Goal: Task Accomplishment & Management: Manage account settings

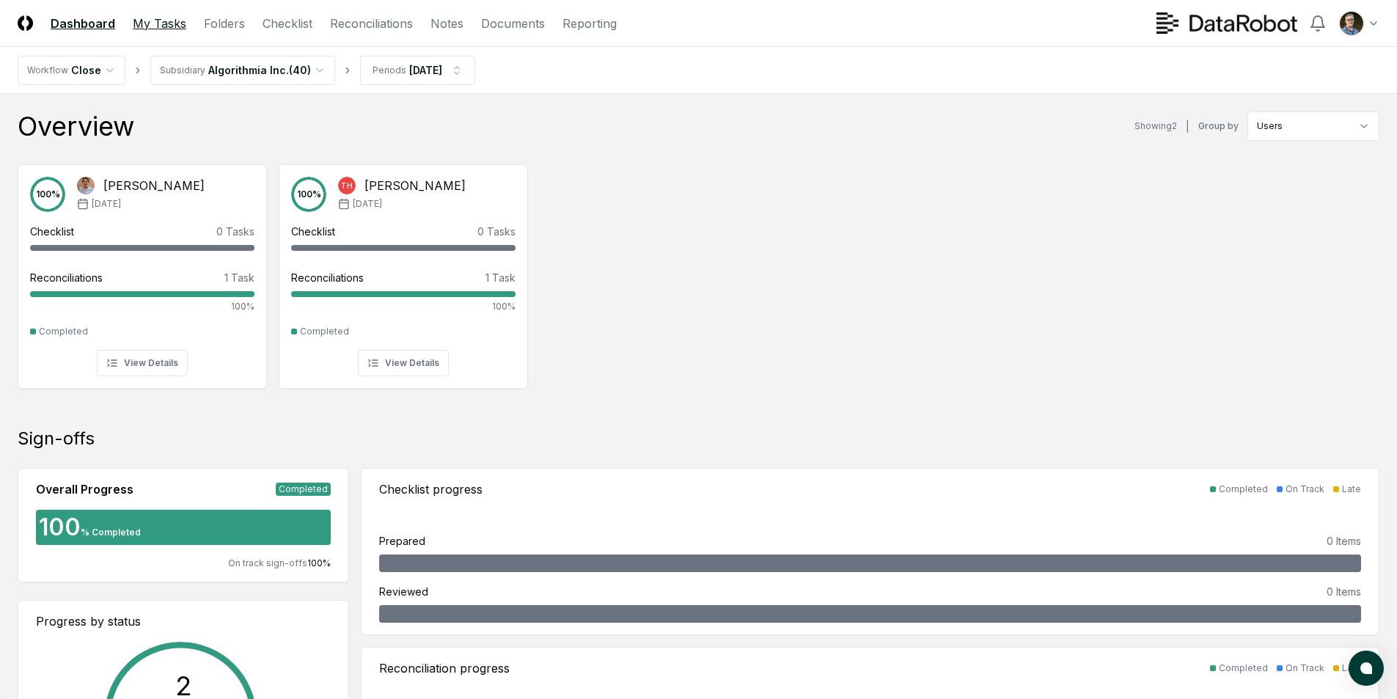
click at [170, 25] on link "My Tasks" at bounding box center [160, 24] width 54 height 18
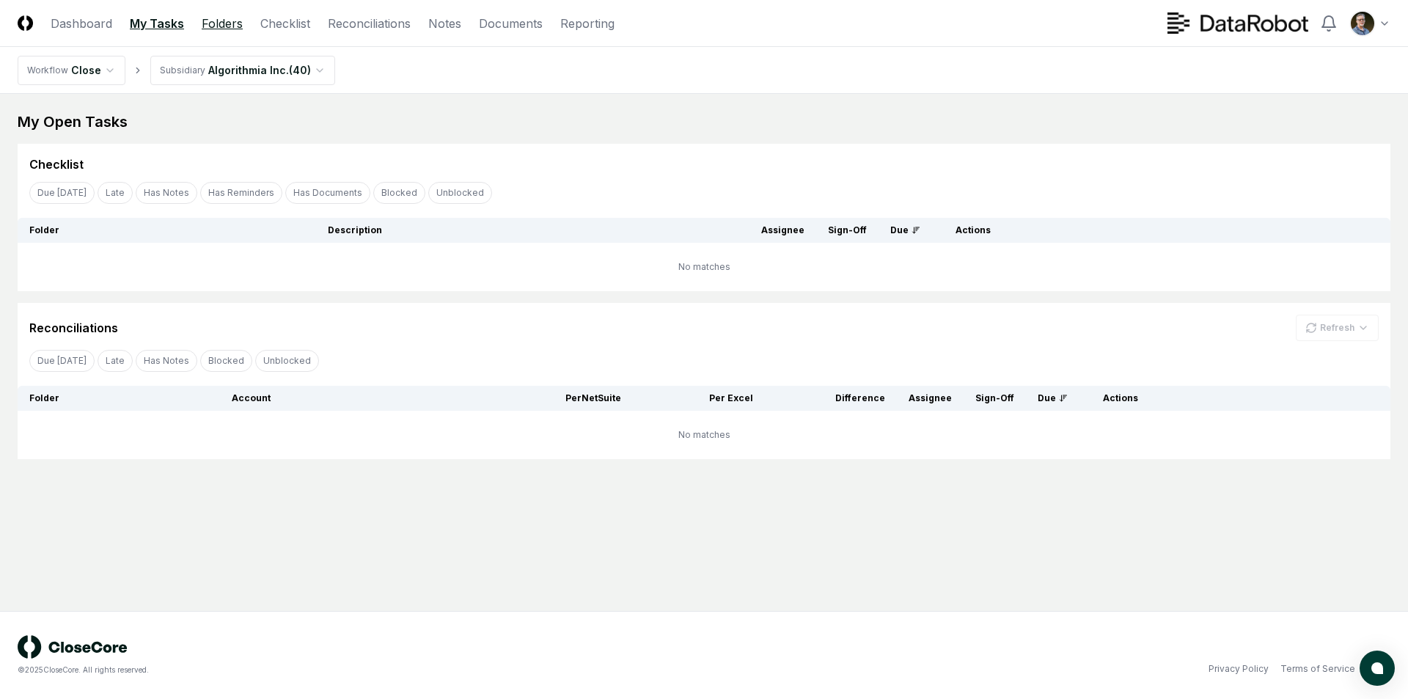
click at [231, 26] on link "Folders" at bounding box center [222, 24] width 41 height 18
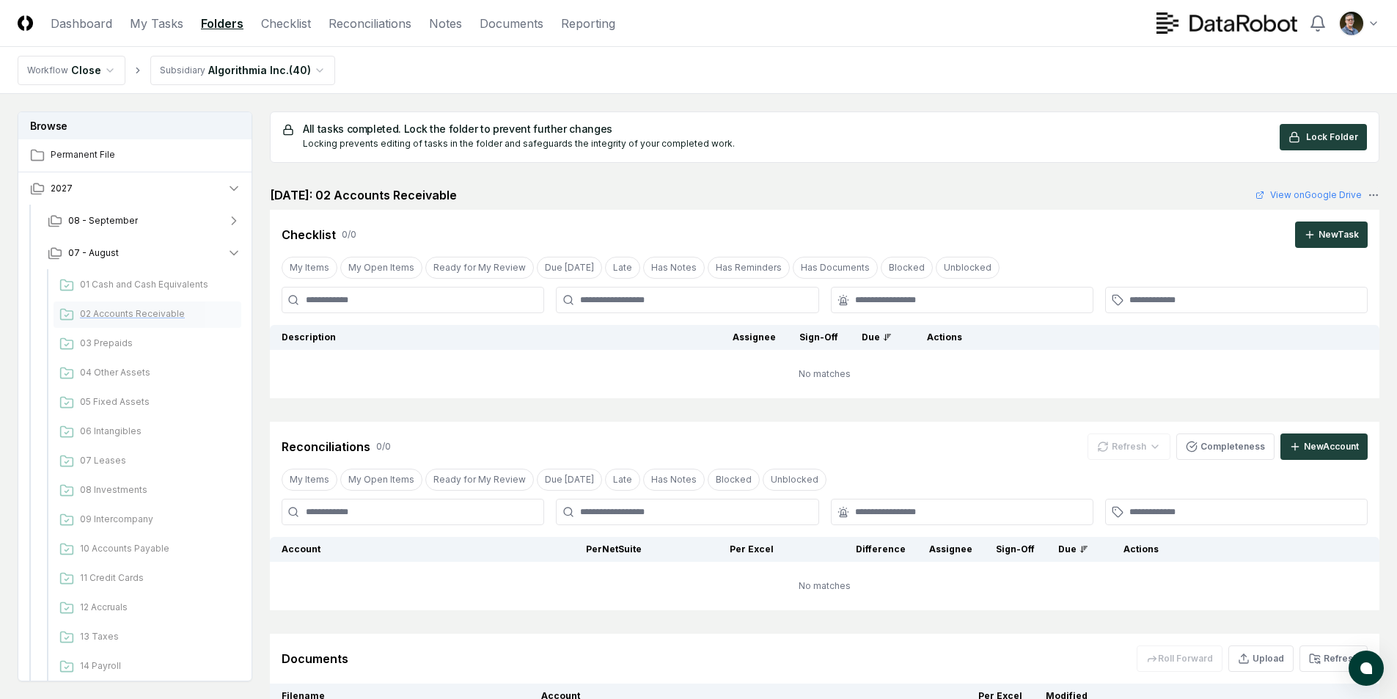
click at [116, 312] on span "02 Accounts Receivable" at bounding box center [157, 313] width 155 height 13
click at [99, 254] on span "07 - August" at bounding box center [93, 252] width 51 height 13
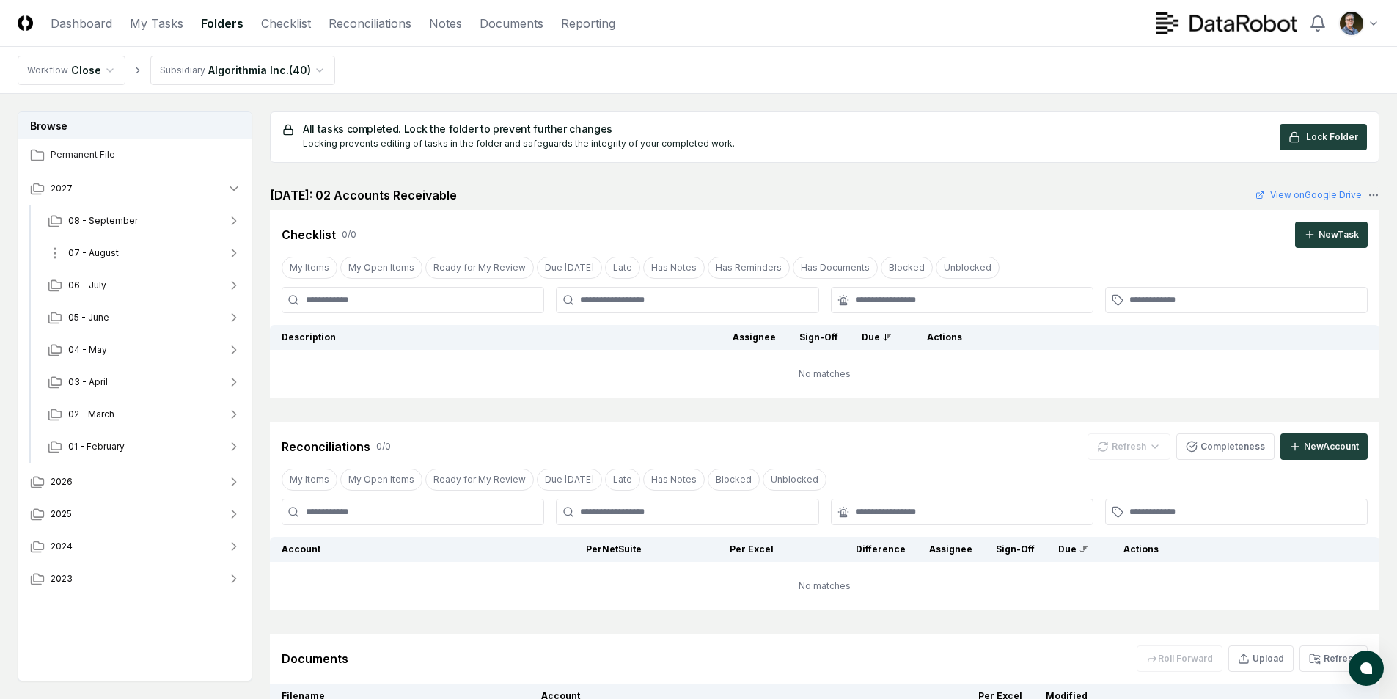
click at [98, 254] on span "07 - August" at bounding box center [93, 252] width 51 height 13
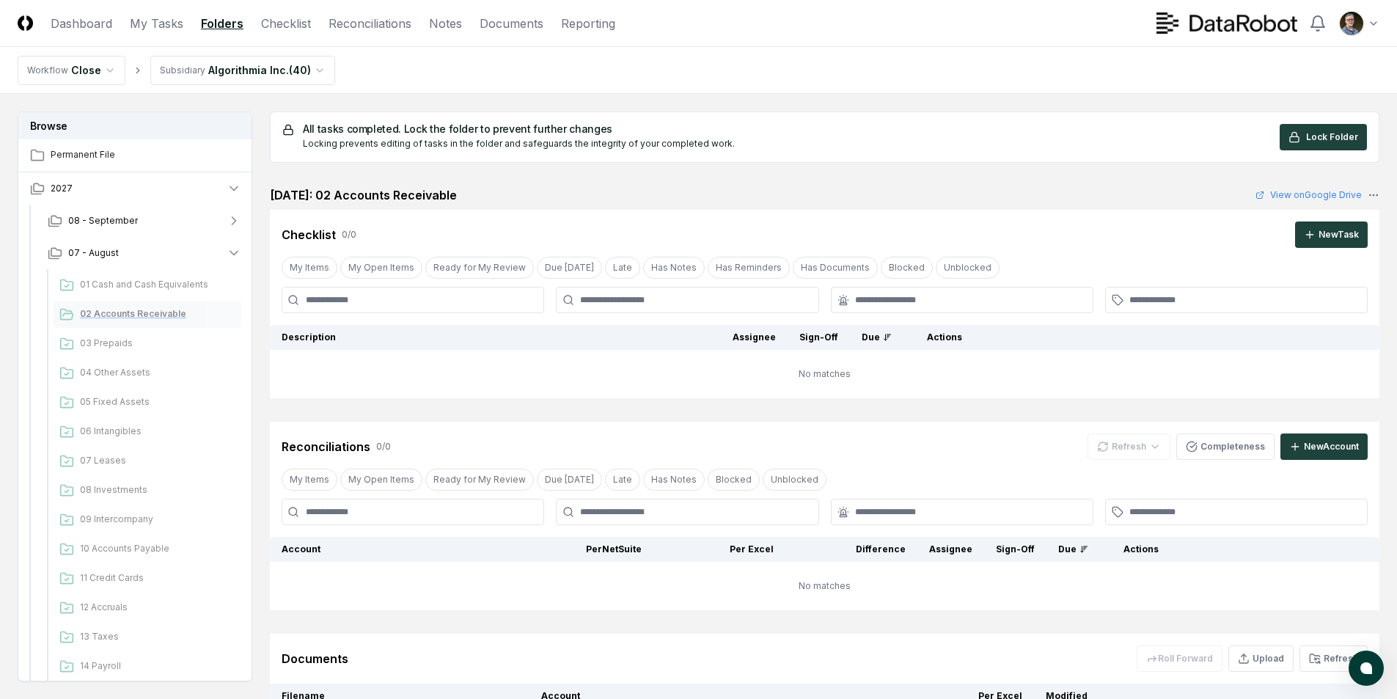
click at [103, 313] on span "02 Accounts Receivable" at bounding box center [157, 313] width 155 height 13
click at [94, 224] on span "08 - September" at bounding box center [103, 220] width 70 height 13
click at [114, 274] on div "02 Accounts Receivable" at bounding box center [148, 282] width 188 height 26
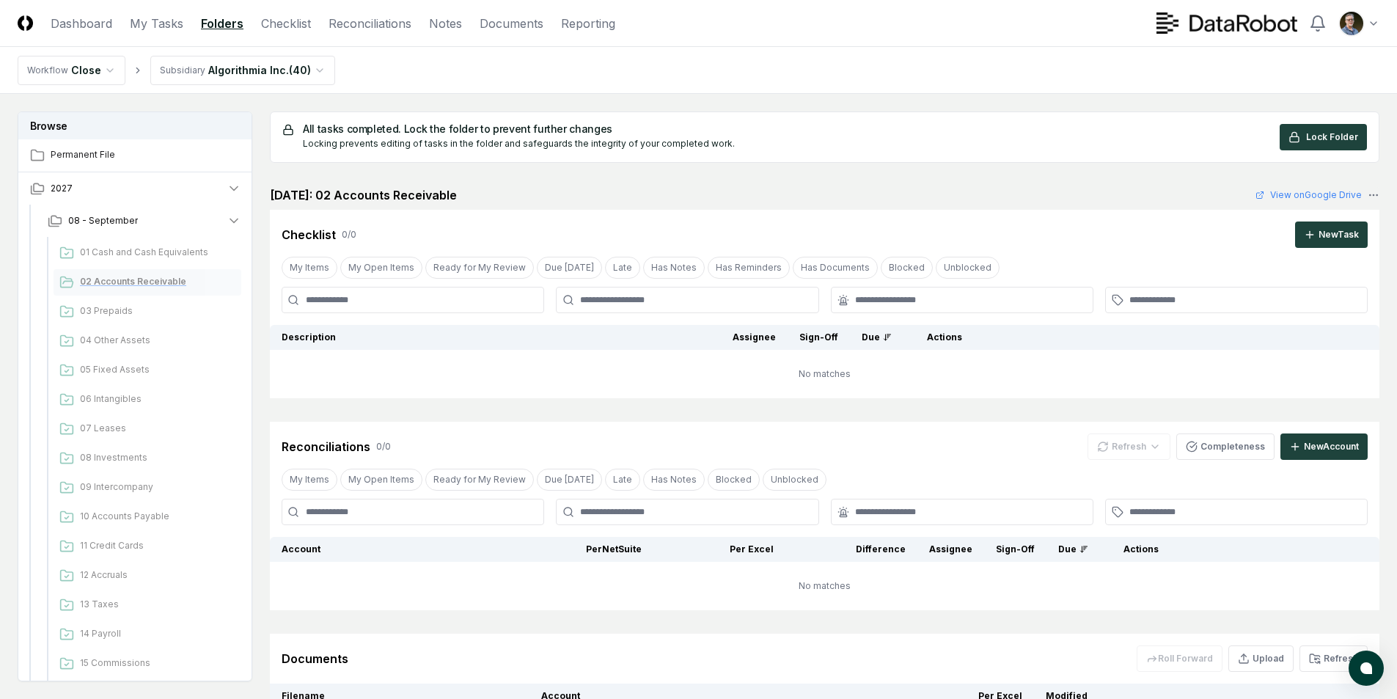
click at [121, 275] on span "02 Accounts Receivable" at bounding box center [157, 281] width 155 height 13
click at [225, 219] on button "08 - September" at bounding box center [144, 221] width 217 height 32
click at [216, 250] on button "07 - August" at bounding box center [144, 253] width 217 height 32
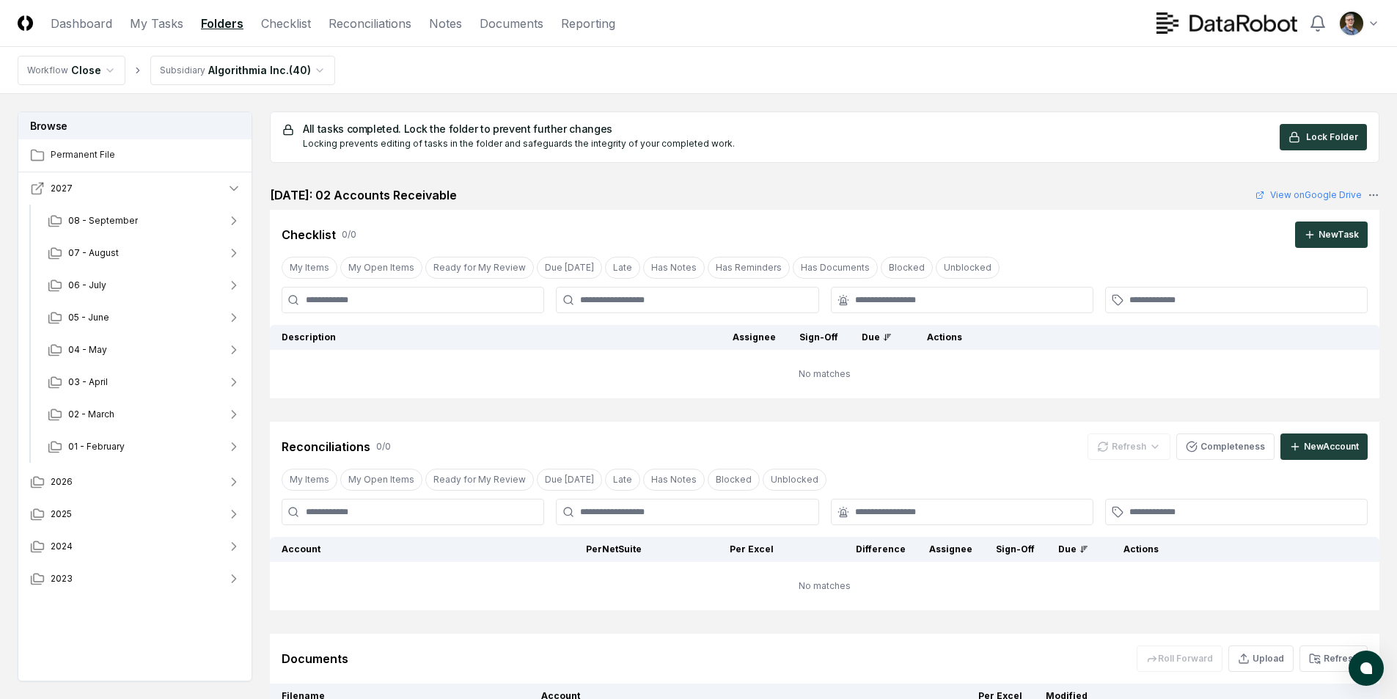
click at [225, 188] on button "2027" at bounding box center [135, 188] width 235 height 32
click at [97, 219] on button "2026" at bounding box center [135, 221] width 235 height 32
click at [114, 411] on span "07 - August" at bounding box center [93, 414] width 51 height 13
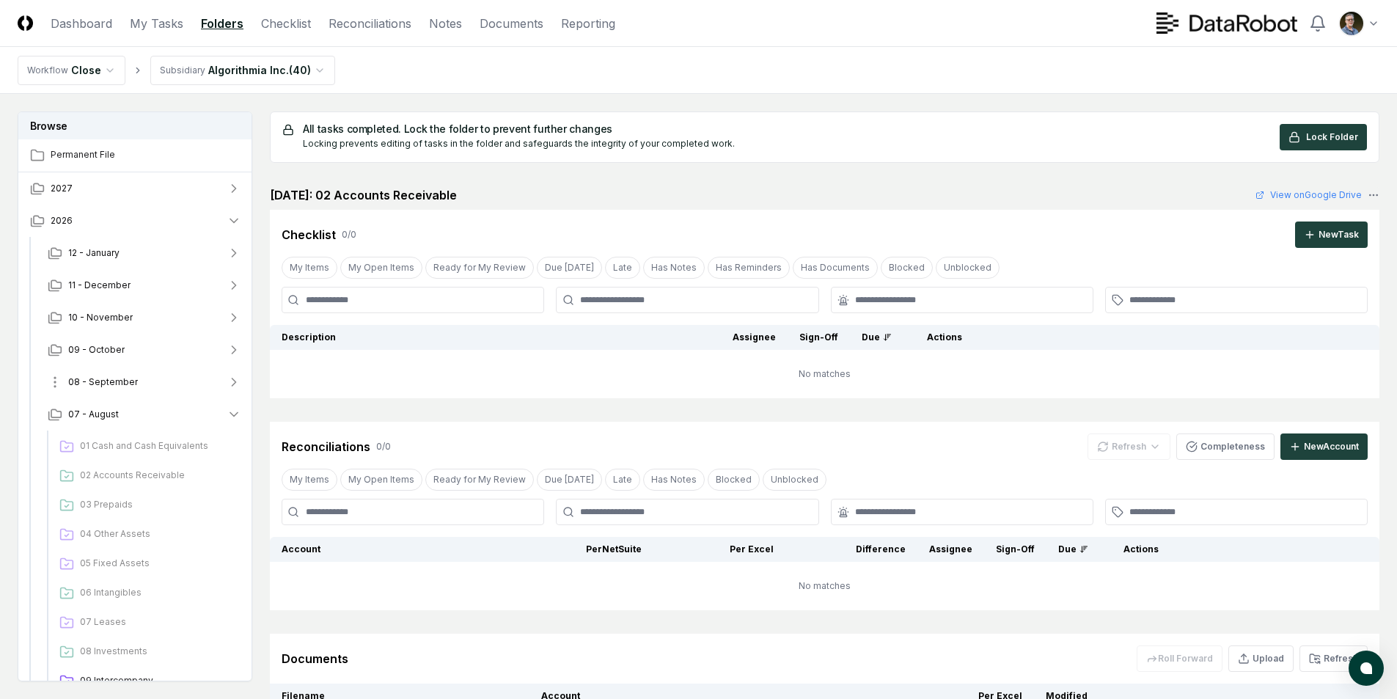
click at [123, 377] on span "08 - September" at bounding box center [103, 381] width 70 height 13
click at [125, 444] on span "02 Accounts Receivable" at bounding box center [157, 442] width 155 height 13
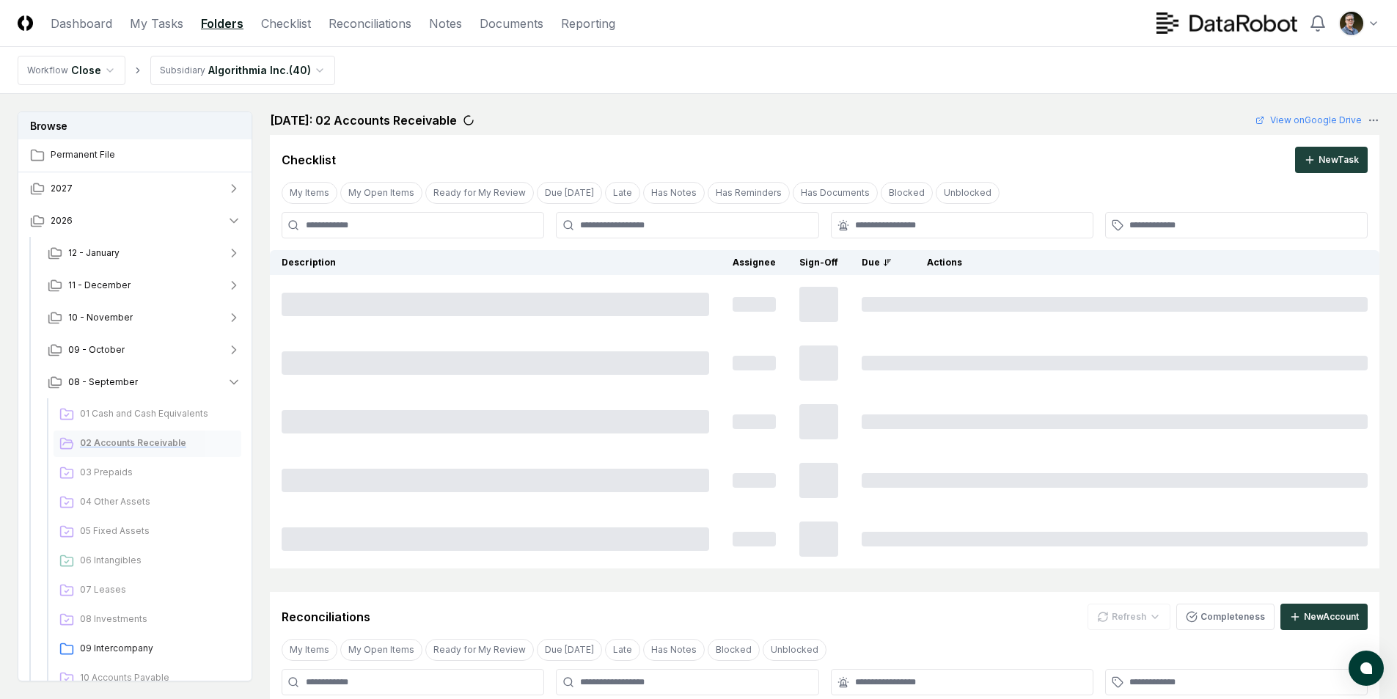
click at [125, 444] on span "02 Accounts Receivable" at bounding box center [157, 442] width 155 height 13
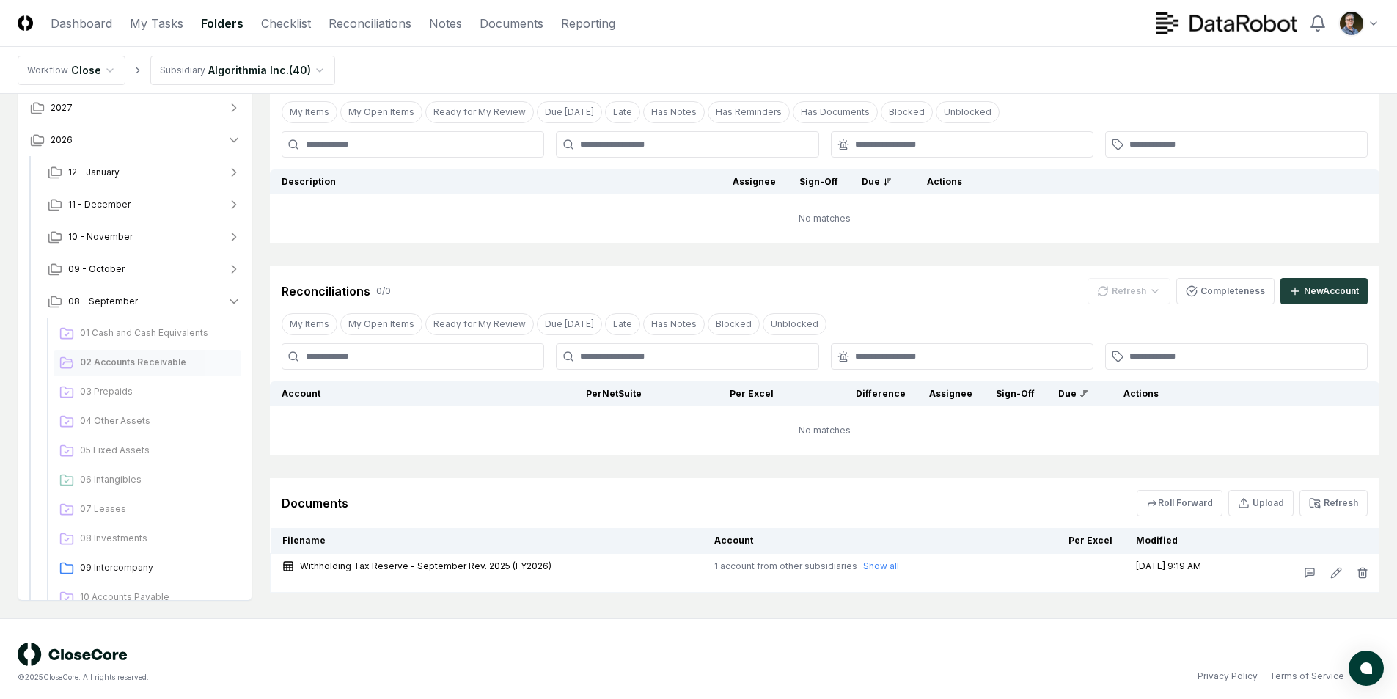
scroll to position [88, 0]
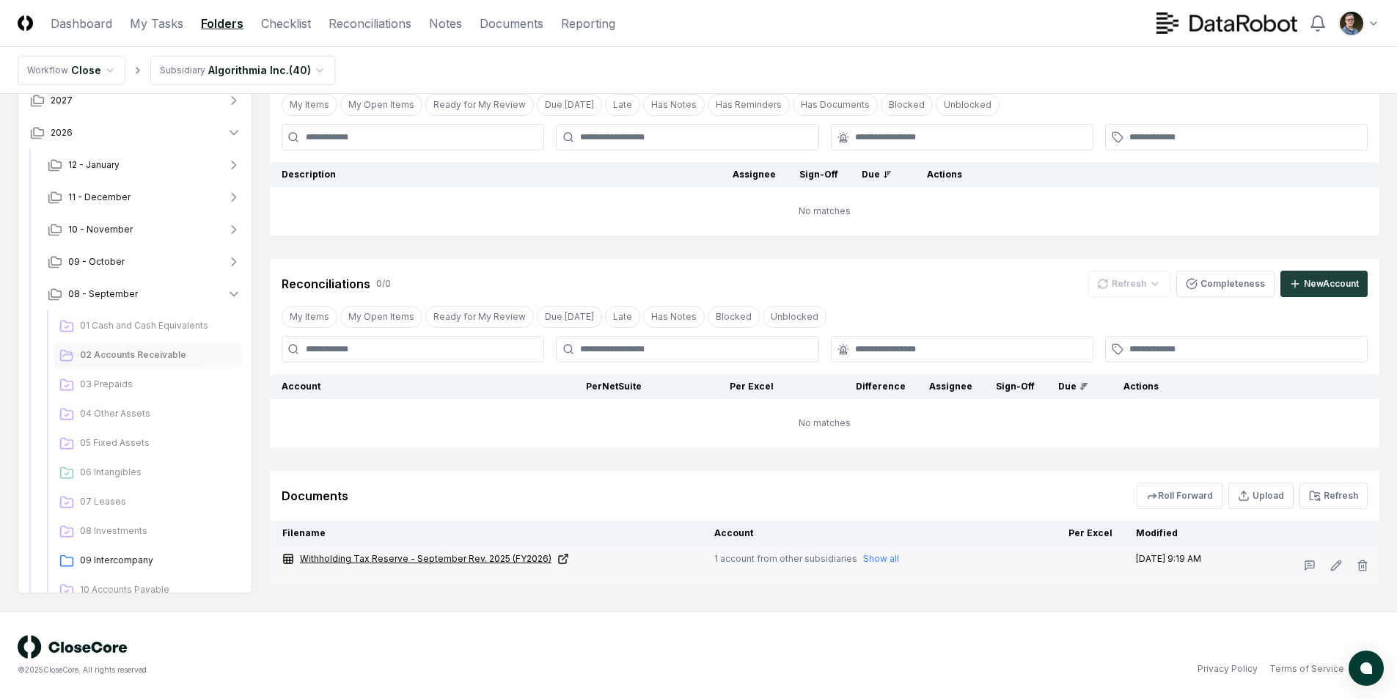
click at [394, 561] on link "Withholding Tax Reserve - September Rev. 2025 (FY2026)" at bounding box center [486, 558] width 408 height 13
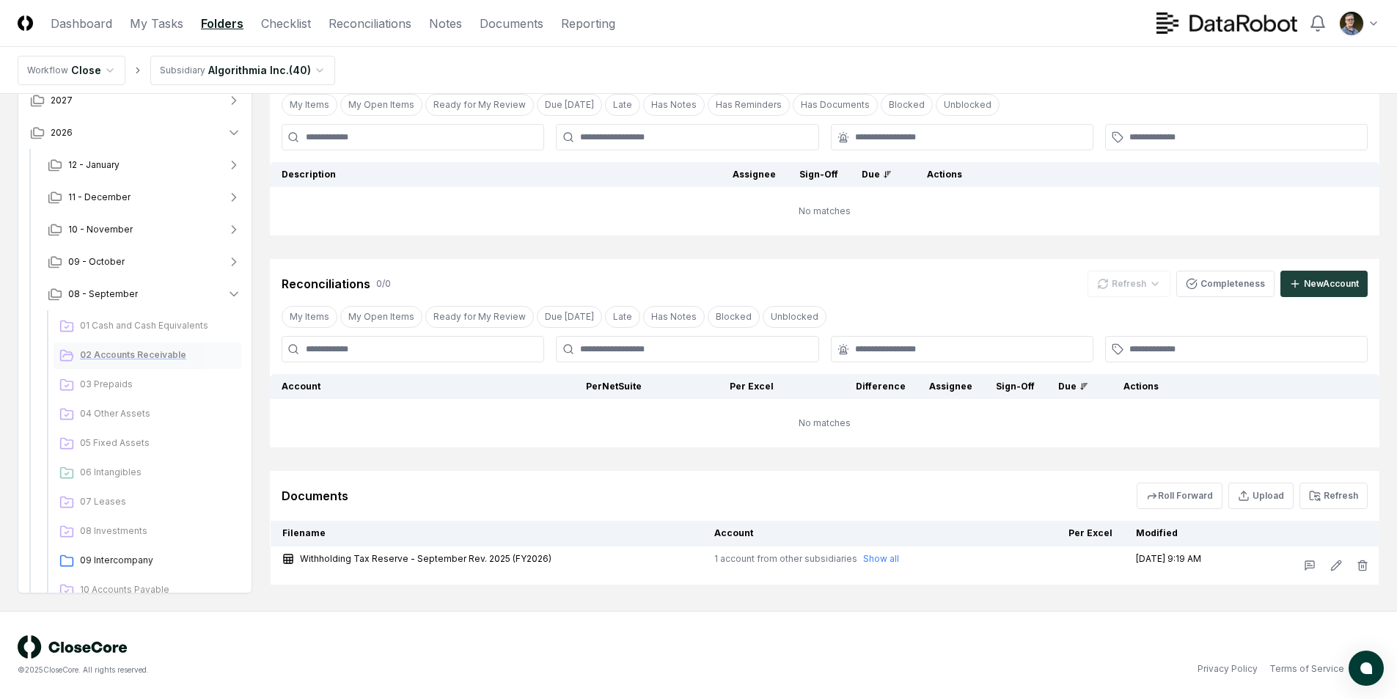
click at [128, 353] on span "02 Accounts Receivable" at bounding box center [157, 354] width 155 height 13
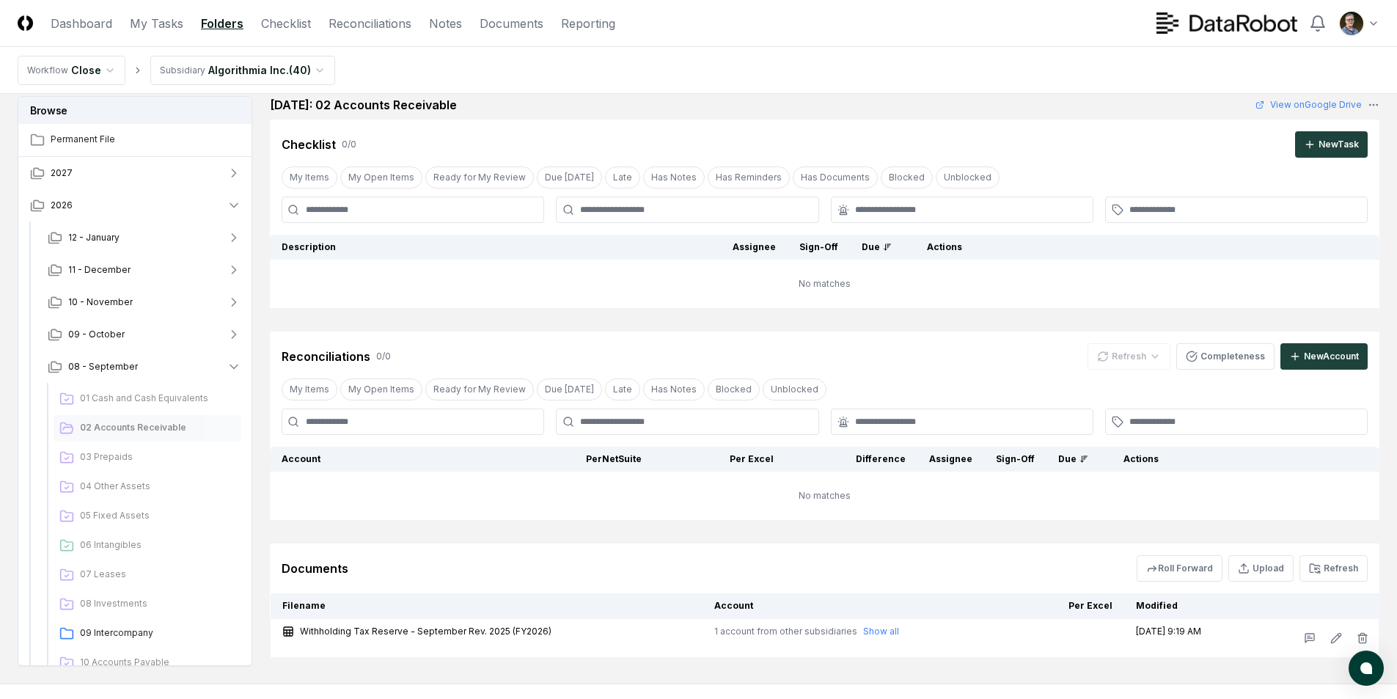
scroll to position [0, 0]
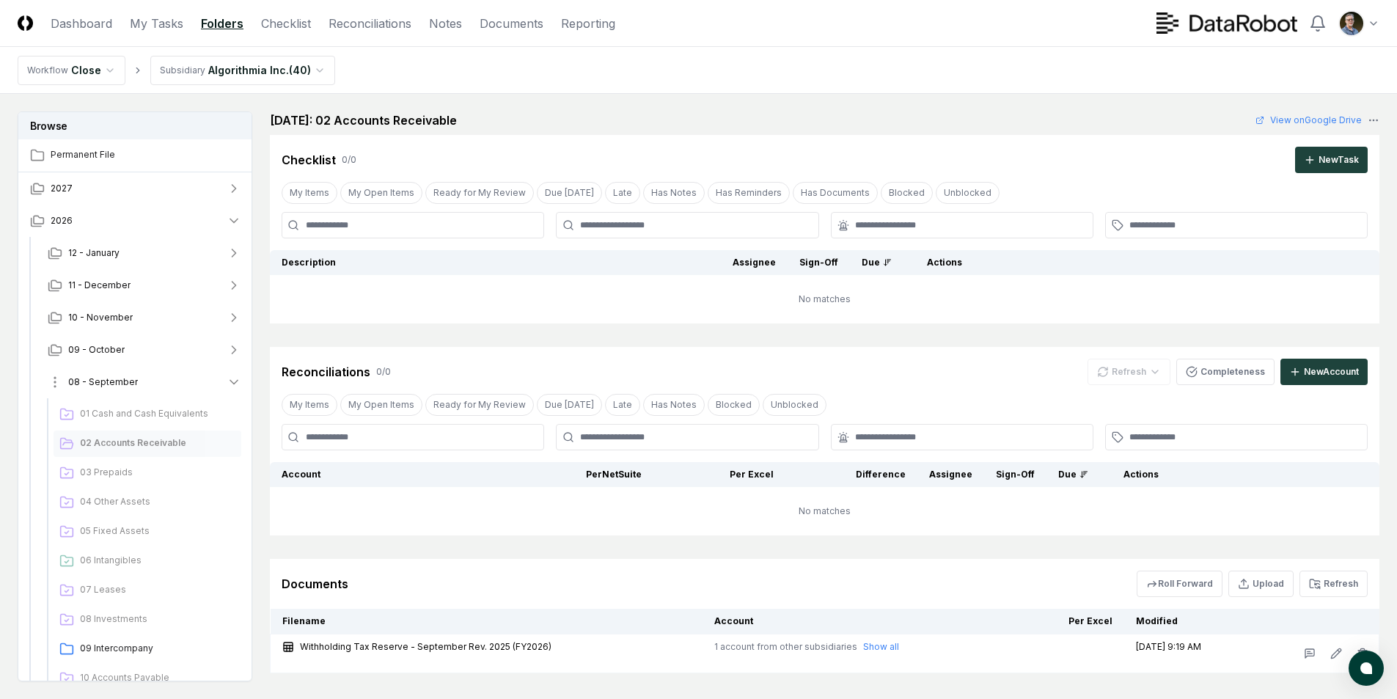
click at [231, 381] on icon "button" at bounding box center [233, 383] width 7 height 4
click at [116, 414] on span "07 - August" at bounding box center [93, 414] width 51 height 13
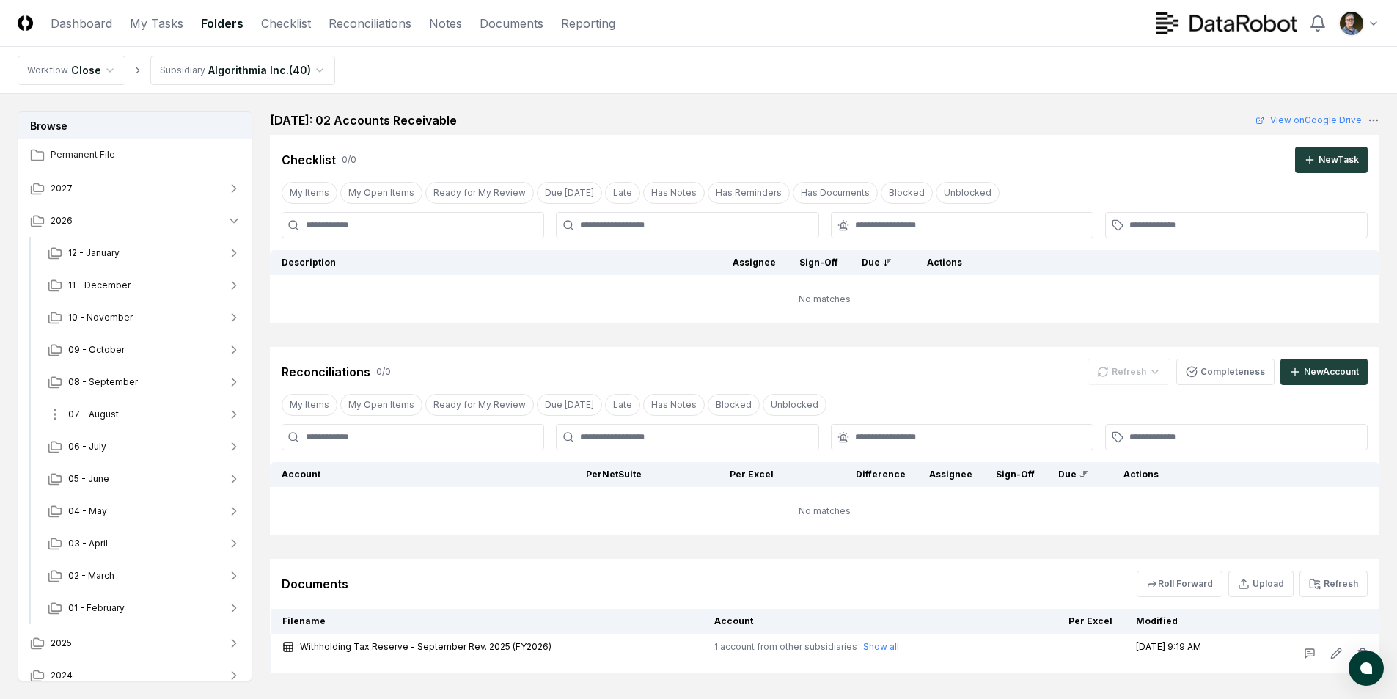
click at [116, 414] on span "07 - August" at bounding box center [93, 414] width 51 height 13
click at [122, 472] on span "02 Accounts Receivable" at bounding box center [157, 475] width 155 height 13
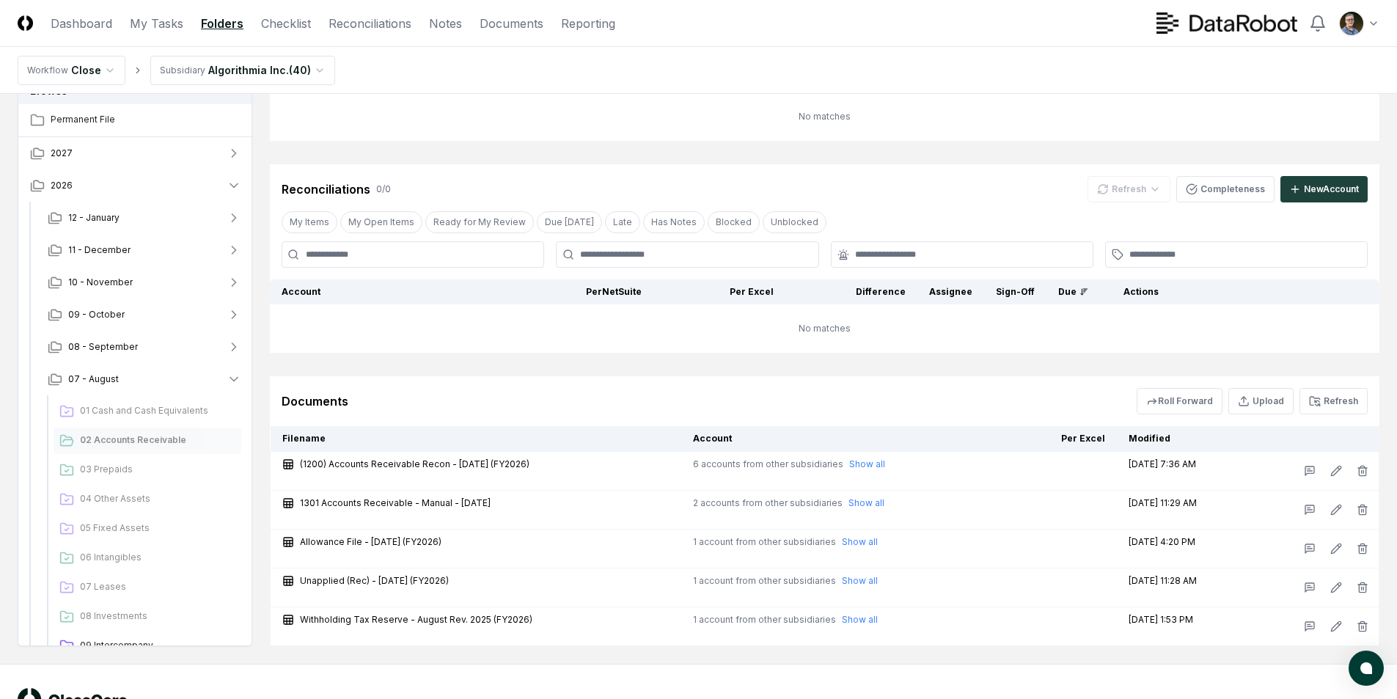
scroll to position [310, 0]
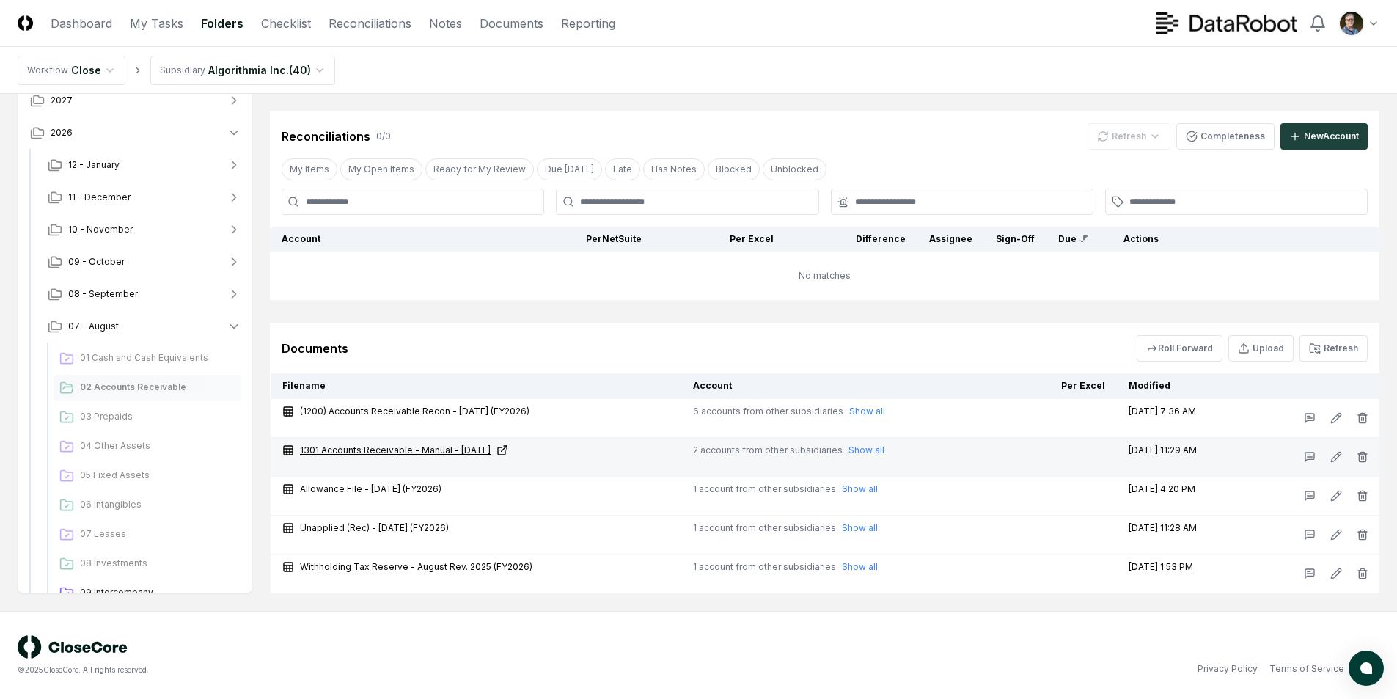
click at [393, 447] on link "1301 Accounts Receivable - Manual - [DATE]" at bounding box center [475, 450] width 387 height 13
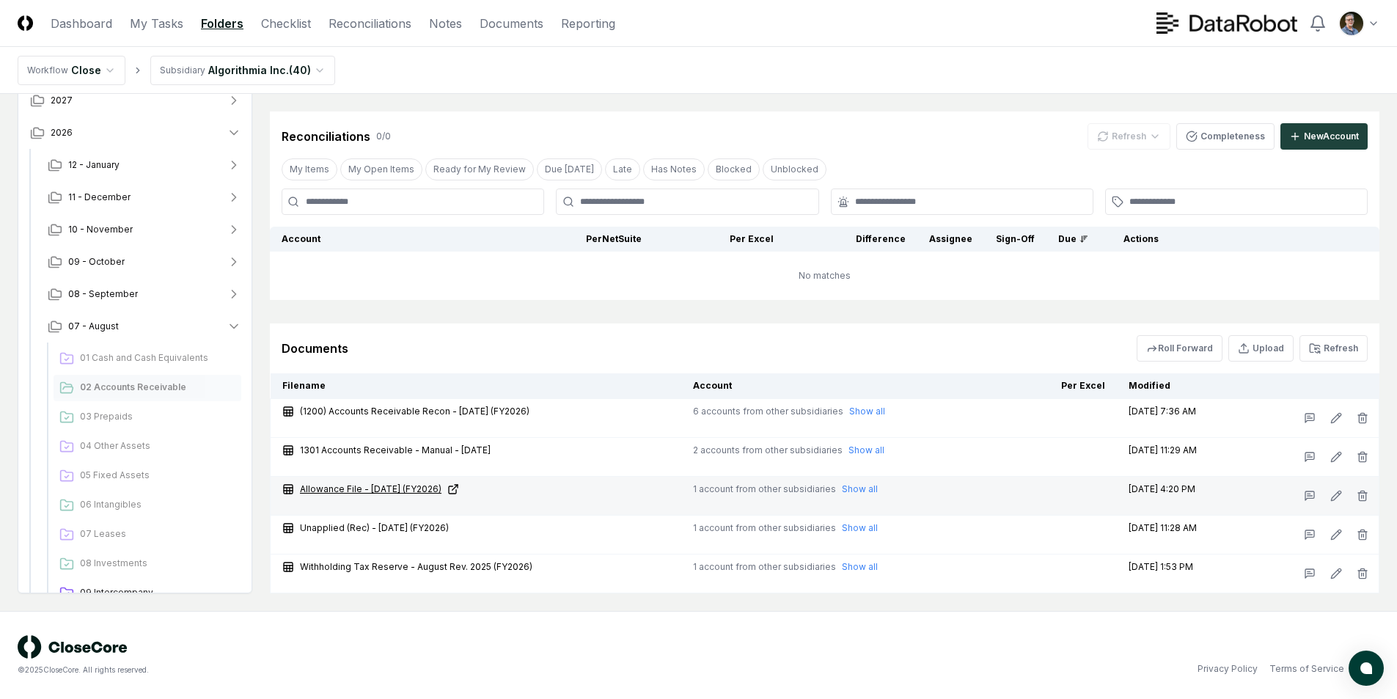
click at [360, 491] on link "Allowance File - [DATE] (FY2026)" at bounding box center [475, 488] width 387 height 13
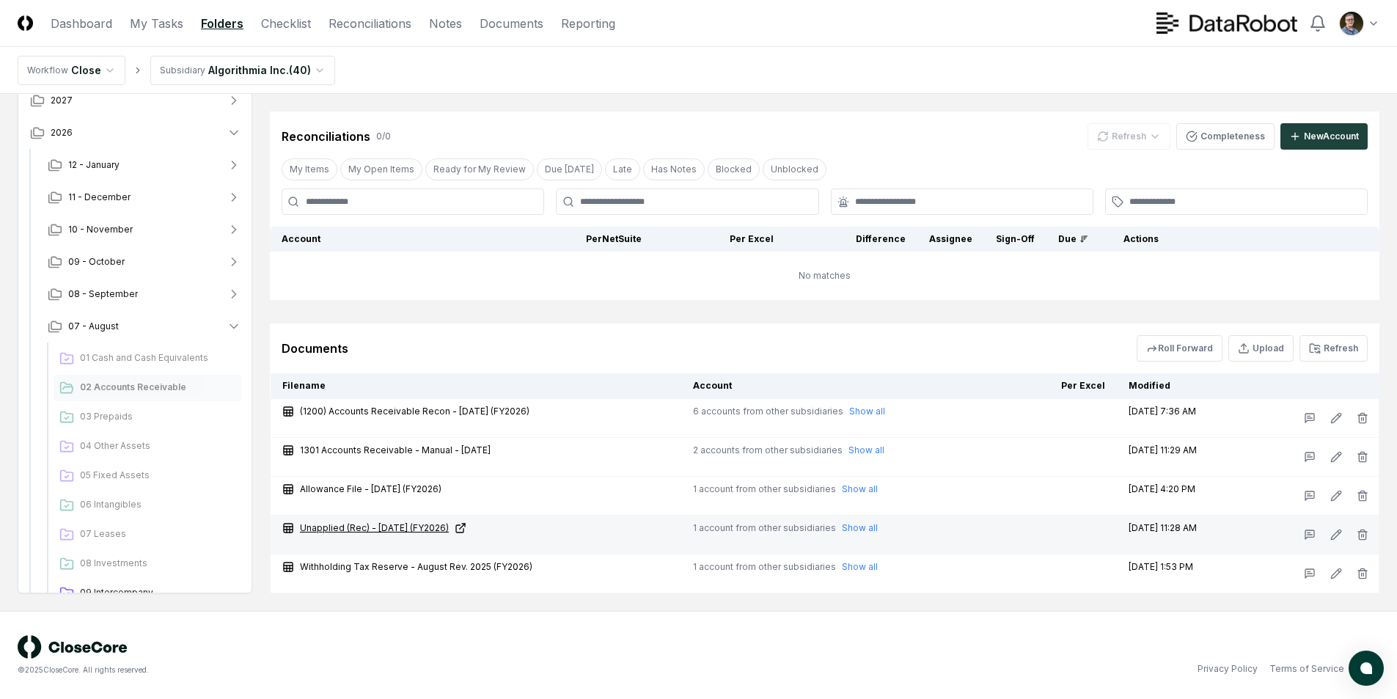
click at [326, 530] on link "Unapplied (Rec) - [DATE] (FY2026)" at bounding box center [475, 527] width 387 height 13
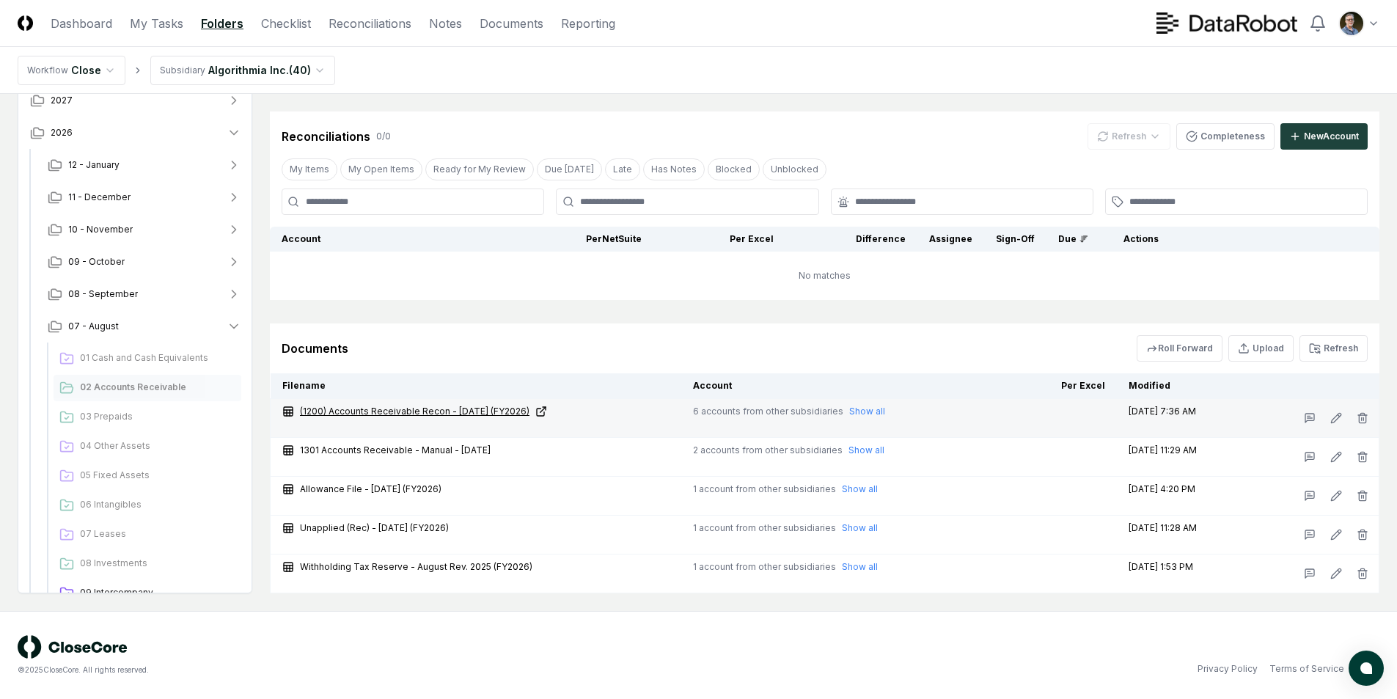
click at [360, 407] on link "(1200) Accounts Receivable Recon - [DATE] (FY2026)" at bounding box center [475, 411] width 387 height 13
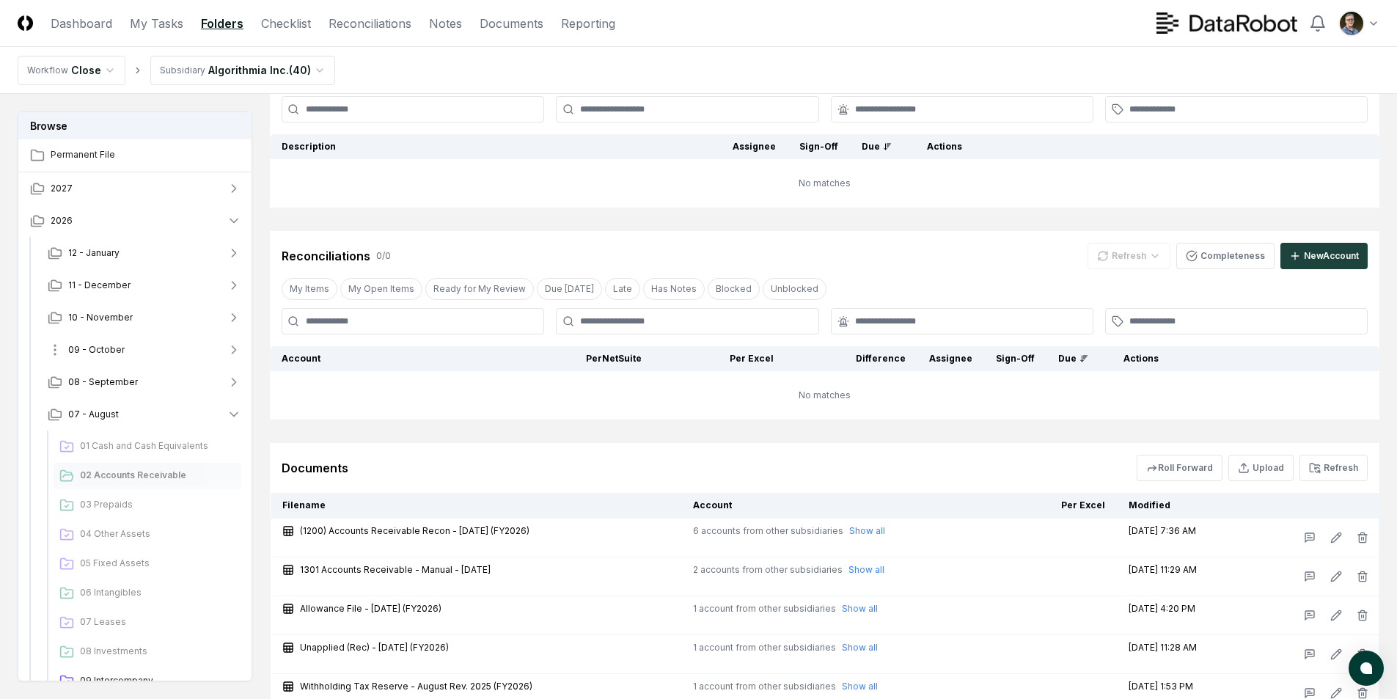
scroll to position [164, 0]
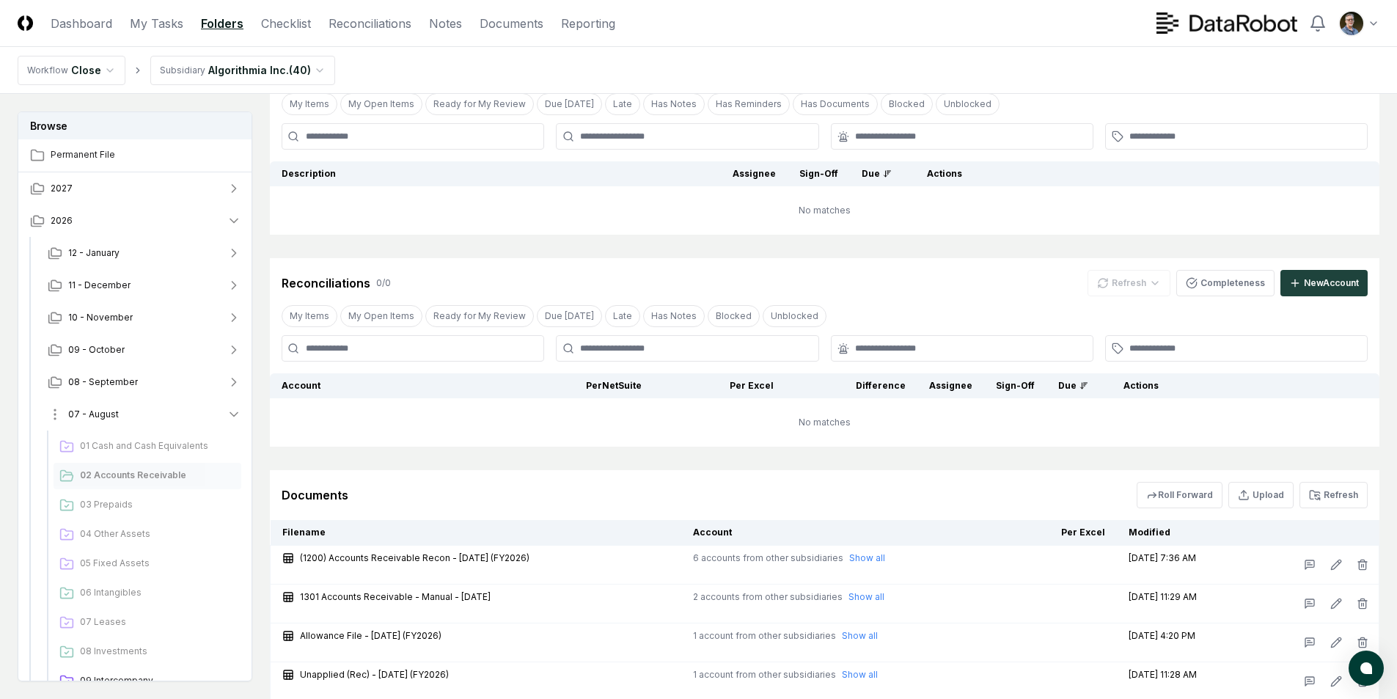
click at [83, 418] on span "07 - August" at bounding box center [93, 414] width 51 height 13
click at [116, 375] on button "08 - September" at bounding box center [144, 382] width 217 height 32
click at [128, 441] on span "02 Accounts Receivable" at bounding box center [157, 442] width 155 height 13
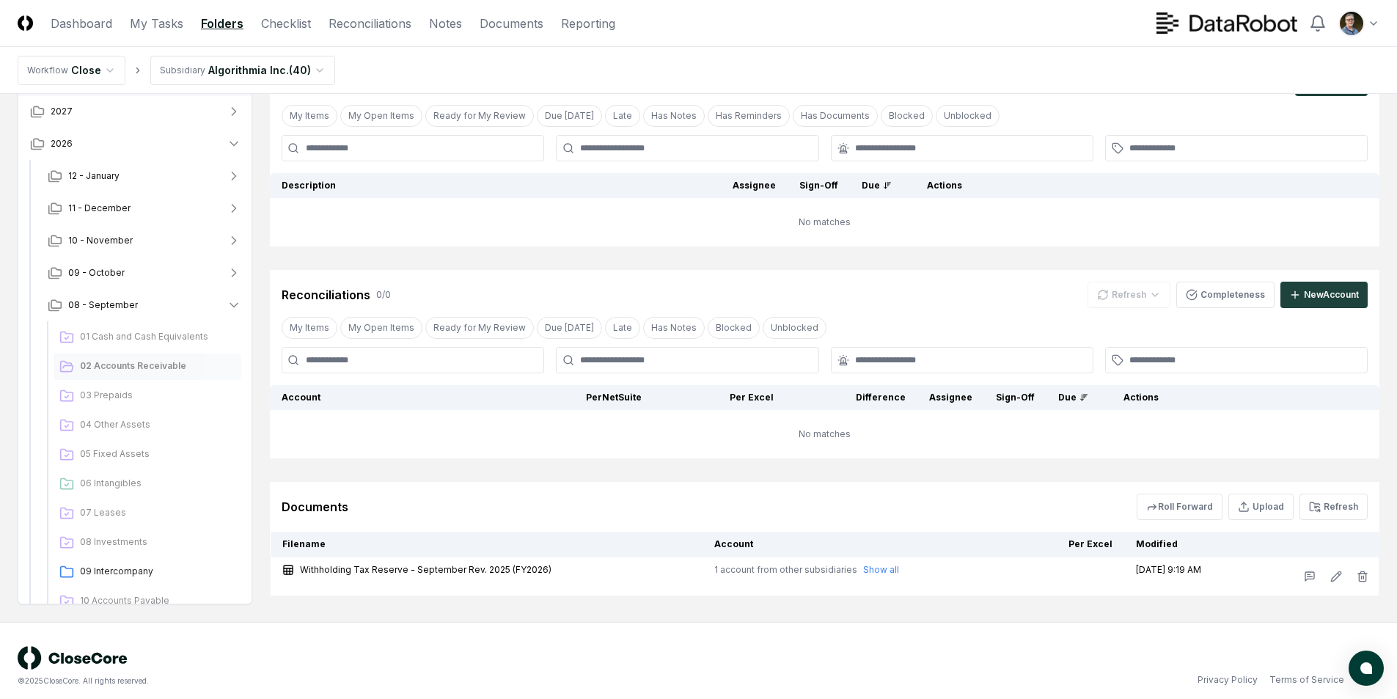
scroll to position [88, 0]
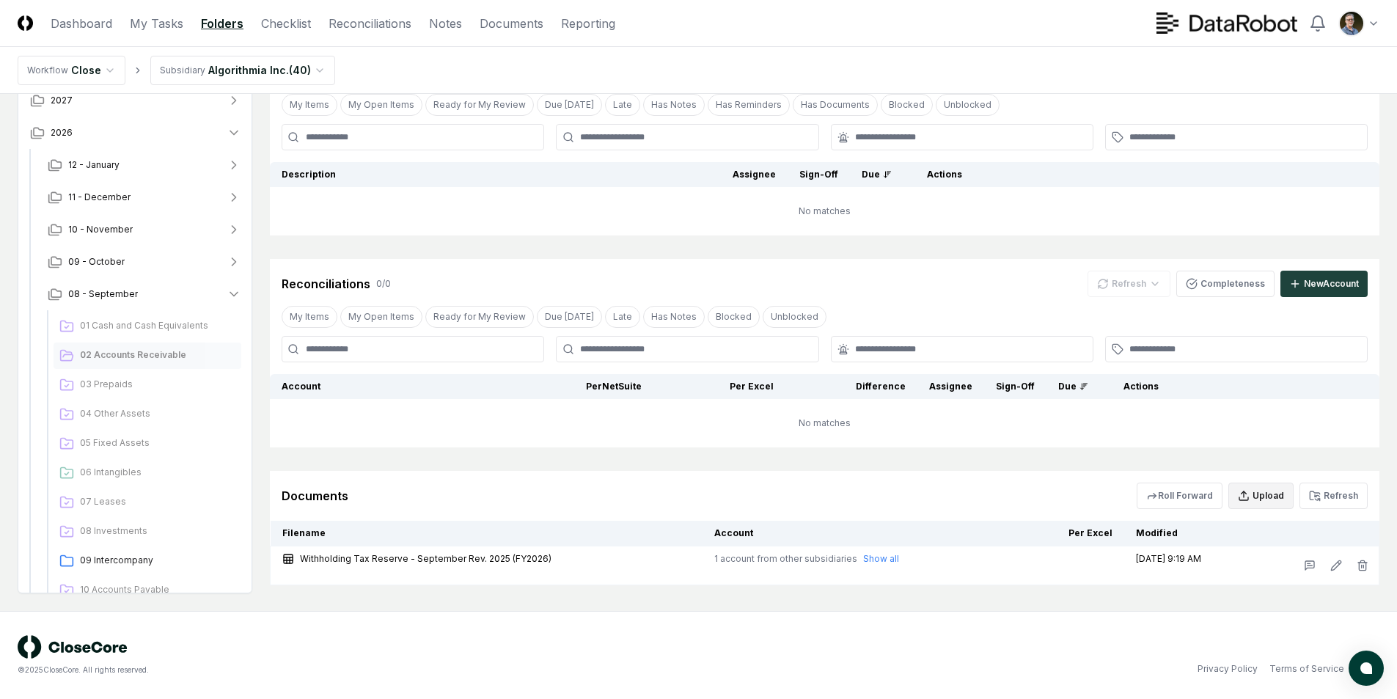
click at [1261, 499] on button "Upload" at bounding box center [1260, 495] width 65 height 26
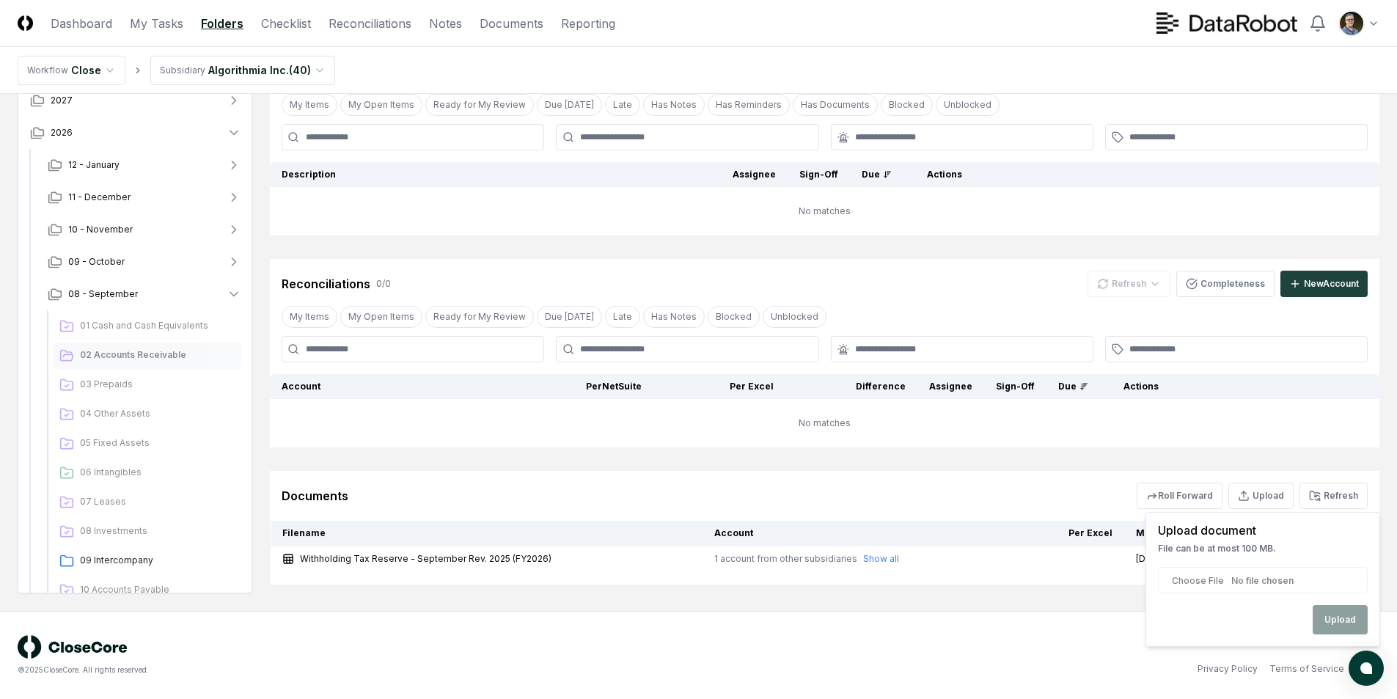
click at [1245, 579] on input "file" at bounding box center [1263, 580] width 210 height 26
type input "**********"
click at [1338, 617] on button "Upload" at bounding box center [1340, 619] width 55 height 29
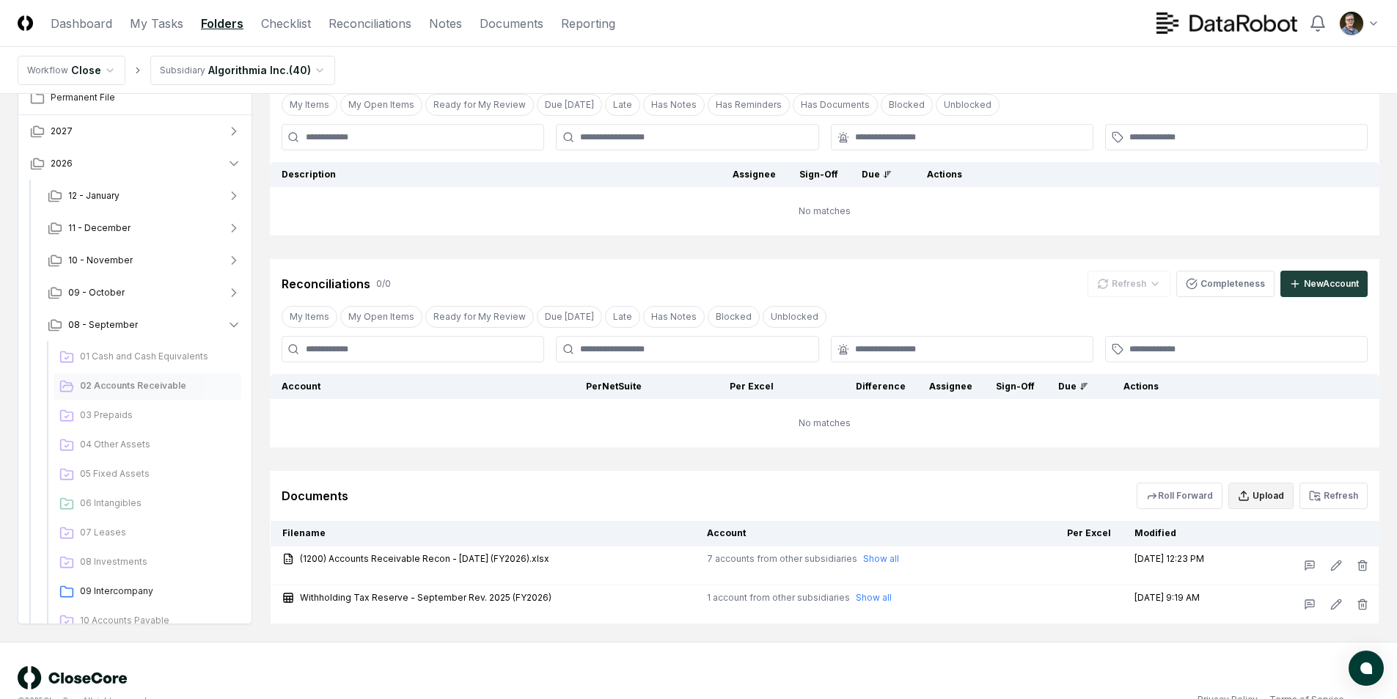
click at [1261, 492] on button "Upload" at bounding box center [1260, 495] width 65 height 26
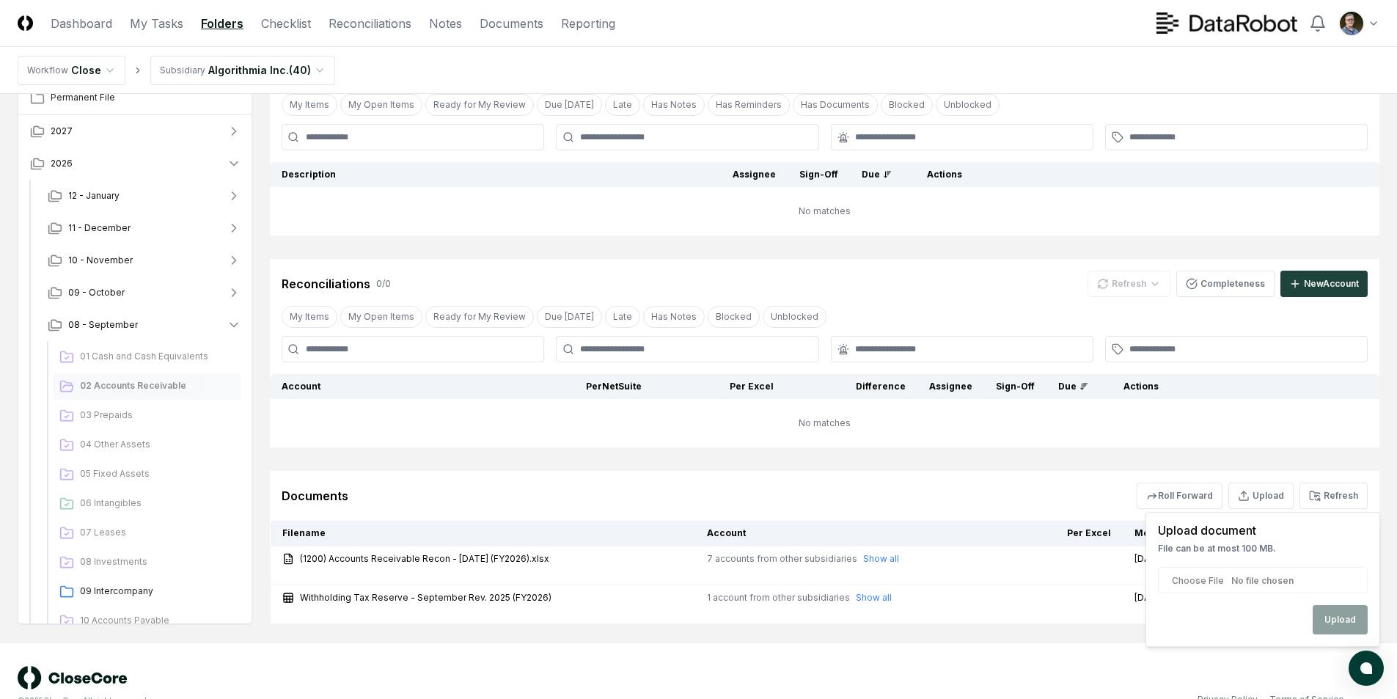
click at [1229, 581] on input "file" at bounding box center [1263, 580] width 210 height 26
type input "**********"
click at [1346, 621] on button "Upload" at bounding box center [1340, 619] width 55 height 29
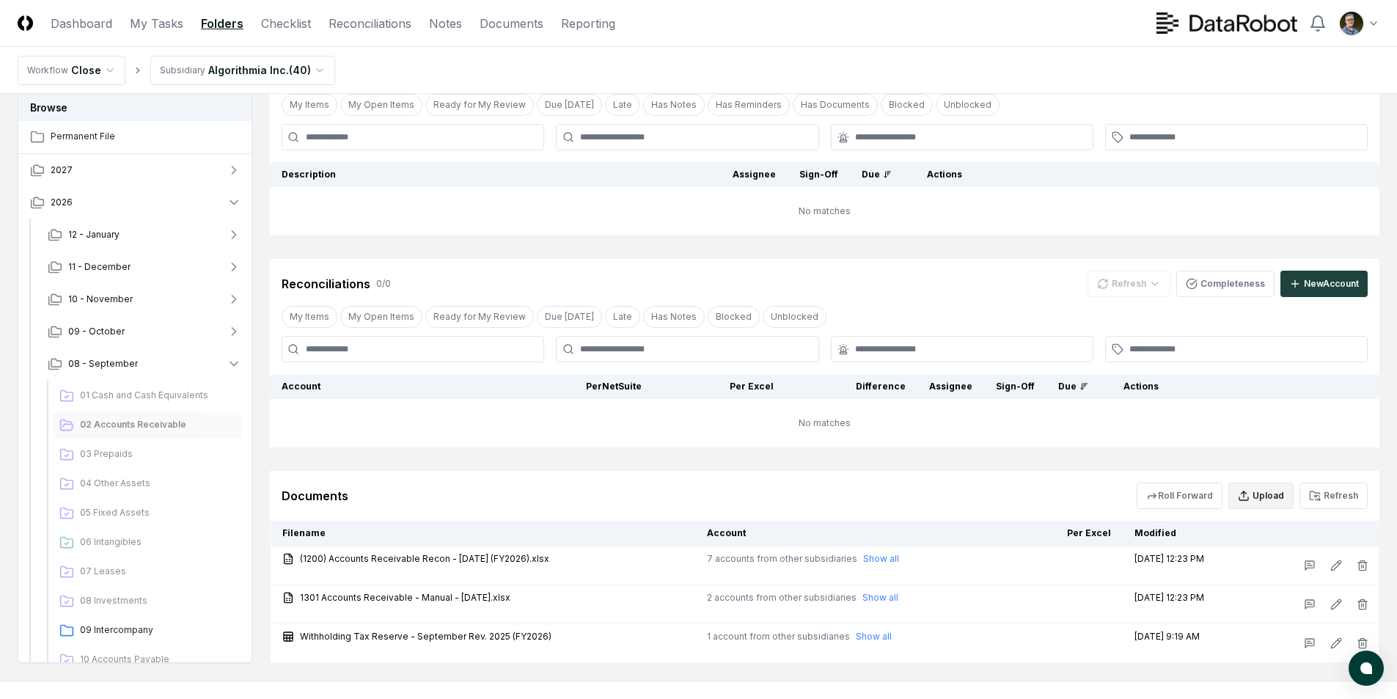
click at [1262, 488] on button "Upload" at bounding box center [1260, 495] width 65 height 26
click at [1219, 579] on input "file" at bounding box center [1263, 580] width 210 height 26
type input "**********"
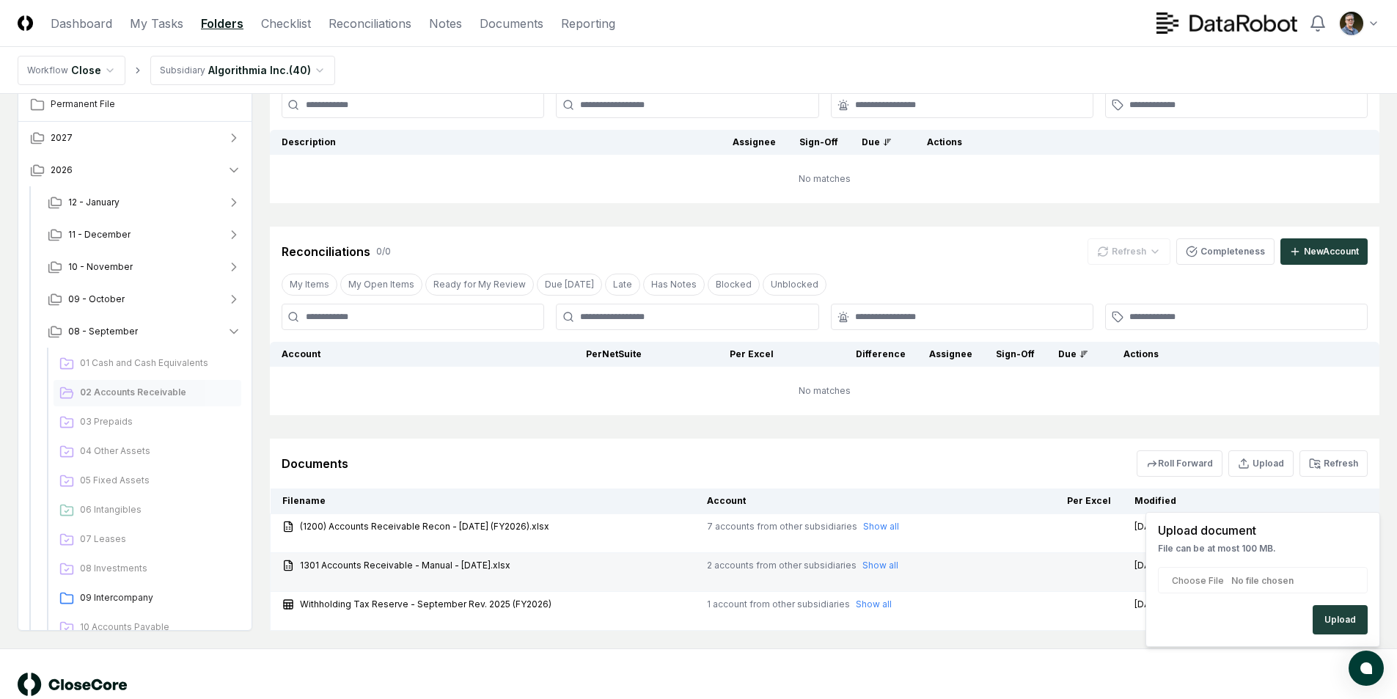
scroll to position [158, 0]
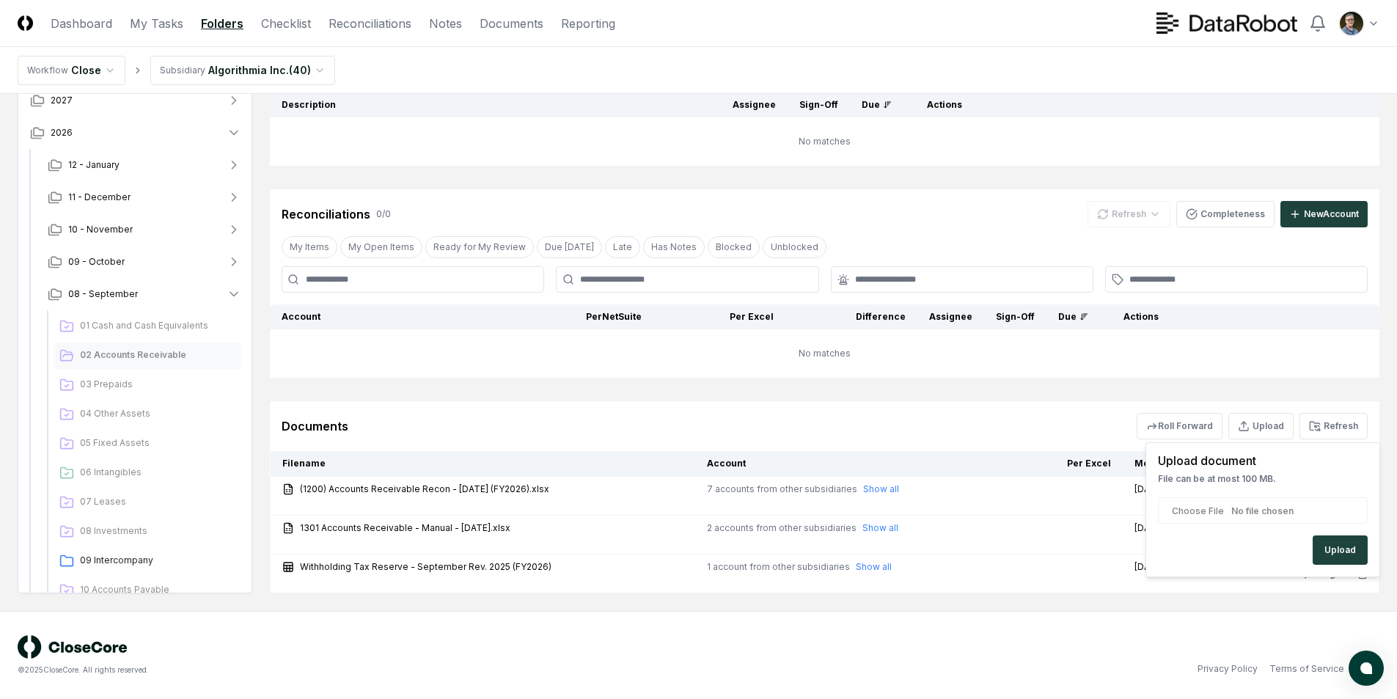
click at [1299, 475] on p "File can be at most 100 MB." at bounding box center [1263, 478] width 210 height 13
click at [1225, 540] on div "Upload" at bounding box center [1263, 549] width 210 height 29
drag, startPoint x: 1113, startPoint y: 527, endPoint x: 1087, endPoint y: 529, distance: 26.5
click at [1109, 527] on td at bounding box center [1057, 534] width 132 height 39
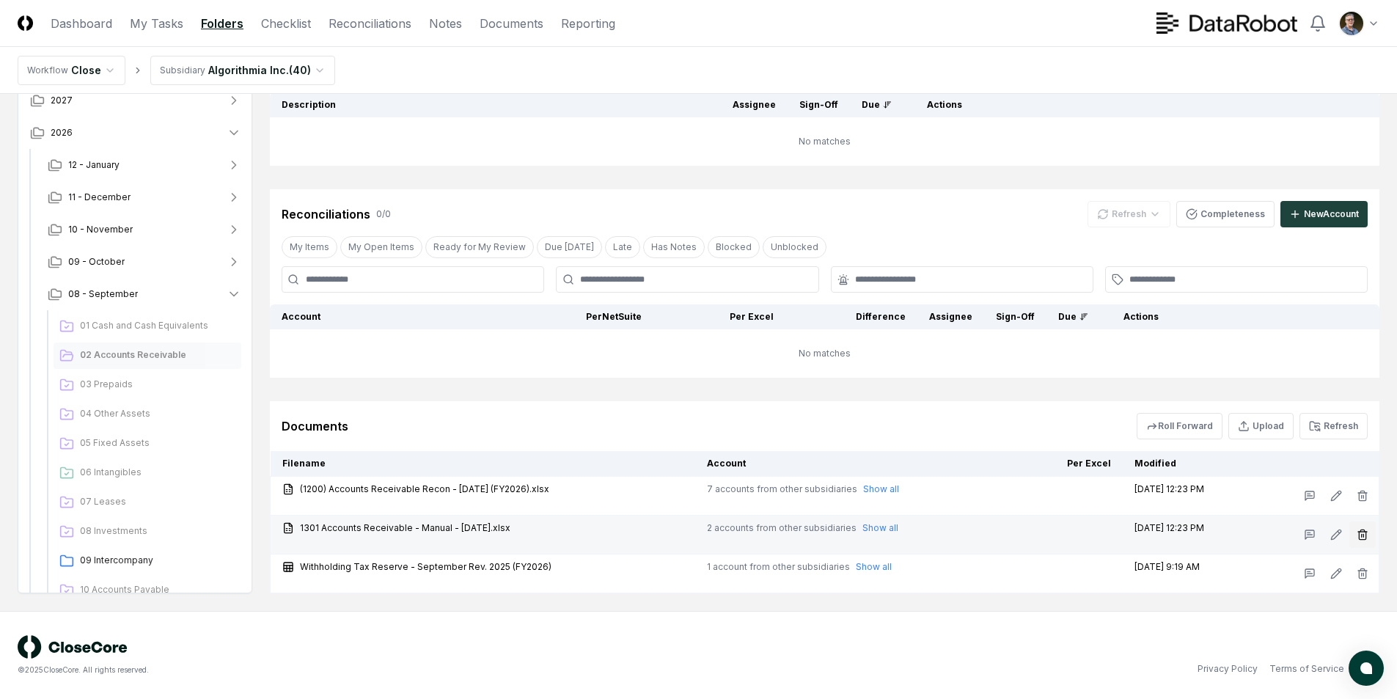
click at [1360, 532] on icon "button" at bounding box center [1363, 535] width 12 height 12
click at [1357, 617] on button "Delete" at bounding box center [1358, 617] width 53 height 29
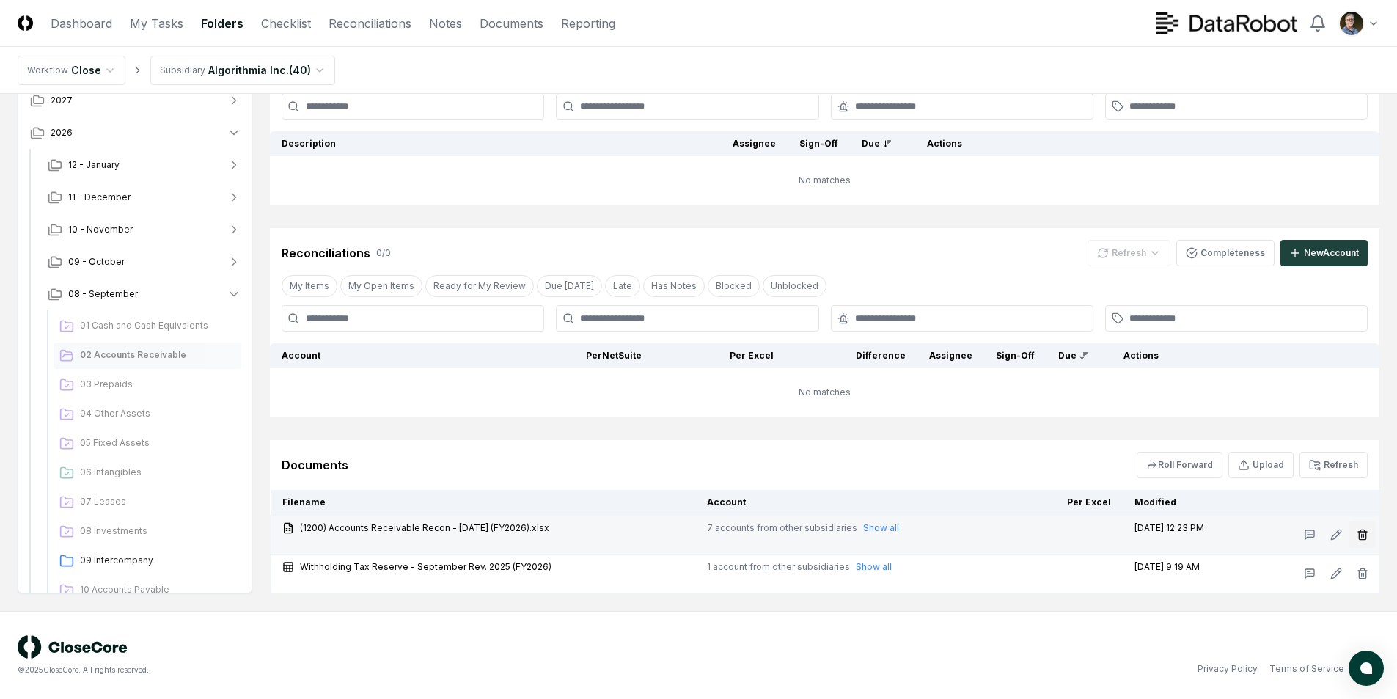
scroll to position [119, 0]
click at [1361, 528] on button "button" at bounding box center [1362, 534] width 26 height 26
click at [1356, 612] on button "Delete" at bounding box center [1358, 617] width 53 height 29
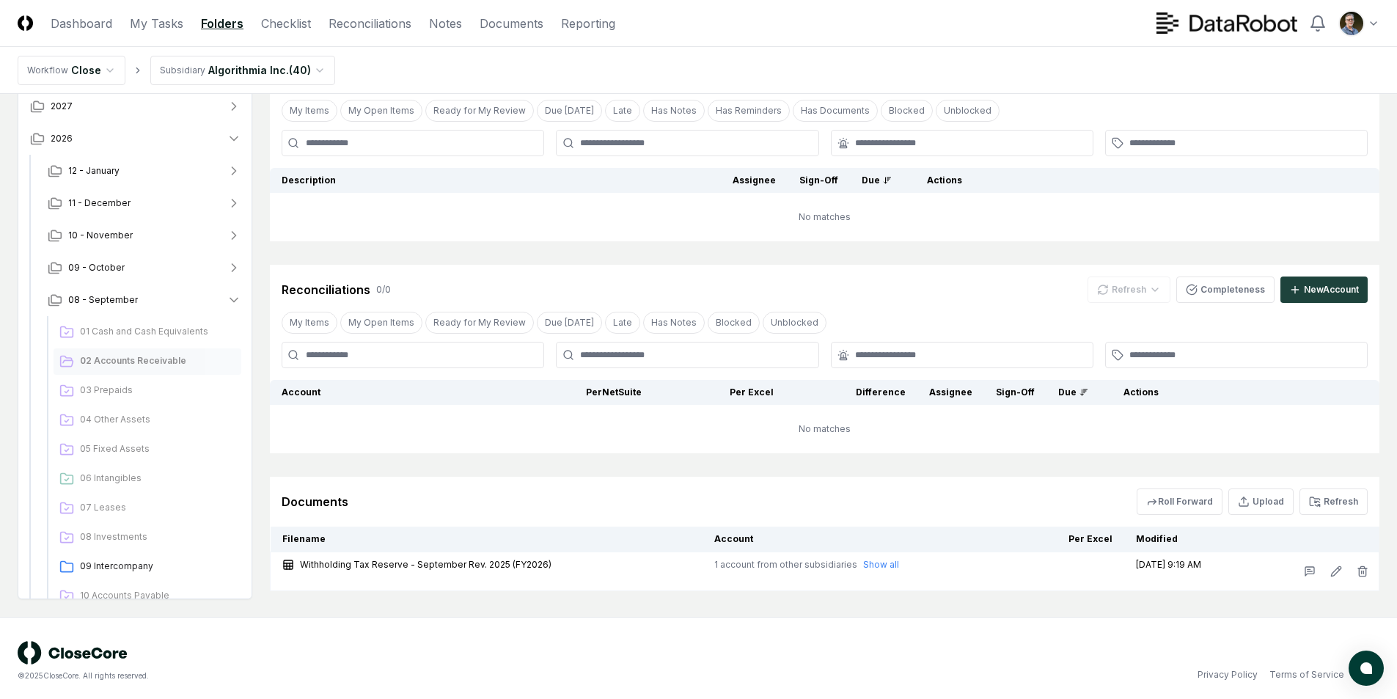
scroll to position [88, 0]
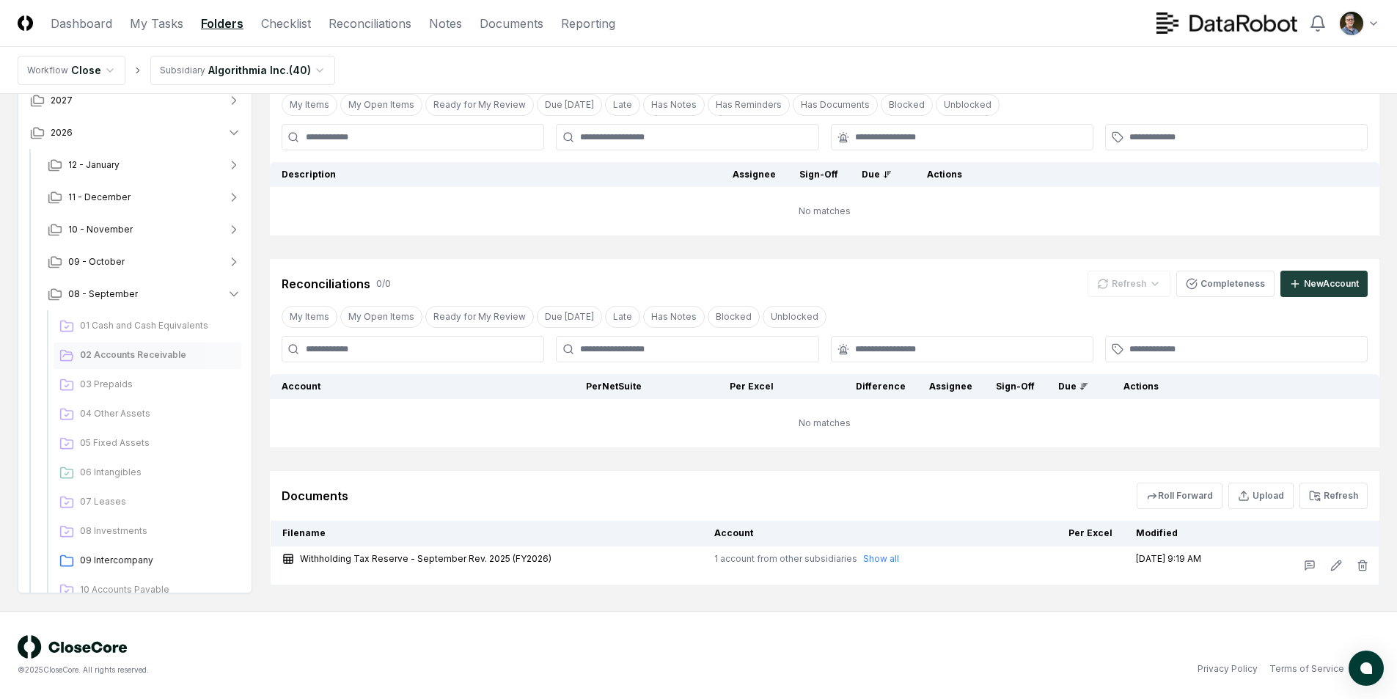
click at [761, 42] on header "CloseCore Dashboard My Tasks Folders Checklist Reconciliations Notes Documents …" at bounding box center [698, 23] width 1397 height 47
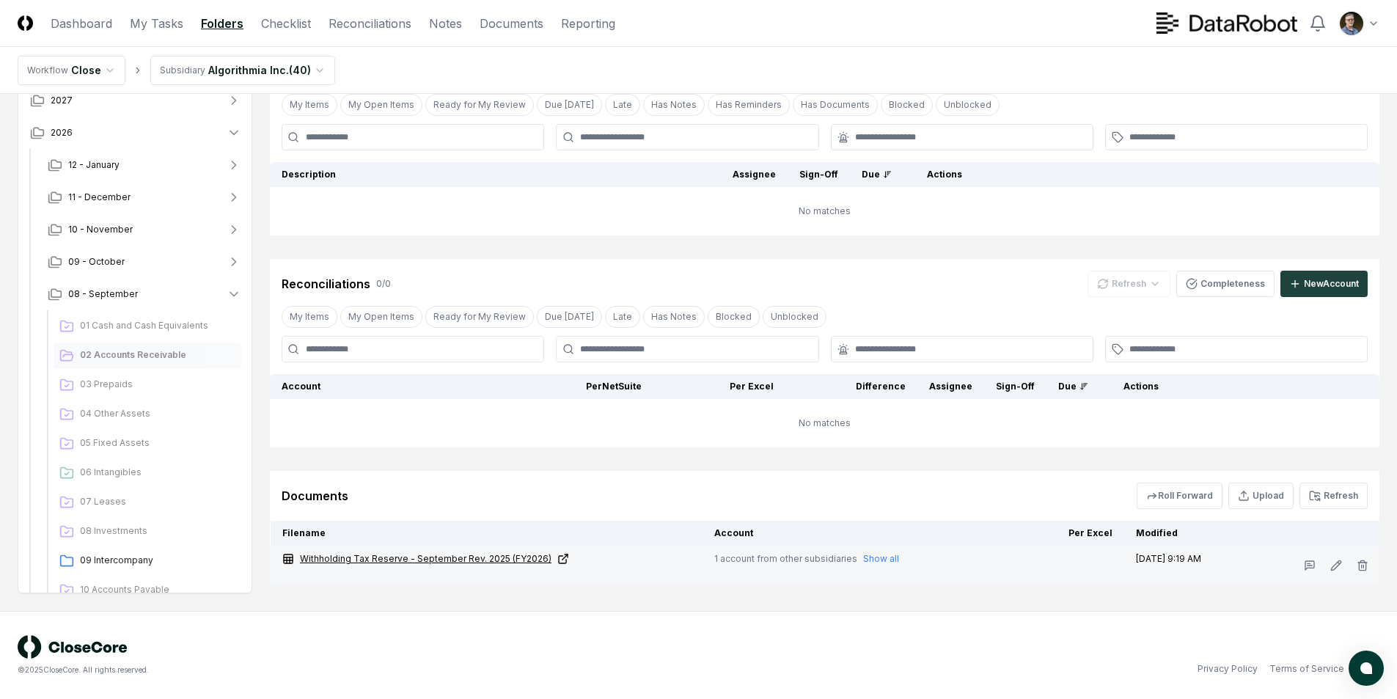
click at [389, 559] on link "Withholding Tax Reserve - September Rev. 2025 (FY2026)" at bounding box center [486, 558] width 408 height 13
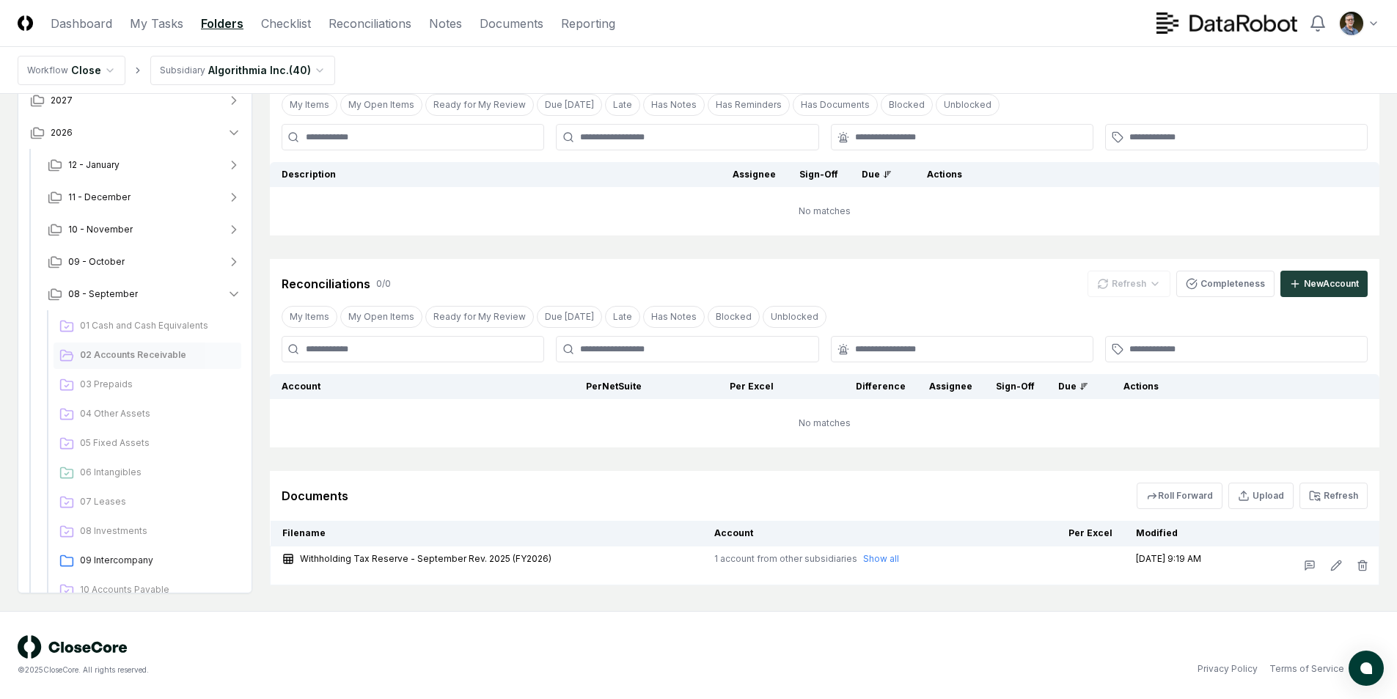
click at [413, 458] on div "Cancel Reassign [DATE]: 02 Accounts Receivable View on Google Drive Checklist 0…" at bounding box center [824, 304] width 1109 height 562
click at [356, 26] on link "Reconciliations" at bounding box center [370, 24] width 83 height 18
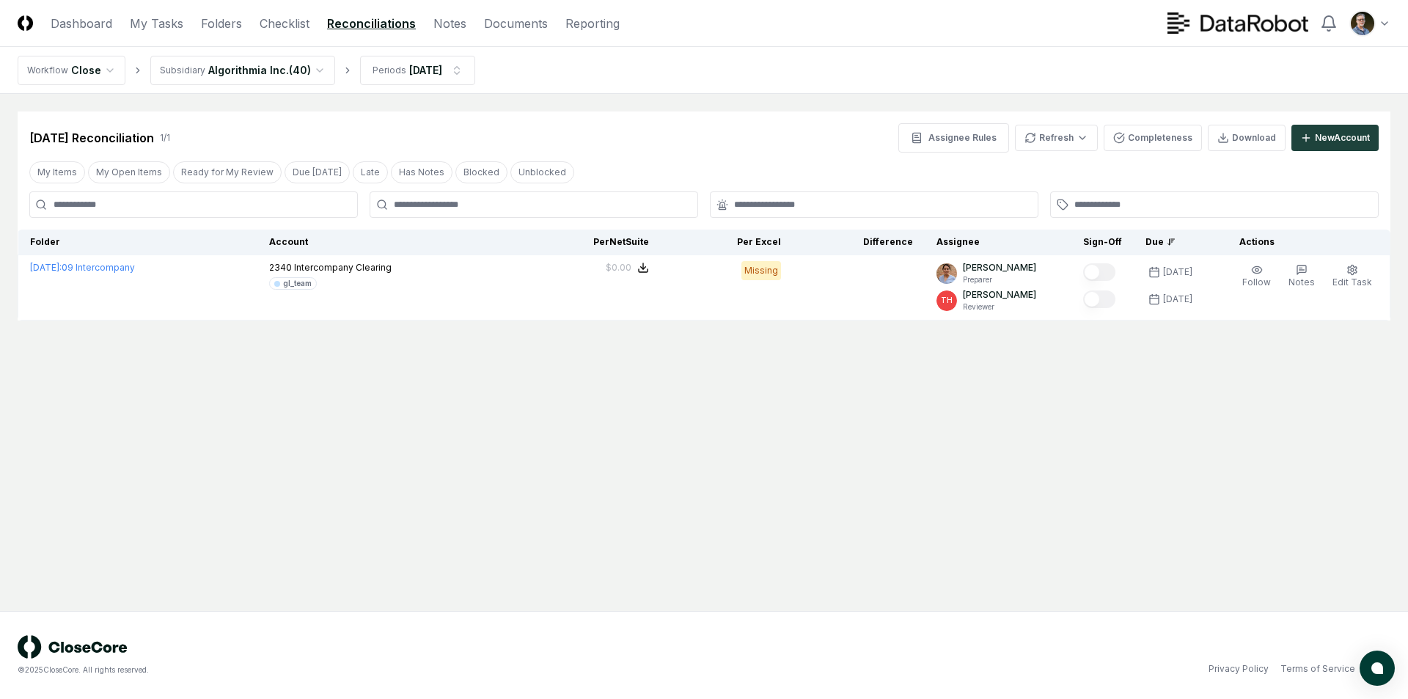
click at [312, 68] on html "CloseCore Dashboard My Tasks Folders Checklist Reconciliations Notes Documents …" at bounding box center [704, 349] width 1408 height 699
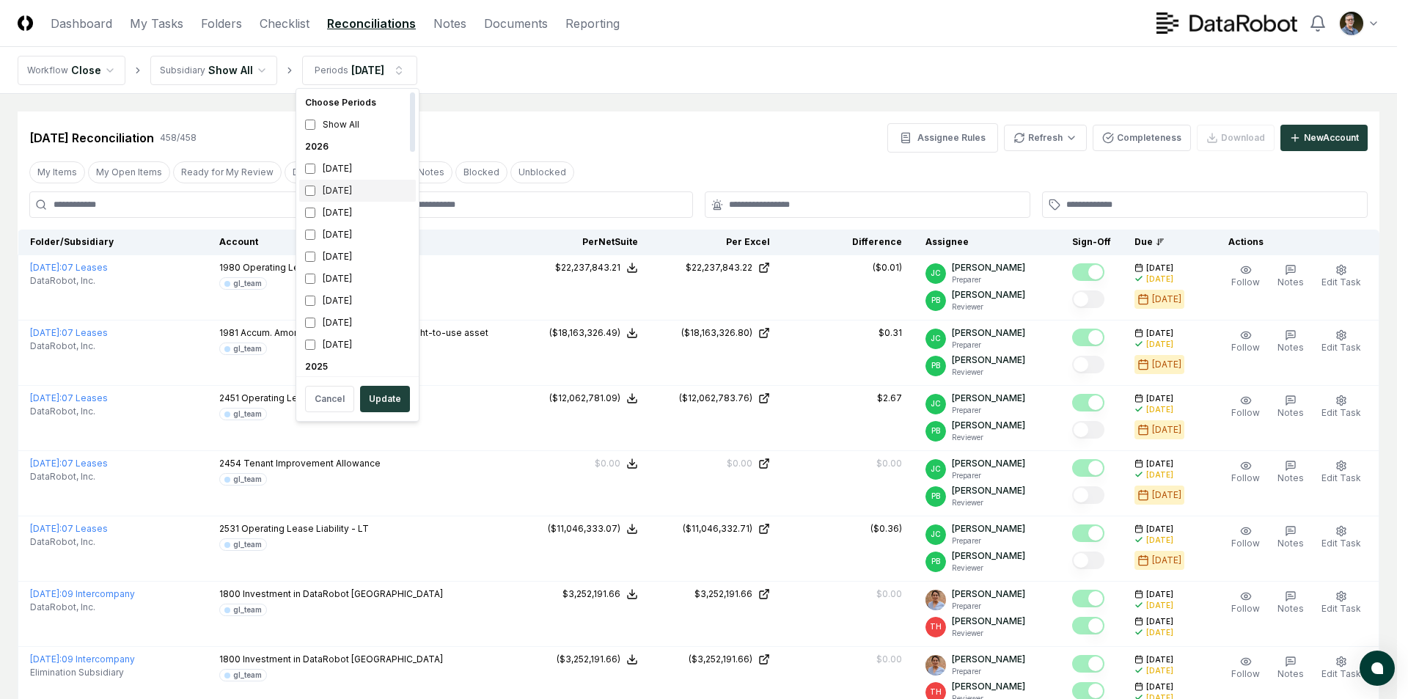
click at [347, 190] on div "[DATE]" at bounding box center [357, 191] width 117 height 22
click at [374, 397] on button "Update" at bounding box center [385, 399] width 50 height 26
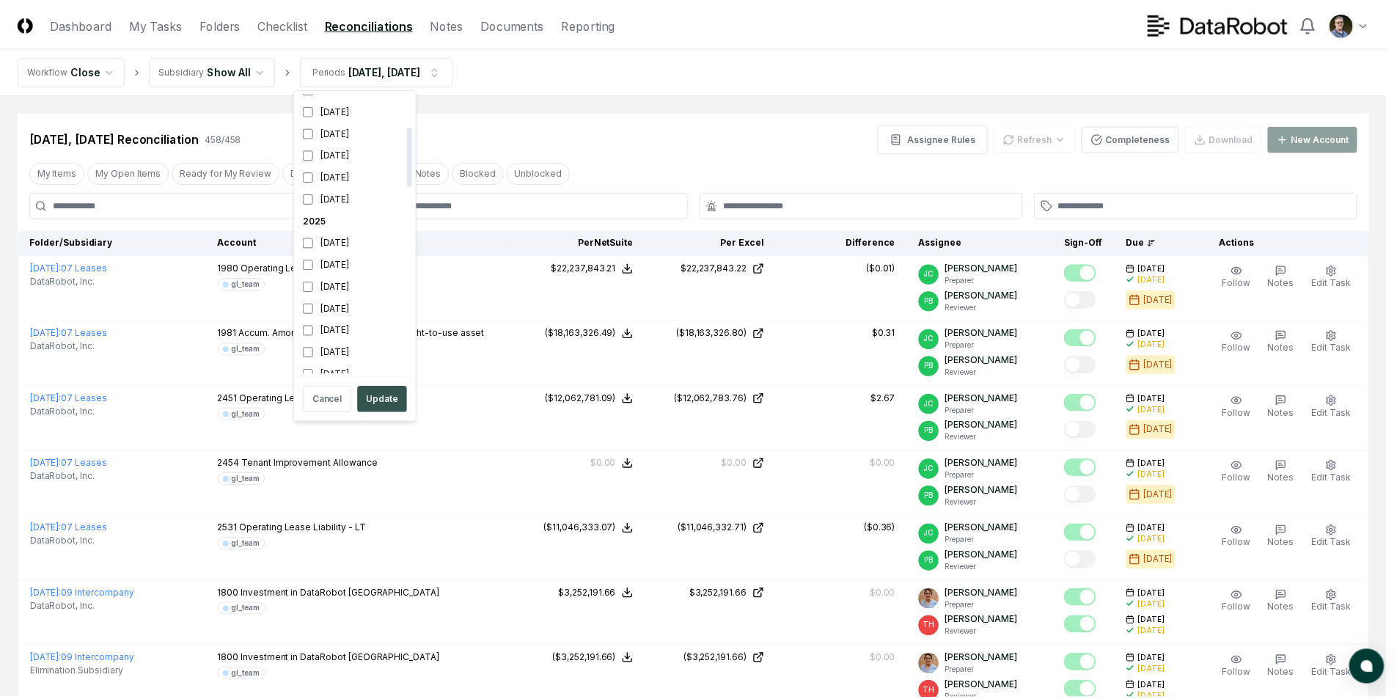
scroll to position [158, 0]
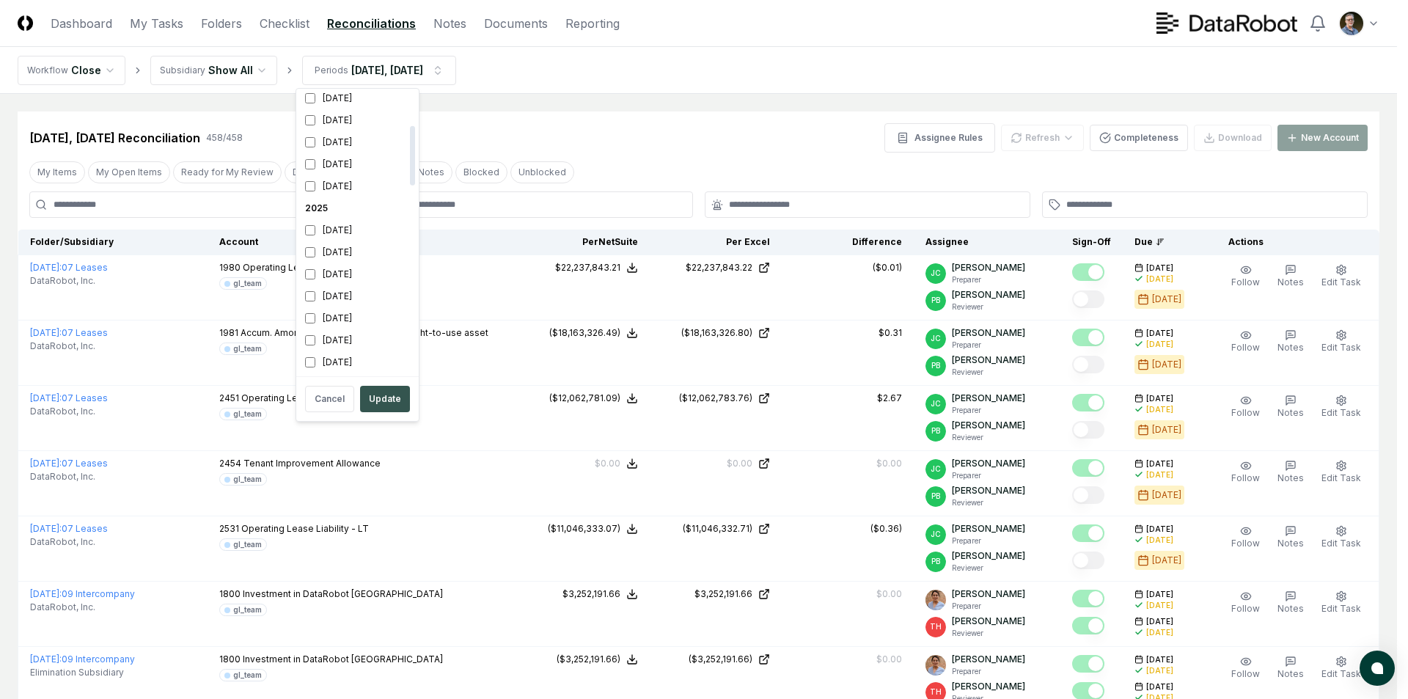
click at [376, 398] on button "Update" at bounding box center [385, 399] width 50 height 26
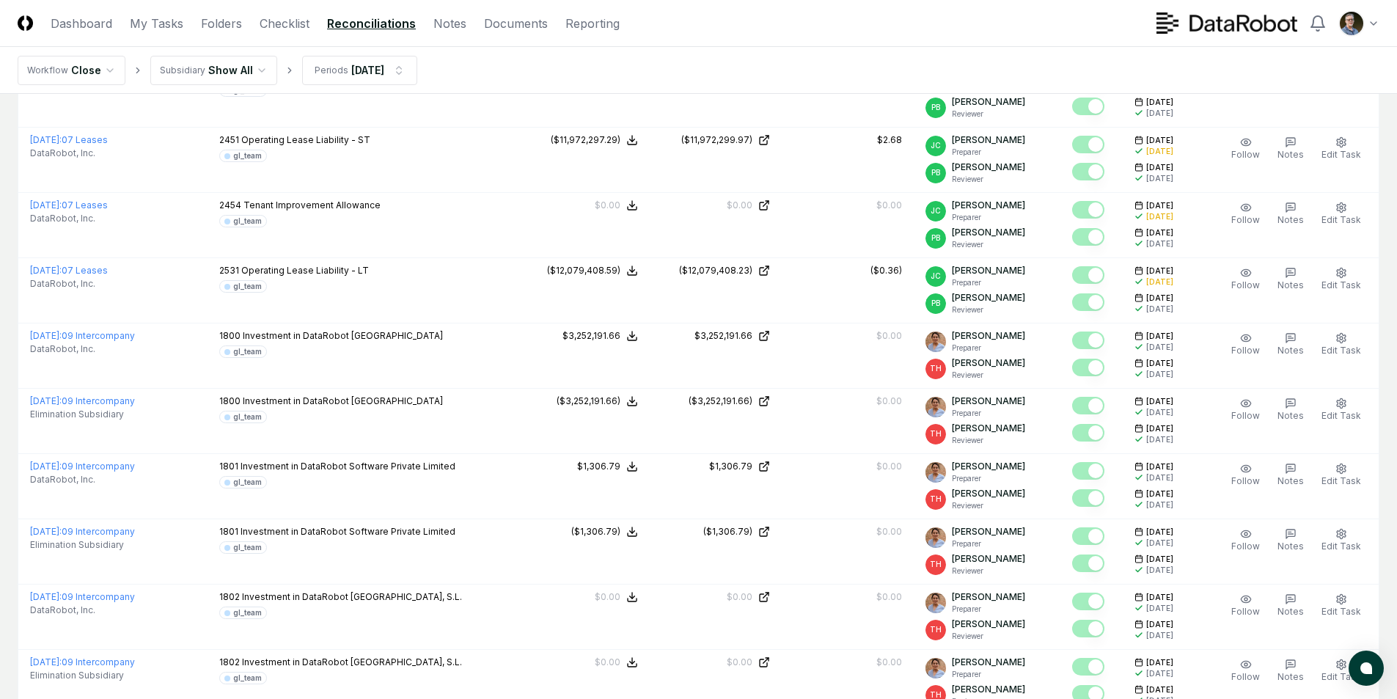
scroll to position [147, 0]
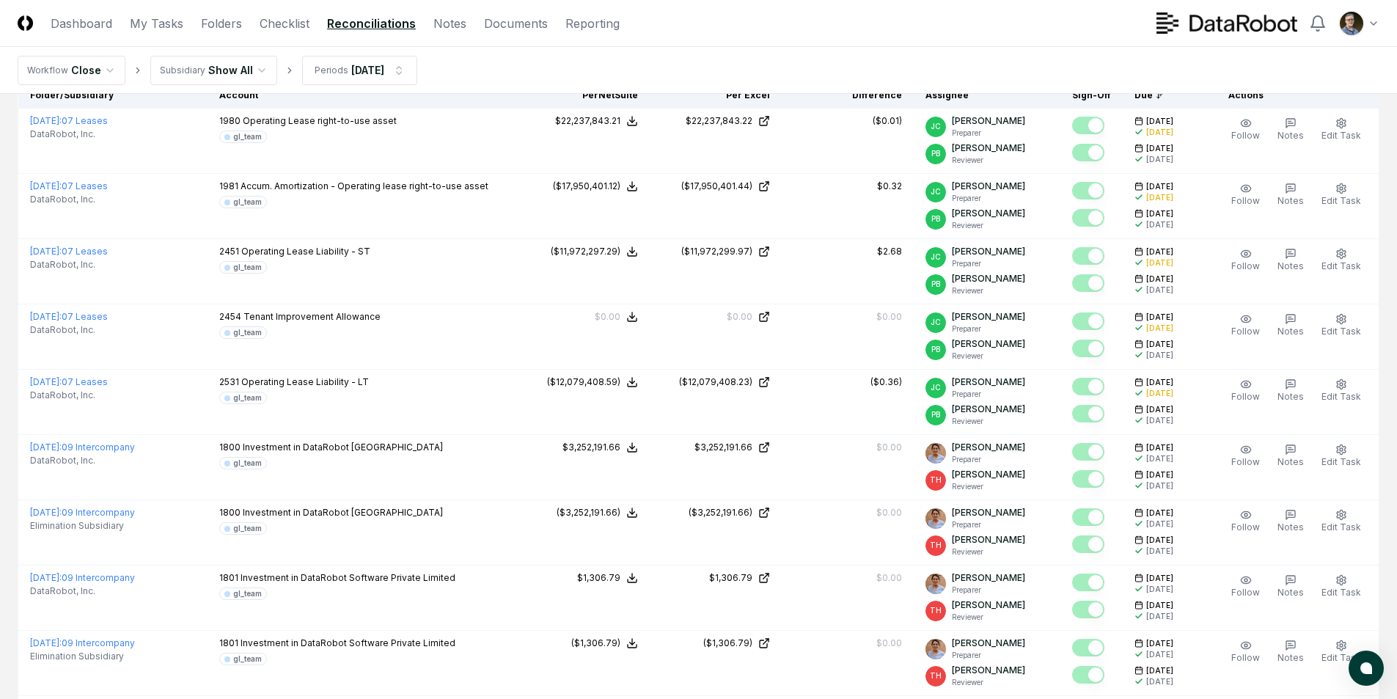
drag, startPoint x: 510, startPoint y: 349, endPoint x: 462, endPoint y: 62, distance: 290.8
click at [462, 62] on nav "Workflow Close Subsidiary Show All Periods [DATE]" at bounding box center [698, 70] width 1397 height 47
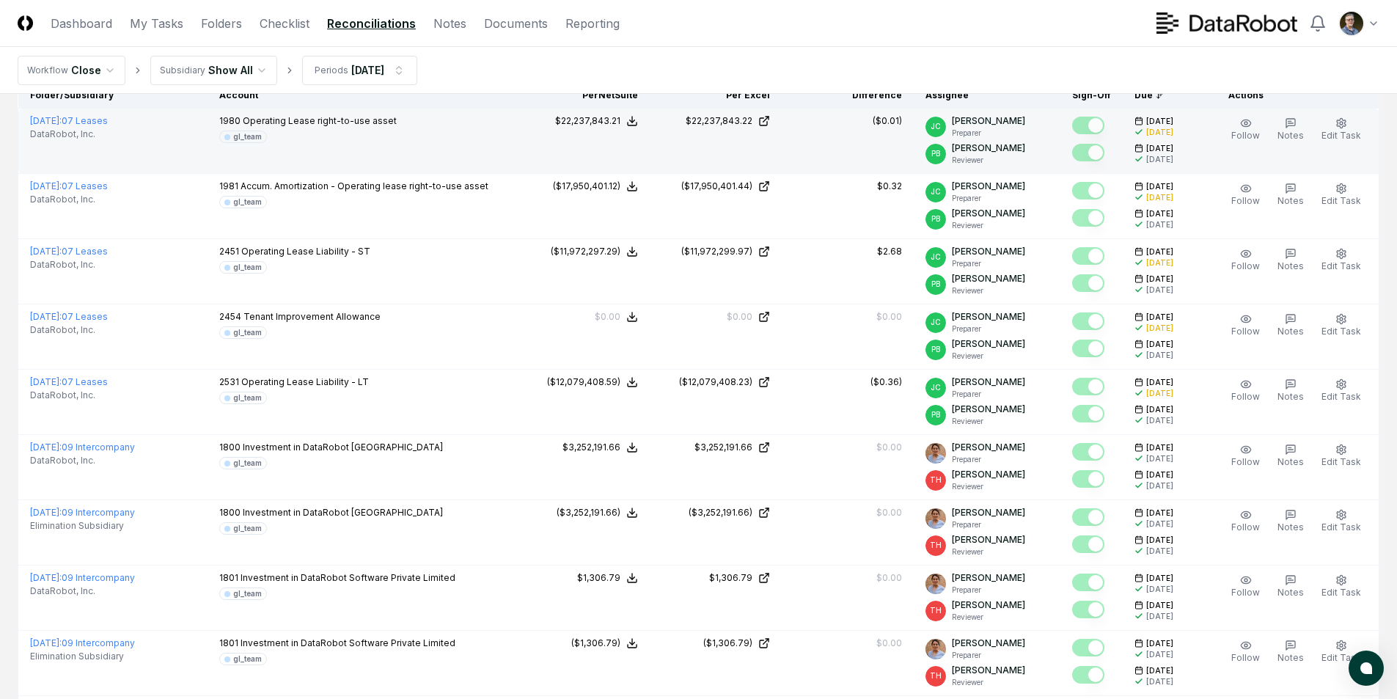
scroll to position [0, 0]
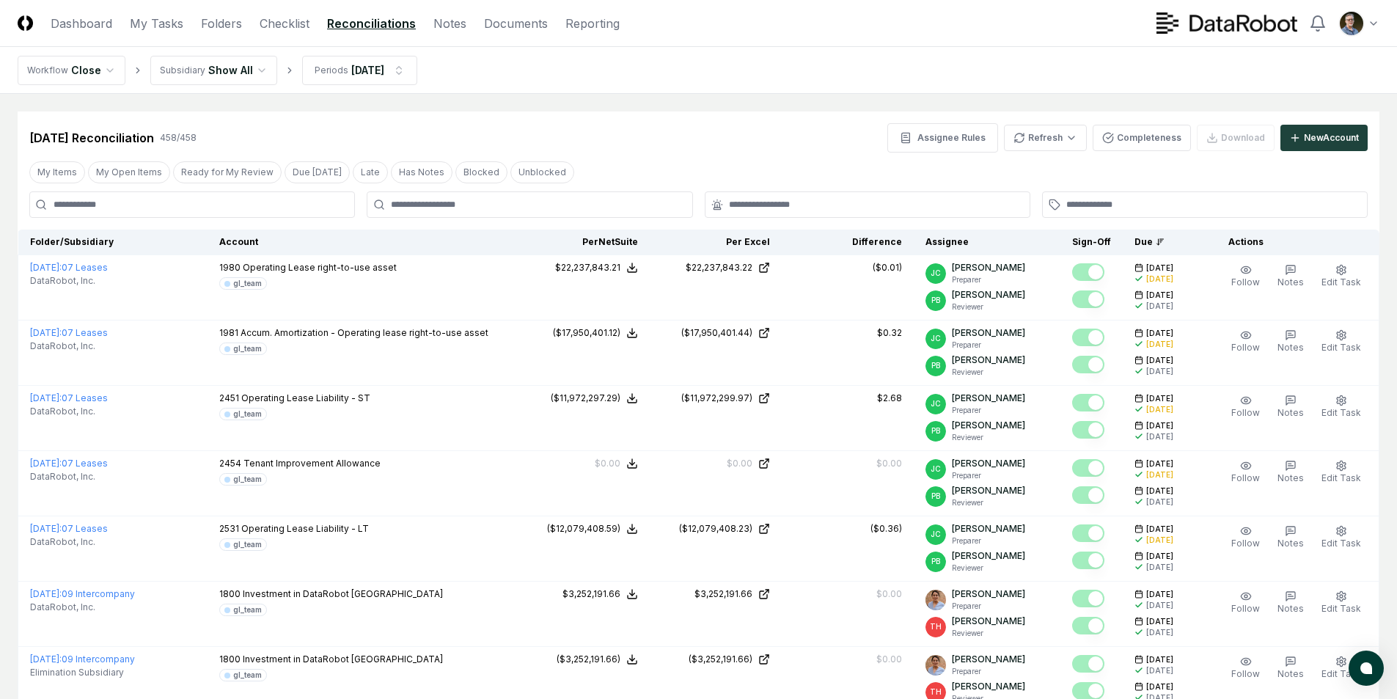
click at [474, 131] on div "[DATE] Reconciliation 458 / 458 Assignee Rules Refresh Completeness Download Ne…" at bounding box center [698, 137] width 1338 height 29
click at [491, 71] on nav "Workflow Close Subsidiary Show All Periods [DATE]" at bounding box center [698, 70] width 1397 height 47
click at [649, 77] on nav "Workflow Close Subsidiary Show All Periods [DATE]" at bounding box center [698, 70] width 1397 height 47
click at [686, 146] on div "[DATE] Reconciliation 458 / 458 Assignee Rules Refresh Completeness Download Ne…" at bounding box center [698, 137] width 1338 height 29
click at [55, 169] on button "My Items" at bounding box center [57, 172] width 56 height 22
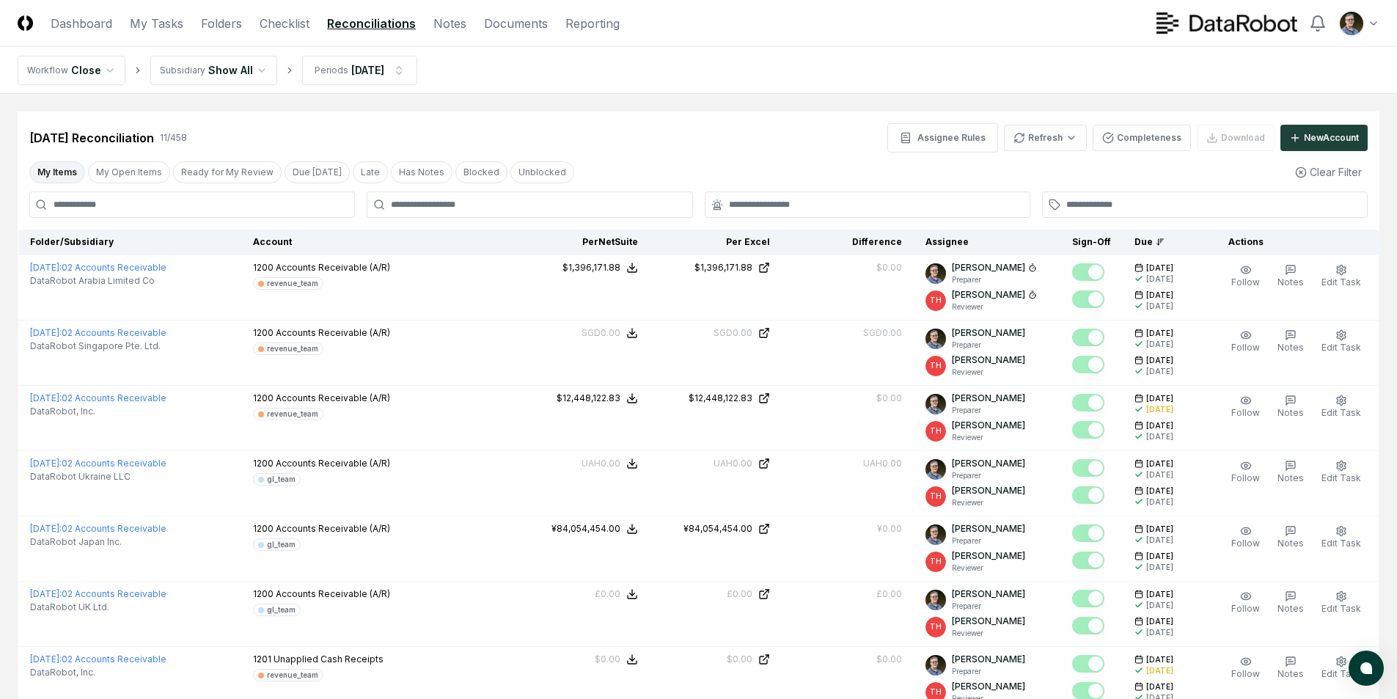
click at [726, 115] on div "[DATE] Reconciliation 11 / 458 Assignee Rules Refresh Completeness Download New…" at bounding box center [699, 131] width 1362 height 41
click at [687, 153] on div "[DATE] Reconciliation 11 / 458 Assignee Rules Refresh Completeness Download New…" at bounding box center [699, 542] width 1362 height 862
click at [1050, 136] on html "CloseCore Dashboard My Tasks Folders Checklist Reconciliations Notes Documents …" at bounding box center [698, 539] width 1397 height 1079
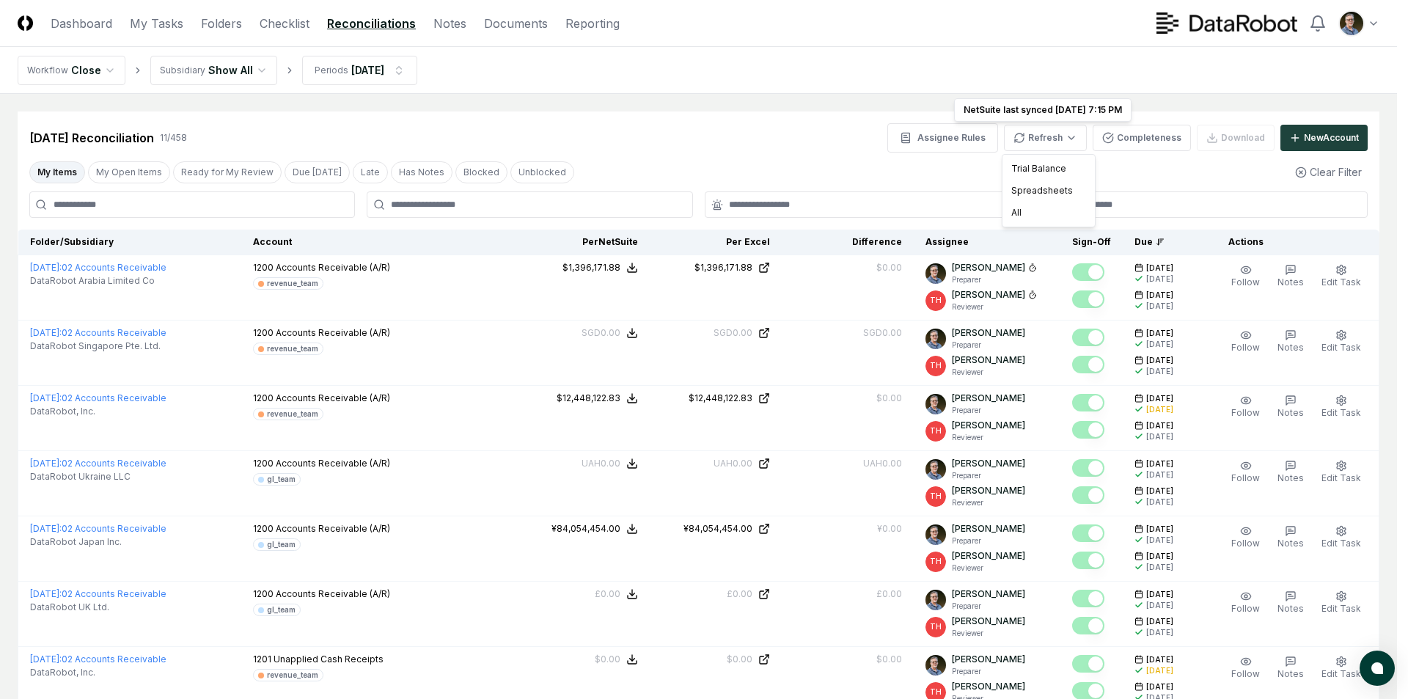
click at [834, 153] on html "CloseCore Dashboard My Tasks Folders Checklist Reconciliations Notes Documents …" at bounding box center [704, 539] width 1408 height 1079
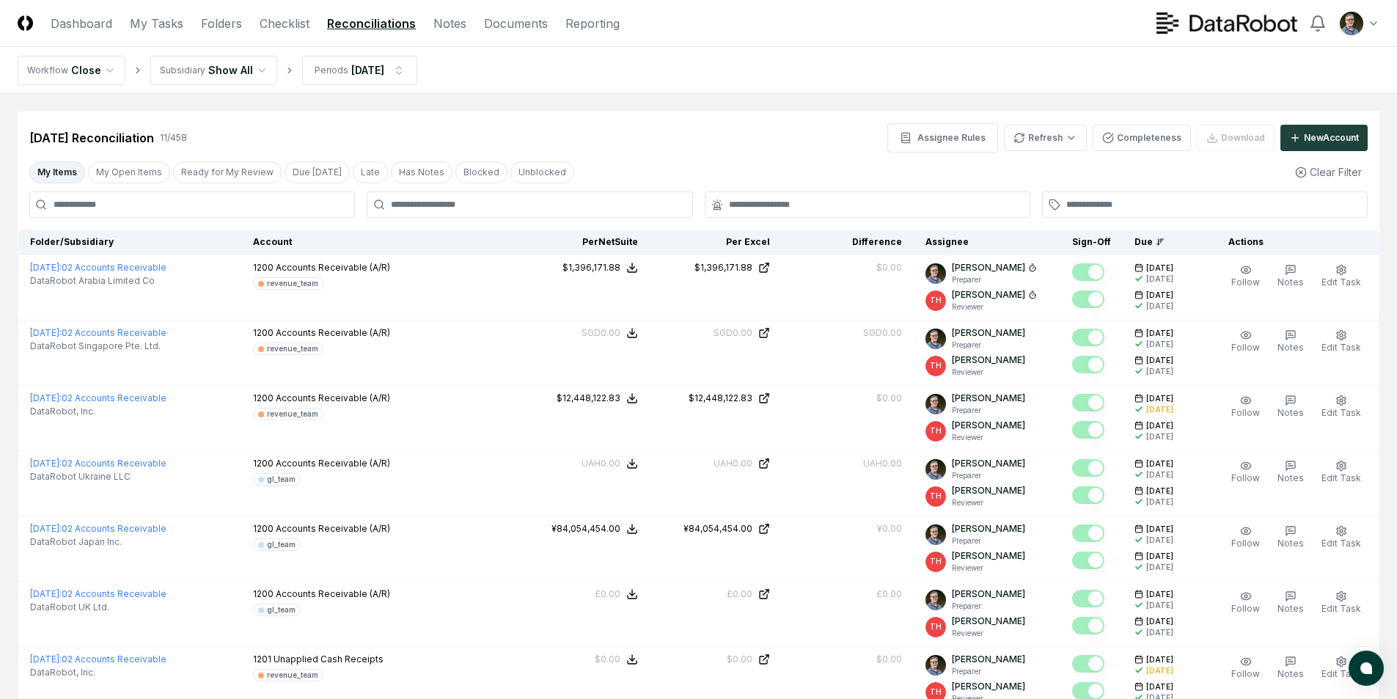
click at [640, 141] on div "[DATE] Reconciliation 11 / 458 Assignee Rules Refresh Completeness Download New…" at bounding box center [698, 137] width 1338 height 29
click at [646, 133] on div "[DATE] Reconciliation 11 / 458 Assignee Rules Refresh Completeness Download New…" at bounding box center [698, 137] width 1338 height 29
click at [670, 153] on div "[DATE] Reconciliation 11 / 458 Assignee Rules Refresh Completeness Download New…" at bounding box center [699, 542] width 1362 height 862
click at [669, 145] on div "[DATE] Reconciliation 11 / 458 Assignee Rules Refresh Completeness Download New…" at bounding box center [698, 137] width 1338 height 29
click at [525, 134] on div "[DATE] Reconciliation 11 / 458 Assignee Rules Refresh Completeness Download New…" at bounding box center [698, 137] width 1338 height 29
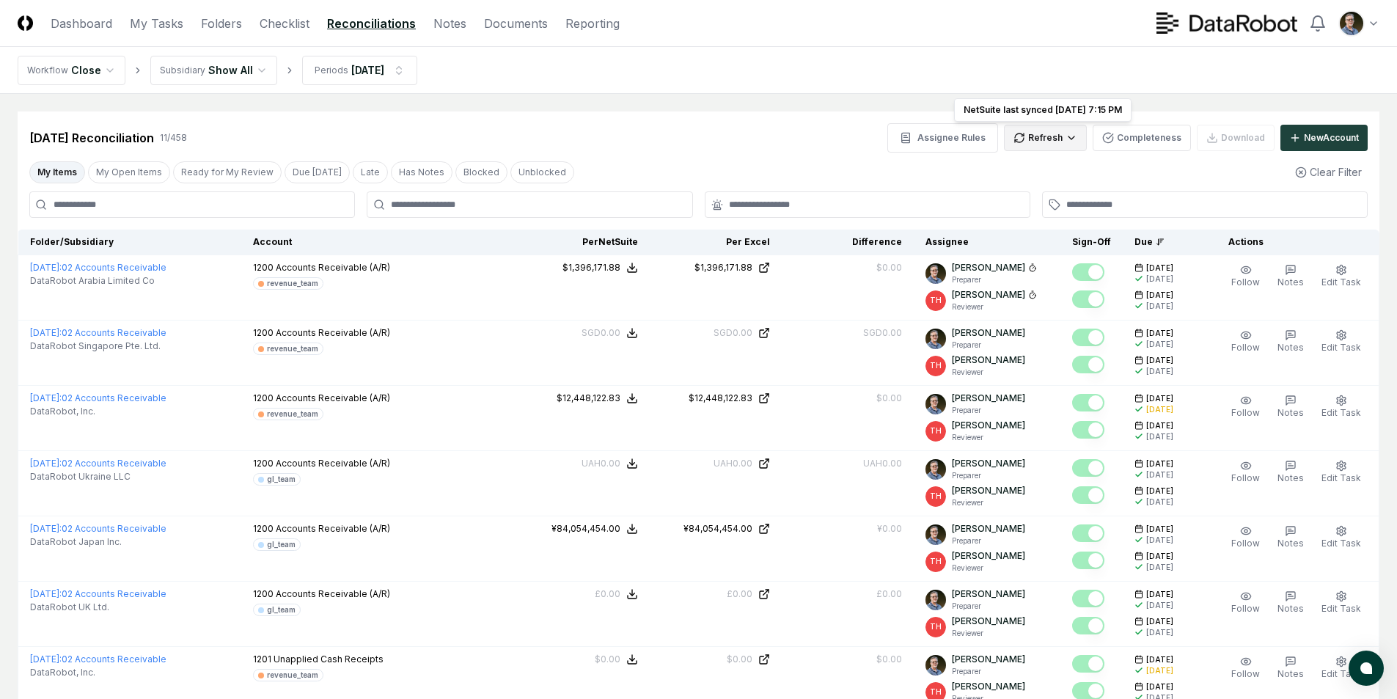
click at [1033, 140] on html "CloseCore Dashboard My Tasks Folders Checklist Reconciliations Notes Documents …" at bounding box center [698, 539] width 1397 height 1079
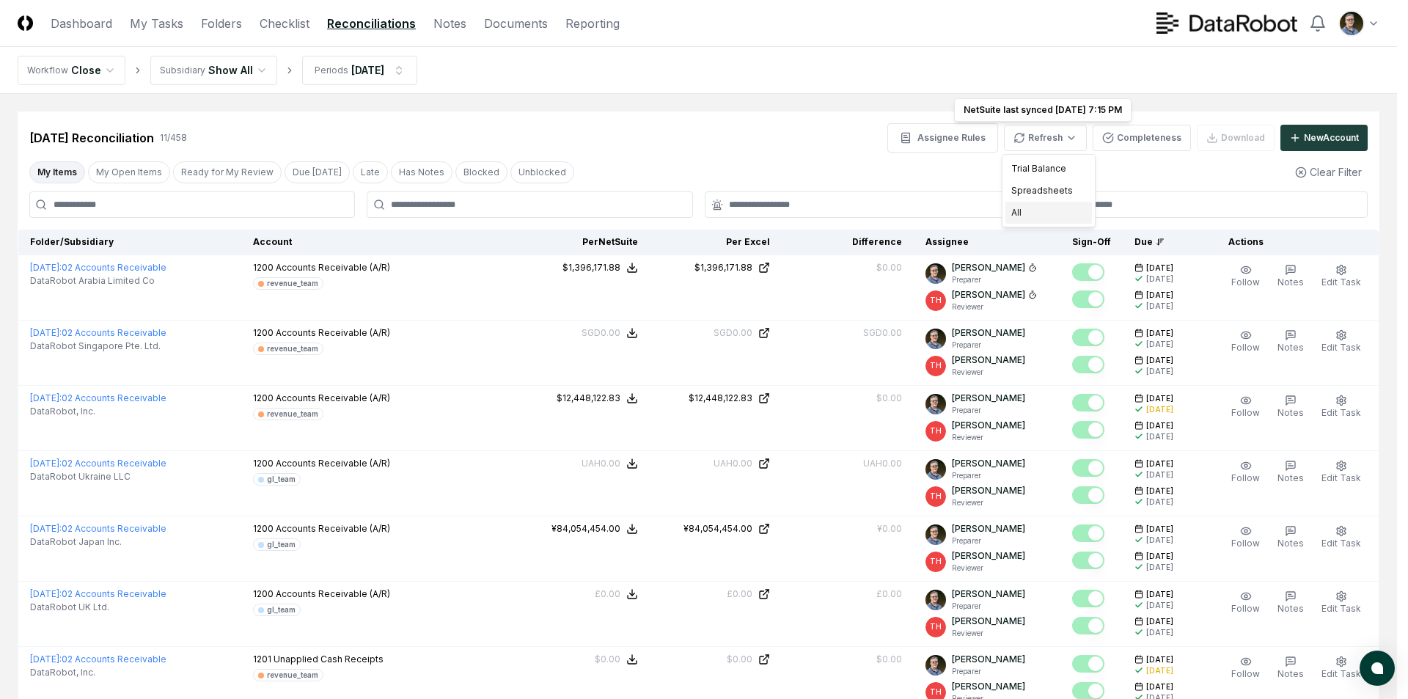
click at [1023, 209] on div "All" at bounding box center [1048, 213] width 87 height 22
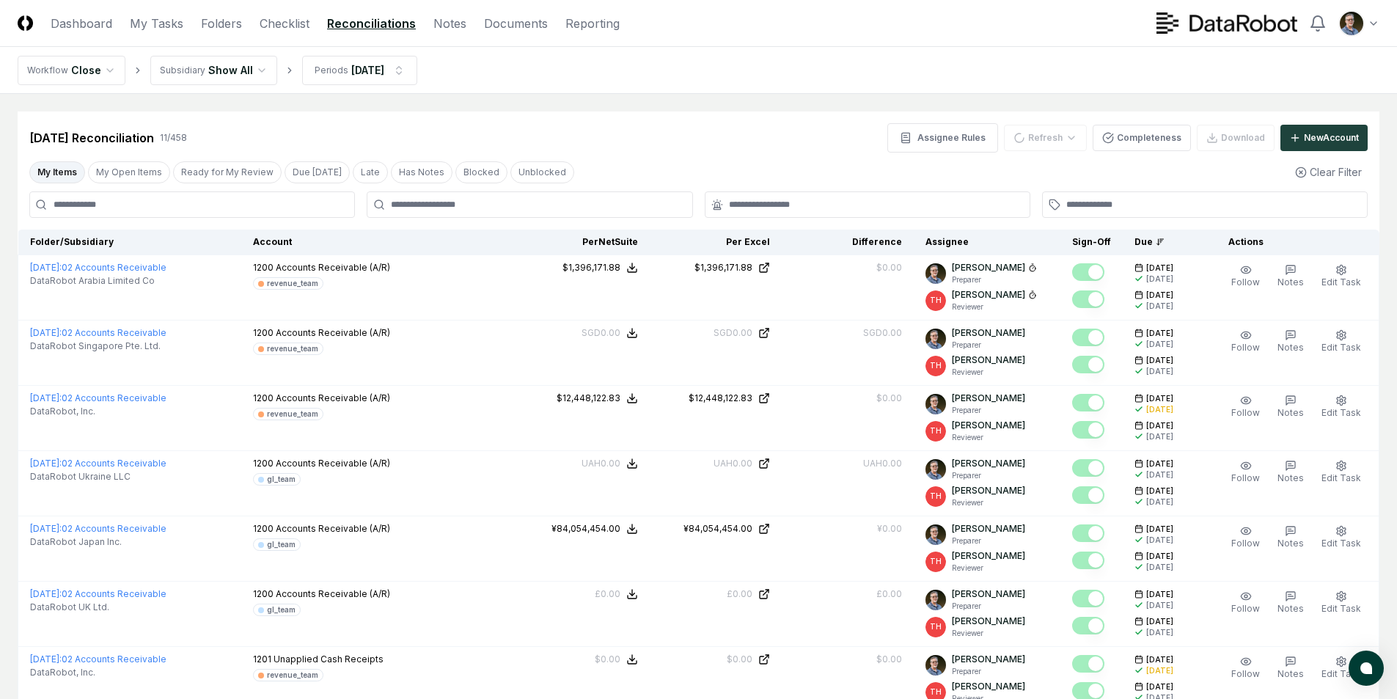
click at [757, 154] on div "[DATE] Reconciliation 11 / 458 Assignee Rules Refresh Completeness Download New…" at bounding box center [699, 542] width 1362 height 862
click at [406, 70] on html "CloseCore Dashboard My Tasks Folders Checklist Reconciliations Notes Documents …" at bounding box center [698, 539] width 1397 height 1079
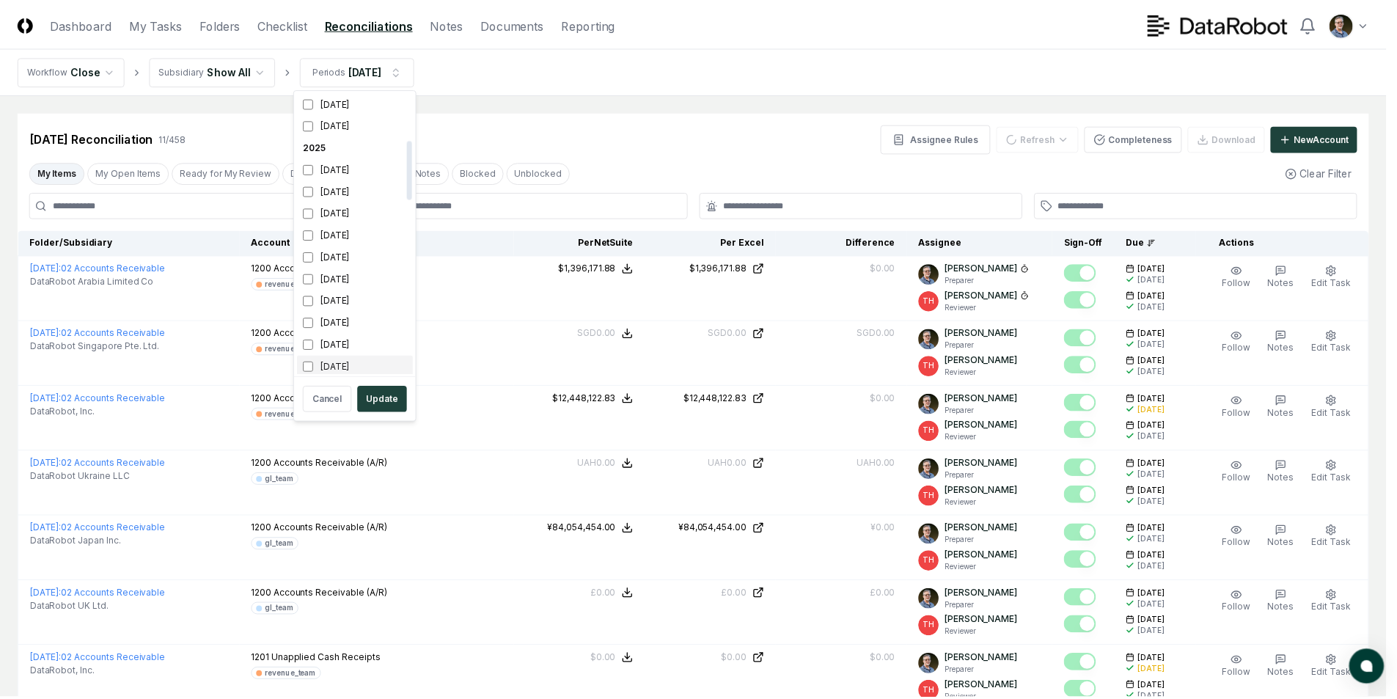
scroll to position [224, 0]
click at [383, 399] on button "Update" at bounding box center [385, 399] width 50 height 26
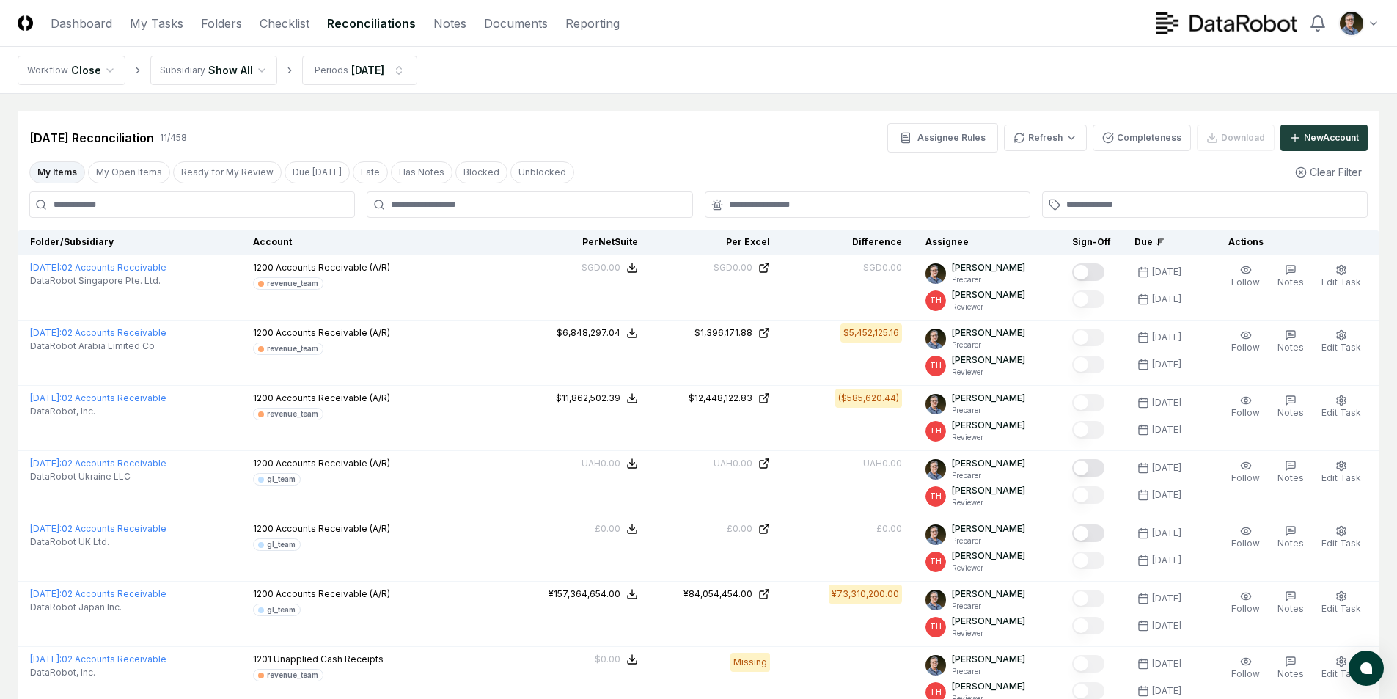
click at [764, 142] on div "[DATE] Reconciliation 11 / 458 Assignee Rules Refresh Completeness Download New…" at bounding box center [698, 137] width 1338 height 29
click at [397, 71] on html "CloseCore Dashboard My Tasks Folders Checklist Reconciliations Notes Documents …" at bounding box center [698, 539] width 1397 height 1079
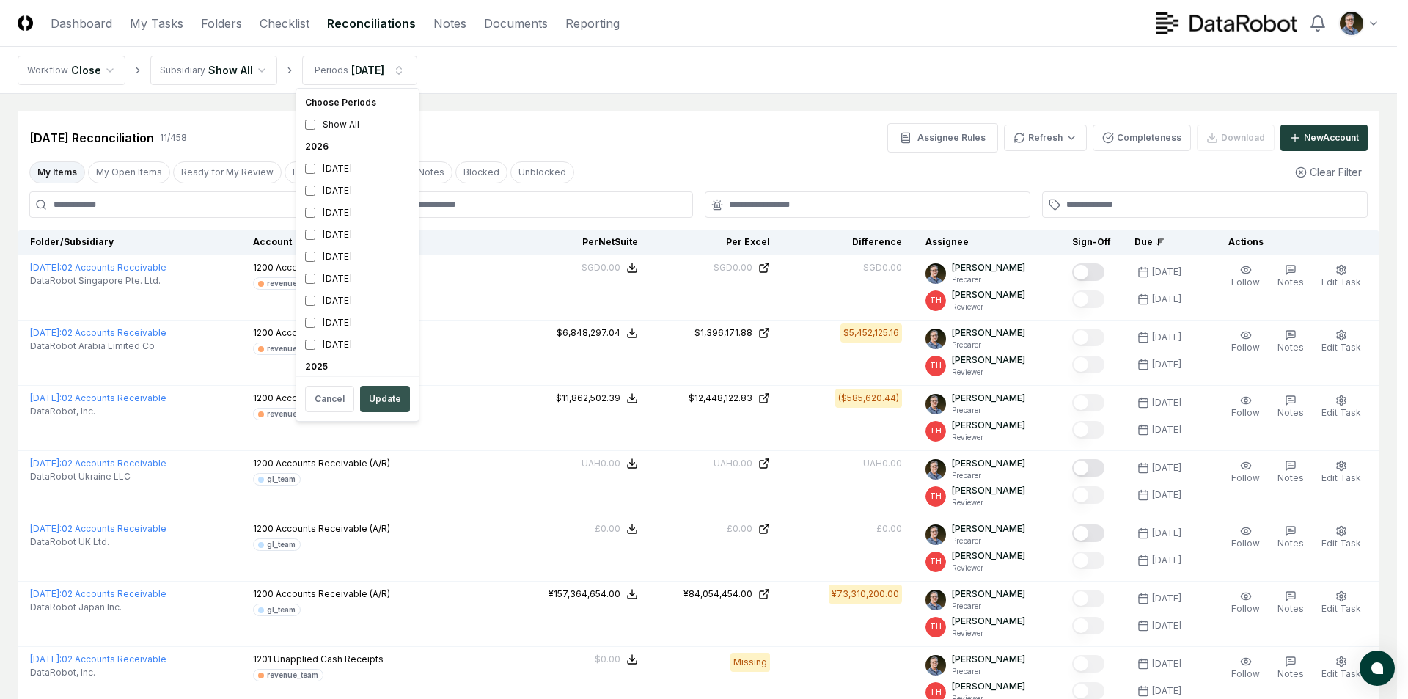
click at [384, 397] on button "Update" at bounding box center [385, 399] width 50 height 26
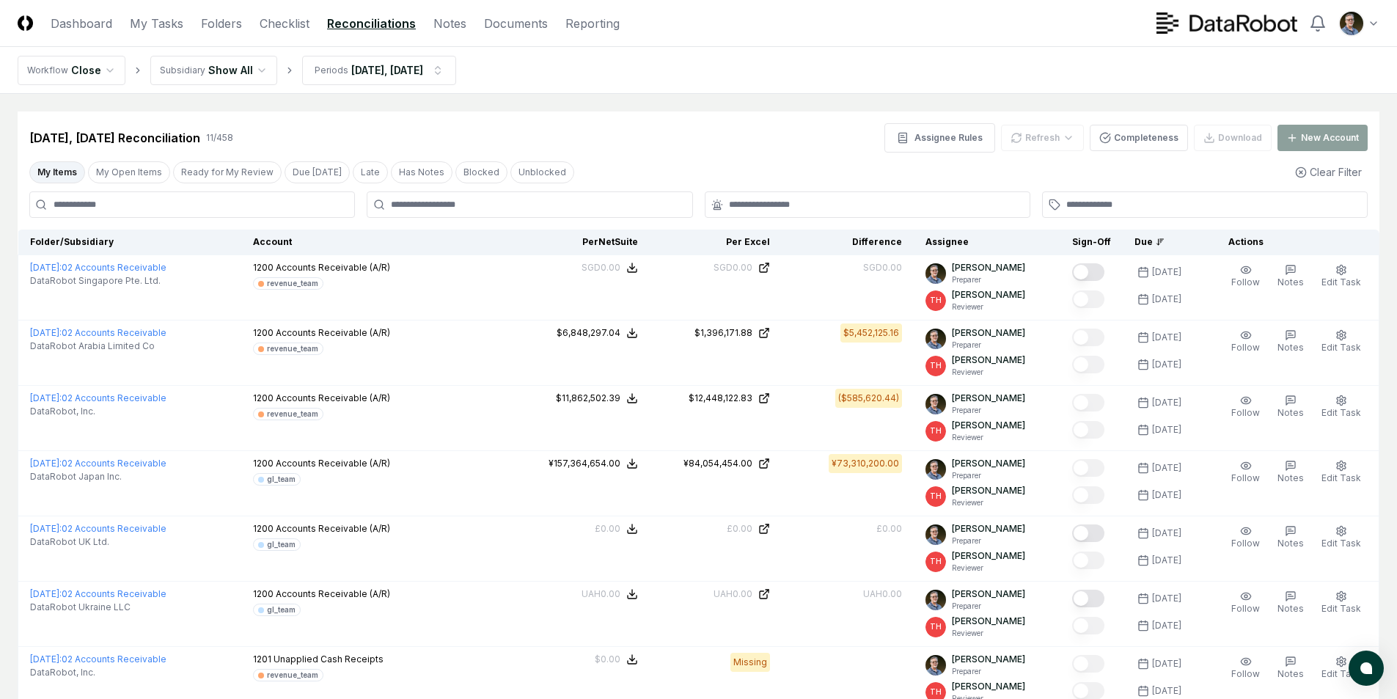
click at [667, 126] on div "[DATE], [DATE] Reconciliation 11 / 458 Assignee Rules Refresh Completeness Down…" at bounding box center [698, 137] width 1338 height 29
click at [715, 150] on div "[DATE], [DATE] Reconciliation 11 / 458 Assignee Rules Refresh Completeness Down…" at bounding box center [698, 137] width 1338 height 29
click at [718, 154] on div "[DATE], [DATE] Reconciliation 11 / 458 Assignee Rules Refresh Completeness Down…" at bounding box center [699, 542] width 1362 height 862
click at [724, 144] on div "[DATE], [DATE] Reconciliation 11 / 458 Assignee Rules Refresh Completeness Down…" at bounding box center [698, 137] width 1338 height 29
click at [713, 146] on div "[DATE], [DATE] Reconciliation 11 / 458 Assignee Rules Refresh Completeness Down…" at bounding box center [698, 137] width 1338 height 29
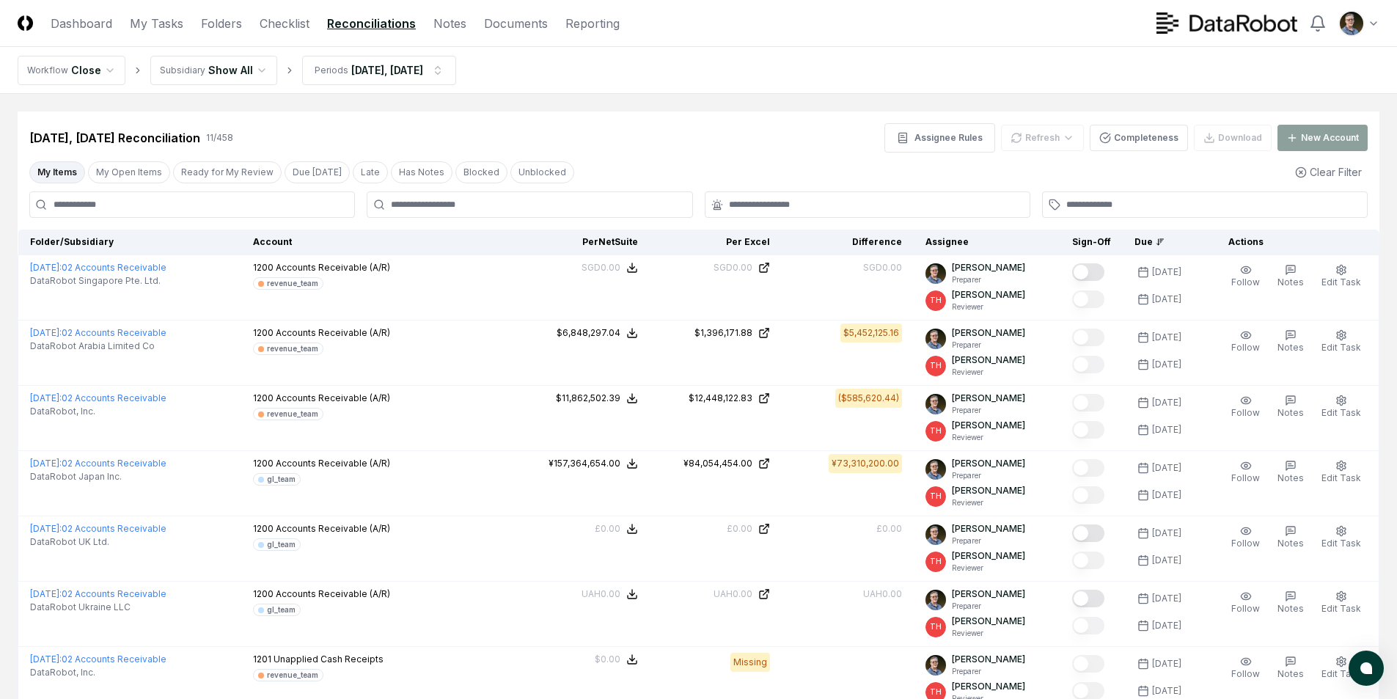
click at [639, 152] on div "[DATE], [DATE] Reconciliation 11 / 458 Assignee Rules Refresh Completeness Down…" at bounding box center [698, 137] width 1338 height 29
click at [271, 23] on link "Checklist" at bounding box center [285, 24] width 50 height 18
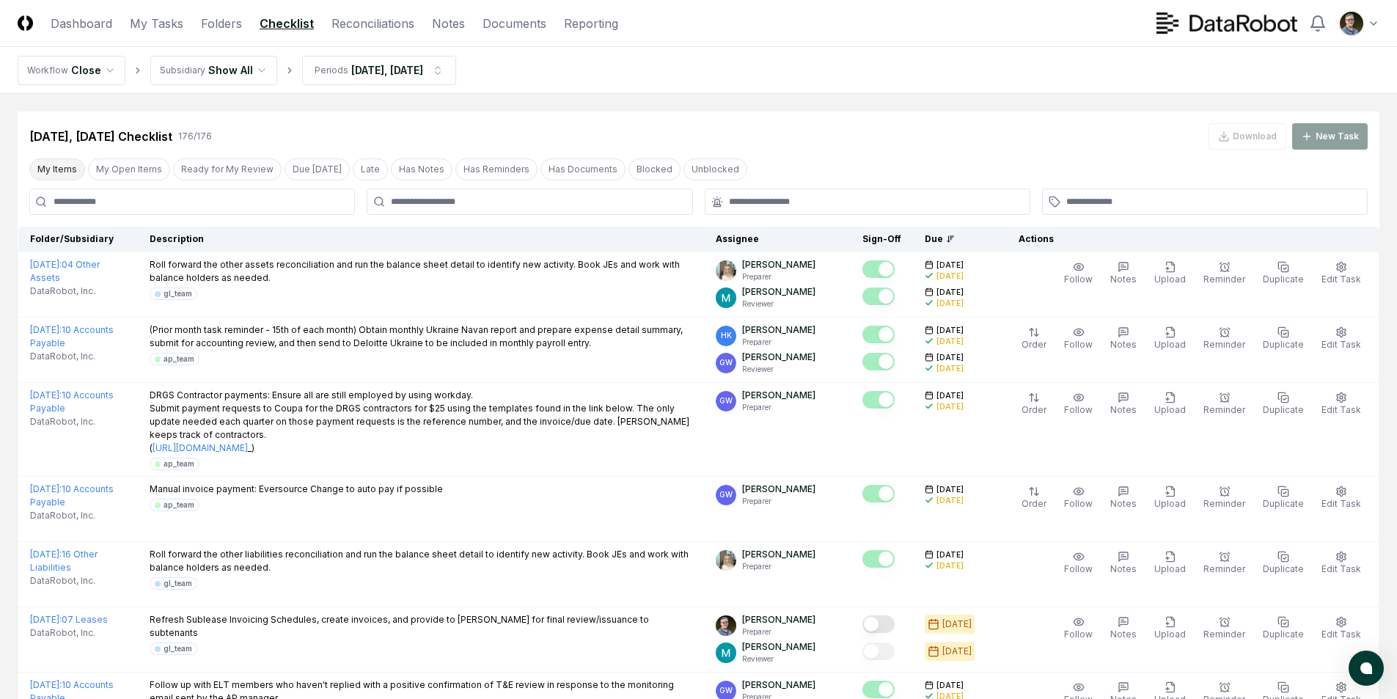
click at [54, 170] on button "My Items" at bounding box center [57, 169] width 56 height 22
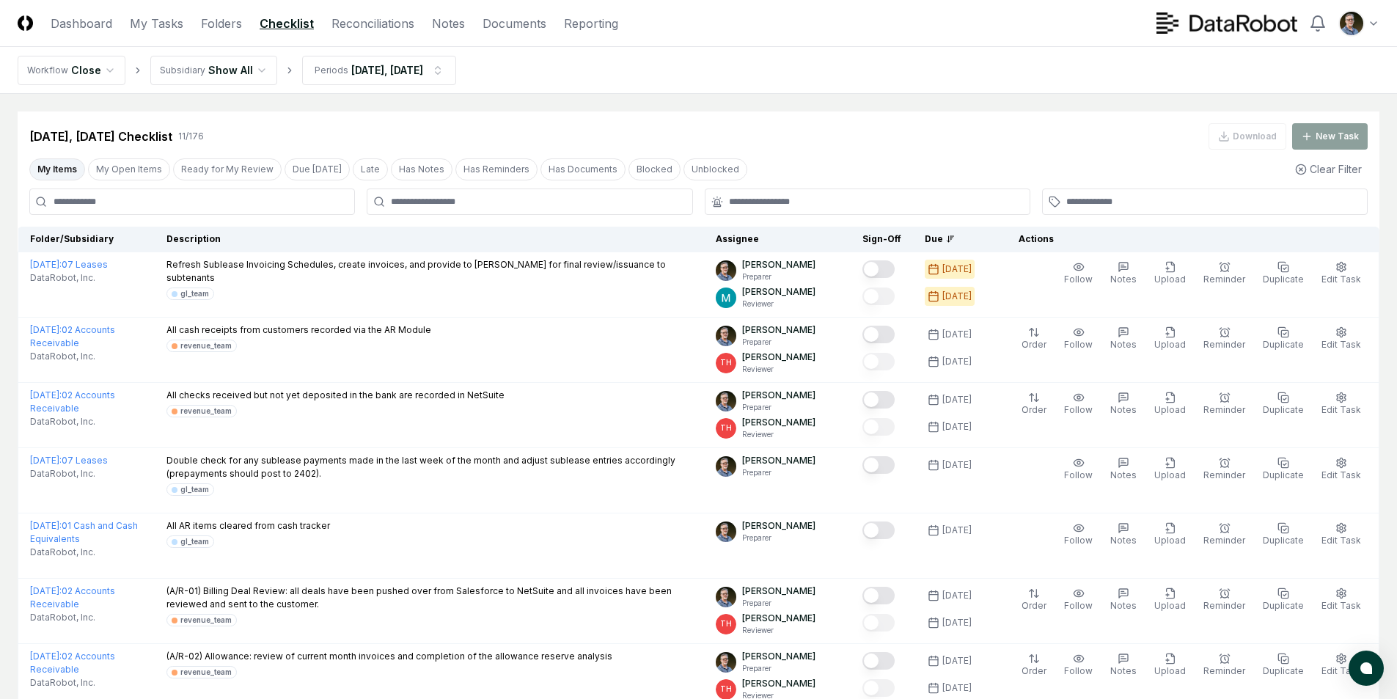
click at [768, 146] on div "[DATE], [DATE] Checklist 11 / 176 Download New Task" at bounding box center [698, 136] width 1338 height 26
click at [774, 143] on div "[DATE], [DATE] Checklist 11 / 176 Download New Task" at bounding box center [698, 136] width 1338 height 26
click at [775, 145] on div "[DATE], [DATE] Checklist 11 / 176 Download New Task" at bounding box center [698, 136] width 1338 height 26
click at [776, 128] on div "[DATE], [DATE] Checklist 11 / 176 Download New Task" at bounding box center [698, 136] width 1338 height 26
click at [350, 29] on link "Reconciliations" at bounding box center [372, 24] width 83 height 18
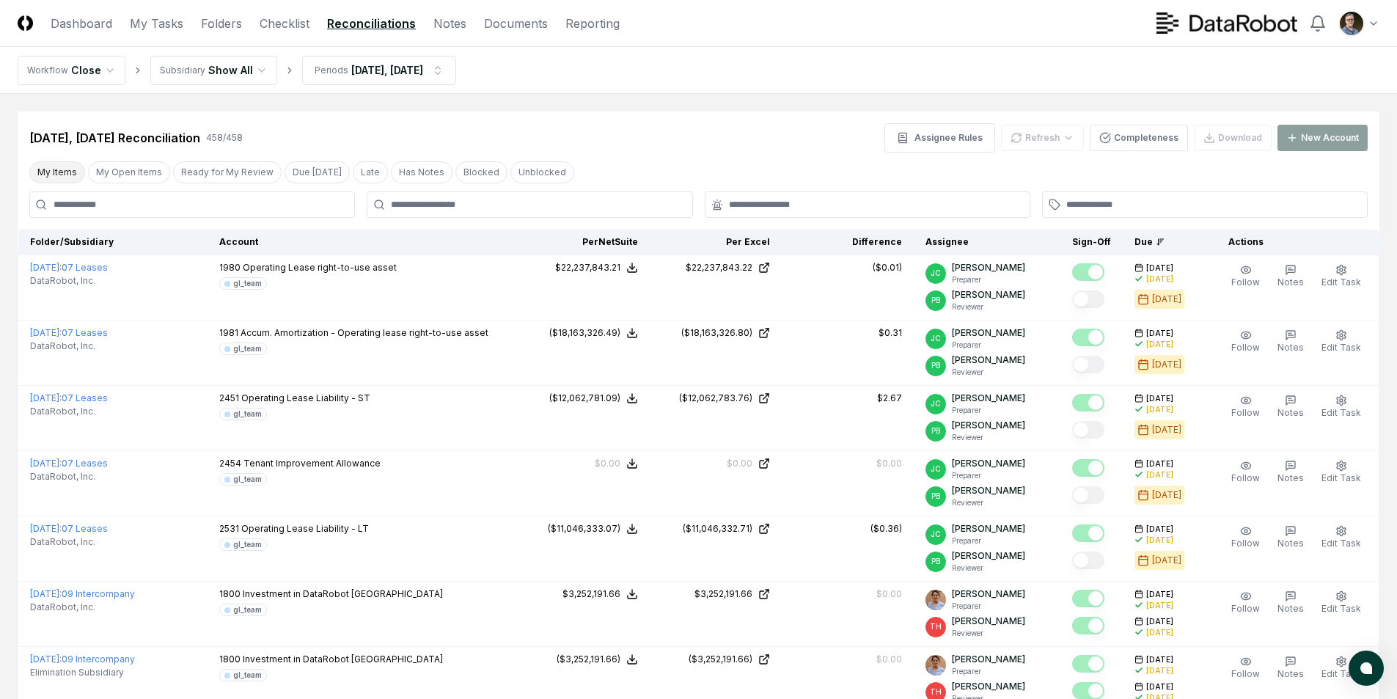
click at [47, 167] on button "My Items" at bounding box center [57, 172] width 56 height 22
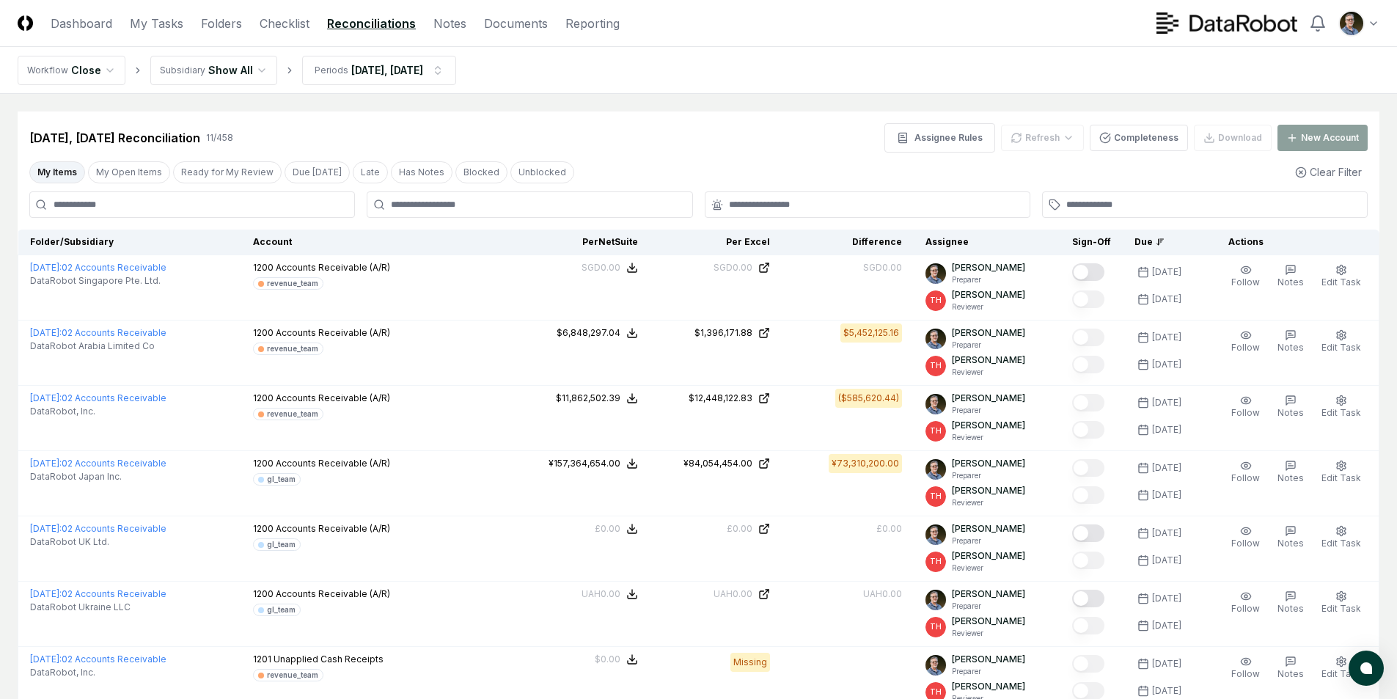
click at [719, 148] on div "[DATE], [DATE] Reconciliation 11 / 458 Assignee Rules Refresh Completeness Down…" at bounding box center [698, 137] width 1338 height 29
click at [461, 75] on html "CloseCore Dashboard My Tasks Folders Checklist Reconciliations Notes Documents …" at bounding box center [698, 539] width 1397 height 1079
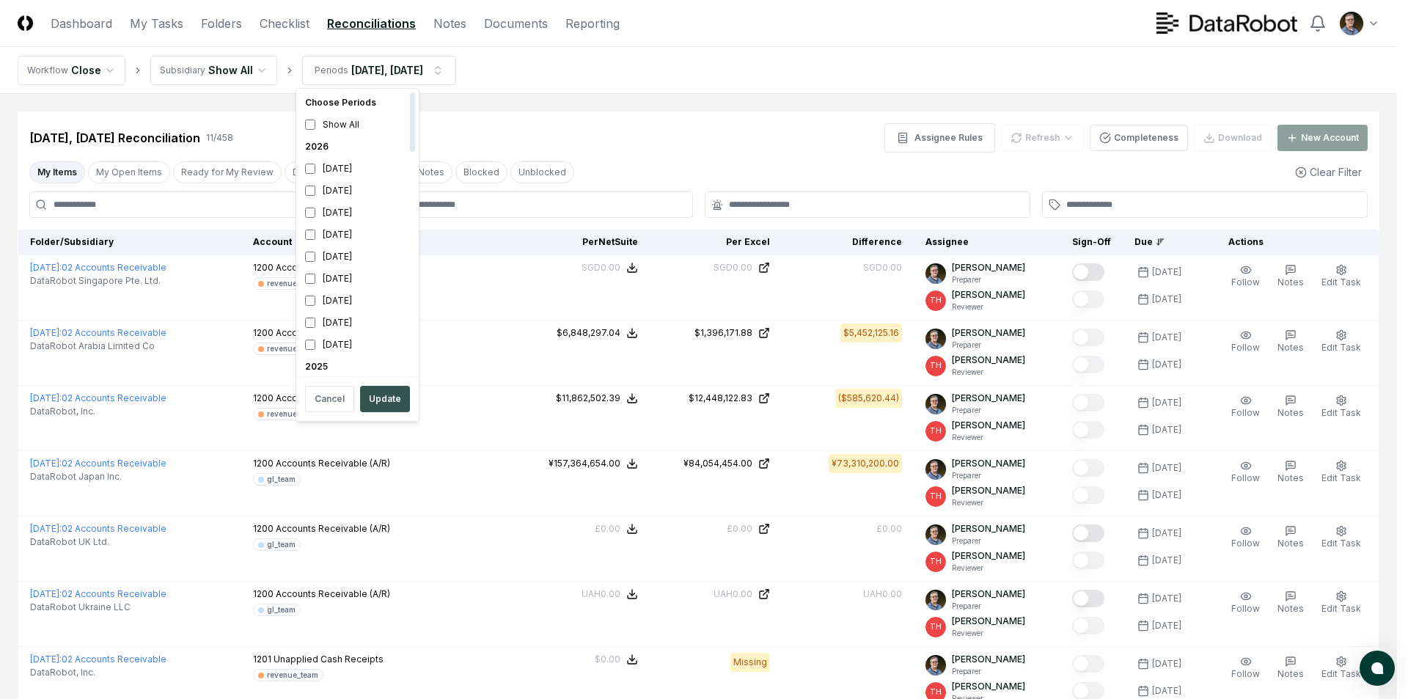
click at [378, 396] on button "Update" at bounding box center [385, 399] width 50 height 26
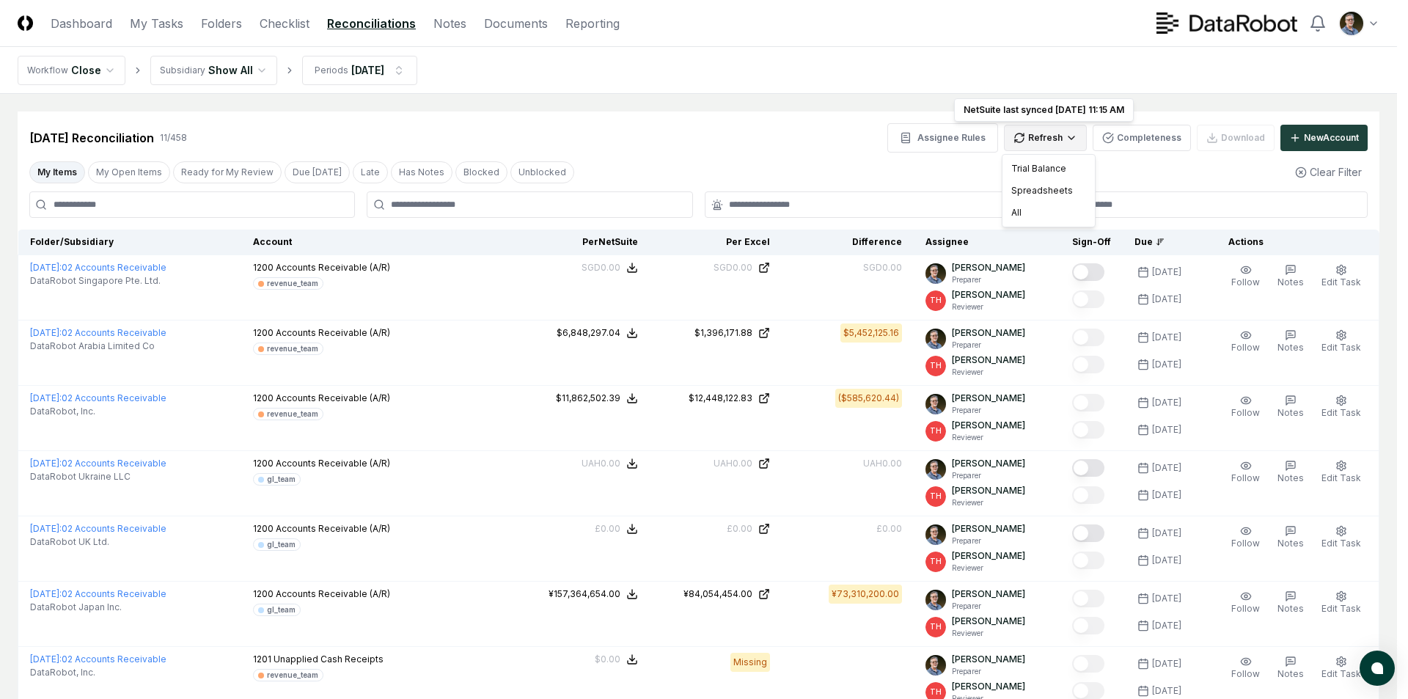
click at [1043, 140] on html "CloseCore Dashboard My Tasks Folders Checklist Reconciliations Notes Documents …" at bounding box center [704, 539] width 1408 height 1079
click at [1031, 210] on div "All" at bounding box center [1048, 213] width 87 height 22
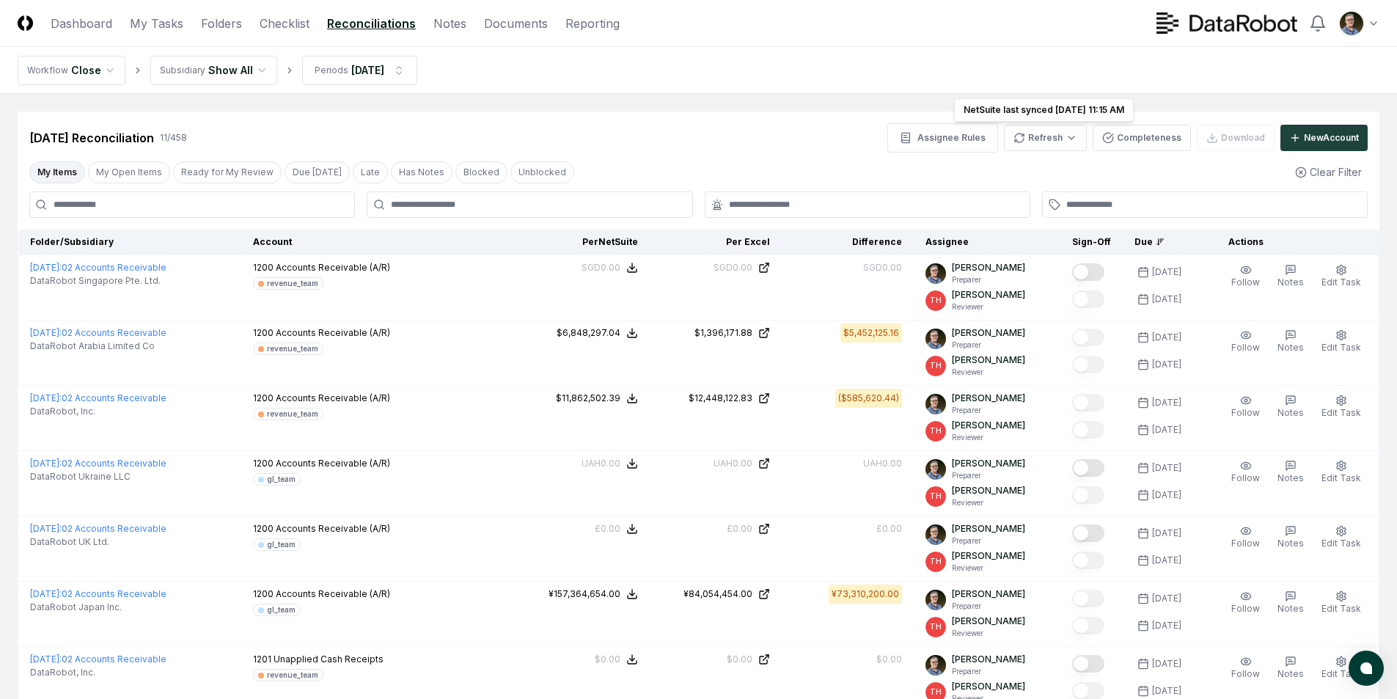
click at [697, 136] on div "[DATE] Reconciliation 11 / 458 Assignee Rules Refresh NetSuite last synced [DAT…" at bounding box center [698, 137] width 1338 height 29
click at [721, 161] on div "My Items My Open Items Ready for My Review Due [DATE] Late Has Notes Blocked Un…" at bounding box center [699, 171] width 1362 height 27
click at [287, 27] on link "Checklist" at bounding box center [285, 24] width 50 height 18
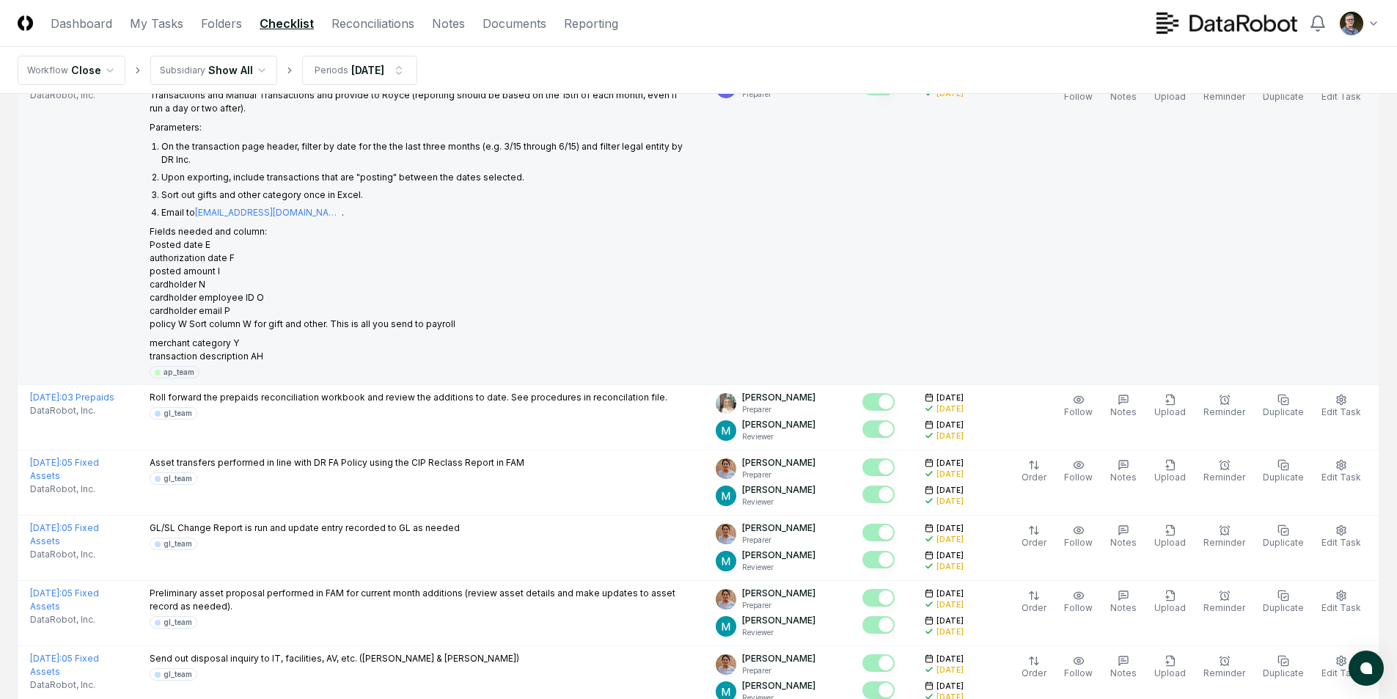
scroll to position [367, 0]
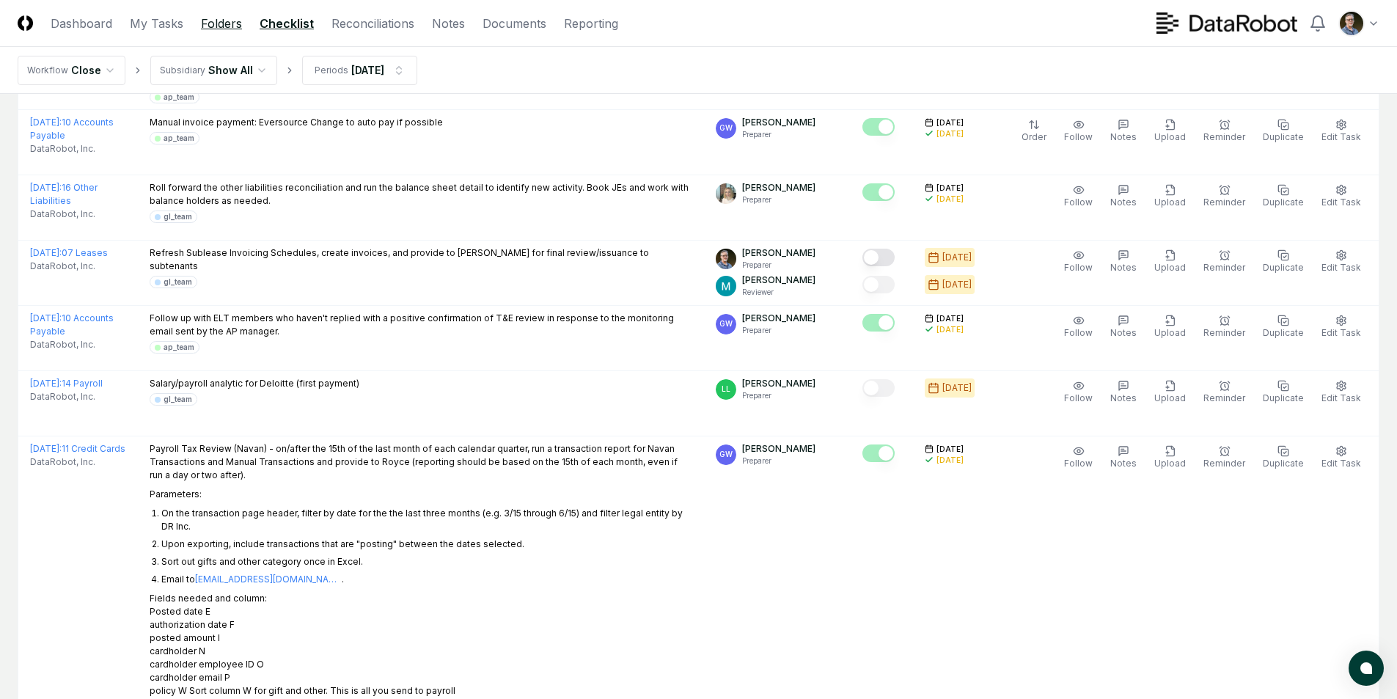
click at [221, 20] on link "Folders" at bounding box center [221, 24] width 41 height 18
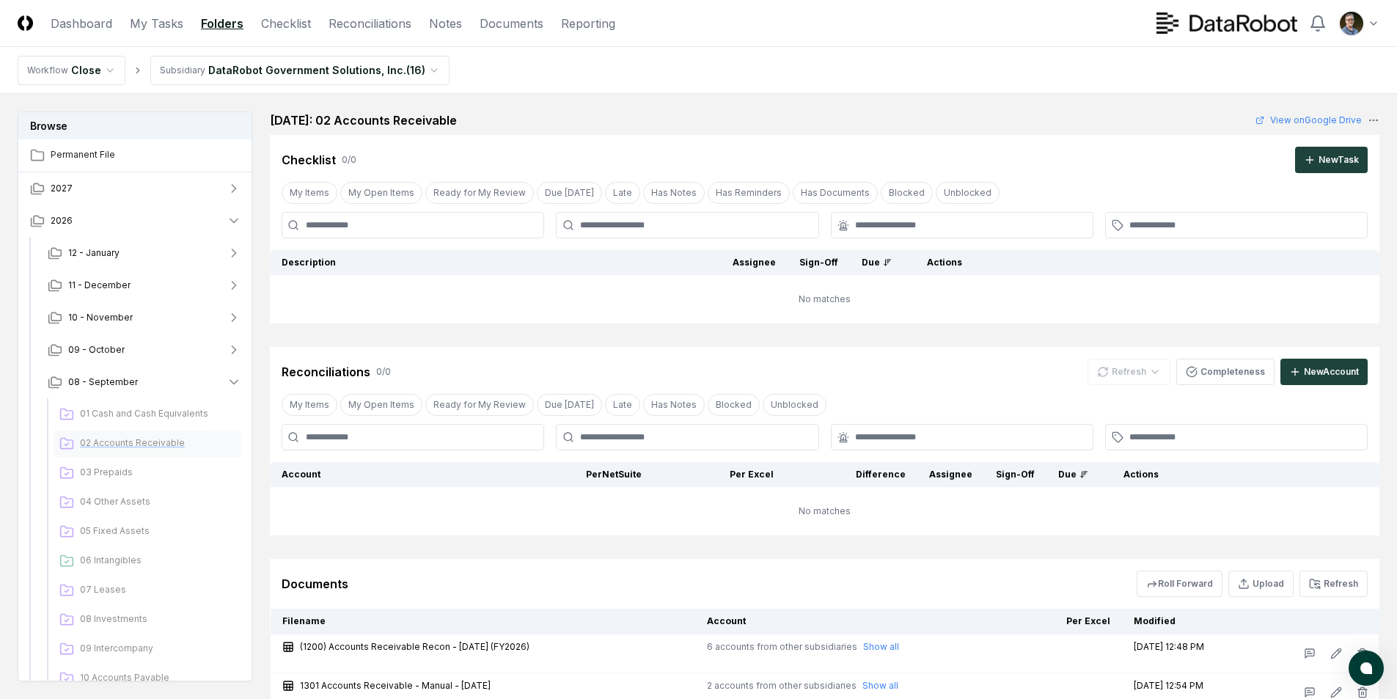
click at [128, 447] on span "02 Accounts Receivable" at bounding box center [157, 442] width 155 height 13
click at [124, 446] on span "02 Accounts Receivable" at bounding box center [157, 442] width 155 height 13
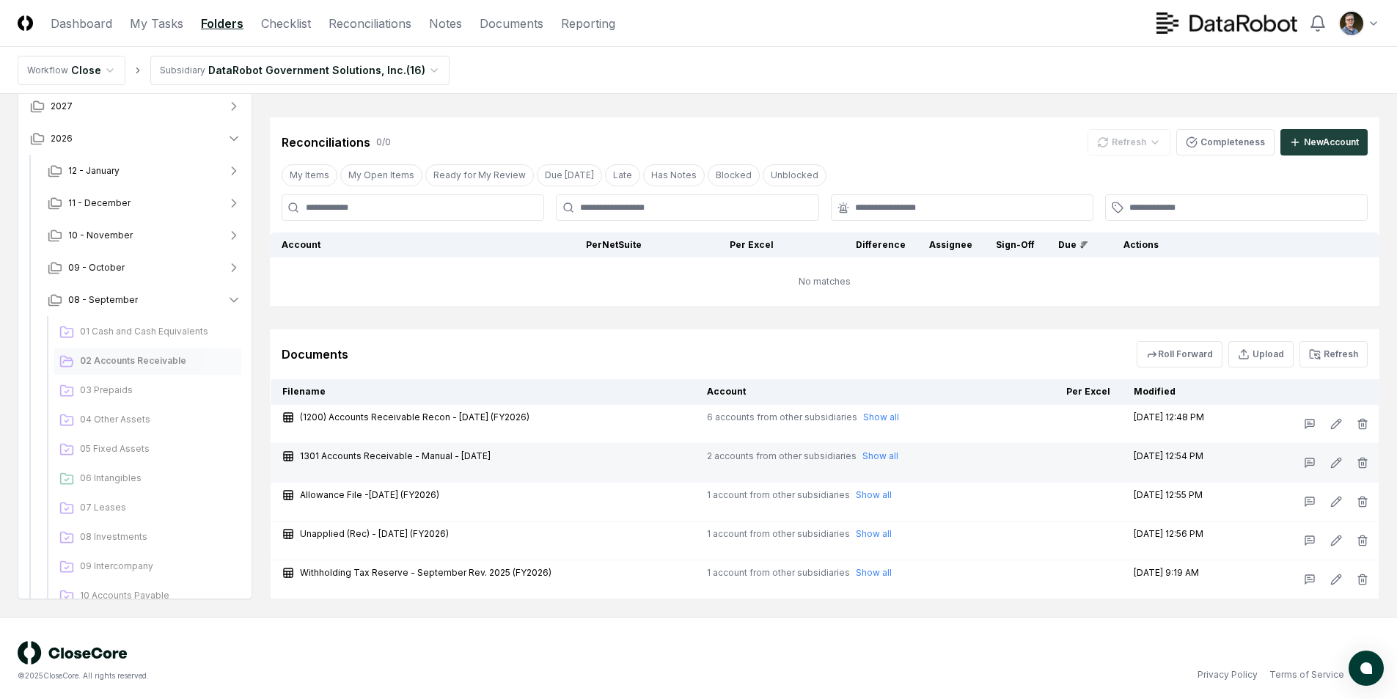
scroll to position [235, 0]
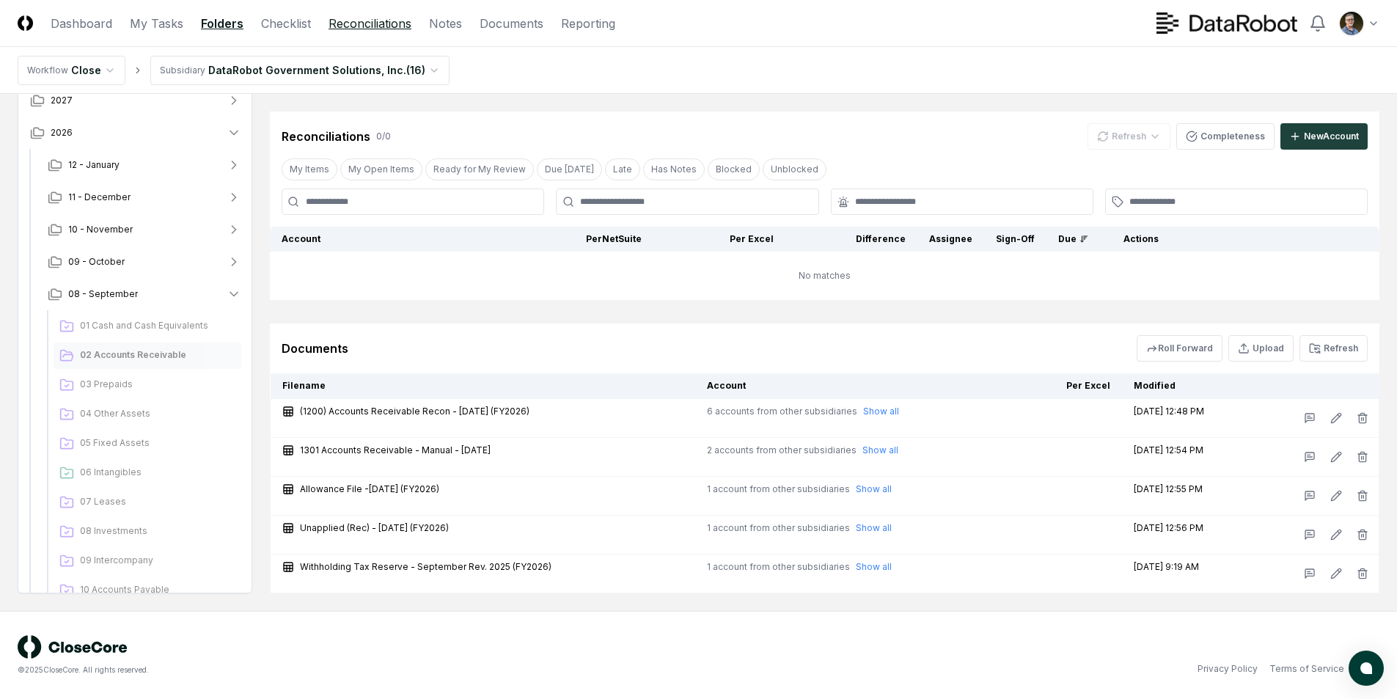
click at [352, 19] on link "Reconciliations" at bounding box center [370, 24] width 83 height 18
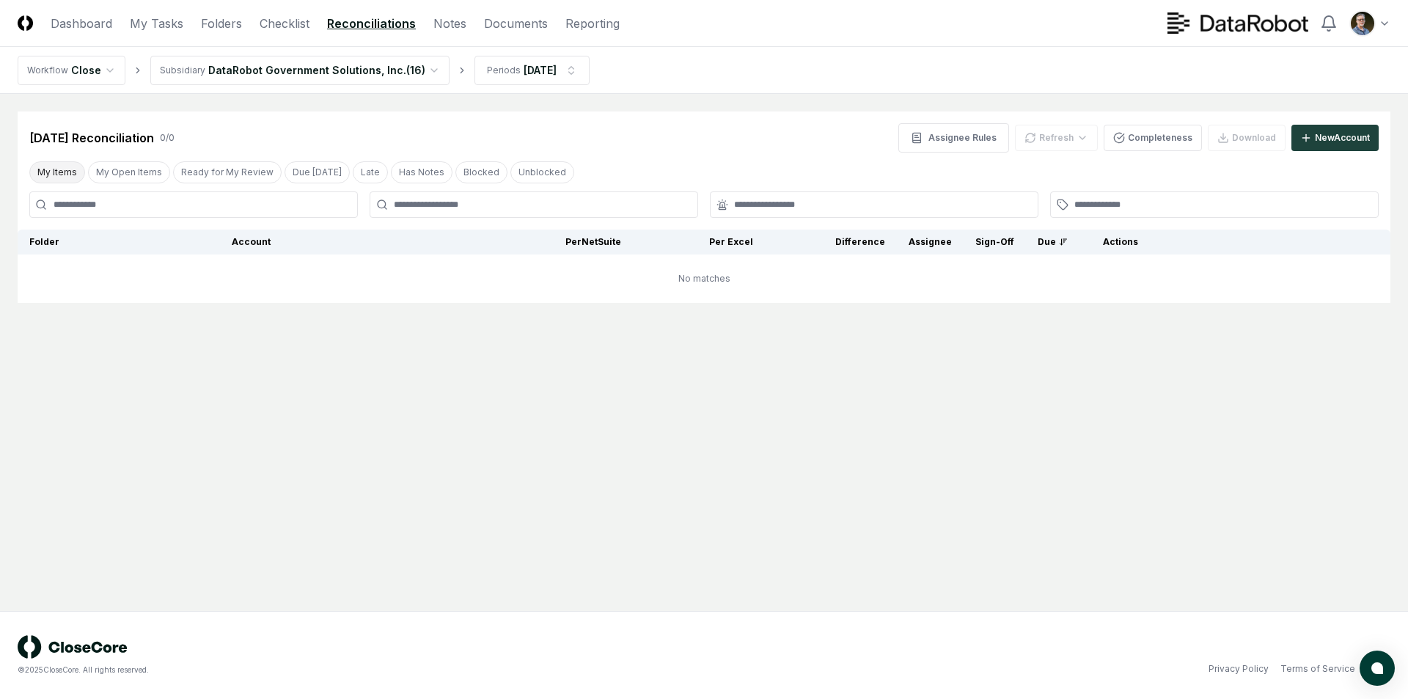
click at [40, 169] on button "My Items" at bounding box center [57, 172] width 56 height 22
click at [65, 162] on button "My Items" at bounding box center [57, 172] width 56 height 22
click at [548, 145] on div "[DATE] Reconciliation 0 / 0 Assignee Rules Refresh Completeness Download New Ac…" at bounding box center [703, 137] width 1349 height 29
click at [574, 68] on html "CloseCore Dashboard My Tasks Folders Checklist Reconciliations Notes Documents …" at bounding box center [704, 349] width 1408 height 699
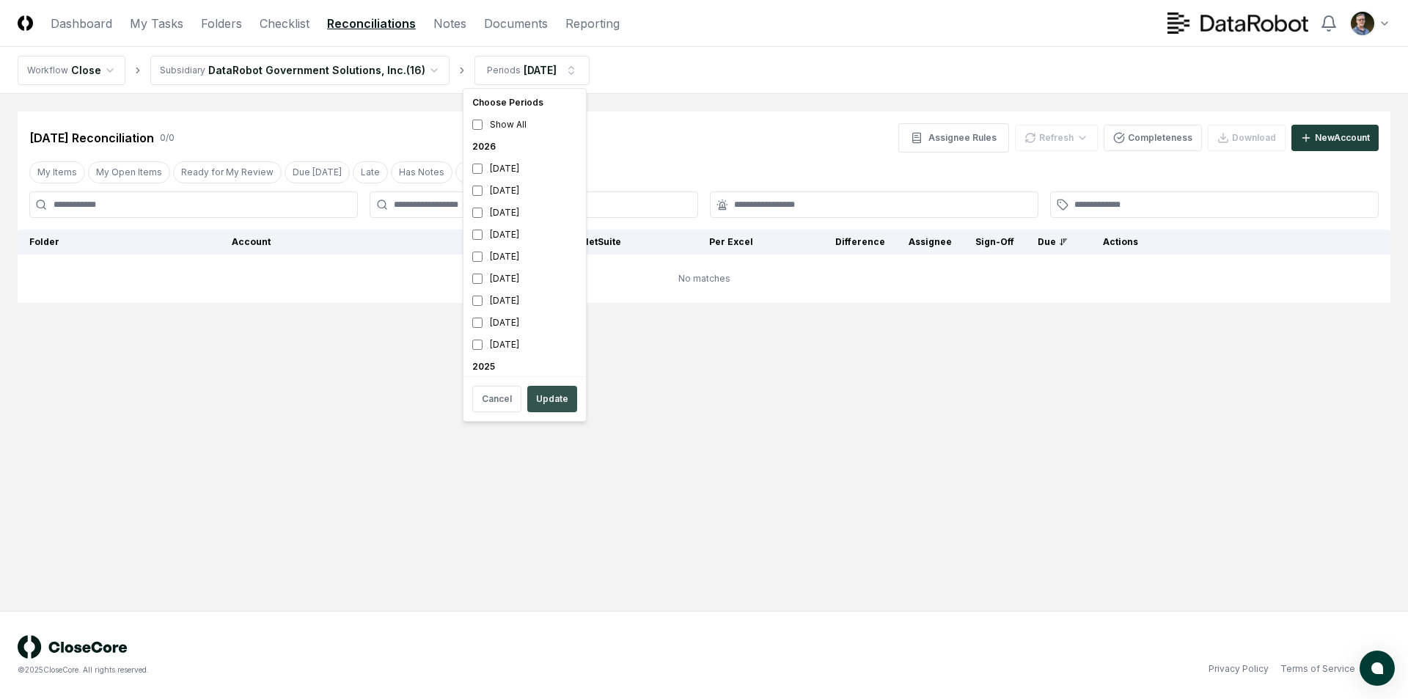
click at [551, 397] on button "Update" at bounding box center [552, 399] width 50 height 26
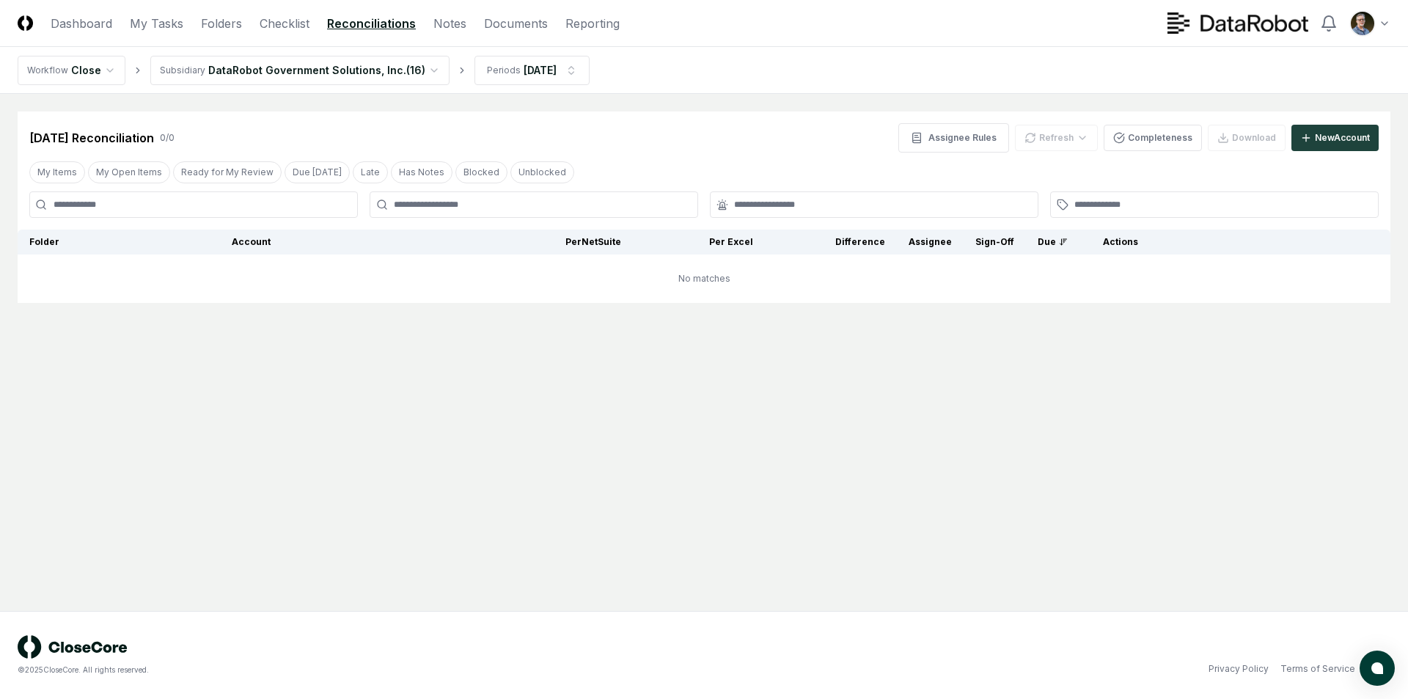
click at [765, 141] on div "[DATE] Reconciliation 0 / 0 Assignee Rules Refresh Completeness Download New Ac…" at bounding box center [703, 137] width 1349 height 29
click at [49, 169] on button "My Items" at bounding box center [57, 172] width 56 height 22
click at [609, 138] on div "[DATE] Reconciliation 0 / 0 Assignee Rules Refresh Completeness Download New Ac…" at bounding box center [703, 137] width 1349 height 29
click at [420, 70] on html "CloseCore Dashboard My Tasks Folders Checklist Reconciliations Notes Documents …" at bounding box center [704, 349] width 1408 height 699
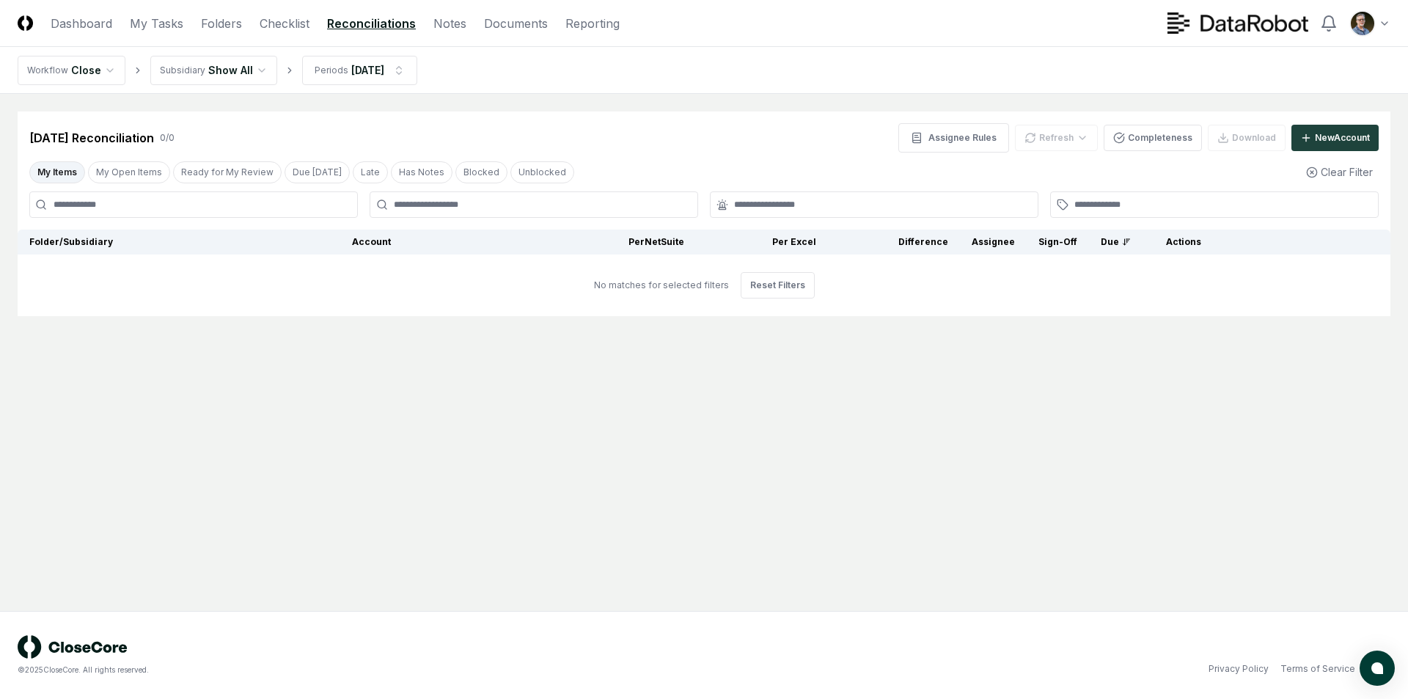
click at [627, 109] on main "Cancel Reassign [DATE] Reconciliation 0 / 0 Assignee Rules Refresh Completeness…" at bounding box center [704, 352] width 1408 height 517
click at [106, 72] on html "CloseCore Dashboard My Tasks Folders Checklist Reconciliations Notes Documents …" at bounding box center [704, 349] width 1408 height 699
click at [189, 128] on html "CloseCore Dashboard My Tasks Folders Checklist Reconciliations Notes Documents …" at bounding box center [704, 349] width 1408 height 699
click at [43, 174] on button "My Items" at bounding box center [57, 172] width 56 height 22
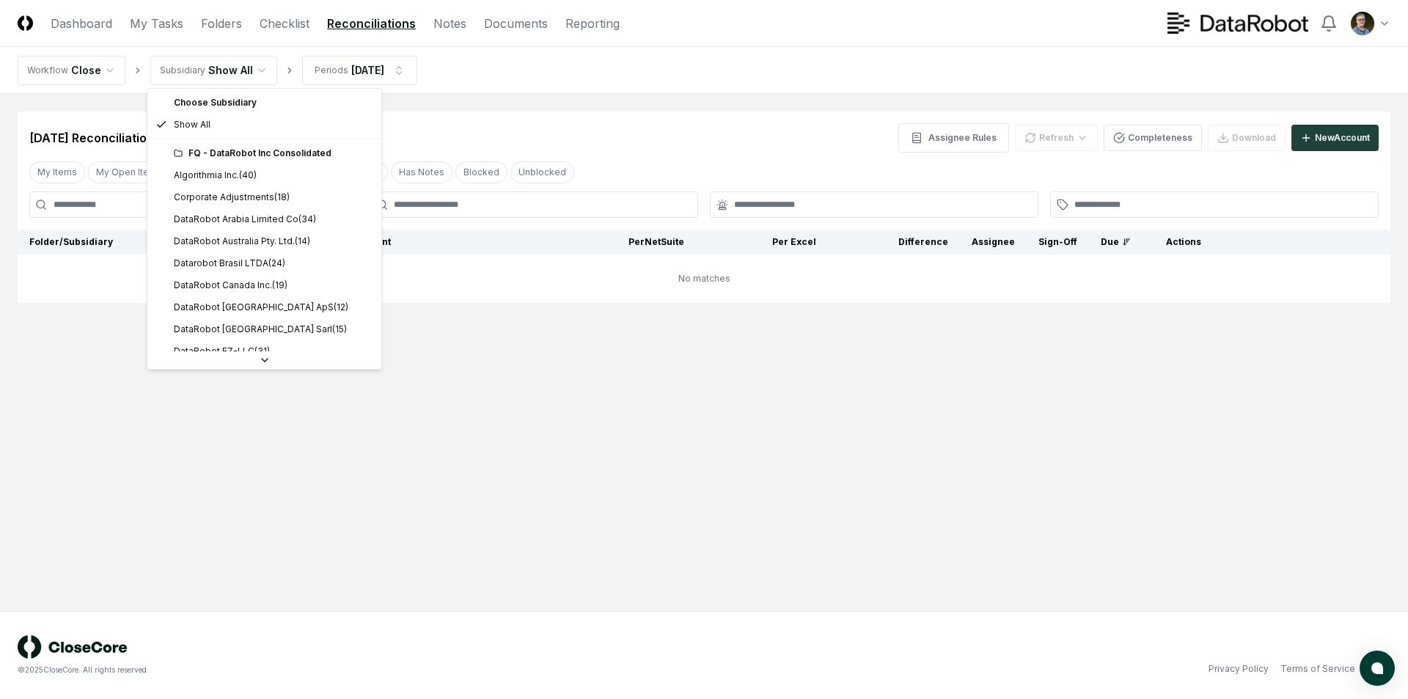
click at [252, 72] on html "CloseCore Dashboard My Tasks Folders Checklist Reconciliations Notes Documents …" at bounding box center [704, 349] width 1408 height 699
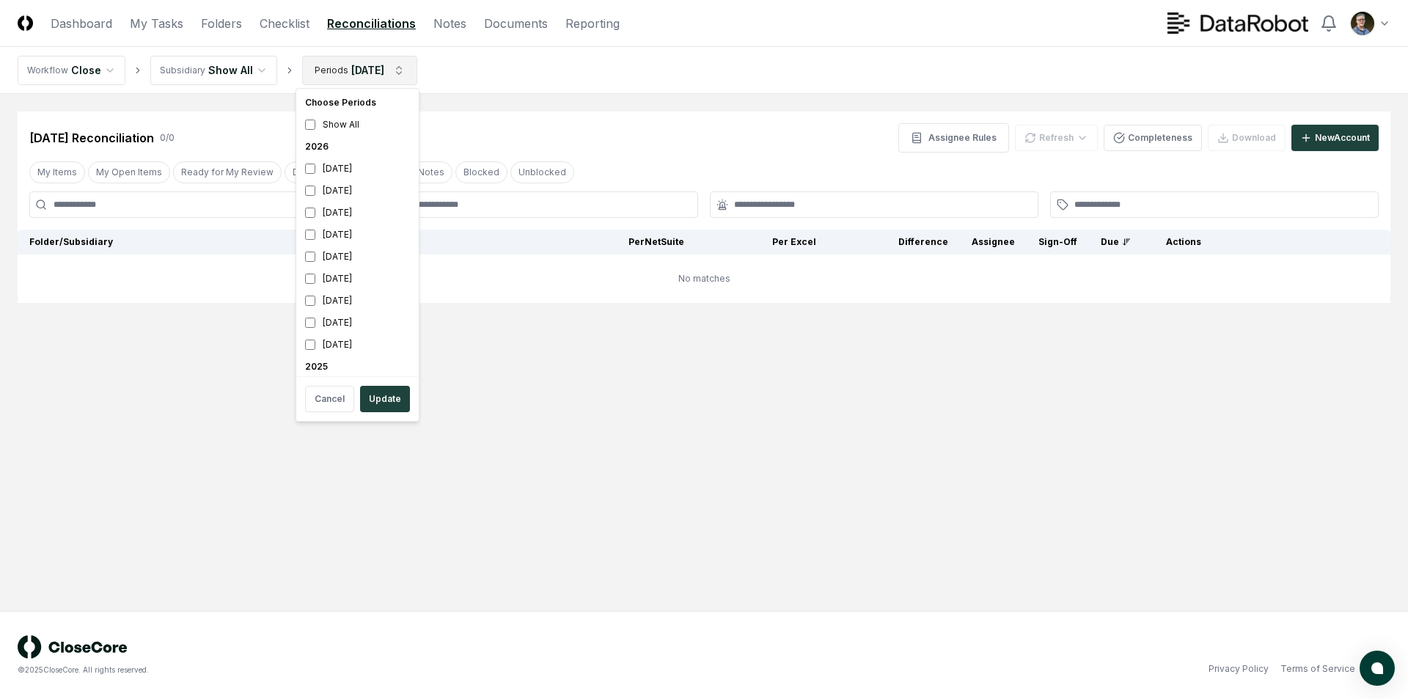
click at [345, 79] on html "CloseCore Dashboard My Tasks Folders Checklist Reconciliations Notes Documents …" at bounding box center [704, 349] width 1408 height 699
click at [535, 125] on html "CloseCore Dashboard My Tasks Folders Checklist Reconciliations Notes Documents …" at bounding box center [704, 349] width 1408 height 699
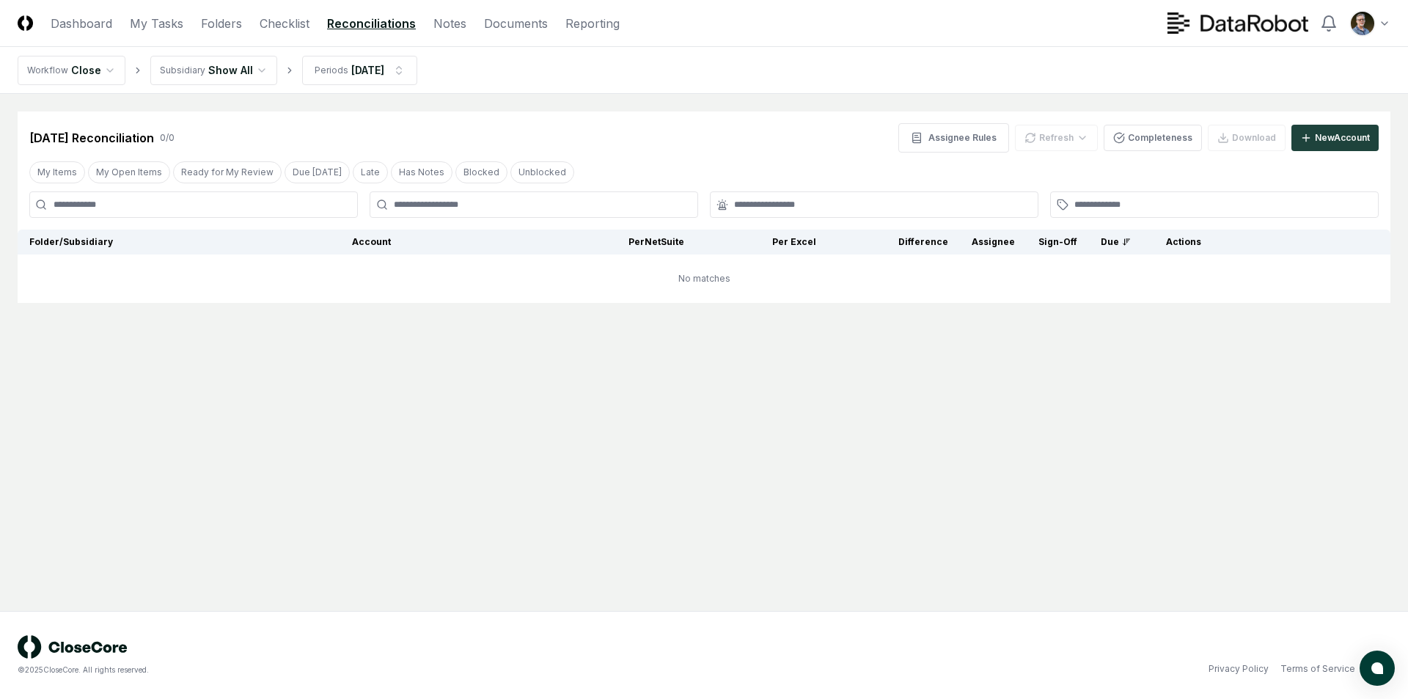
click at [346, 31] on link "Reconciliations" at bounding box center [371, 24] width 89 height 18
click at [45, 175] on button "My Items" at bounding box center [57, 172] width 56 height 22
click at [264, 127] on div "[DATE] Reconciliation 0 / 0 Assignee Rules Refresh Completeness Download New Ac…" at bounding box center [703, 137] width 1349 height 29
click at [234, 30] on link "Folders" at bounding box center [221, 24] width 41 height 18
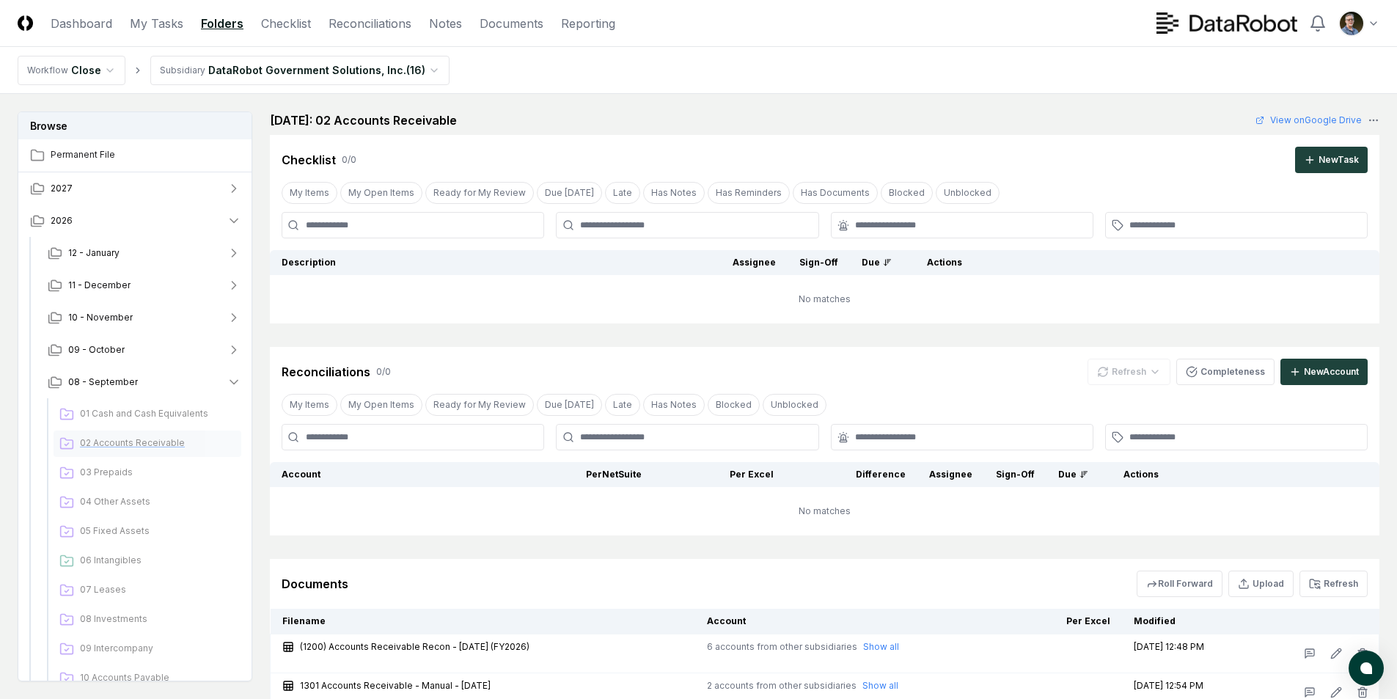
click at [119, 444] on span "02 Accounts Receivable" at bounding box center [157, 442] width 155 height 13
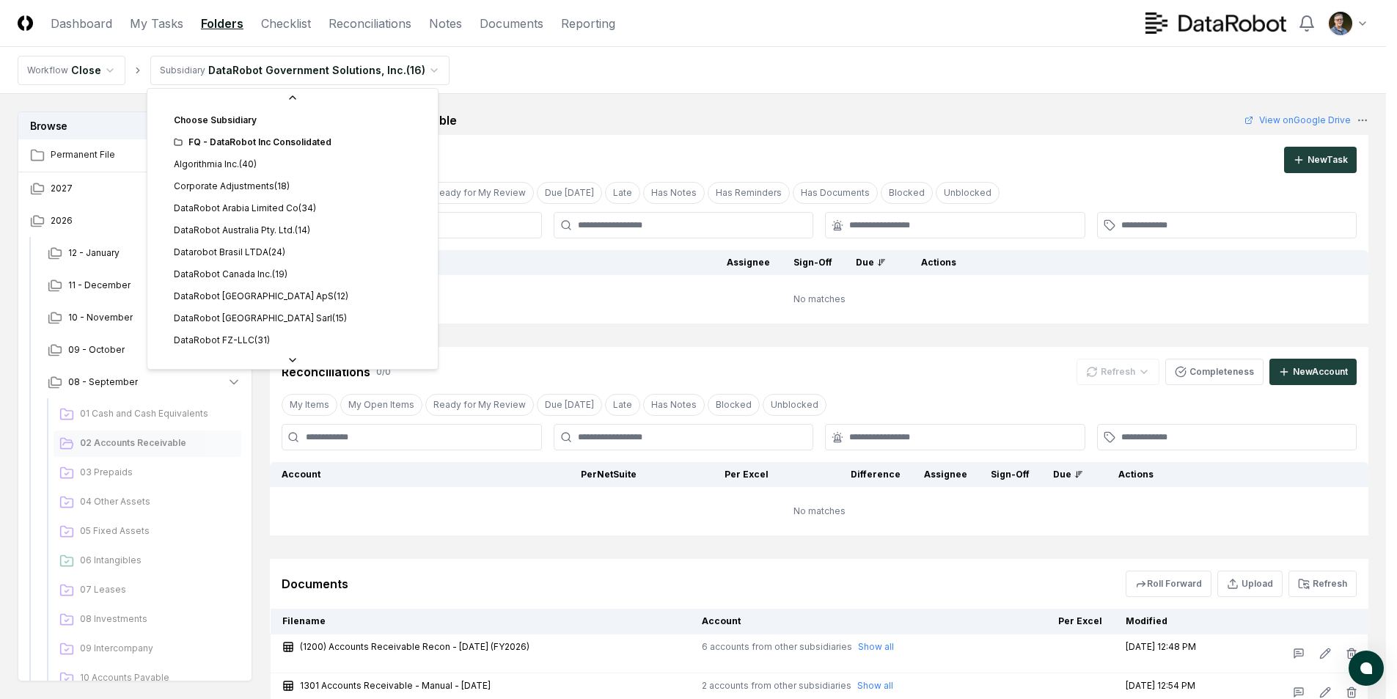
click at [414, 72] on html "CloseCore Dashboard My Tasks Folders Checklist Reconciliations Notes Documents …" at bounding box center [698, 467] width 1397 height 934
click at [238, 124] on div "FQ - DataRobot Inc Consolidated" at bounding box center [301, 124] width 255 height 13
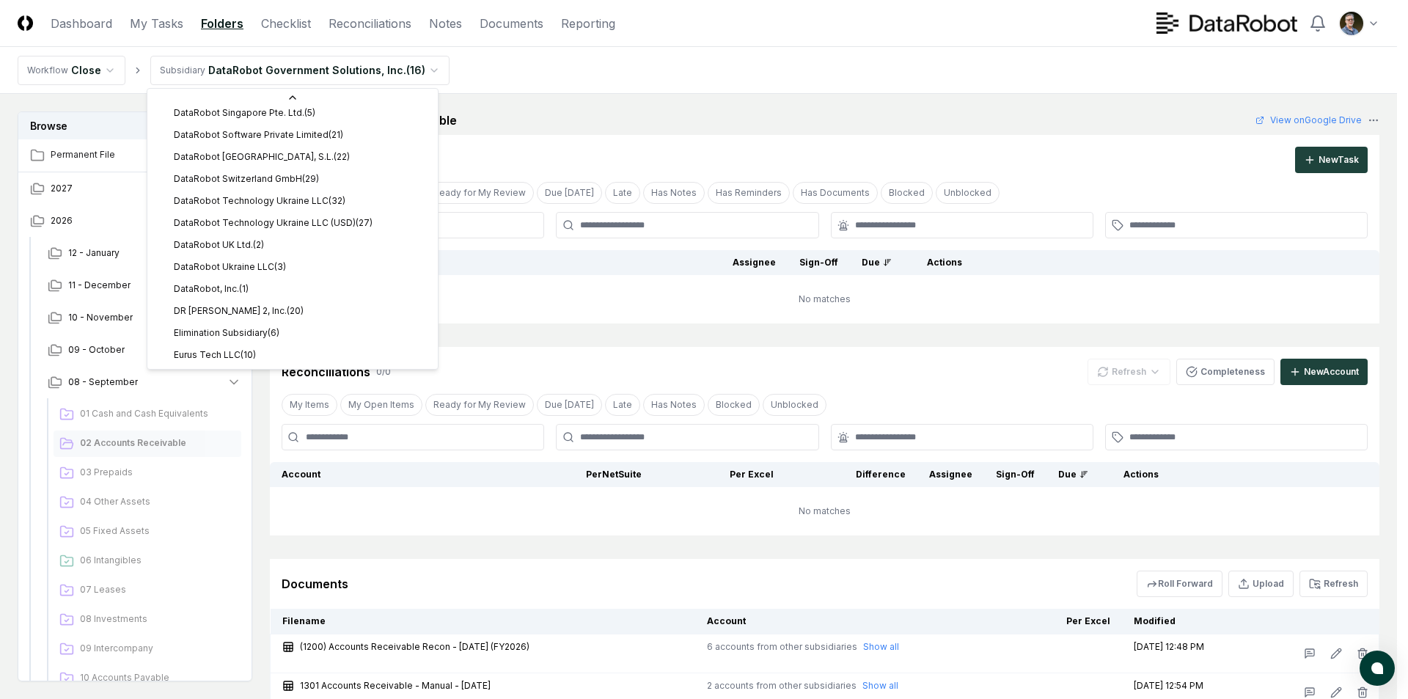
scroll to position [425, 0]
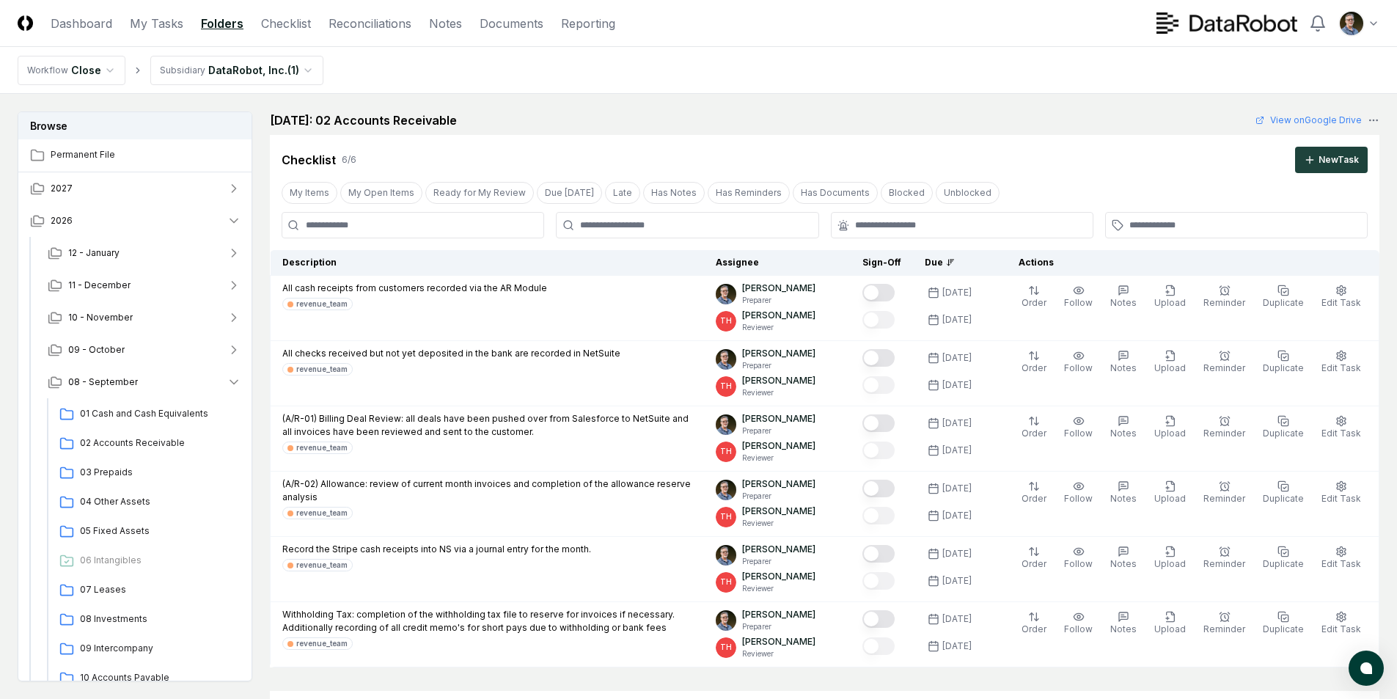
click at [483, 70] on nav "Workflow Close Subsidiary DataRobot, Inc. ( 1 )" at bounding box center [698, 70] width 1397 height 47
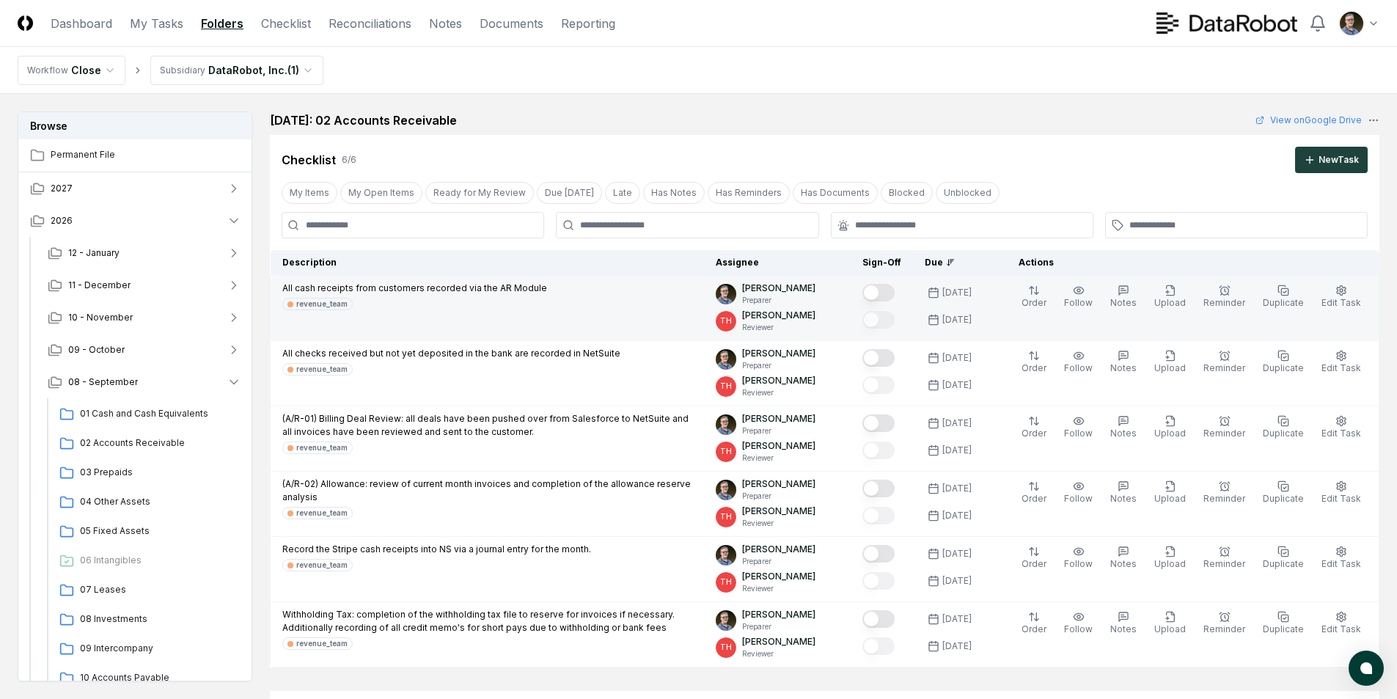
click at [884, 292] on button "Mark complete" at bounding box center [878, 293] width 32 height 18
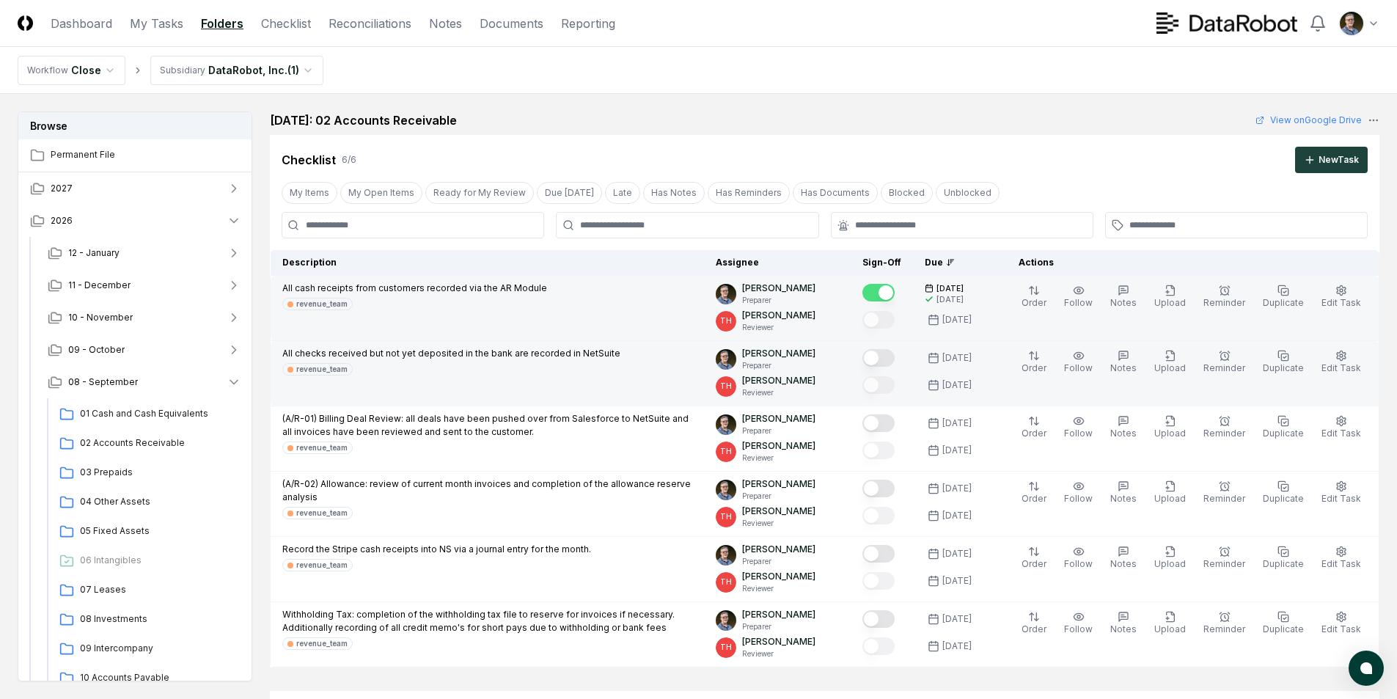
click at [890, 353] on button "Mark complete" at bounding box center [878, 358] width 32 height 18
click at [342, 26] on link "Reconciliations" at bounding box center [370, 24] width 83 height 18
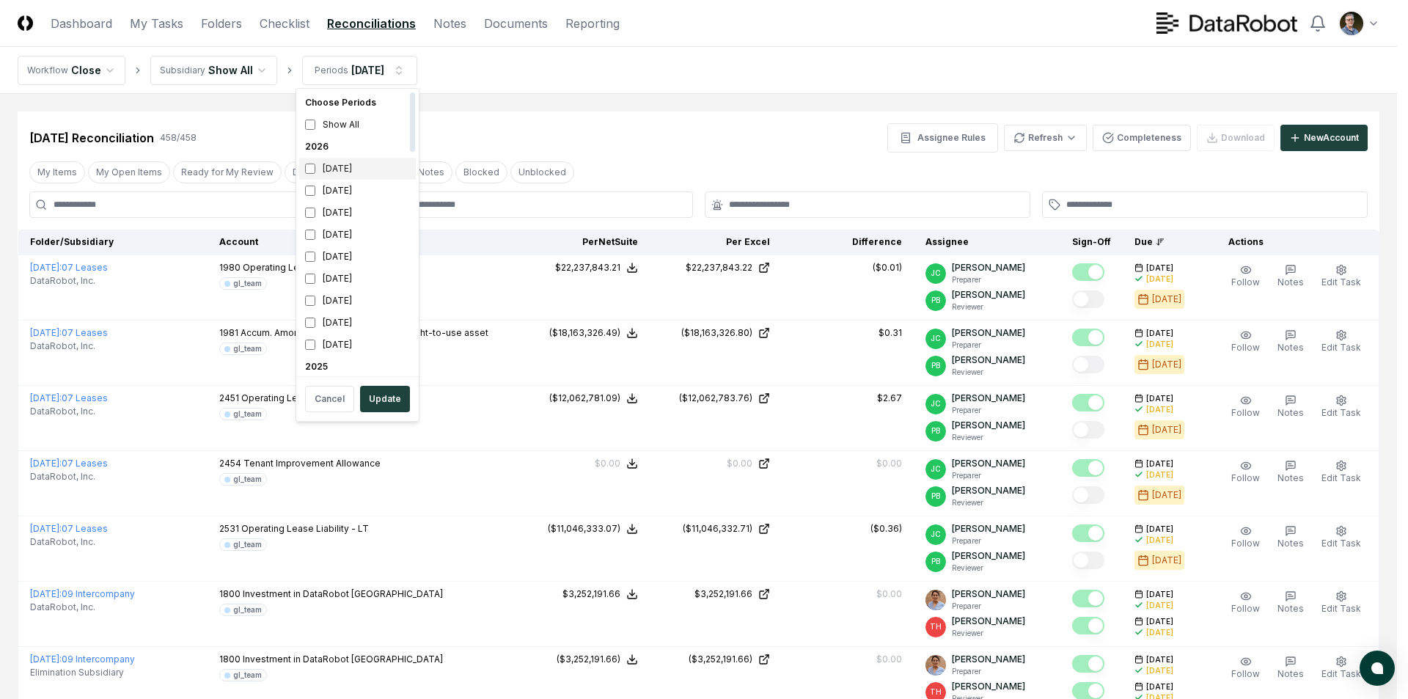
click at [315, 166] on div "[DATE]" at bounding box center [357, 169] width 117 height 22
click at [391, 396] on button "Update" at bounding box center [385, 399] width 50 height 26
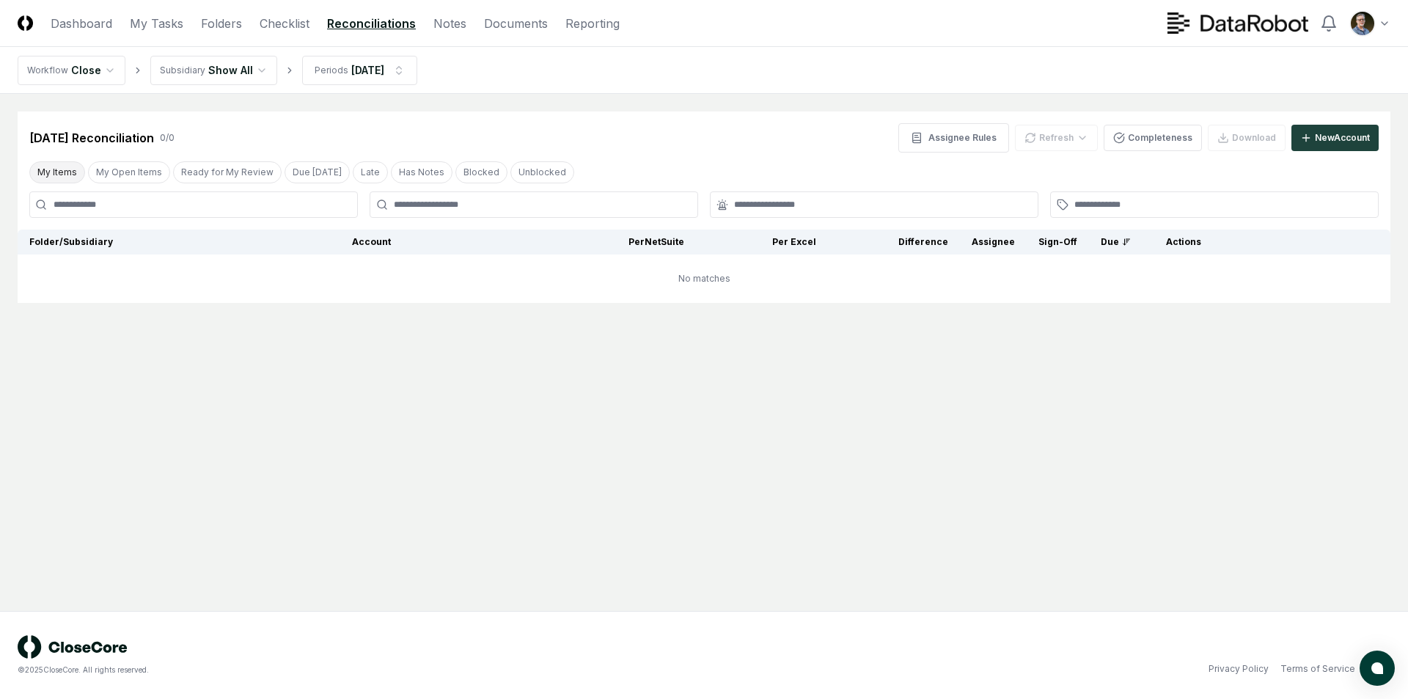
click at [47, 166] on button "My Items" at bounding box center [57, 172] width 56 height 22
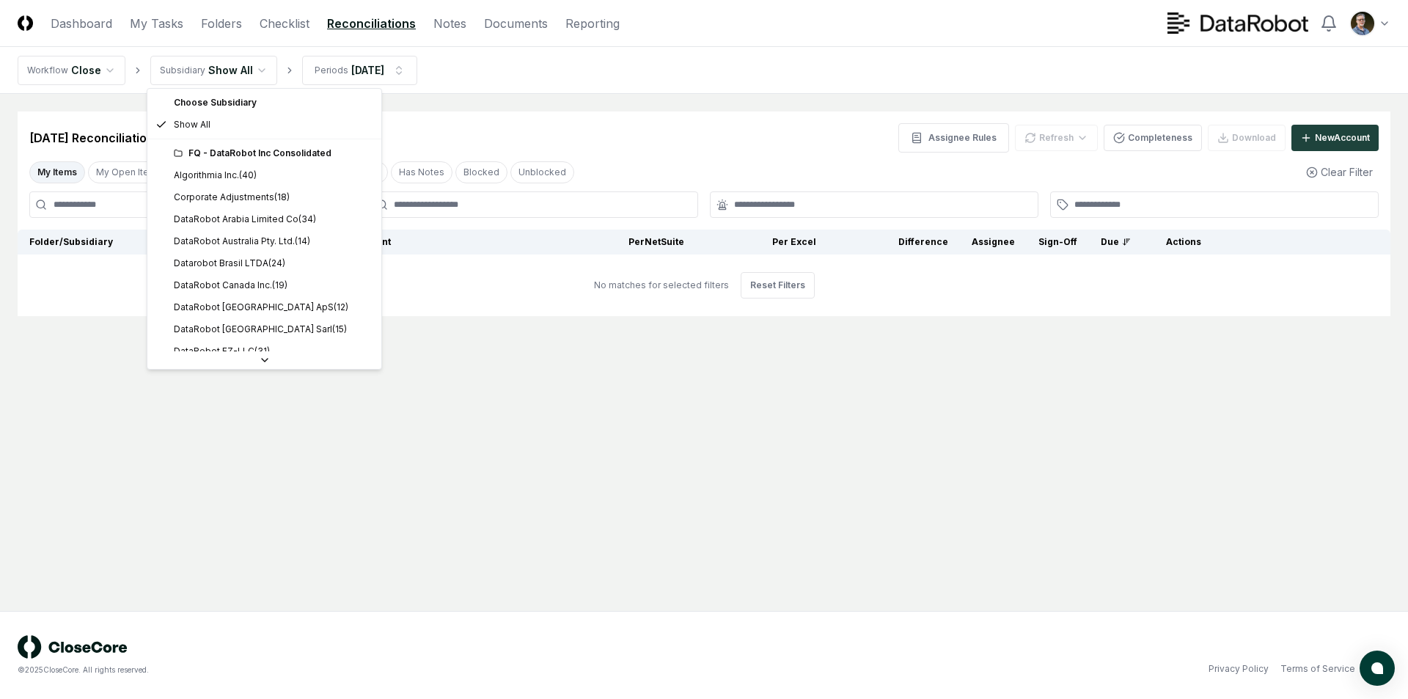
click at [217, 65] on html "CloseCore Dashboard My Tasks Folders Checklist Reconciliations Notes Documents …" at bounding box center [704, 349] width 1408 height 699
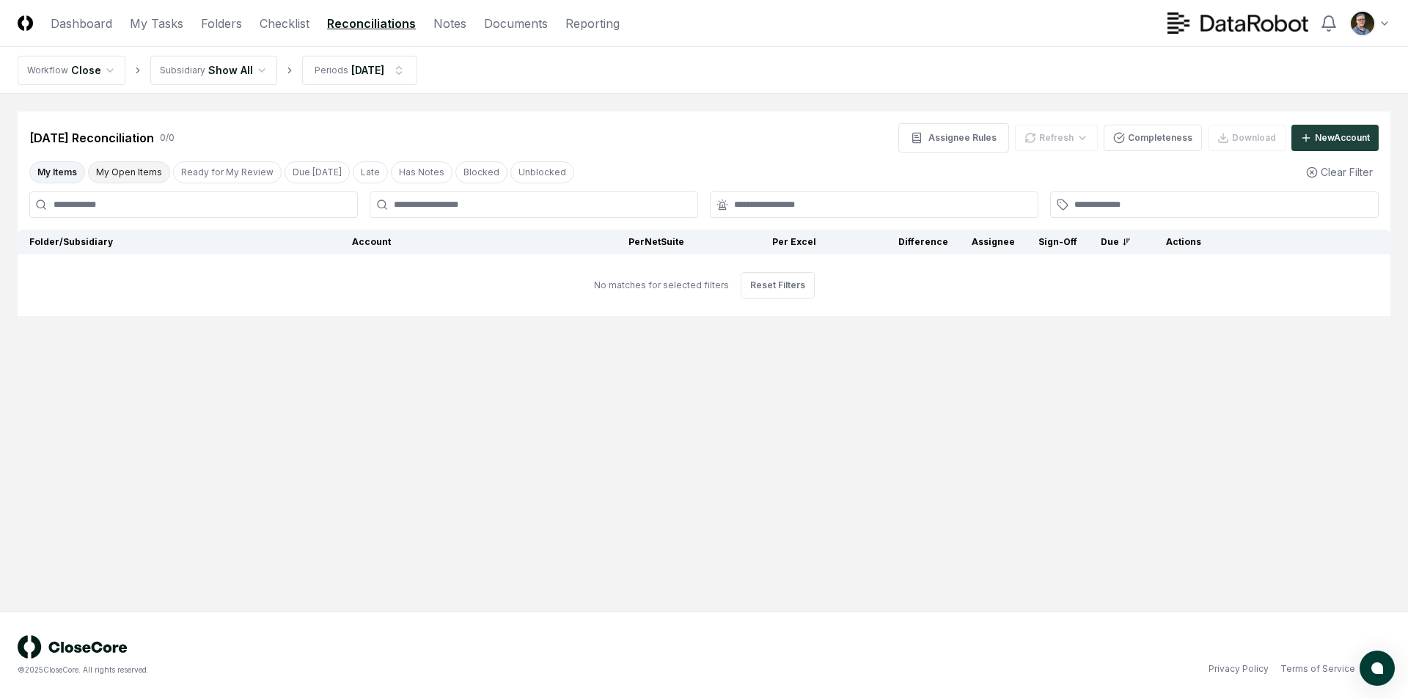
click at [117, 170] on button "My Open Items" at bounding box center [129, 172] width 82 height 22
click at [54, 172] on button "My Items" at bounding box center [57, 172] width 56 height 22
click at [727, 161] on div "My Items My Open Items Ready for My Review Due [DATE] Late Has Notes Blocked Un…" at bounding box center [704, 171] width 1373 height 27
click at [239, 70] on html "CloseCore Dashboard My Tasks Folders Checklist Reconciliations Notes Documents …" at bounding box center [704, 349] width 1408 height 699
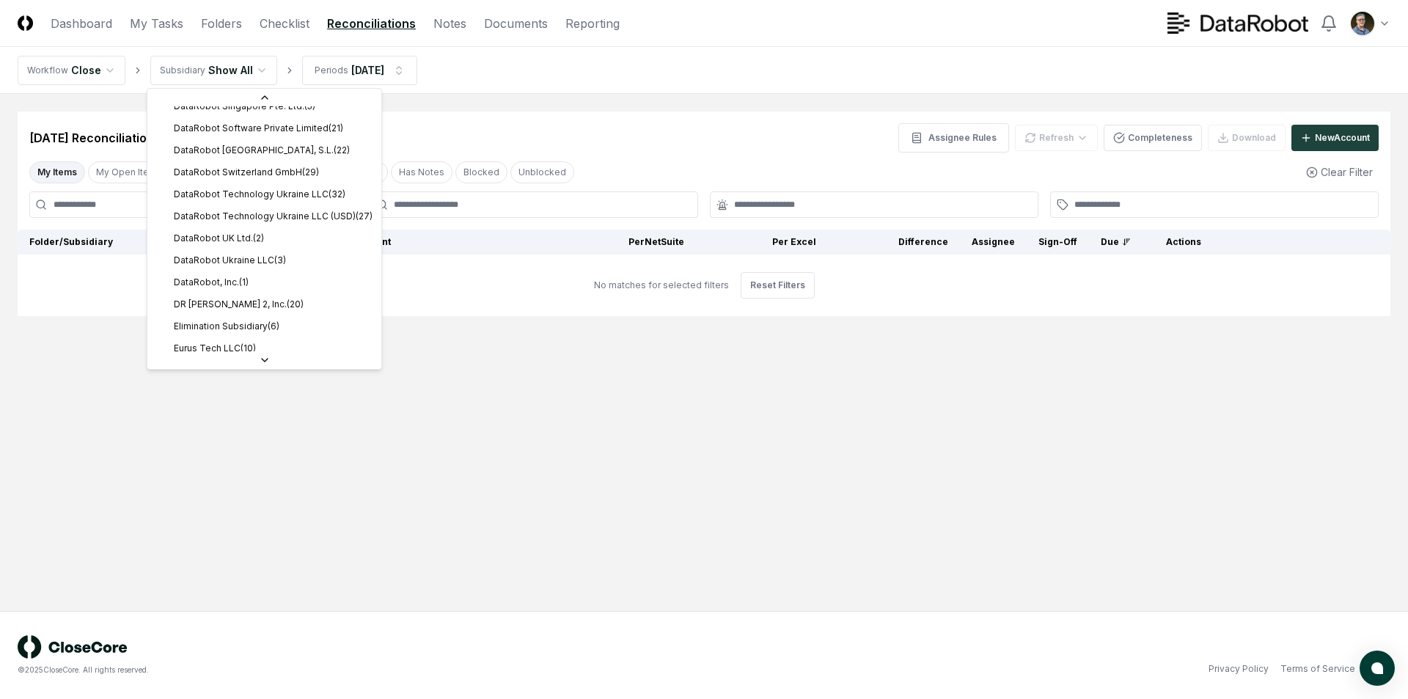
scroll to position [454, 0]
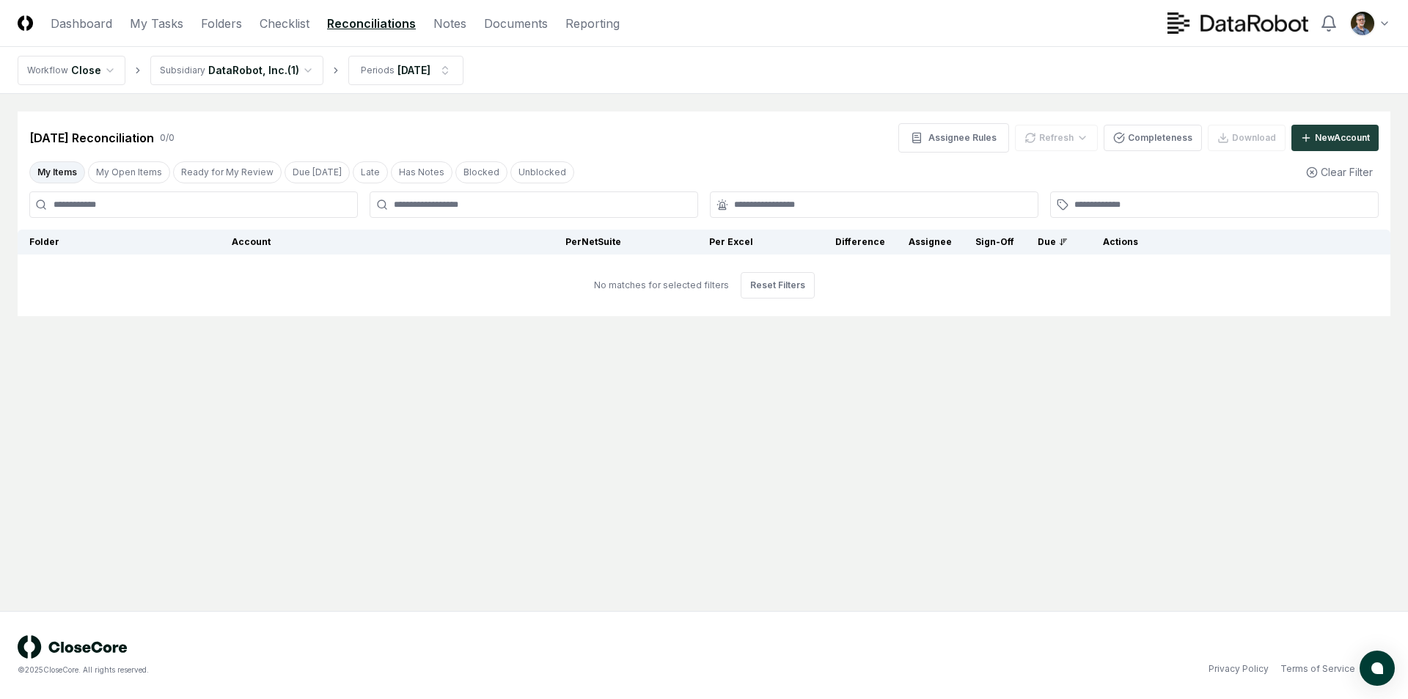
click at [560, 124] on div "[DATE] Reconciliation 0 / 0 Assignee Rules Refresh Completeness Download New Ac…" at bounding box center [703, 137] width 1349 height 29
click at [78, 70] on html "CloseCore Dashboard My Tasks Folders Checklist Reconciliations Notes Documents …" at bounding box center [704, 349] width 1408 height 699
click at [205, 67] on html "CloseCore Dashboard My Tasks Folders Checklist Reconciliations Notes Documents …" at bounding box center [704, 349] width 1408 height 699
click at [394, 68] on html "CloseCore Dashboard My Tasks Folders Checklist Reconciliations Notes Documents …" at bounding box center [704, 349] width 1408 height 699
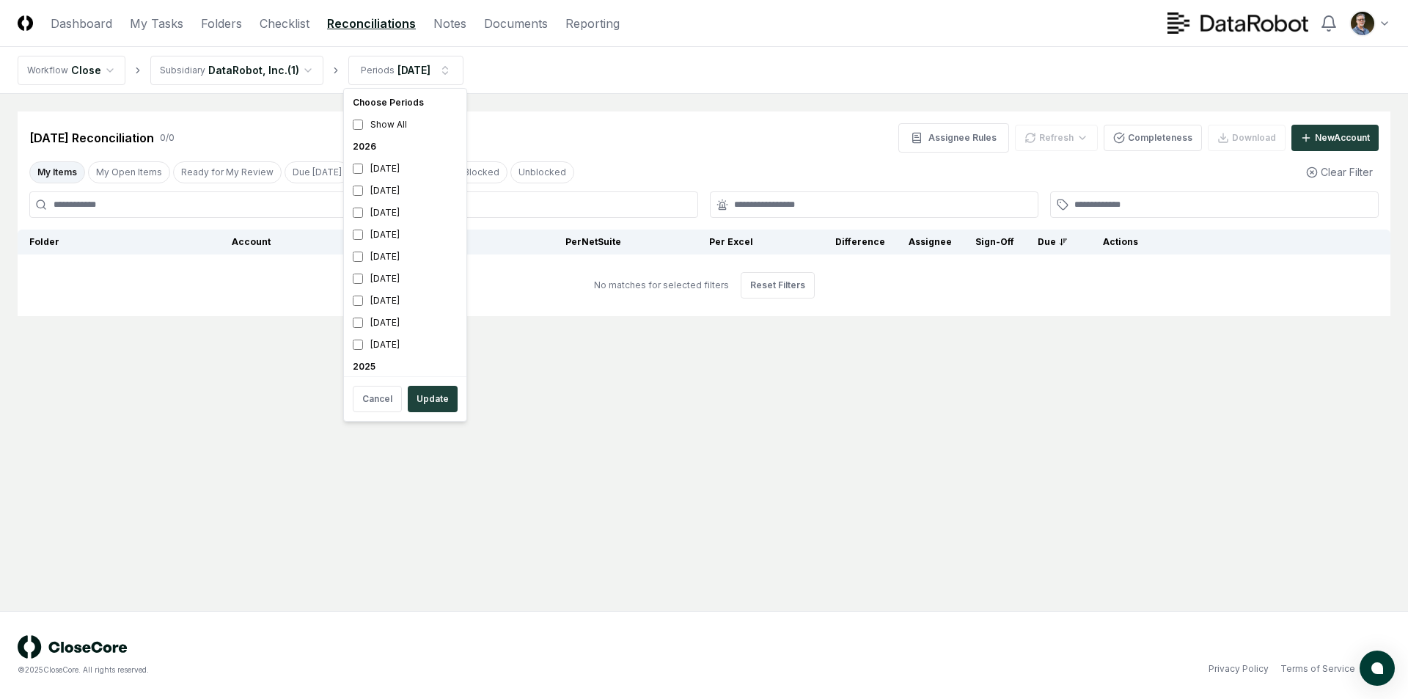
click at [521, 129] on html "CloseCore Dashboard My Tasks Folders Checklist Reconciliations Notes Documents …" at bounding box center [704, 349] width 1408 height 699
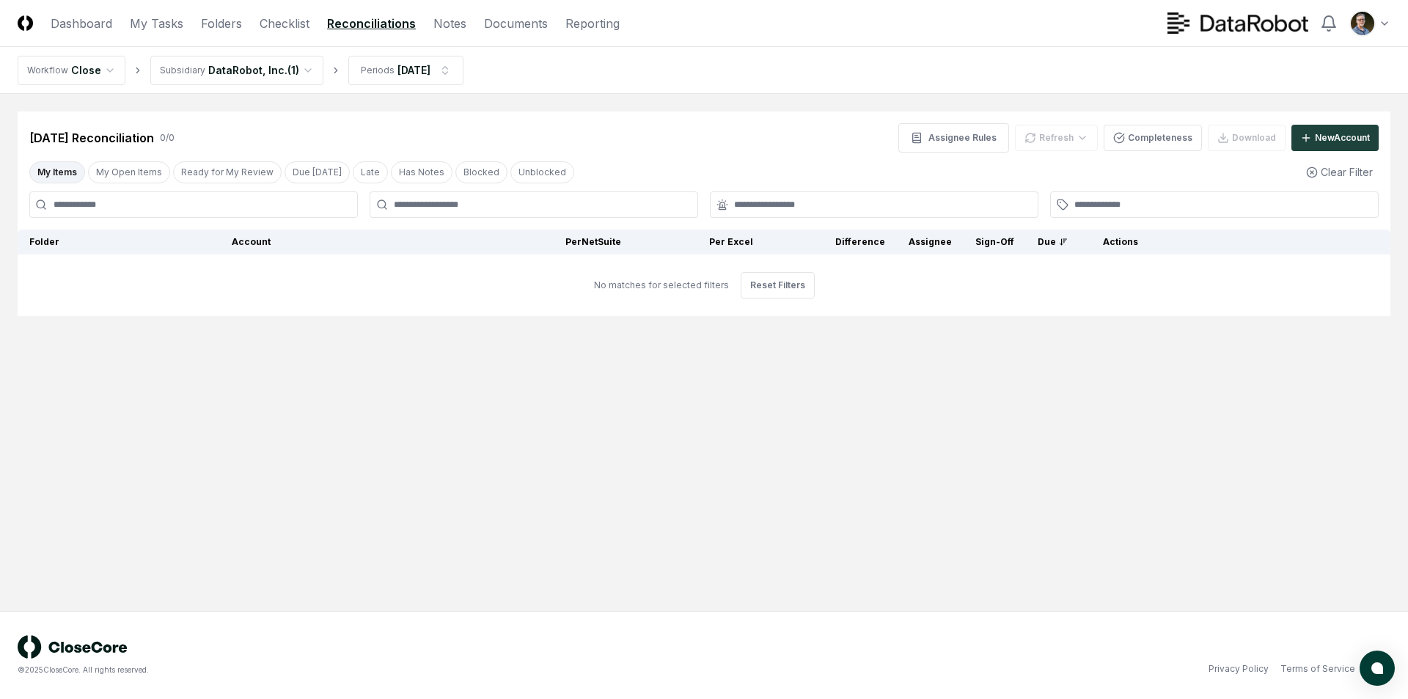
click at [56, 171] on button "My Items" at bounding box center [57, 172] width 56 height 22
click at [450, 72] on html "CloseCore Dashboard My Tasks Folders Checklist Reconciliations Notes Documents …" at bounding box center [704, 349] width 1408 height 699
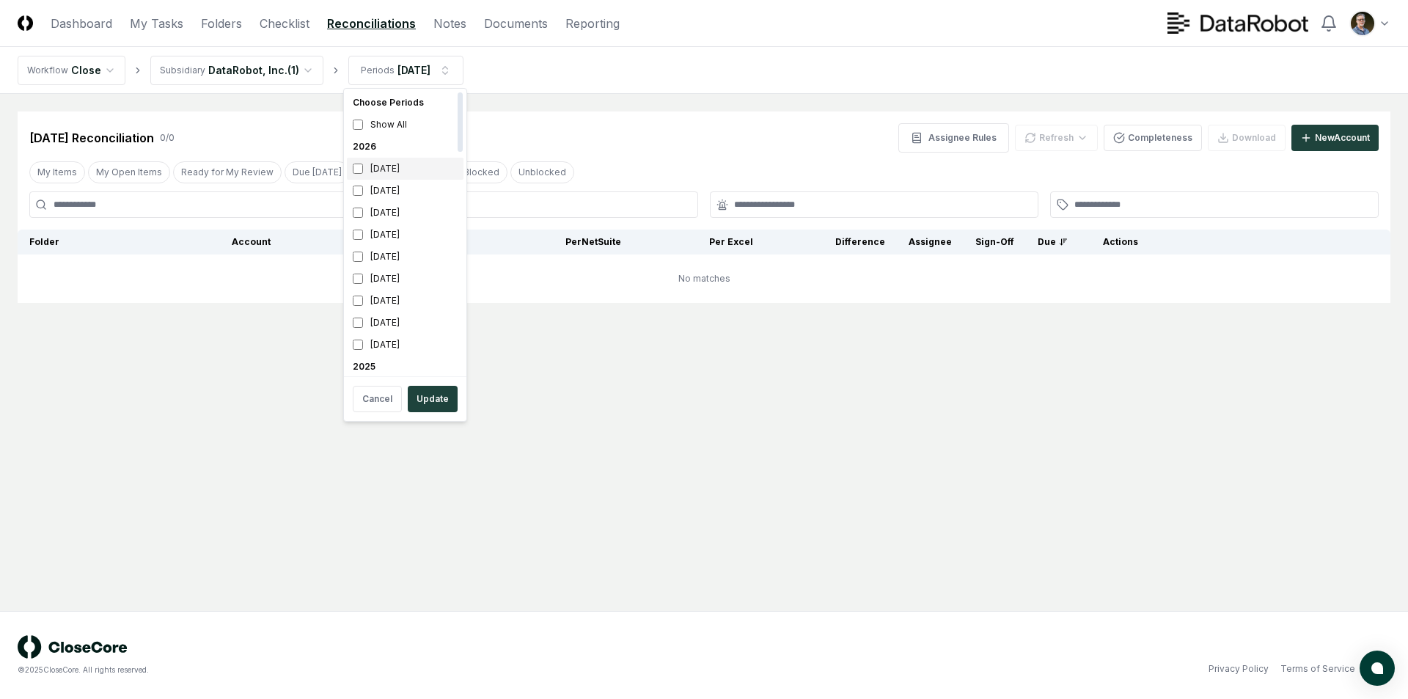
click at [358, 162] on div "[DATE]" at bounding box center [405, 169] width 117 height 22
click at [432, 399] on button "Update" at bounding box center [433, 399] width 50 height 26
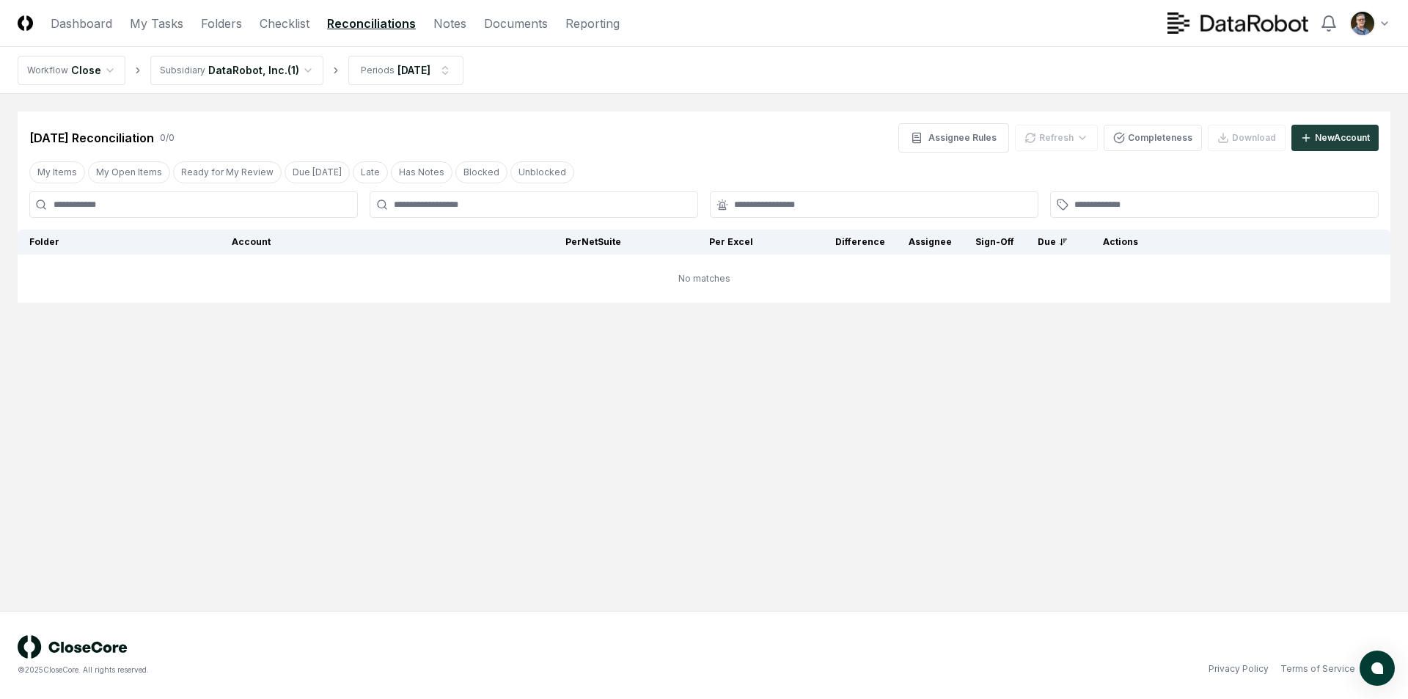
click at [691, 125] on div "[DATE] Reconciliation 0 / 0 Assignee Rules Refresh Completeness Download New Ac…" at bounding box center [703, 137] width 1349 height 29
click at [447, 68] on html "CloseCore Dashboard My Tasks Folders Checklist Reconciliations Notes Documents …" at bounding box center [704, 349] width 1408 height 699
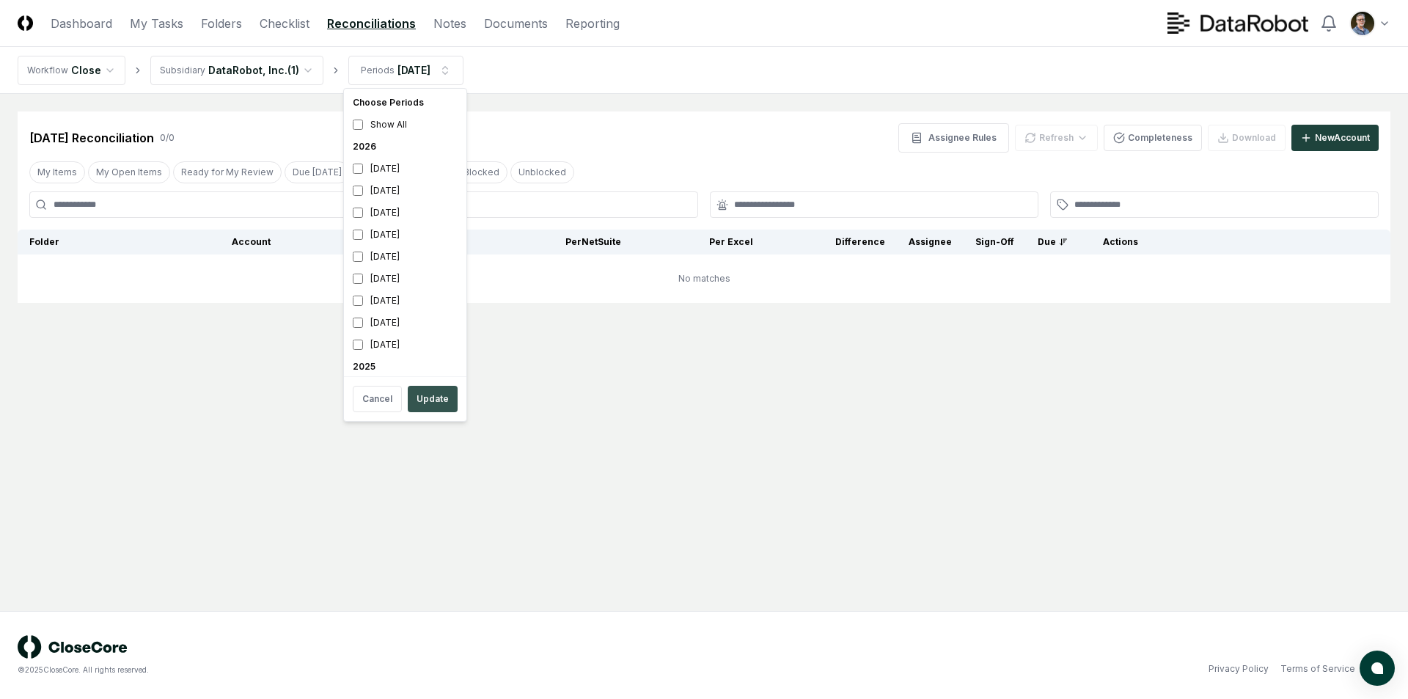
click at [419, 398] on button "Update" at bounding box center [433, 399] width 50 height 26
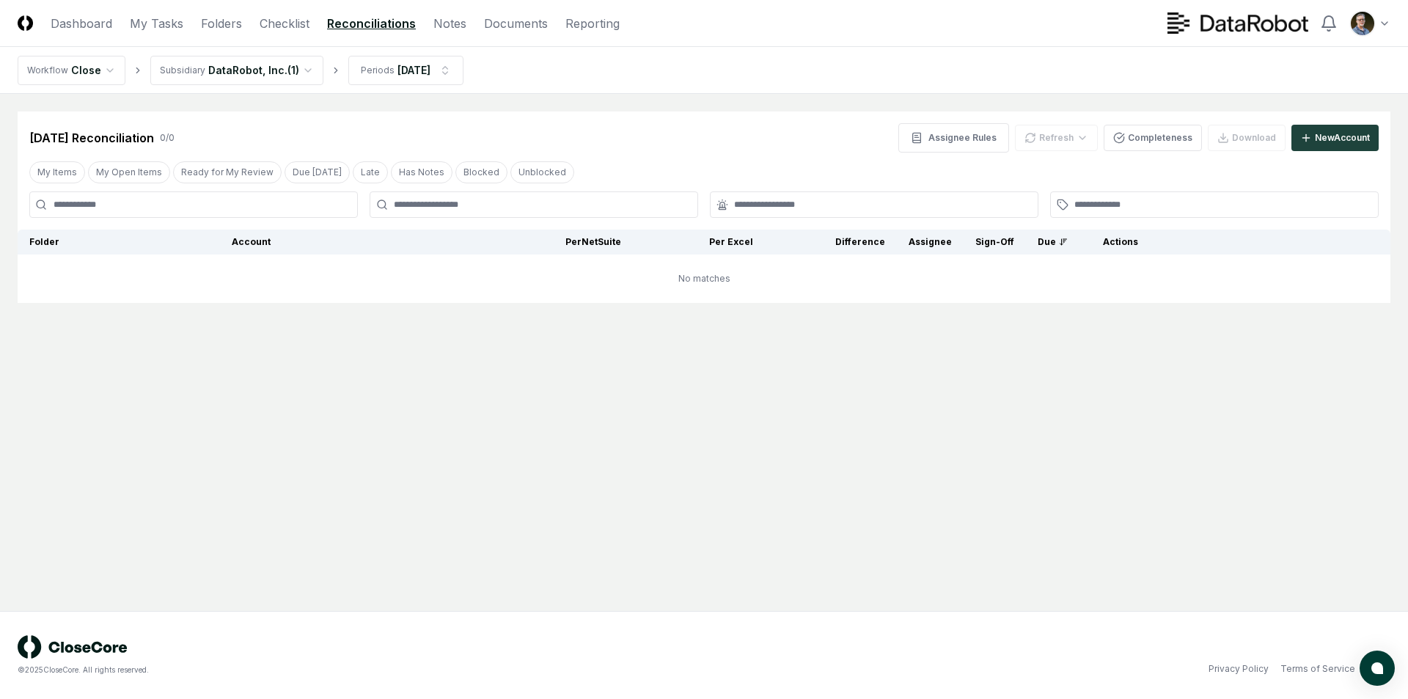
click at [614, 72] on nav "Workflow Close Subsidiary DataRobot, Inc. ( 1 ) Periods [DATE]" at bounding box center [704, 70] width 1408 height 47
click at [281, 70] on html "CloseCore Dashboard My Tasks Folders Checklist Reconciliations Notes Documents …" at bounding box center [704, 349] width 1408 height 699
click at [639, 87] on nav "Workflow Close Subsidiary Show All Periods [DATE]" at bounding box center [704, 70] width 1408 height 47
click at [363, 28] on link "Reconciliations" at bounding box center [371, 24] width 89 height 18
click at [43, 172] on button "My Items" at bounding box center [57, 172] width 56 height 22
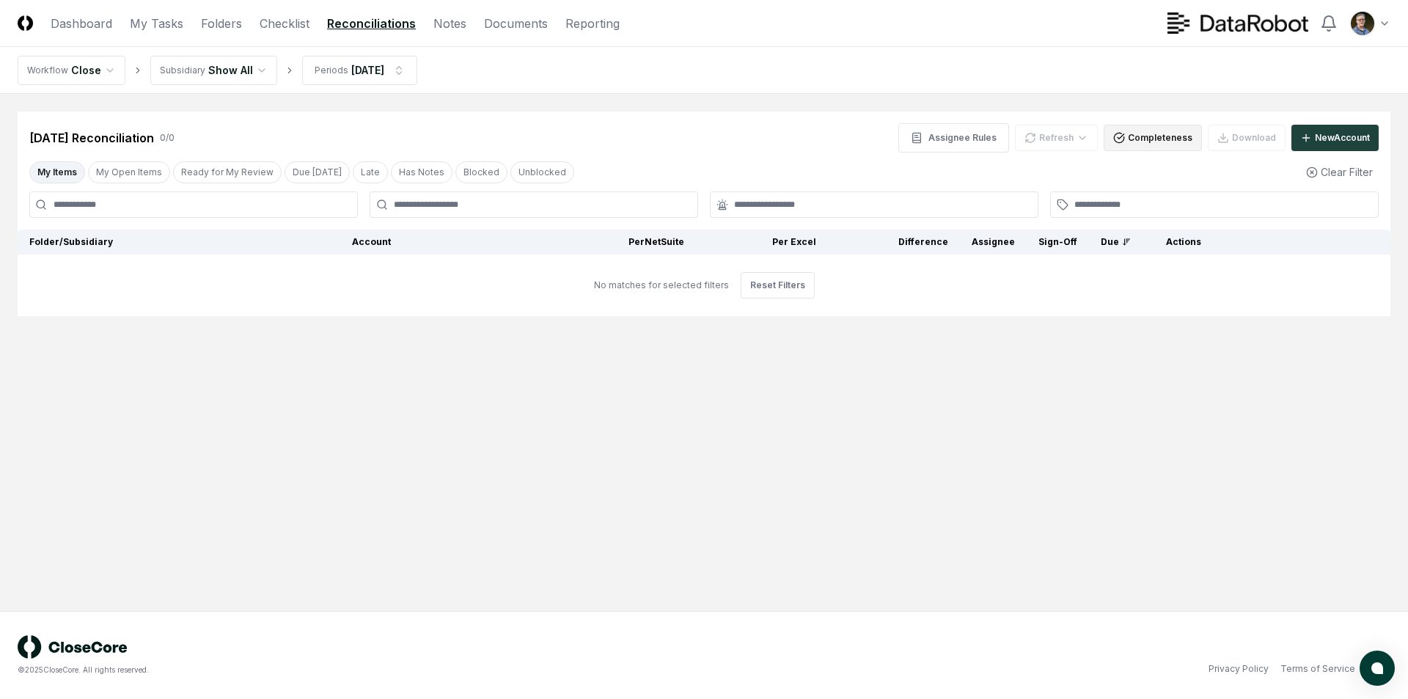
click at [1155, 144] on button "Completeness" at bounding box center [1153, 138] width 98 height 26
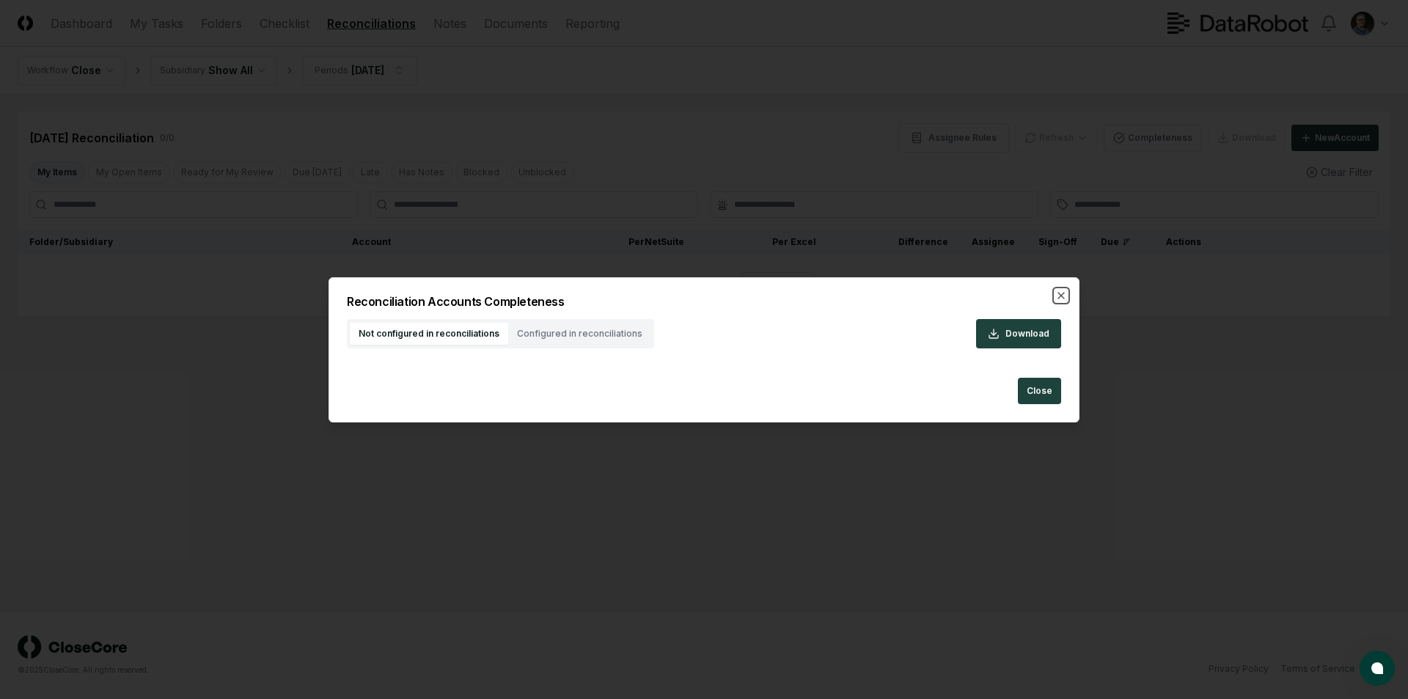
click at [1062, 293] on icon "button" at bounding box center [1061, 296] width 6 height 6
click at [1060, 100] on main "Cancel Reassign [DATE] Reconciliation 0 / 0 Assignee Rules Refresh Completeness…" at bounding box center [704, 352] width 1408 height 517
click at [1040, 587] on main "Cancel Reassign [DATE] Reconciliation 0 / 0 Assignee Rules Refresh Completeness…" at bounding box center [704, 352] width 1408 height 517
click at [1031, 582] on main "Cancel Reassign [DATE] Reconciliation 0 / 0 Assignee Rules Refresh Completeness…" at bounding box center [704, 352] width 1408 height 517
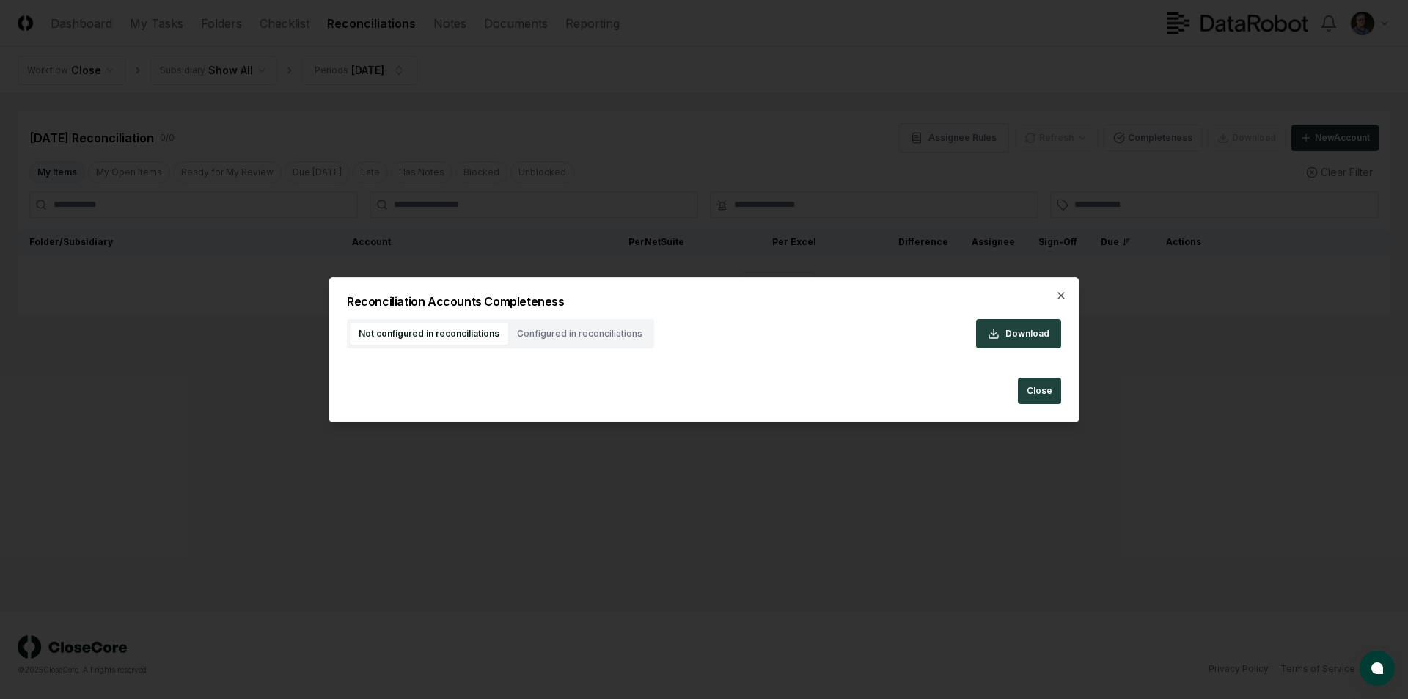
click at [1014, 587] on main "Cancel Reassign [DATE] Reconciliation 0 / 0 Assignee Rules Refresh Completeness…" at bounding box center [704, 352] width 1408 height 517
click at [1013, 587] on main "Cancel Reassign [DATE] Reconciliation 0 / 0 Assignee Rules Refresh Completeness…" at bounding box center [704, 352] width 1408 height 517
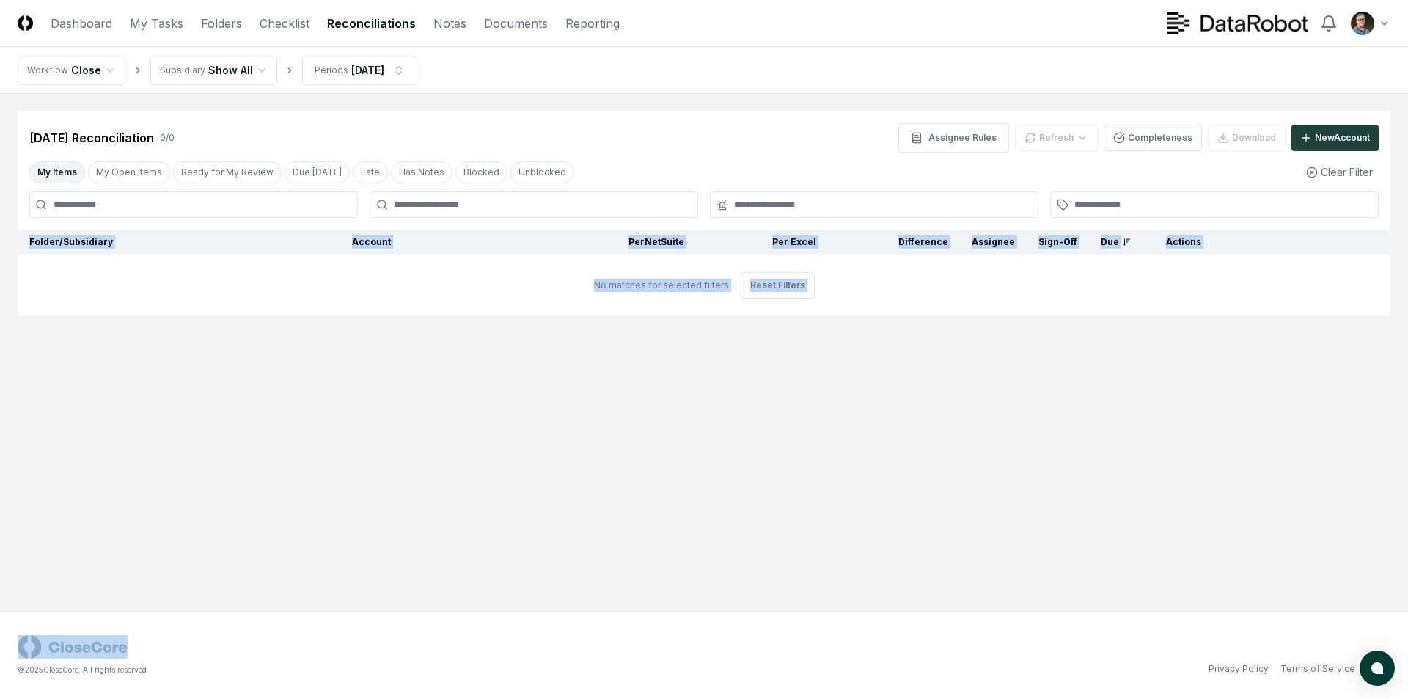
click at [1020, 40] on header "CloseCore Dashboard My Tasks Folders Checklist Reconciliations Notes Documents …" at bounding box center [704, 23] width 1408 height 47
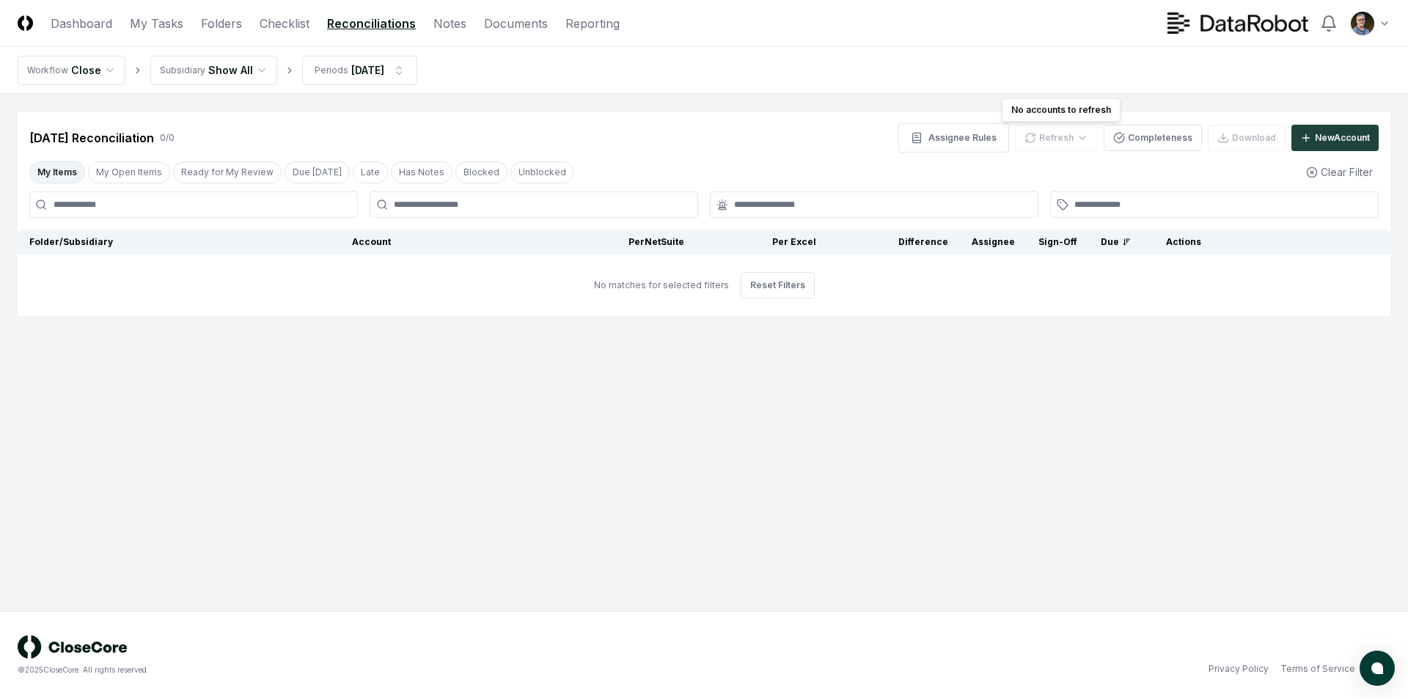
click at [1056, 139] on div "Refresh" at bounding box center [1056, 138] width 83 height 26
click at [1310, 139] on button "New Account" at bounding box center [1334, 138] width 87 height 26
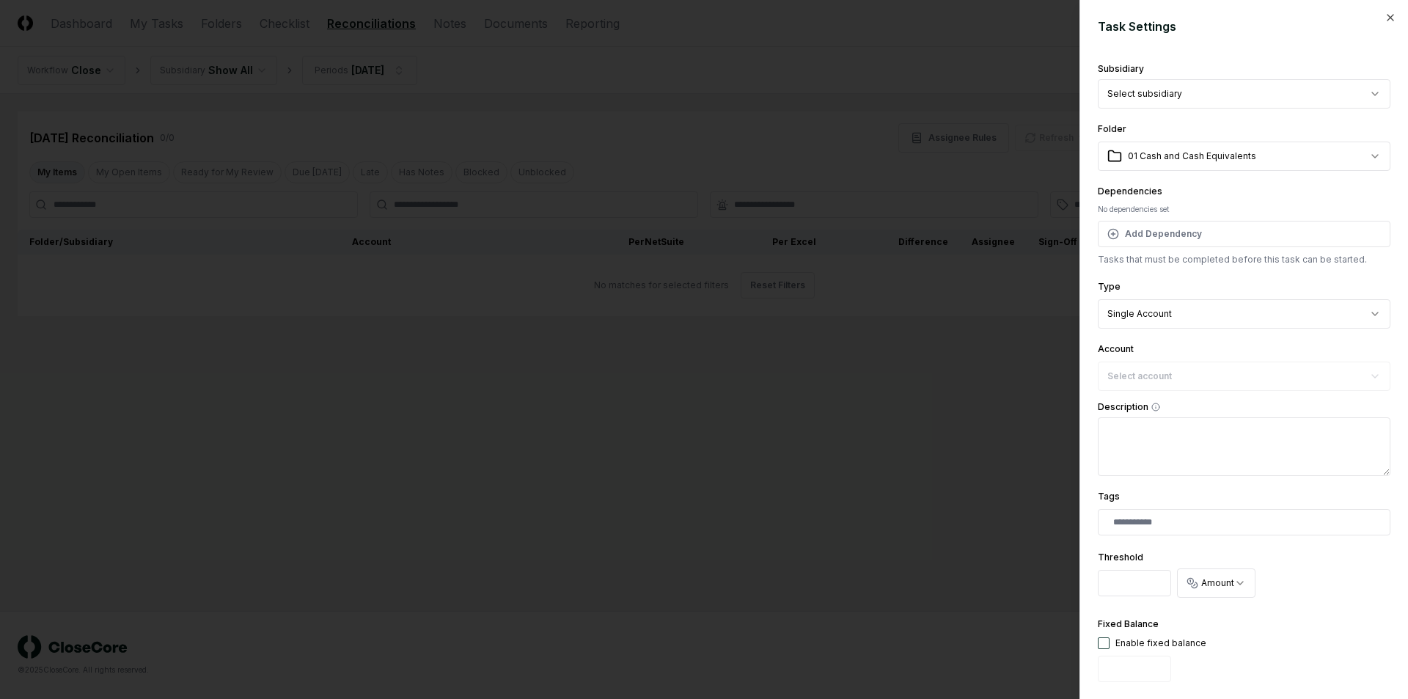
click at [992, 61] on div at bounding box center [704, 349] width 1408 height 699
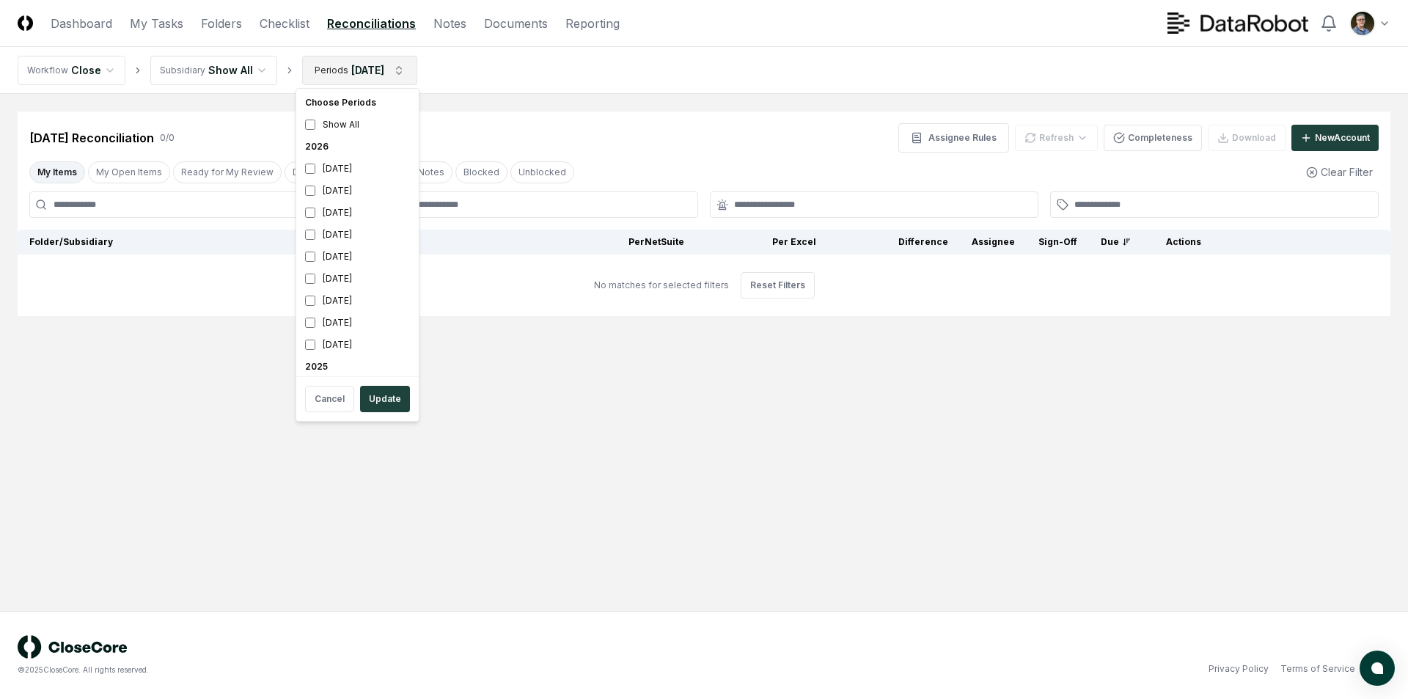
click at [409, 75] on html "CloseCore Dashboard My Tasks Folders Checklist Reconciliations Notes Documents …" at bounding box center [704, 349] width 1408 height 699
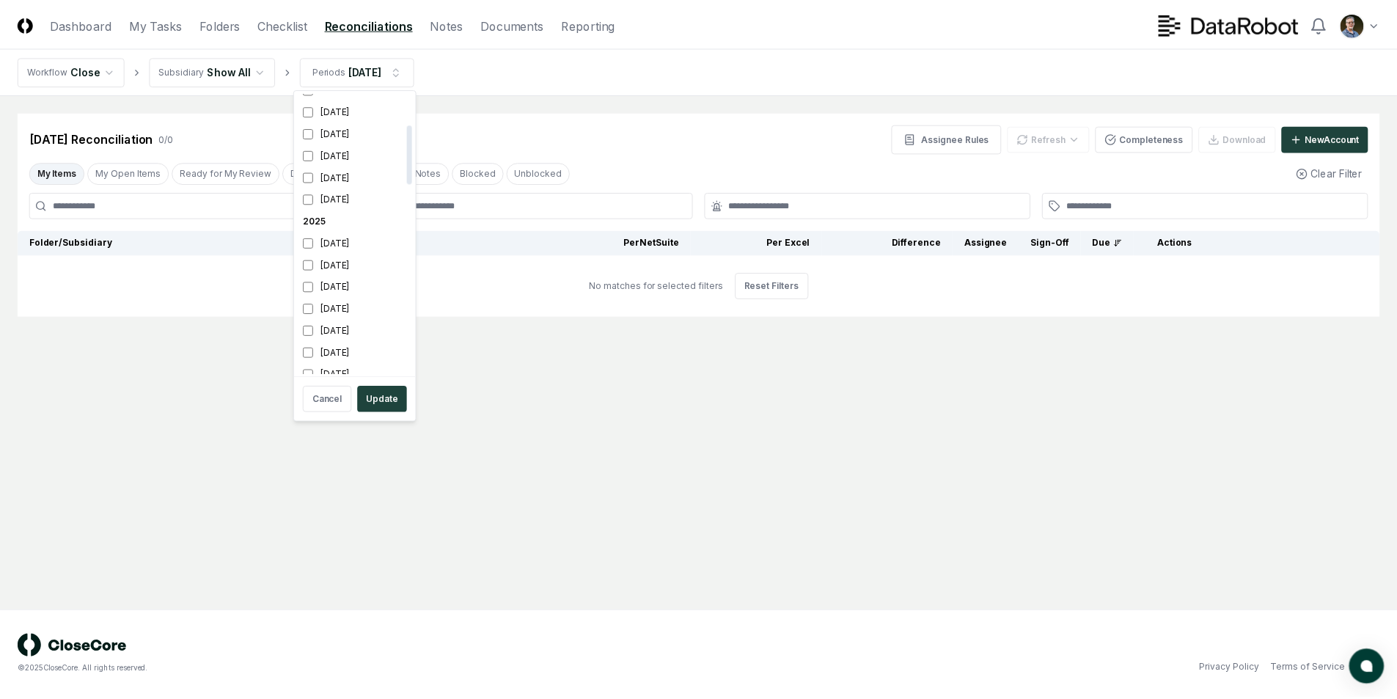
scroll to position [158, 0]
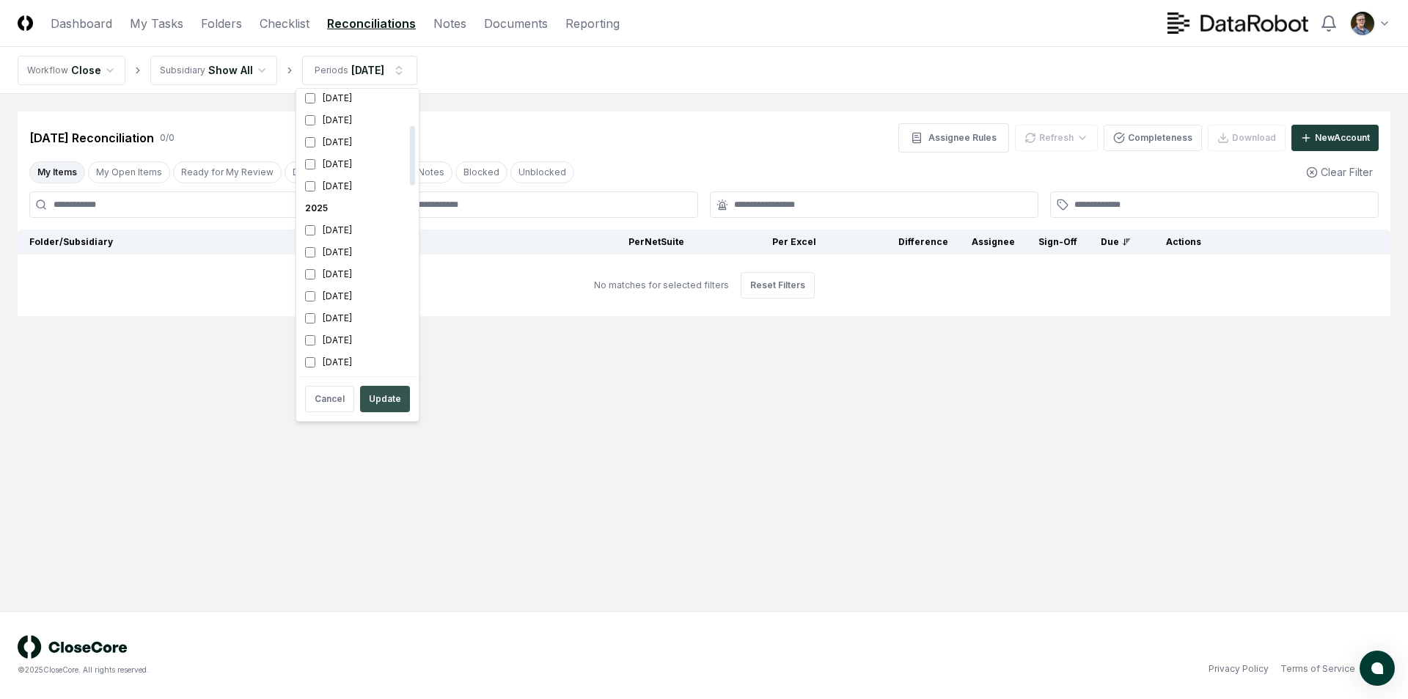
click at [375, 401] on button "Update" at bounding box center [385, 399] width 50 height 26
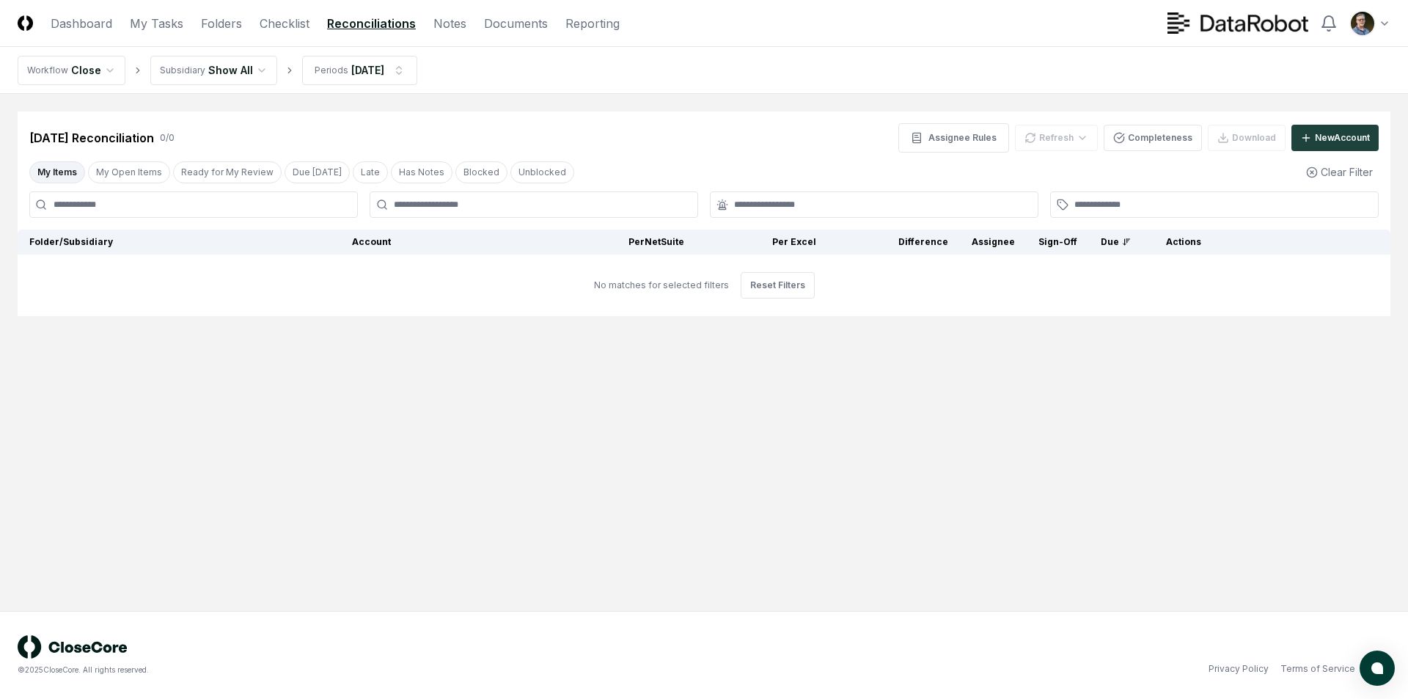
click at [579, 100] on main "Cancel Reassign [DATE] Reconciliation 0 / 0 Assignee Rules Refresh Completeness…" at bounding box center [704, 352] width 1408 height 517
click at [139, 27] on link "My Tasks" at bounding box center [157, 24] width 54 height 18
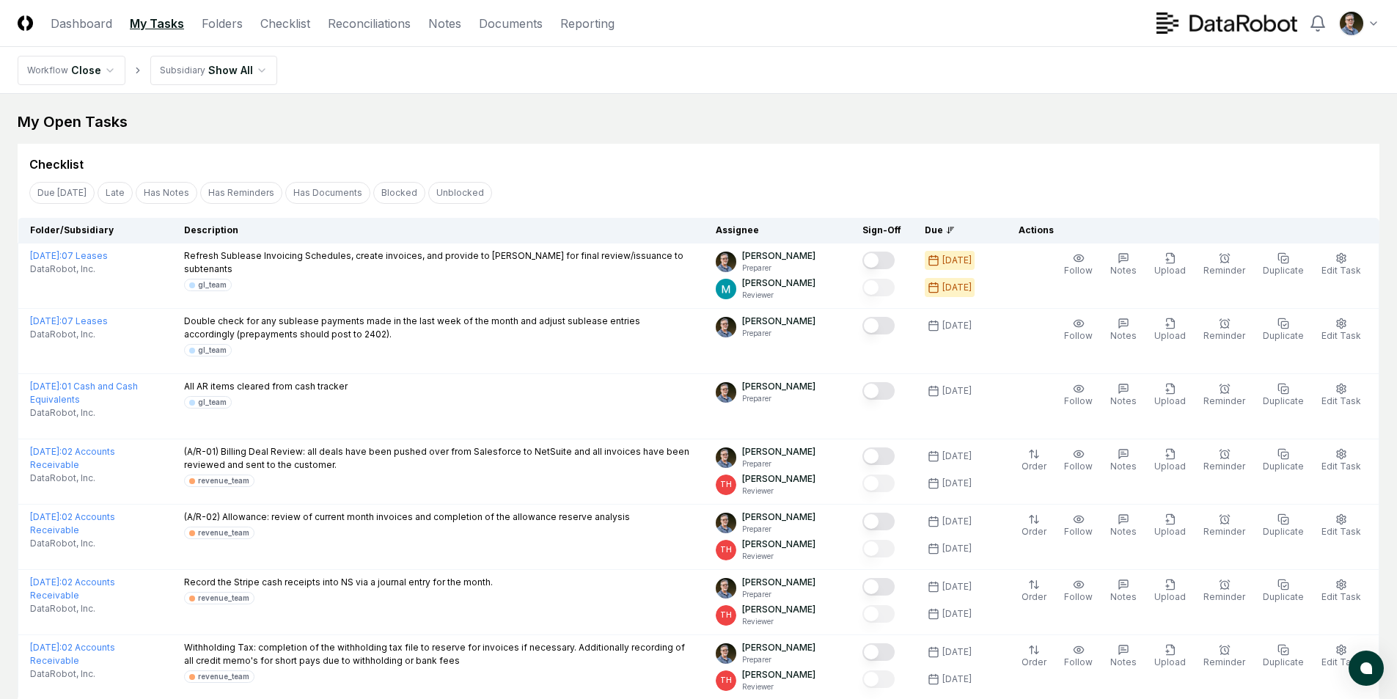
click at [287, 129] on div "My Open Tasks" at bounding box center [699, 121] width 1362 height 21
click at [369, 23] on link "Reconciliations" at bounding box center [369, 24] width 83 height 18
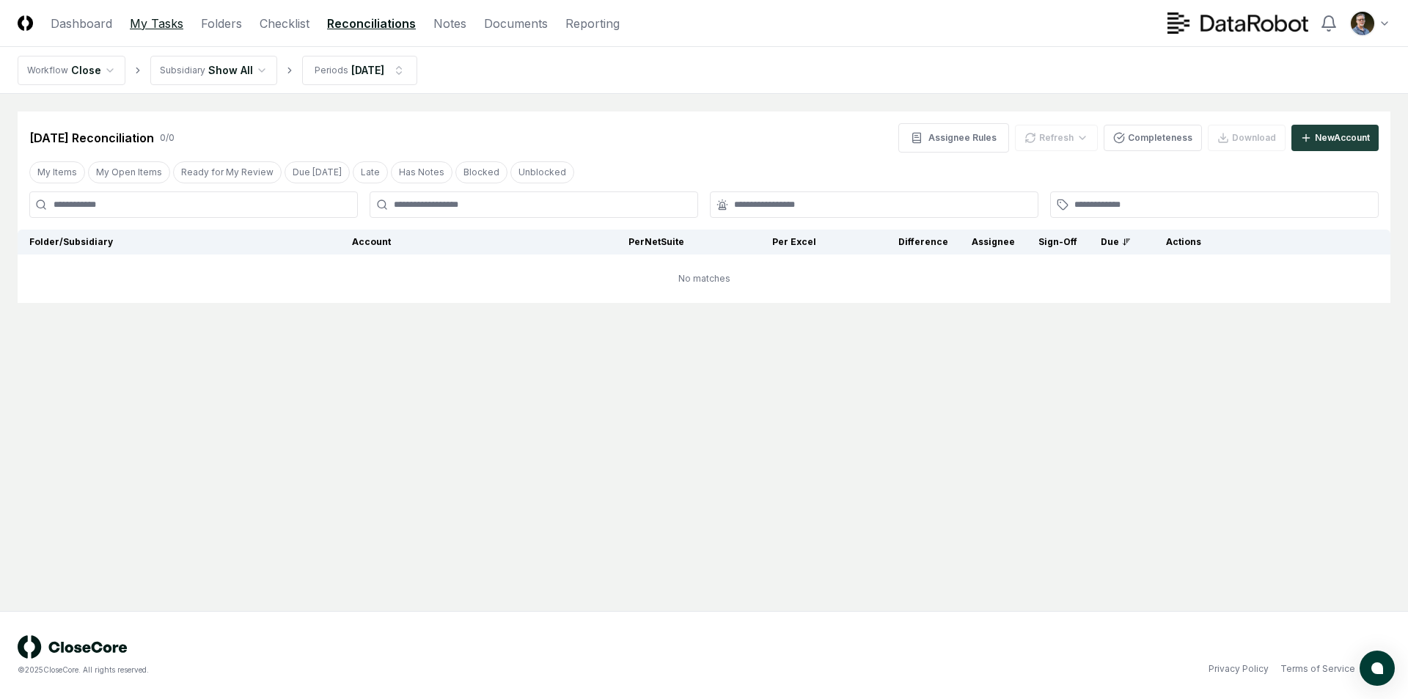
click at [148, 29] on link "My Tasks" at bounding box center [157, 24] width 54 height 18
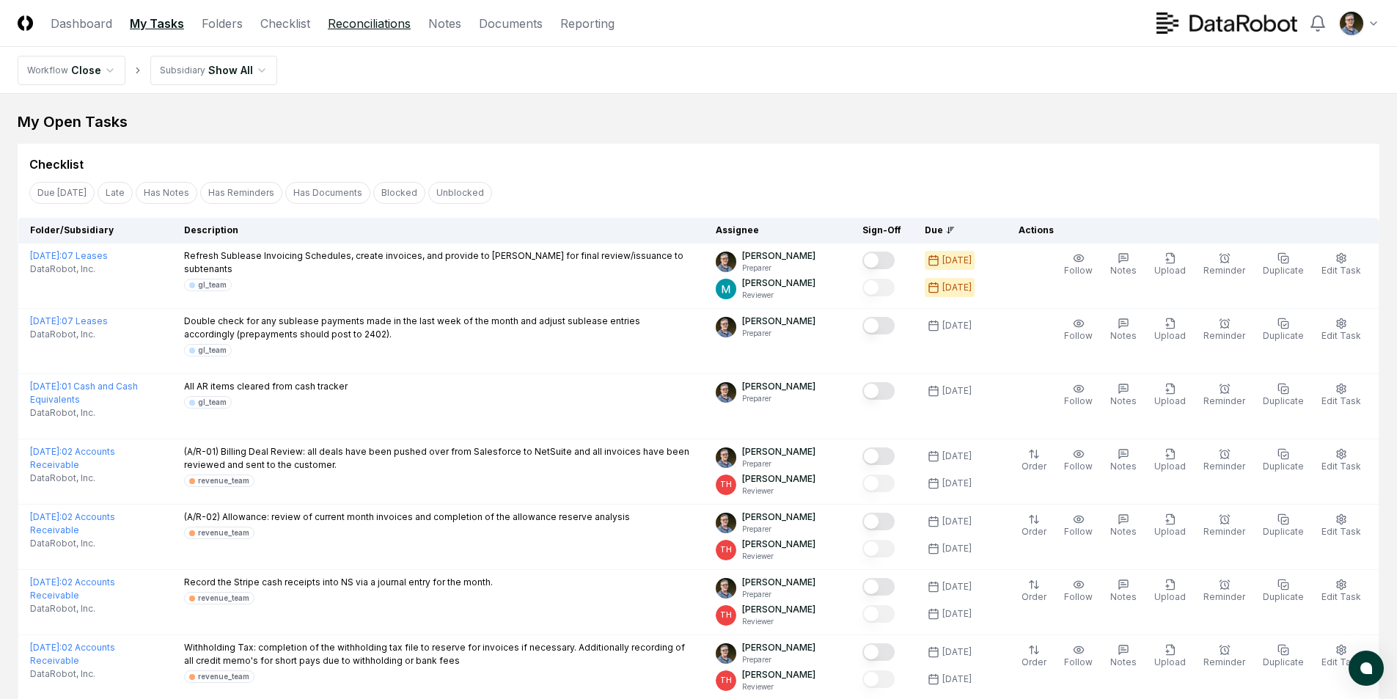
click at [359, 24] on link "Reconciliations" at bounding box center [369, 24] width 83 height 18
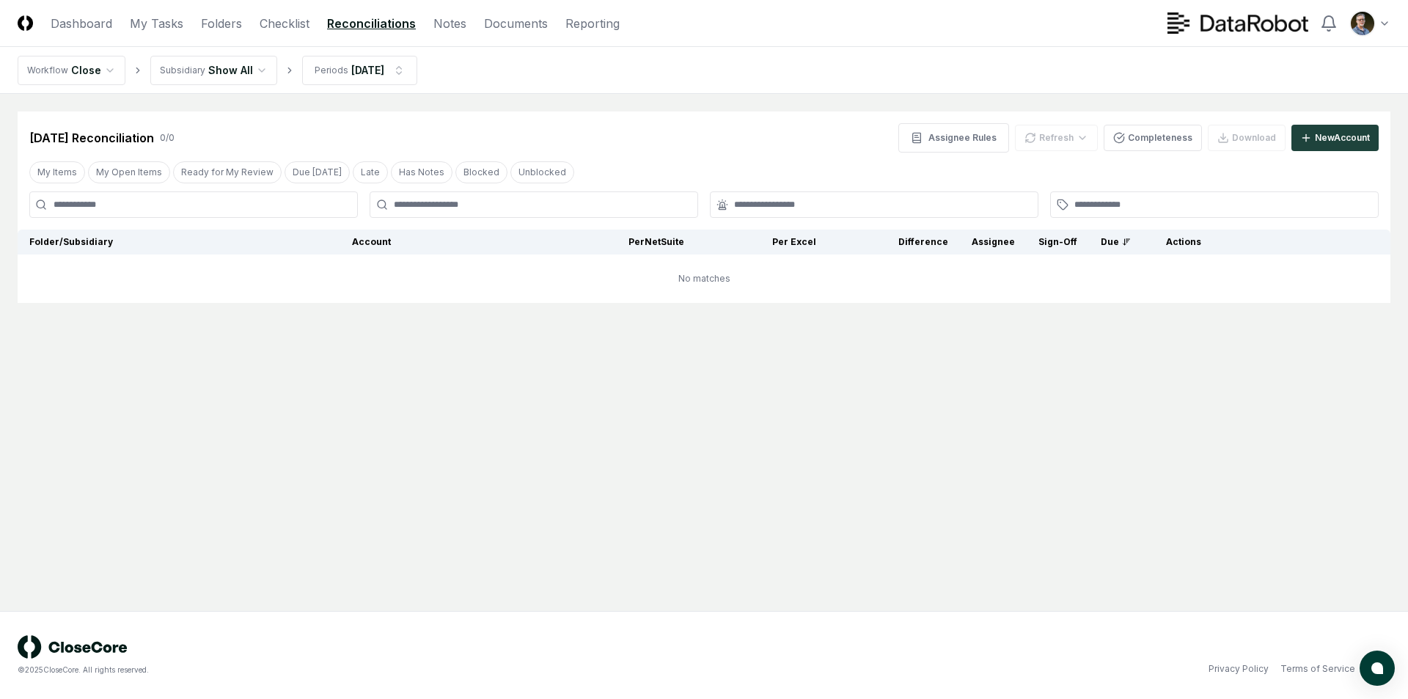
click at [700, 121] on div "[DATE] Reconciliation 0 / 0 Assignee Rules Refresh Completeness Download New Ac…" at bounding box center [704, 131] width 1373 height 41
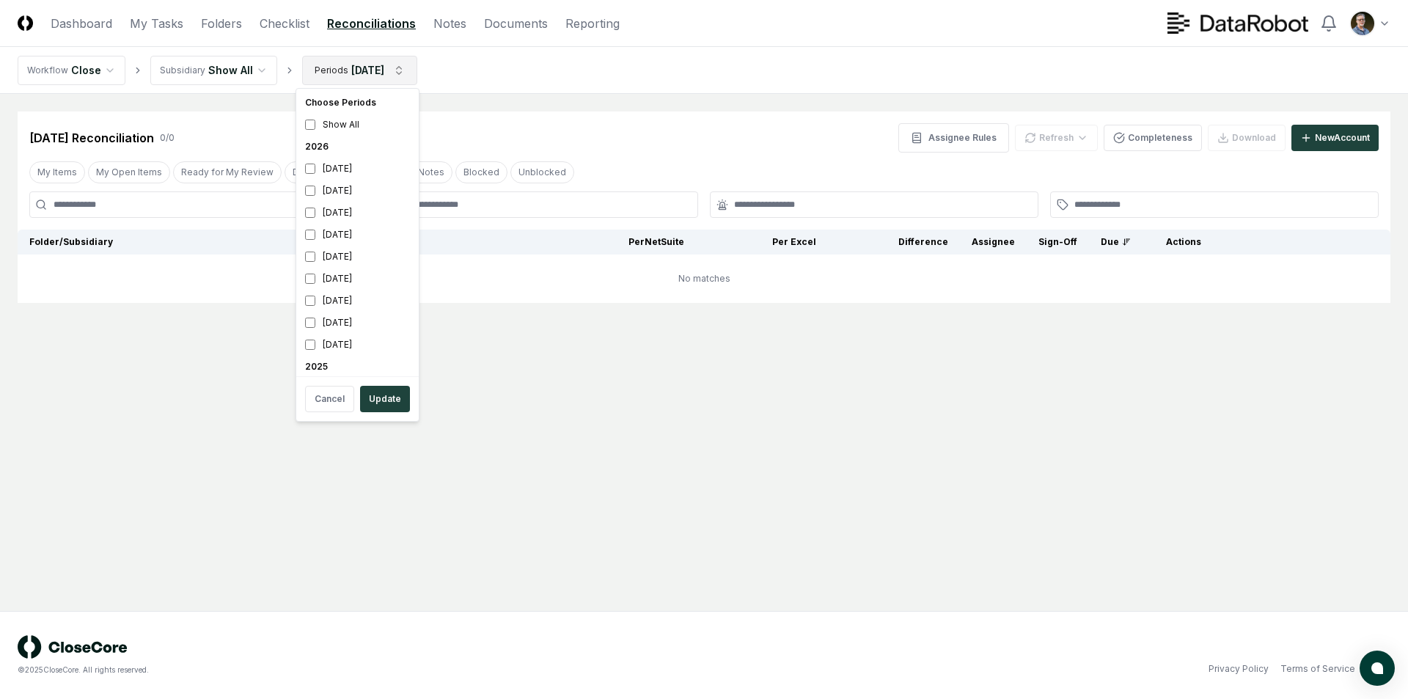
click at [336, 78] on html "CloseCore Dashboard My Tasks Folders Checklist Reconciliations Notes Documents …" at bounding box center [704, 349] width 1408 height 699
click at [303, 245] on div "[DATE]" at bounding box center [357, 242] width 117 height 22
click at [381, 397] on button "Update" at bounding box center [385, 399] width 50 height 26
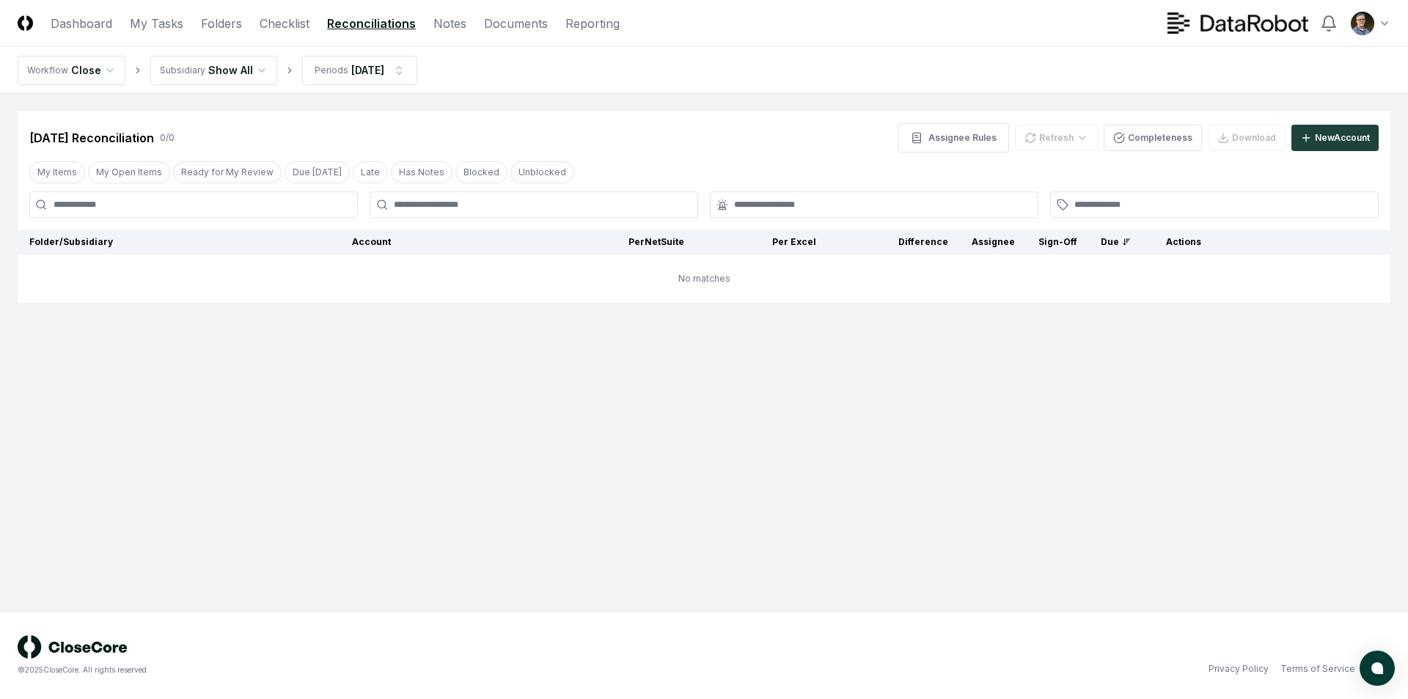
click at [210, 71] on html "CloseCore Dashboard My Tasks Folders Checklist Reconciliations Notes Documents …" at bounding box center [704, 349] width 1408 height 699
click at [363, 122] on div "[DATE] Reconciliation 0 / 0 Assignee Rules Refresh Completeness Download New Ac…" at bounding box center [704, 131] width 1373 height 41
click at [58, 178] on button "My Items" at bounding box center [57, 172] width 56 height 22
click at [286, 23] on link "Checklist" at bounding box center [285, 24] width 50 height 18
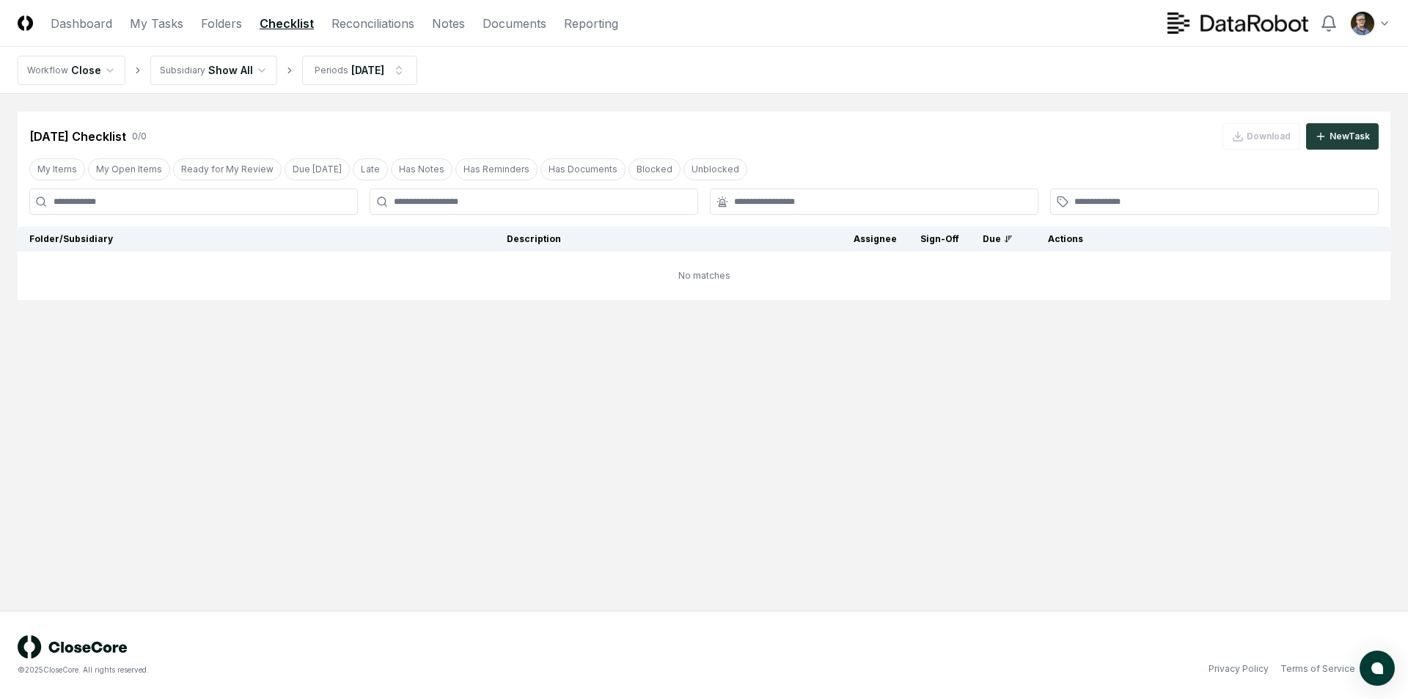
click at [803, 144] on div "[DATE] Checklist 0 / 0 Download New Task" at bounding box center [703, 136] width 1349 height 26
click at [625, 70] on nav "Workflow Close Subsidiary Show All Periods [DATE]" at bounding box center [704, 70] width 1408 height 47
click at [1321, 139] on icon at bounding box center [1321, 136] width 0 height 7
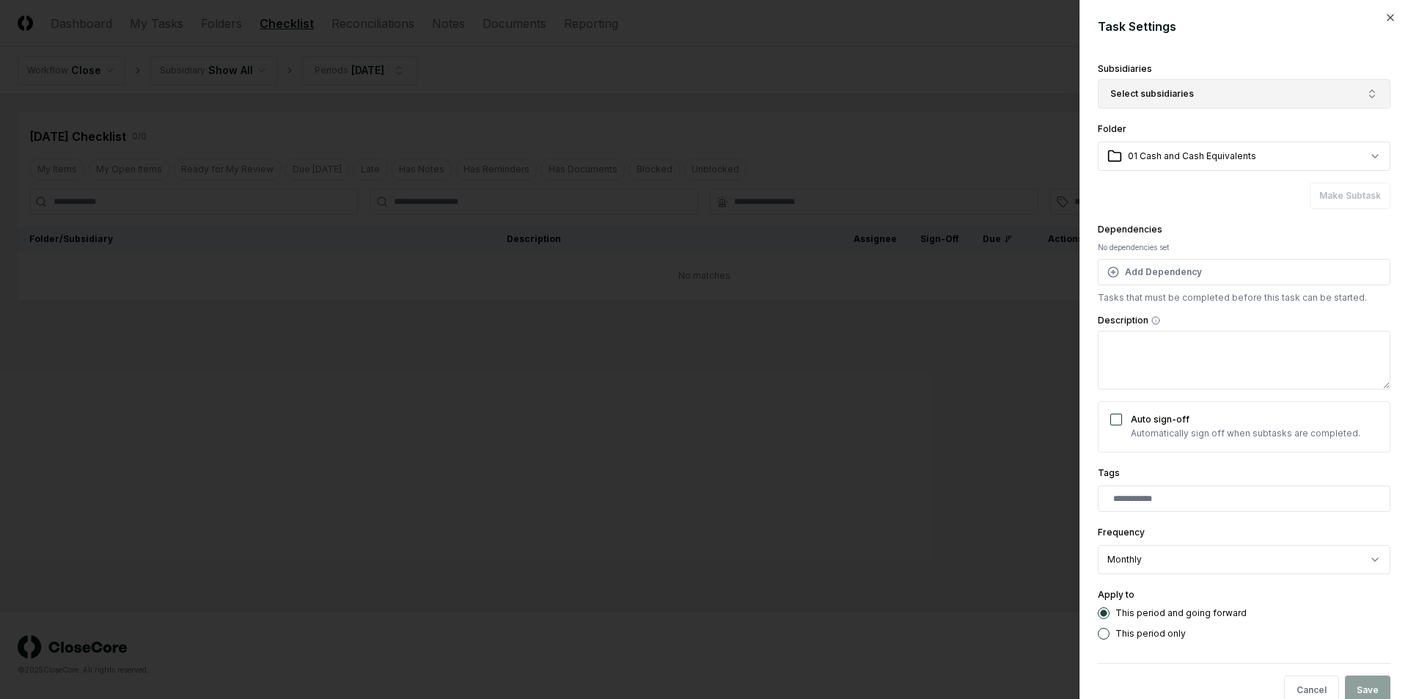
click at [1278, 93] on button "Select subsidiaries" at bounding box center [1244, 93] width 293 height 29
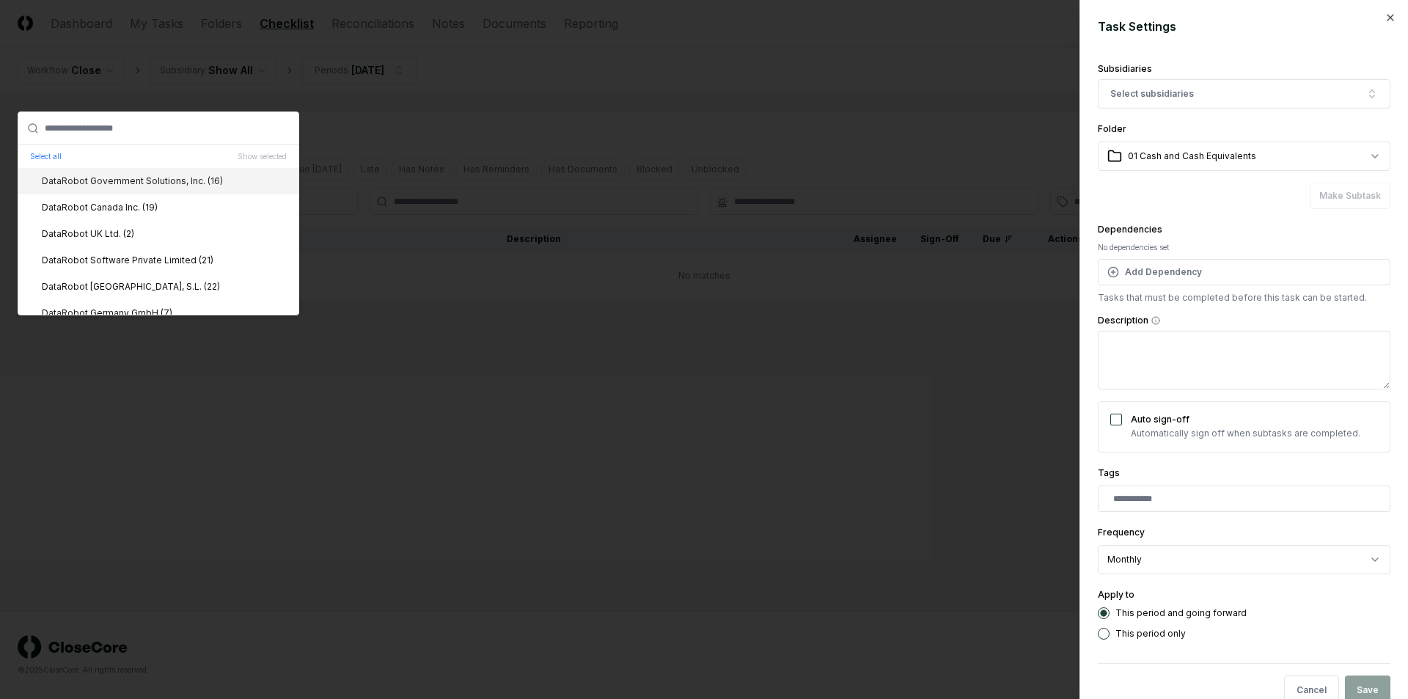
click at [955, 113] on div at bounding box center [704, 349] width 1408 height 699
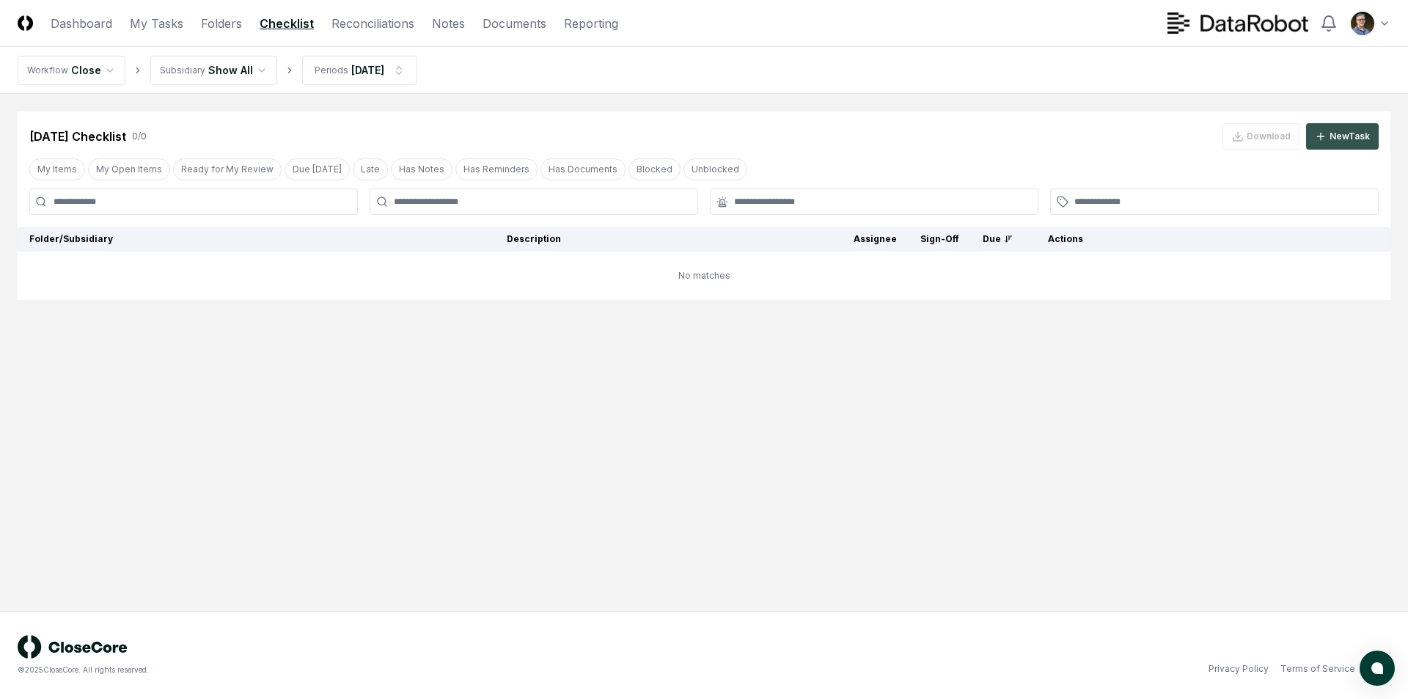
click at [1316, 133] on icon at bounding box center [1321, 137] width 12 height 12
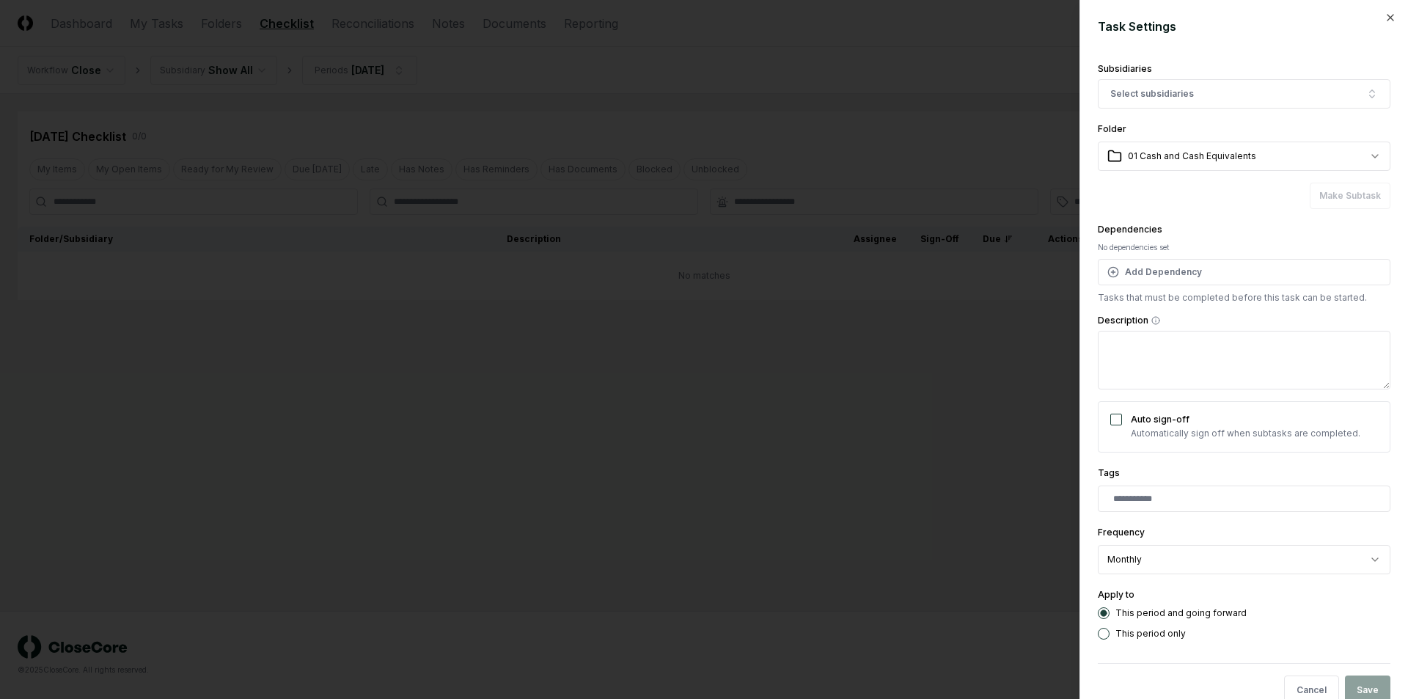
click at [909, 118] on div at bounding box center [704, 349] width 1408 height 699
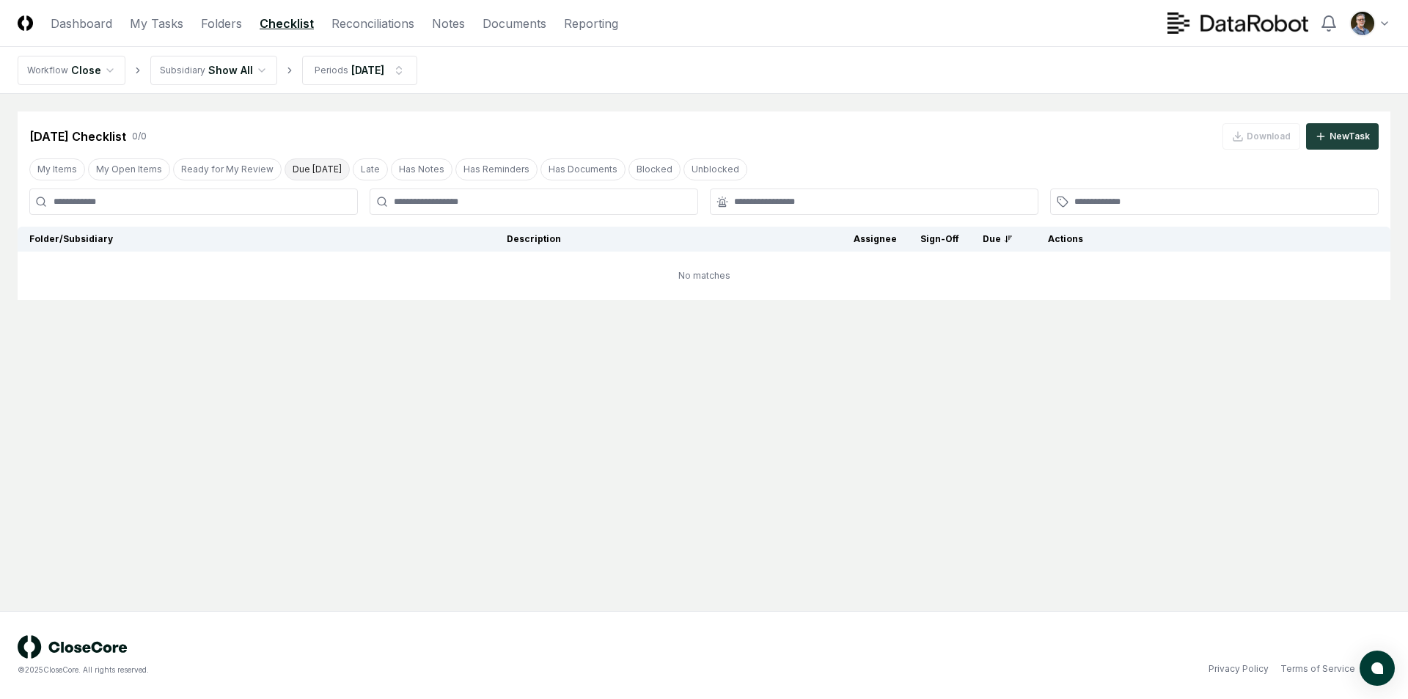
click at [307, 165] on button "Due [DATE]" at bounding box center [317, 169] width 65 height 22
click at [128, 170] on button "My Open Items" at bounding box center [129, 169] width 82 height 22
click at [45, 168] on button "My Items" at bounding box center [57, 169] width 56 height 22
click at [546, 128] on div "[DATE] Checklist 0 / 0 Download New Task" at bounding box center [703, 136] width 1349 height 26
click at [381, 30] on link "Reconciliations" at bounding box center [372, 24] width 83 height 18
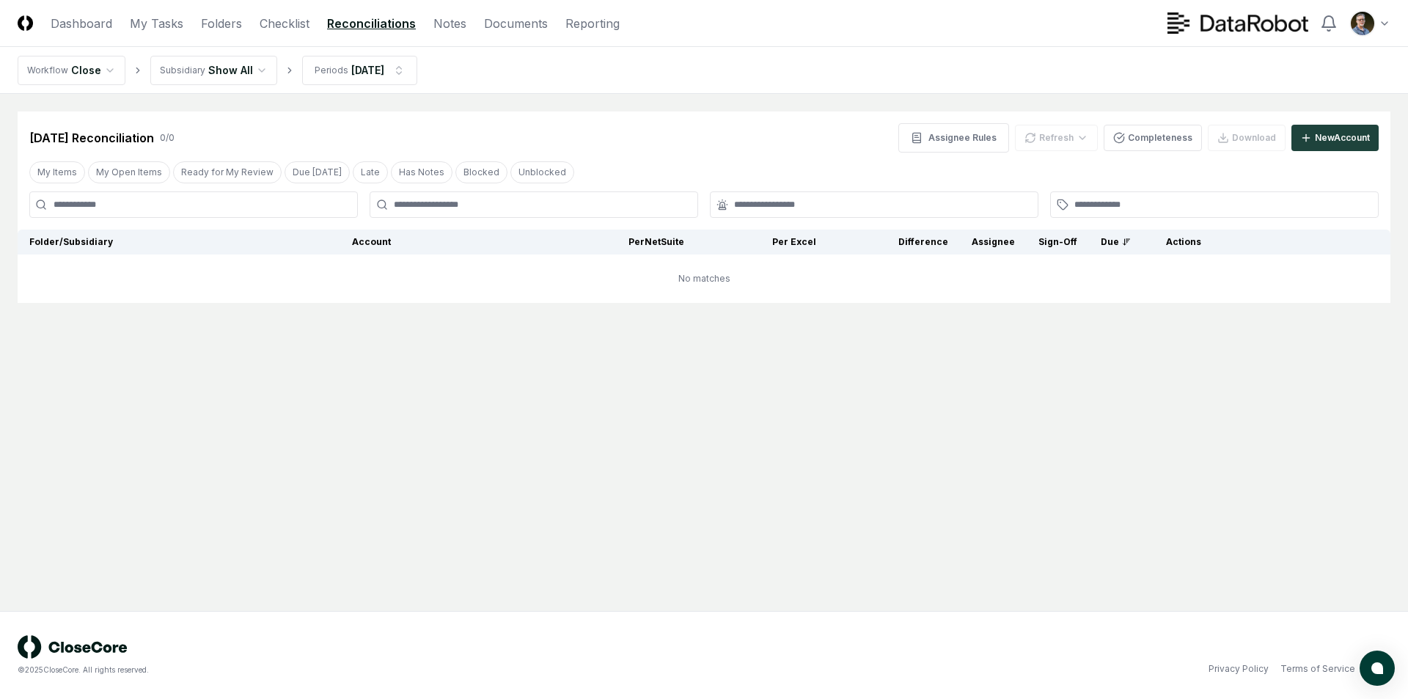
drag, startPoint x: 502, startPoint y: 378, endPoint x: 444, endPoint y: 77, distance: 306.8
click at [501, 378] on main "Cancel Reassign [DATE] Reconciliation 0 / 0 Assignee Rules Refresh Completeness…" at bounding box center [704, 352] width 1408 height 517
click at [169, 15] on link "My Tasks" at bounding box center [157, 24] width 54 height 18
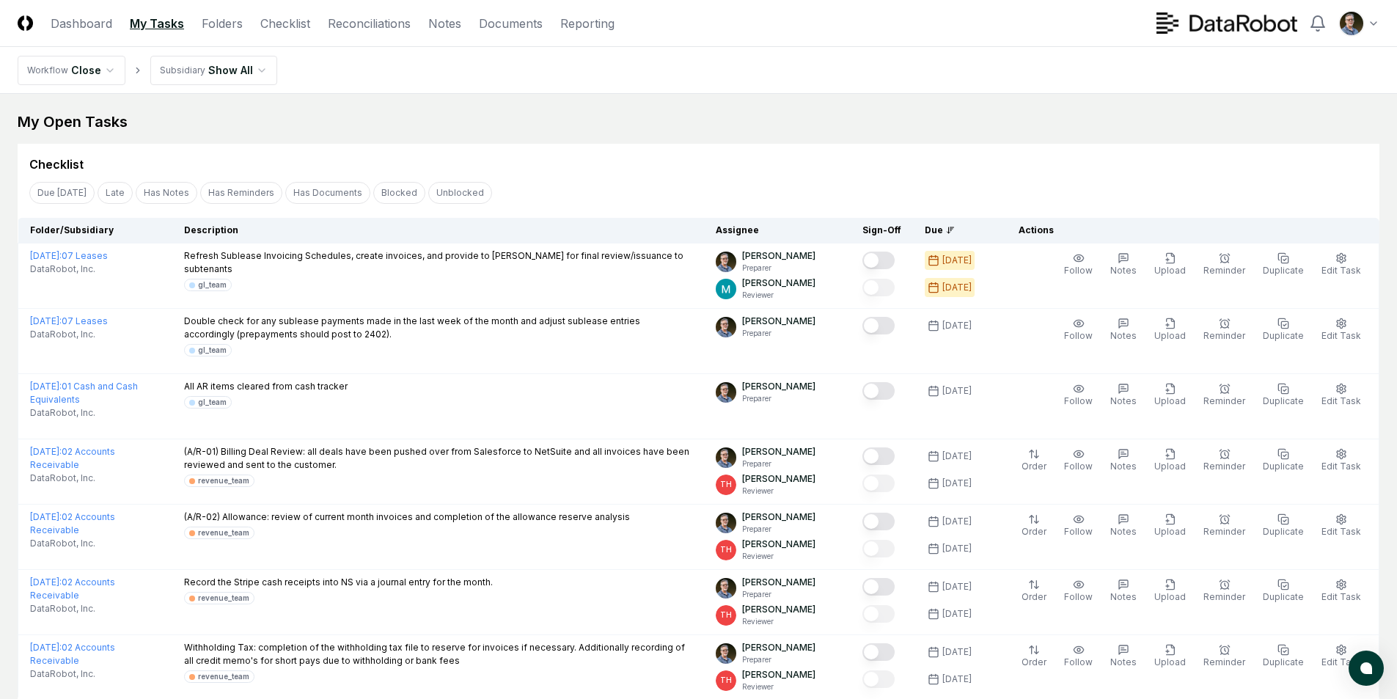
click at [403, 117] on div "My Open Tasks" at bounding box center [699, 121] width 1362 height 21
click at [376, 119] on div "My Open Tasks" at bounding box center [699, 121] width 1362 height 21
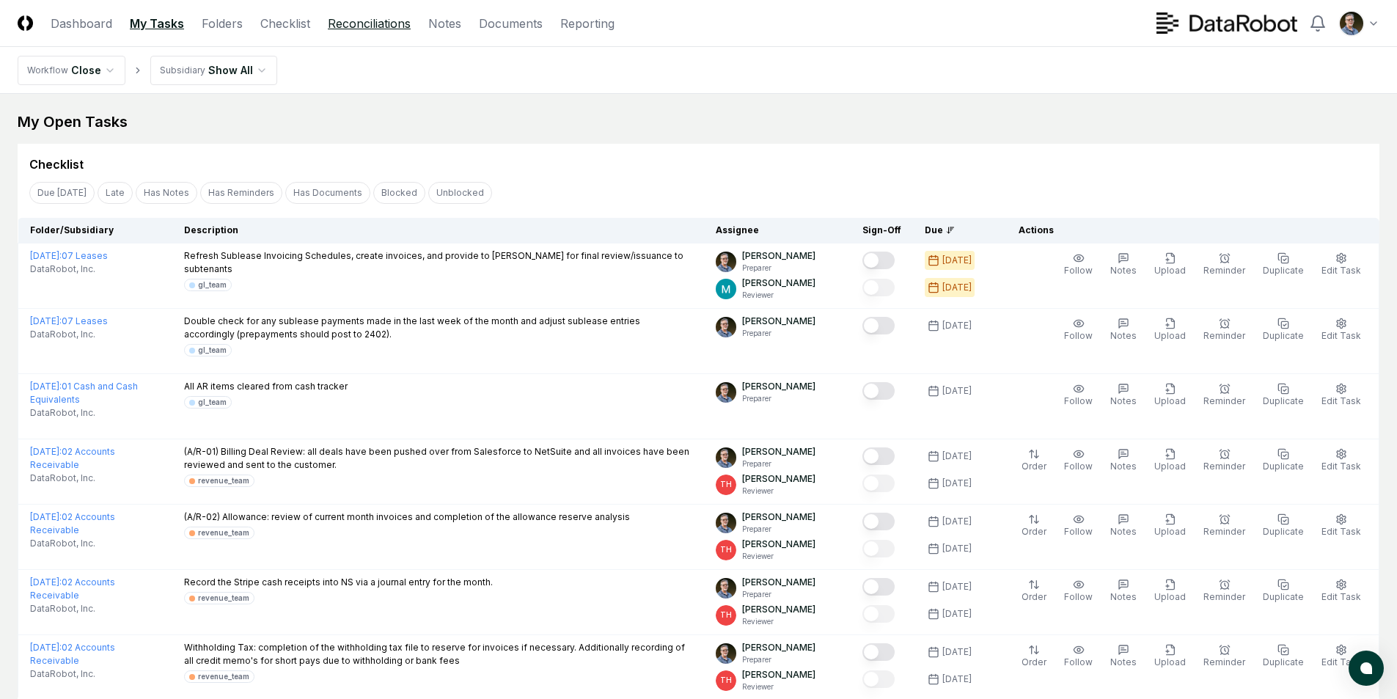
click at [378, 20] on link "Reconciliations" at bounding box center [369, 24] width 83 height 18
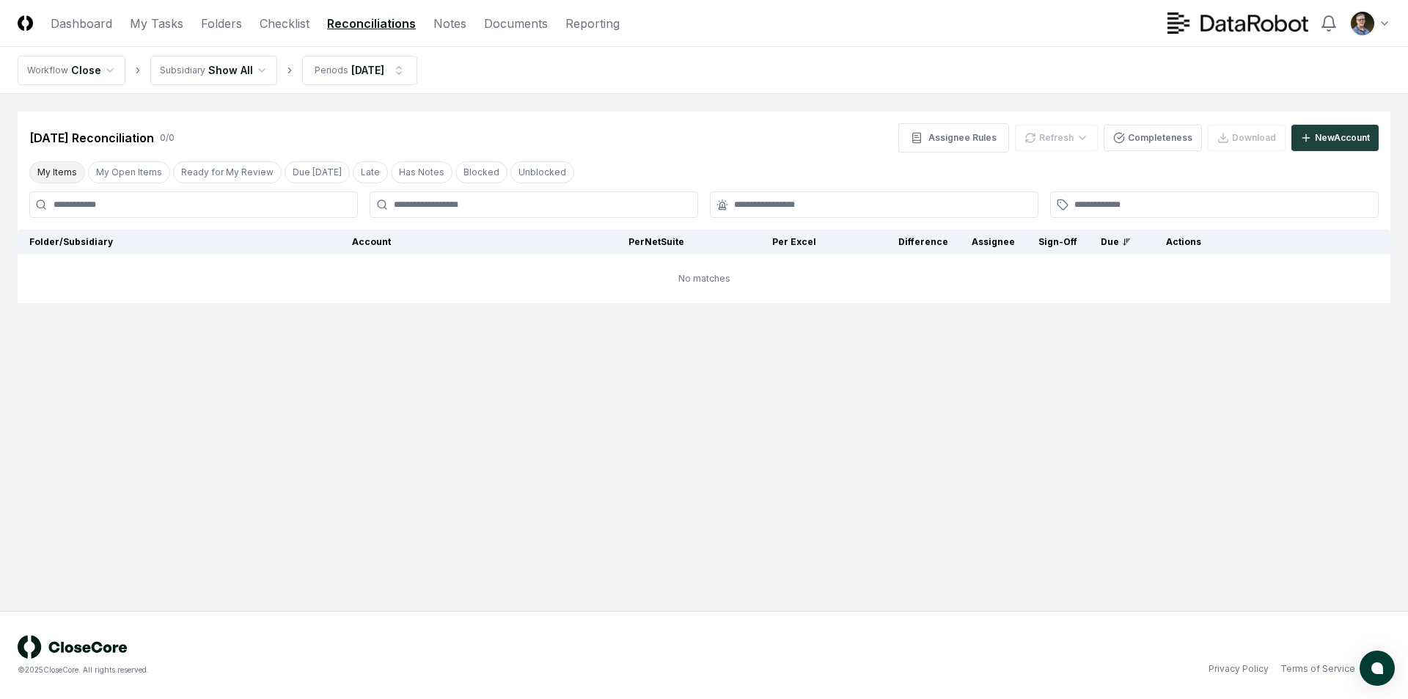
click at [48, 164] on button "My Items" at bounding box center [57, 172] width 56 height 22
click at [774, 279] on button "Reset Filters" at bounding box center [778, 285] width 74 height 26
click at [414, 443] on main "Cancel Reassign [DATE] Reconciliation 0 / 0 Assignee Rules Refresh Completeness…" at bounding box center [704, 352] width 1408 height 517
click at [45, 173] on button "My Items" at bounding box center [57, 172] width 56 height 22
click at [175, 215] on input at bounding box center [193, 204] width 329 height 26
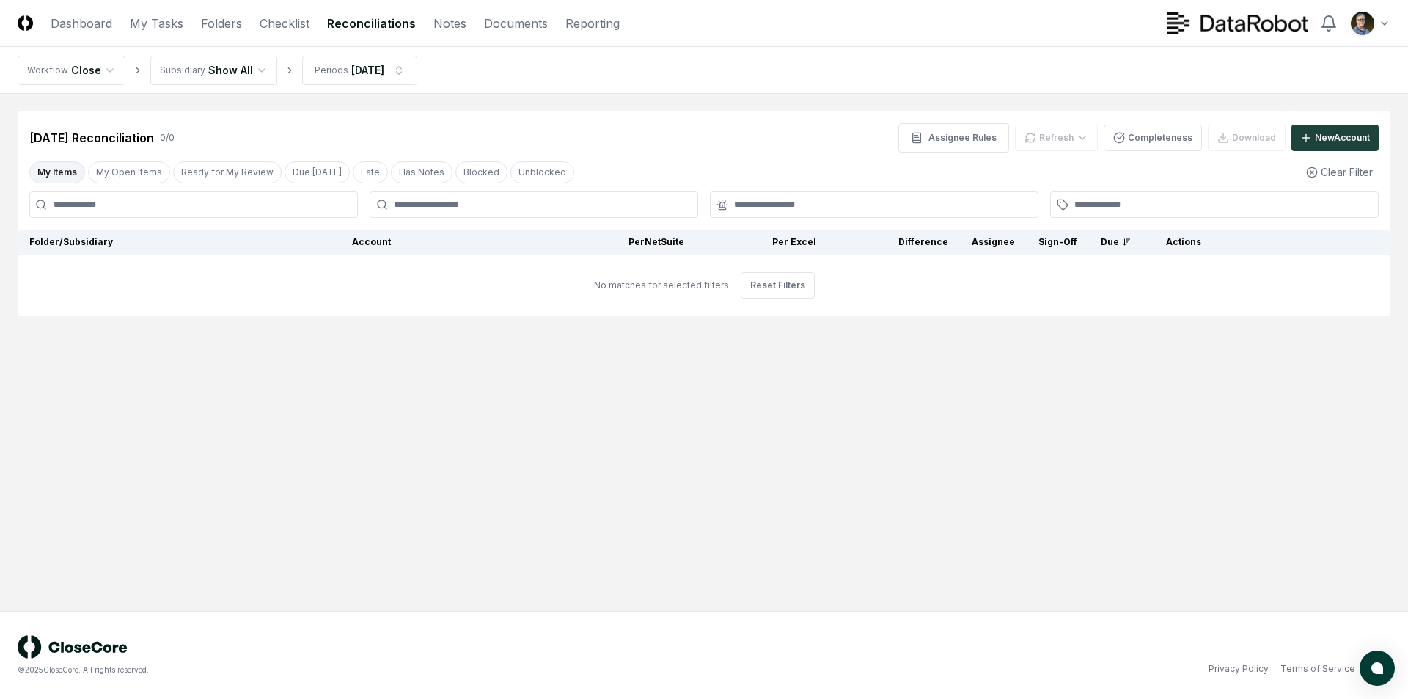
click at [680, 158] on div "[DATE] Reconciliation 0 / 0 Assignee Rules Refresh Completeness Download New Ac…" at bounding box center [704, 213] width 1373 height 205
click at [687, 143] on div "[DATE] Reconciliation 0 / 0 Assignee Rules Refresh Completeness Download New Ac…" at bounding box center [703, 137] width 1349 height 29
click at [519, 536] on main "Cancel Reassign [DATE] Reconciliation 0 / 0 Assignee Rules Refresh Completeness…" at bounding box center [704, 352] width 1408 height 517
click at [137, 27] on link "My Tasks" at bounding box center [157, 24] width 54 height 18
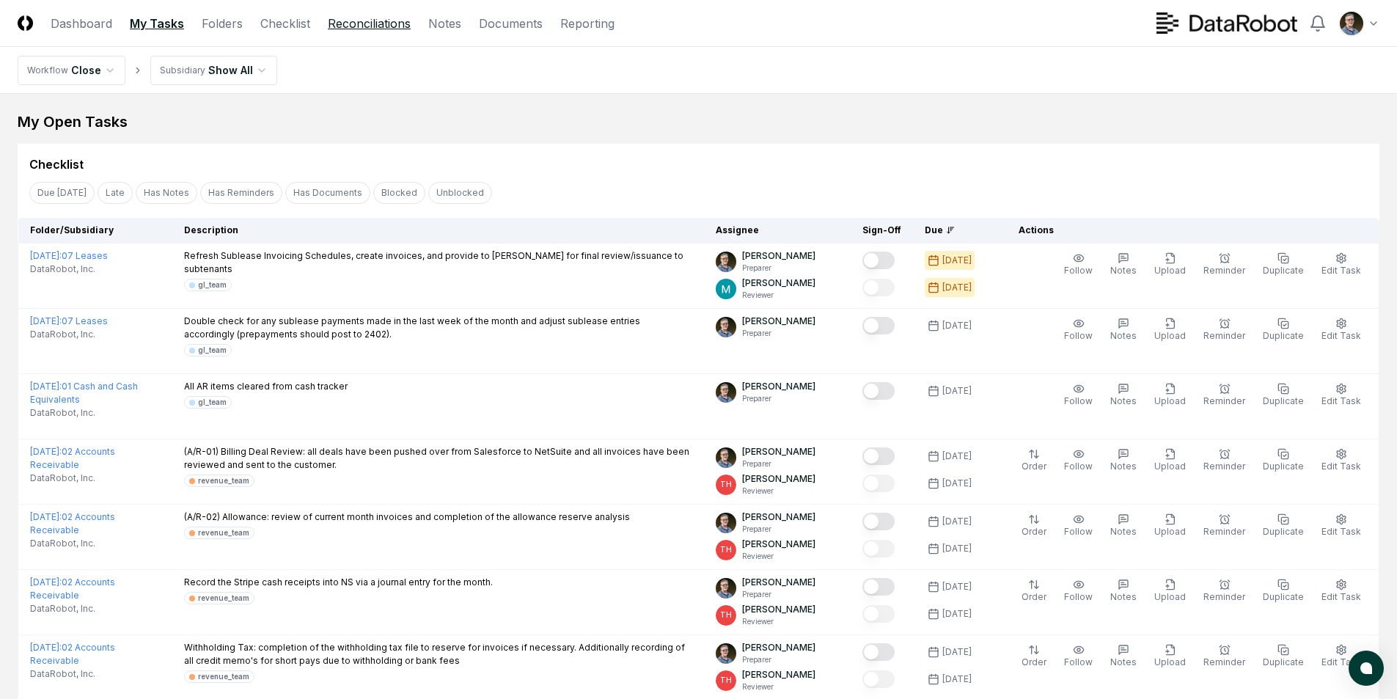
click at [381, 28] on link "Reconciliations" at bounding box center [369, 24] width 83 height 18
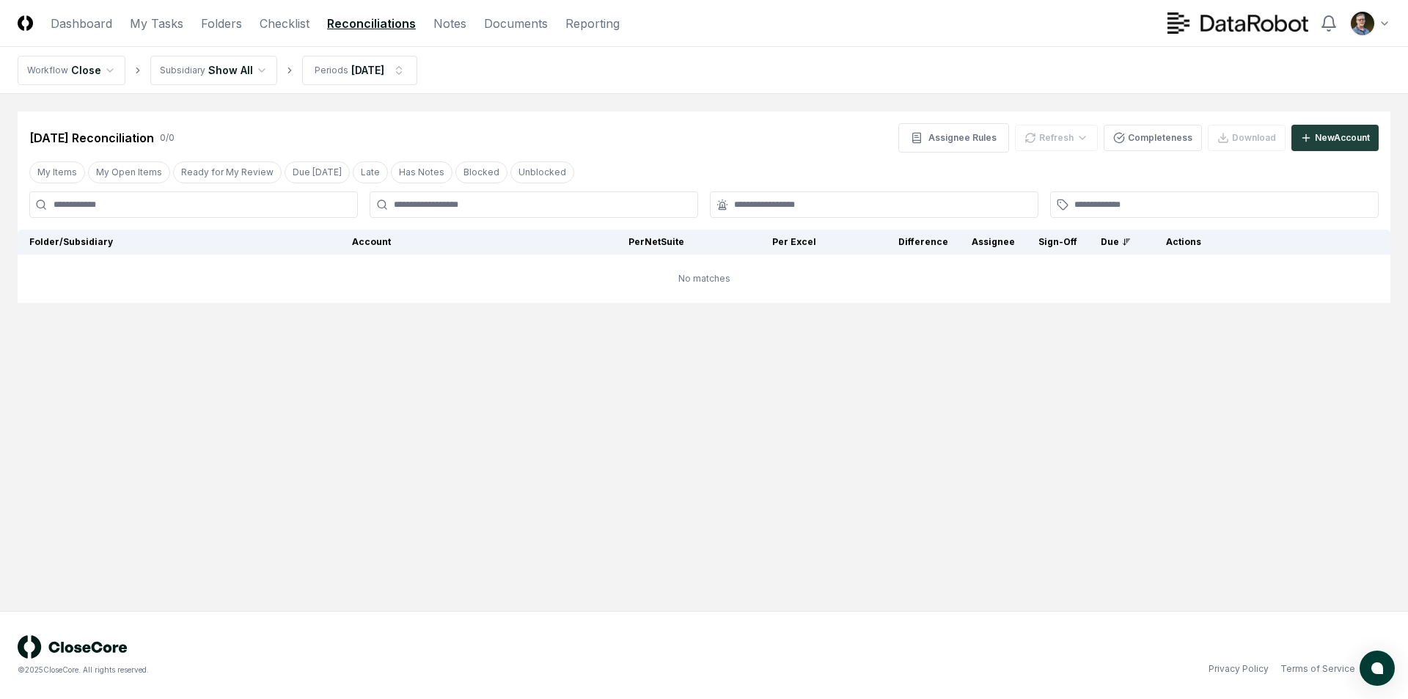
click at [611, 393] on main "Cancel Reassign [DATE] Reconciliation 0 / 0 Assignee Rules Refresh Completeness…" at bounding box center [704, 352] width 1408 height 517
click at [517, 123] on div "[DATE] Reconciliation 0 / 0 Assignee Rules Refresh Completeness Download New Ac…" at bounding box center [704, 131] width 1373 height 41
click at [511, 466] on main "Cancel Reassign [DATE] Reconciliation 0 / 0 Assignee Rules Refresh Completeness…" at bounding box center [704, 352] width 1408 height 517
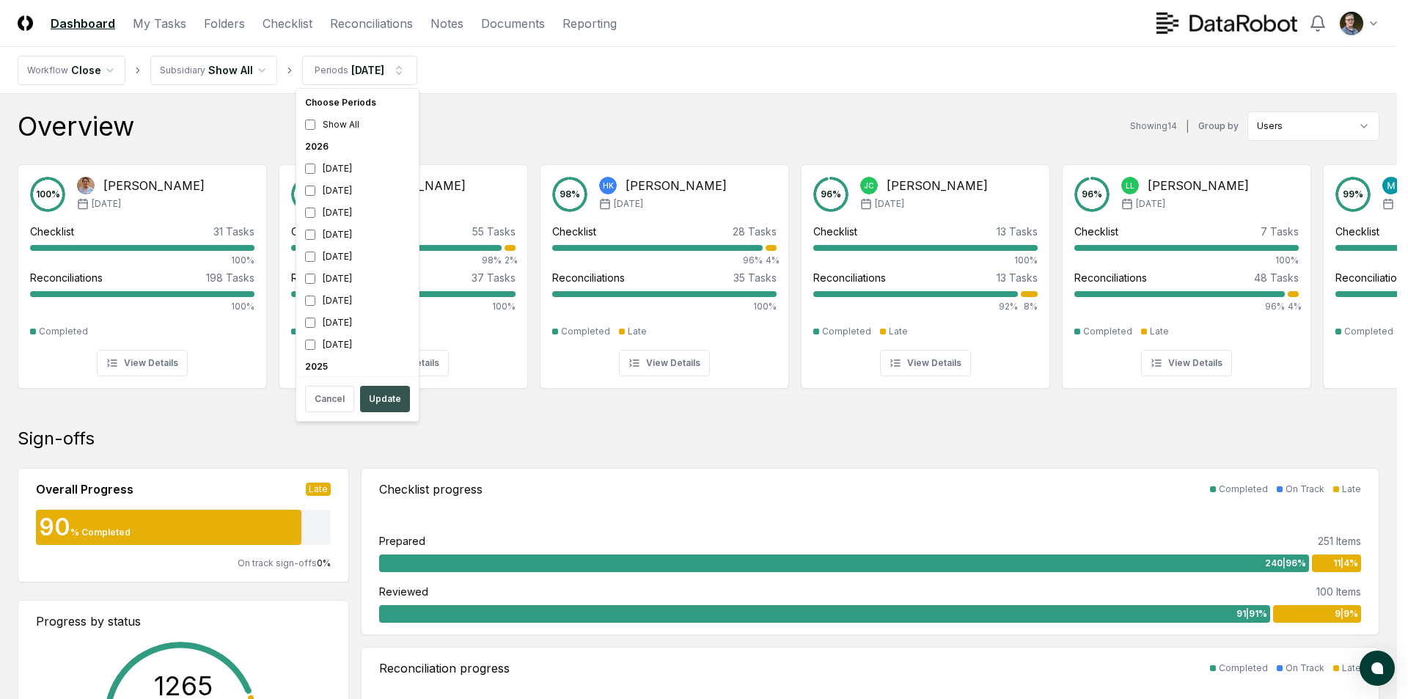
click at [386, 399] on button "Update" at bounding box center [385, 399] width 50 height 26
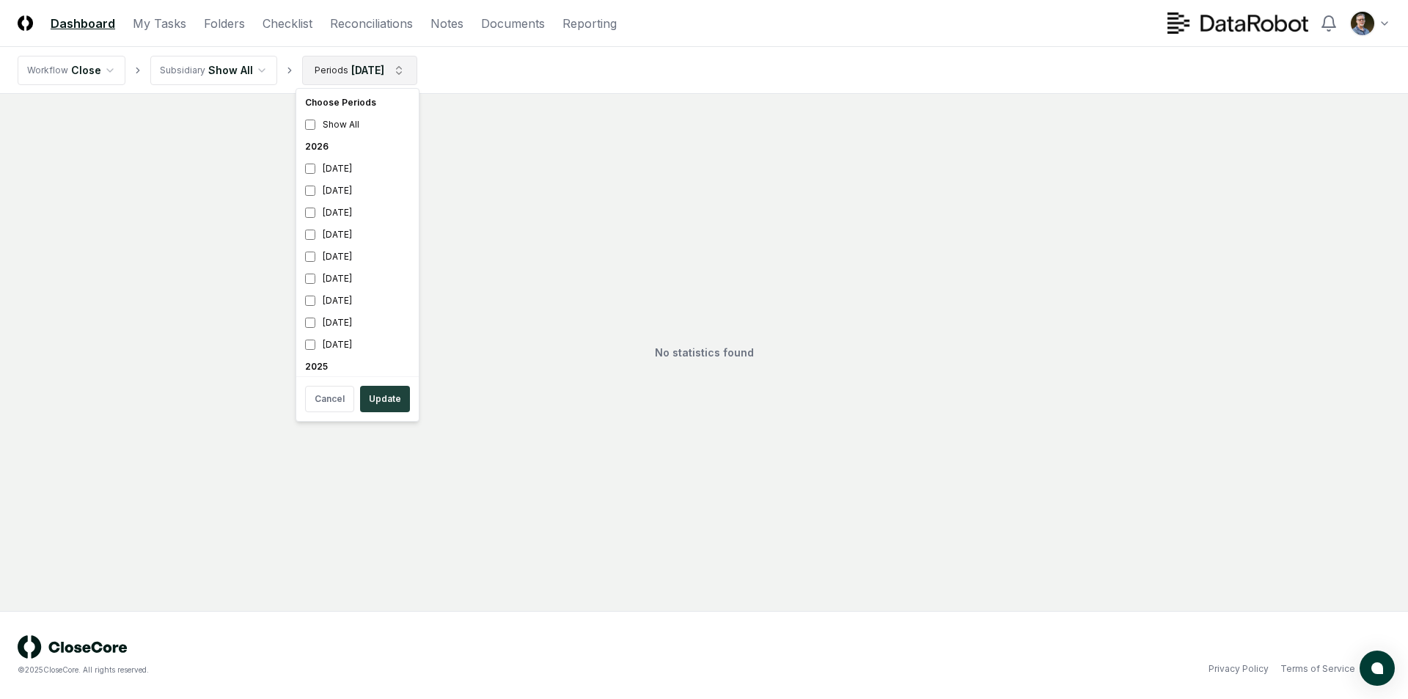
click at [403, 71] on html "CloseCore Dashboard My Tasks Folders Checklist Reconciliations Notes Documents …" at bounding box center [704, 349] width 1408 height 699
click at [388, 397] on button "Update" at bounding box center [385, 399] width 50 height 26
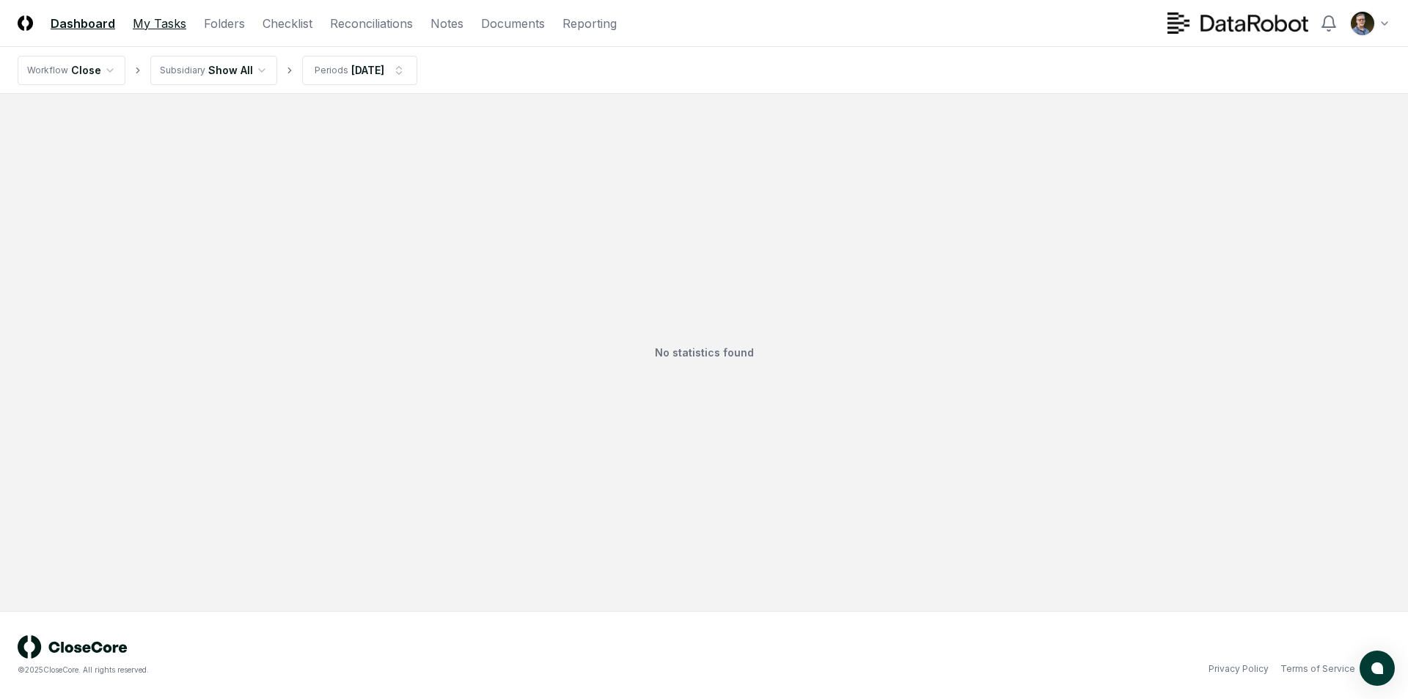
click at [156, 27] on link "My Tasks" at bounding box center [160, 24] width 54 height 18
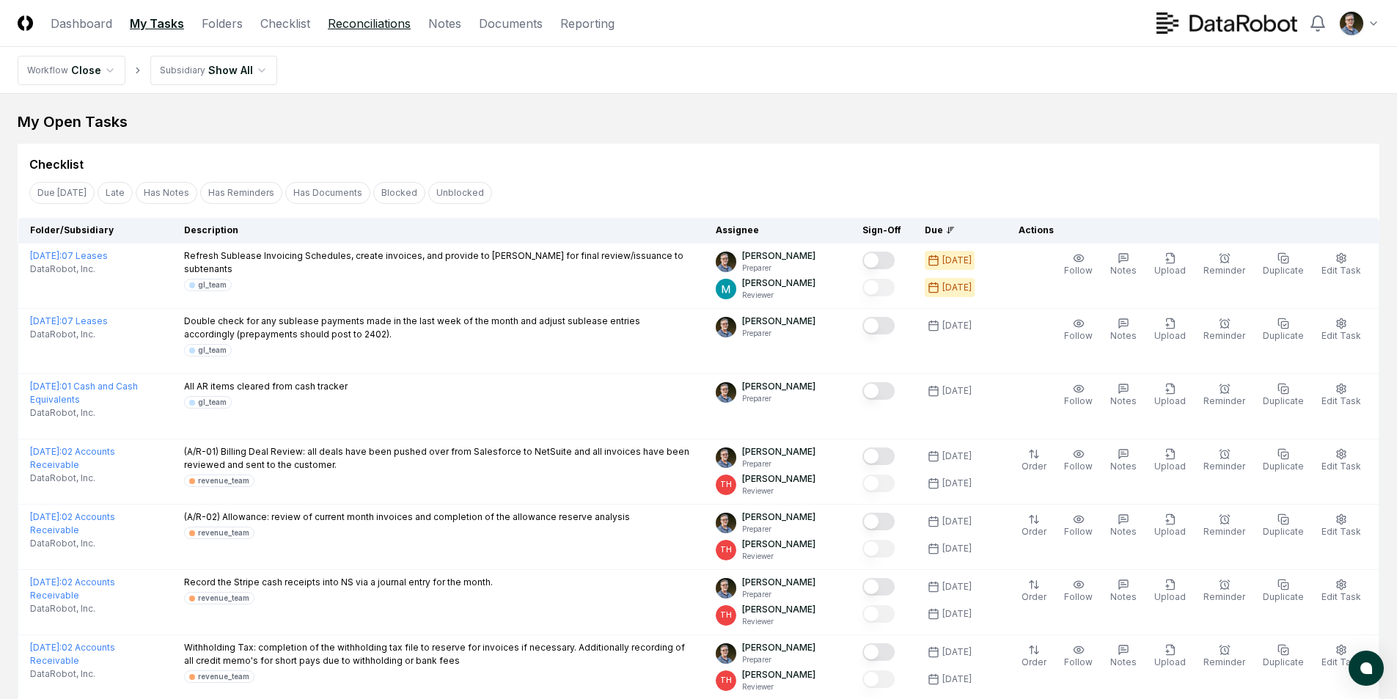
click at [367, 24] on link "Reconciliations" at bounding box center [369, 24] width 83 height 18
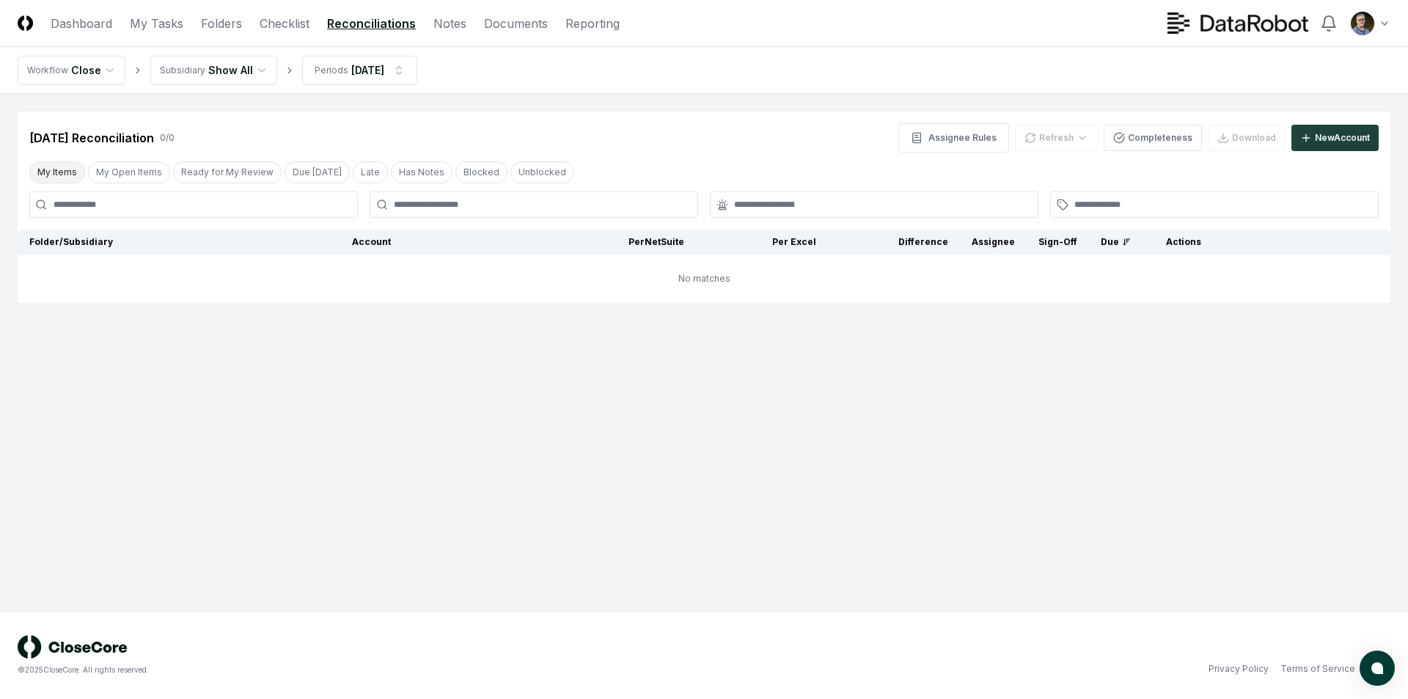
click at [61, 175] on button "My Items" at bounding box center [57, 172] width 56 height 22
click at [716, 134] on div "[DATE] Reconciliation 0 / 0 Assignee Rules Refresh Completeness Download New Ac…" at bounding box center [703, 137] width 1349 height 29
click at [150, 21] on link "My Tasks" at bounding box center [157, 24] width 54 height 18
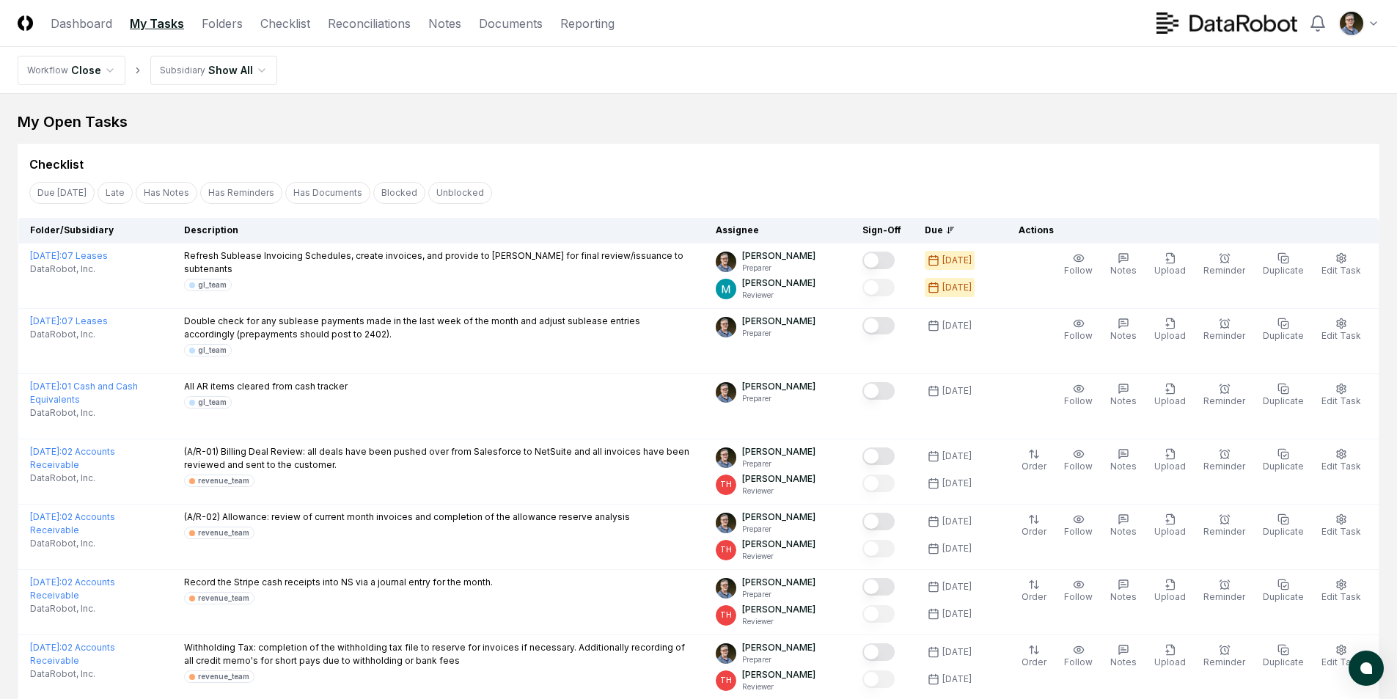
click at [532, 117] on div "My Open Tasks" at bounding box center [699, 121] width 1362 height 21
click at [225, 19] on link "Folders" at bounding box center [222, 24] width 41 height 18
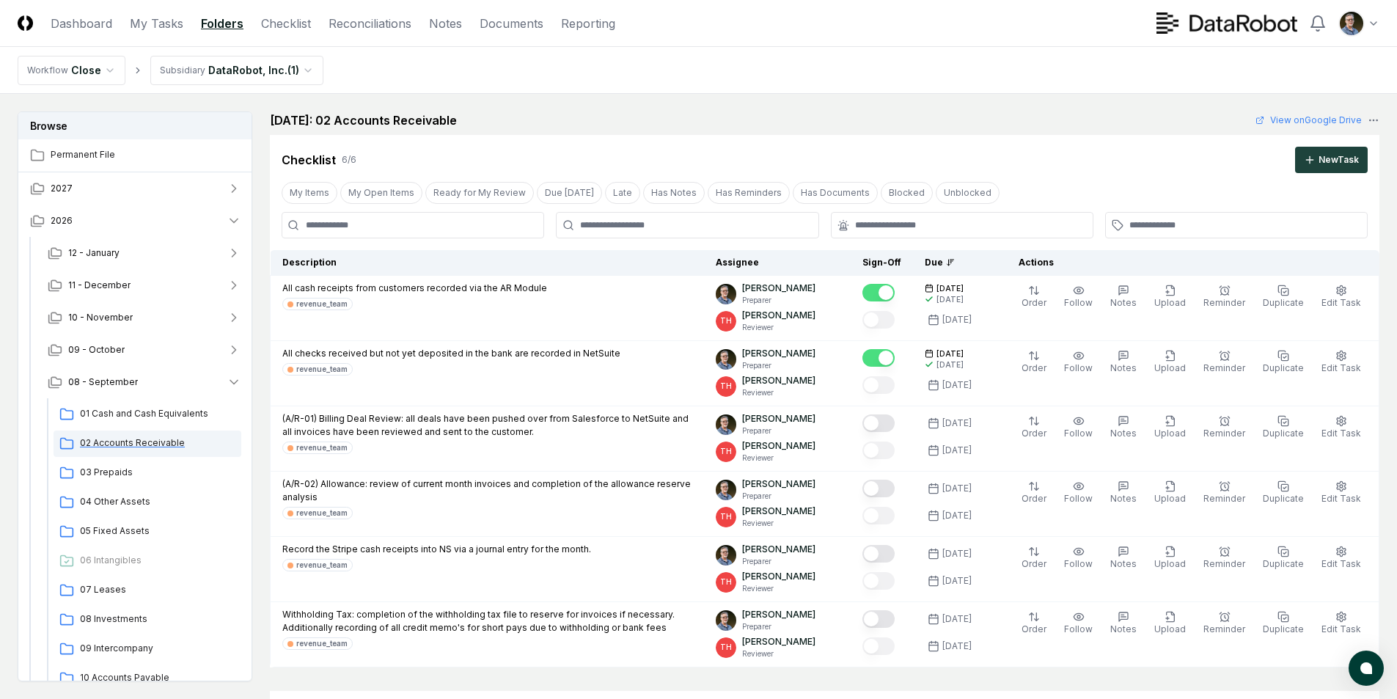
click at [125, 440] on span "02 Accounts Receivable" at bounding box center [157, 442] width 155 height 13
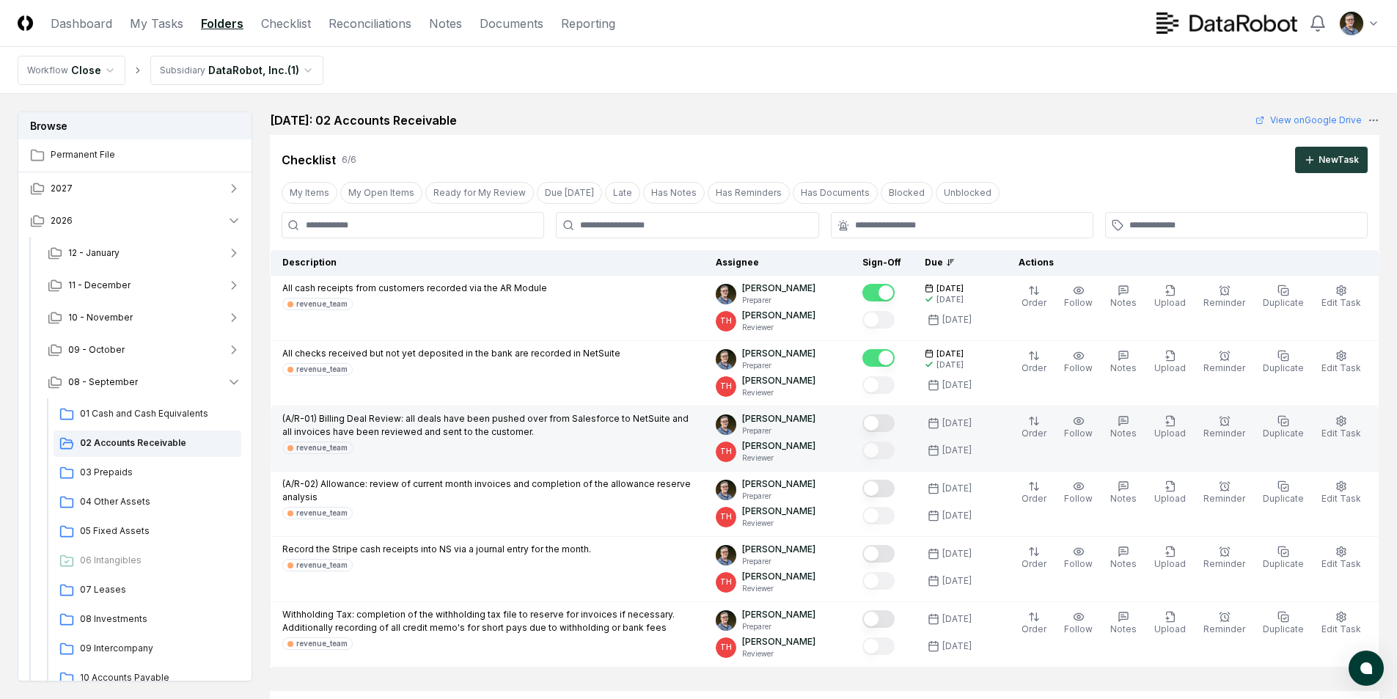
click at [890, 417] on button "Mark complete" at bounding box center [878, 423] width 32 height 18
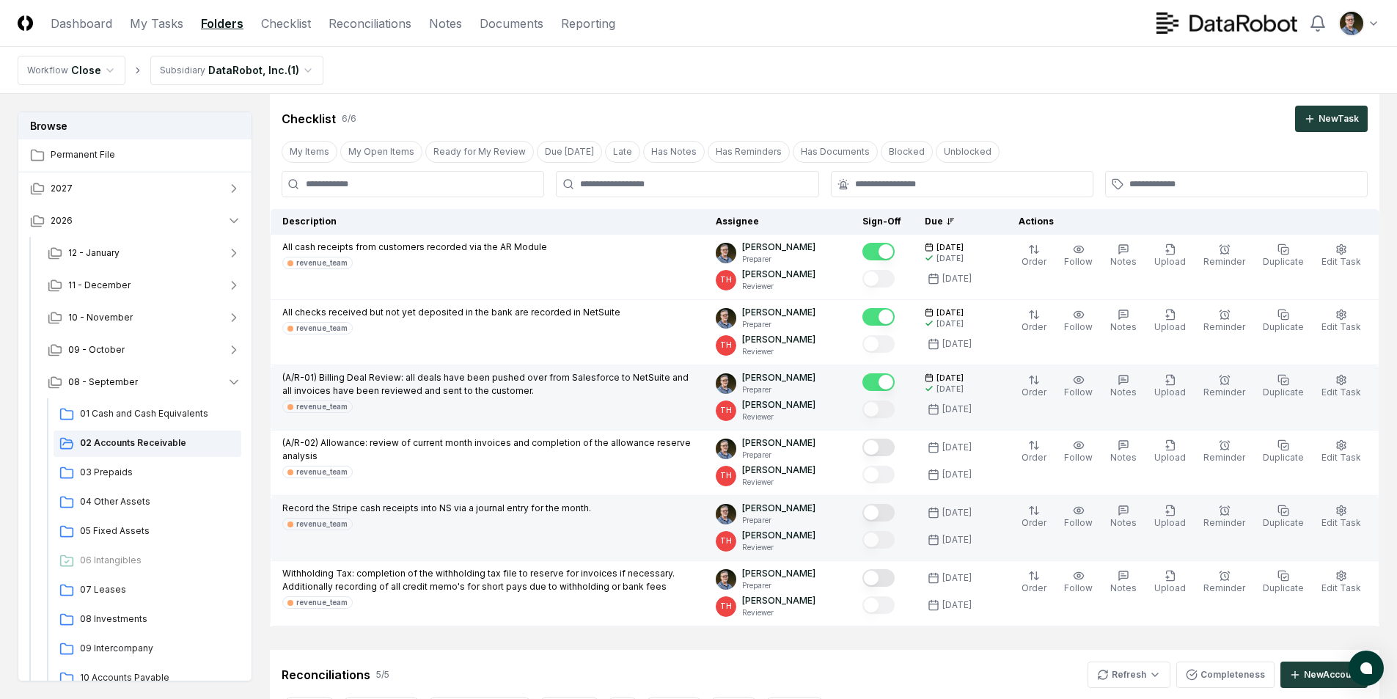
scroll to position [73, 0]
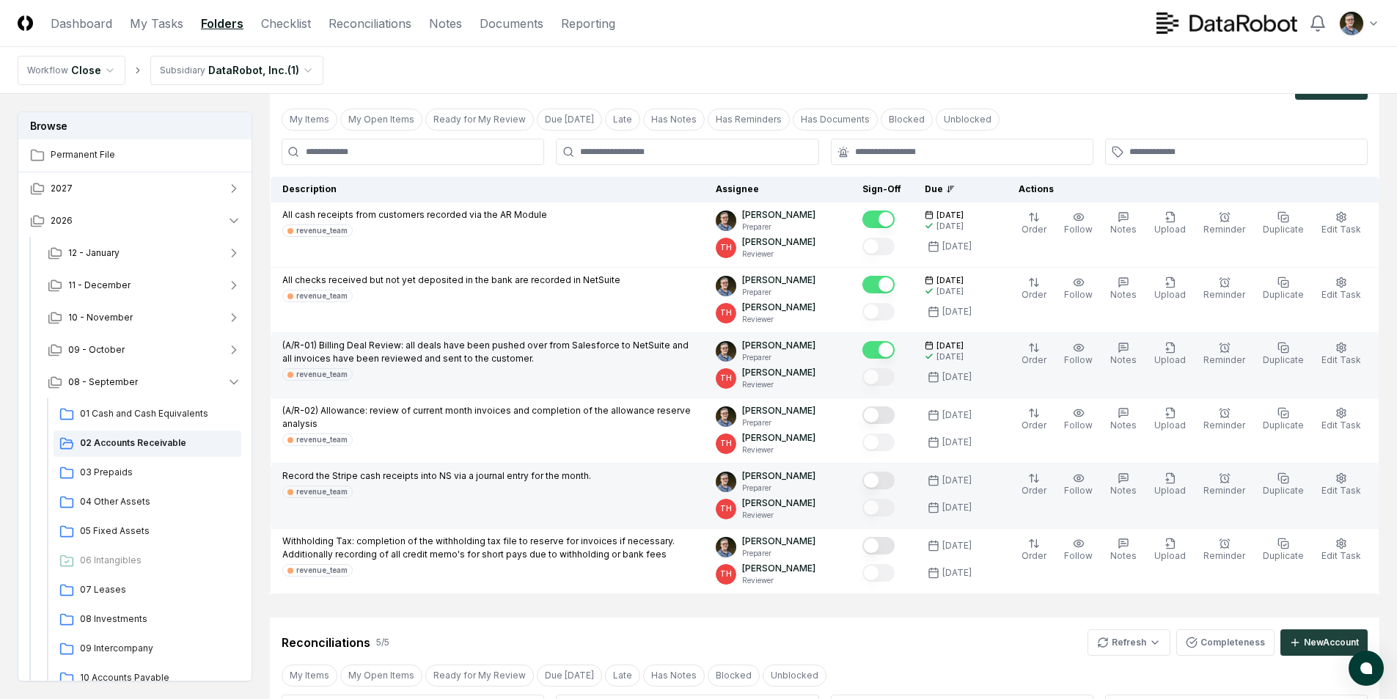
click at [889, 474] on button "Mark complete" at bounding box center [878, 481] width 32 height 18
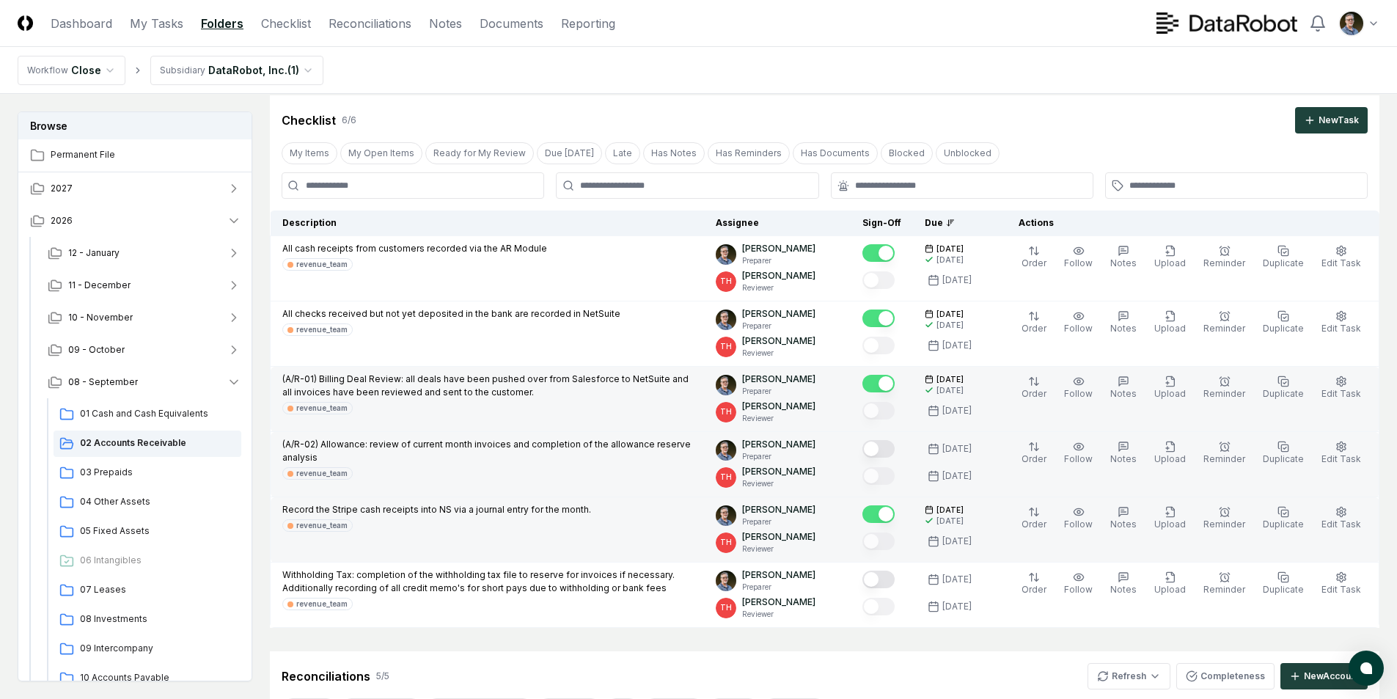
scroll to position [0, 0]
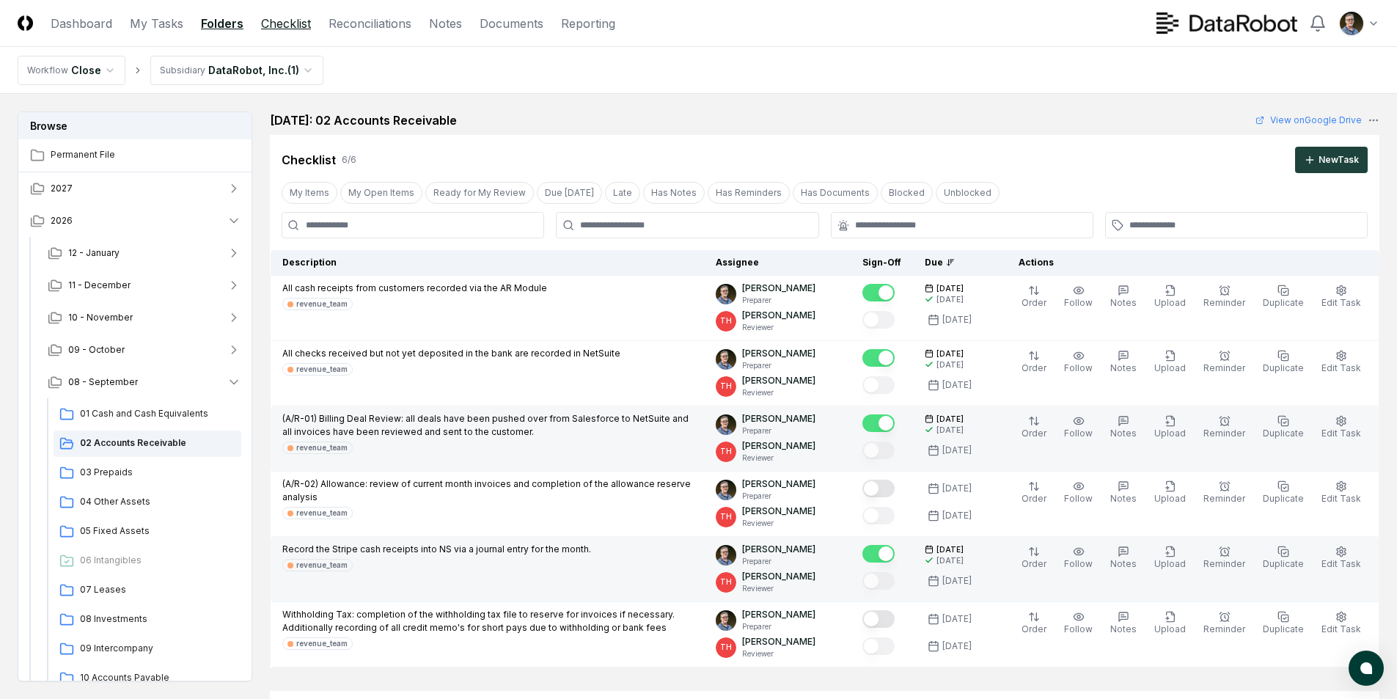
click at [277, 29] on link "Checklist" at bounding box center [286, 24] width 50 height 18
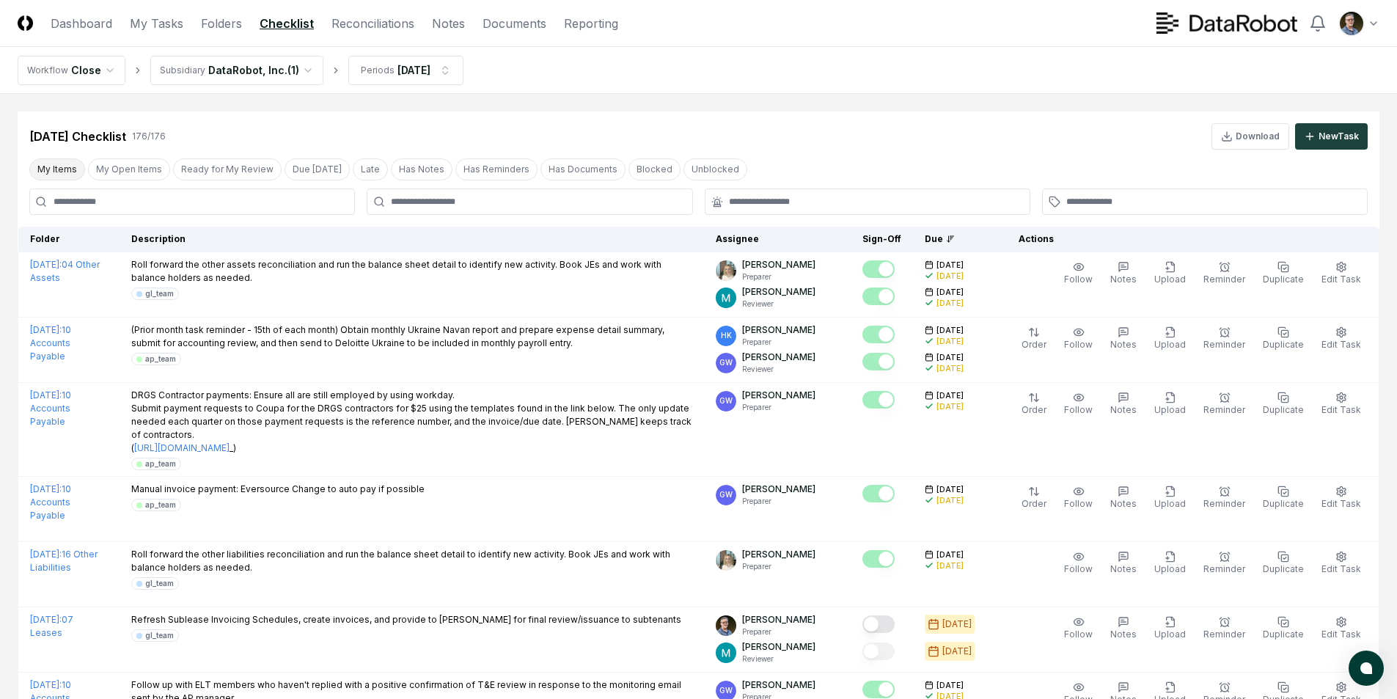
click at [51, 158] on button "My Items" at bounding box center [57, 169] width 56 height 22
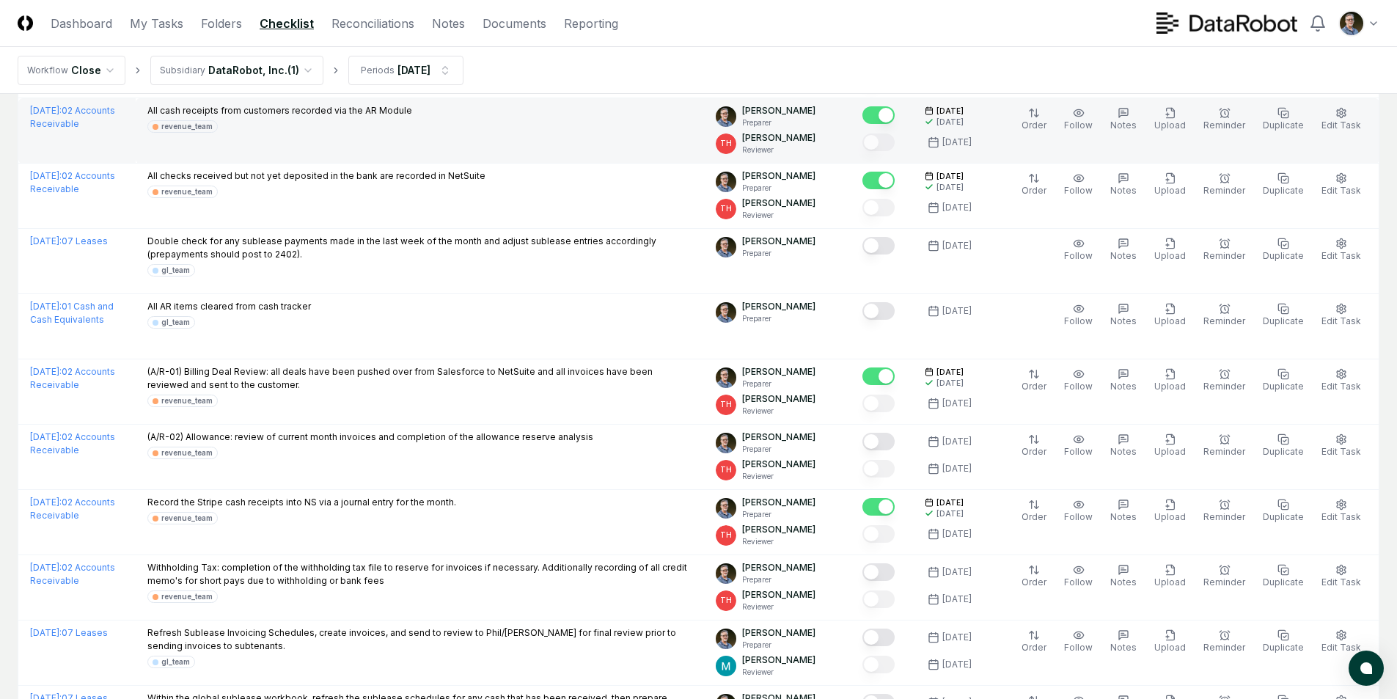
scroll to position [220, 0]
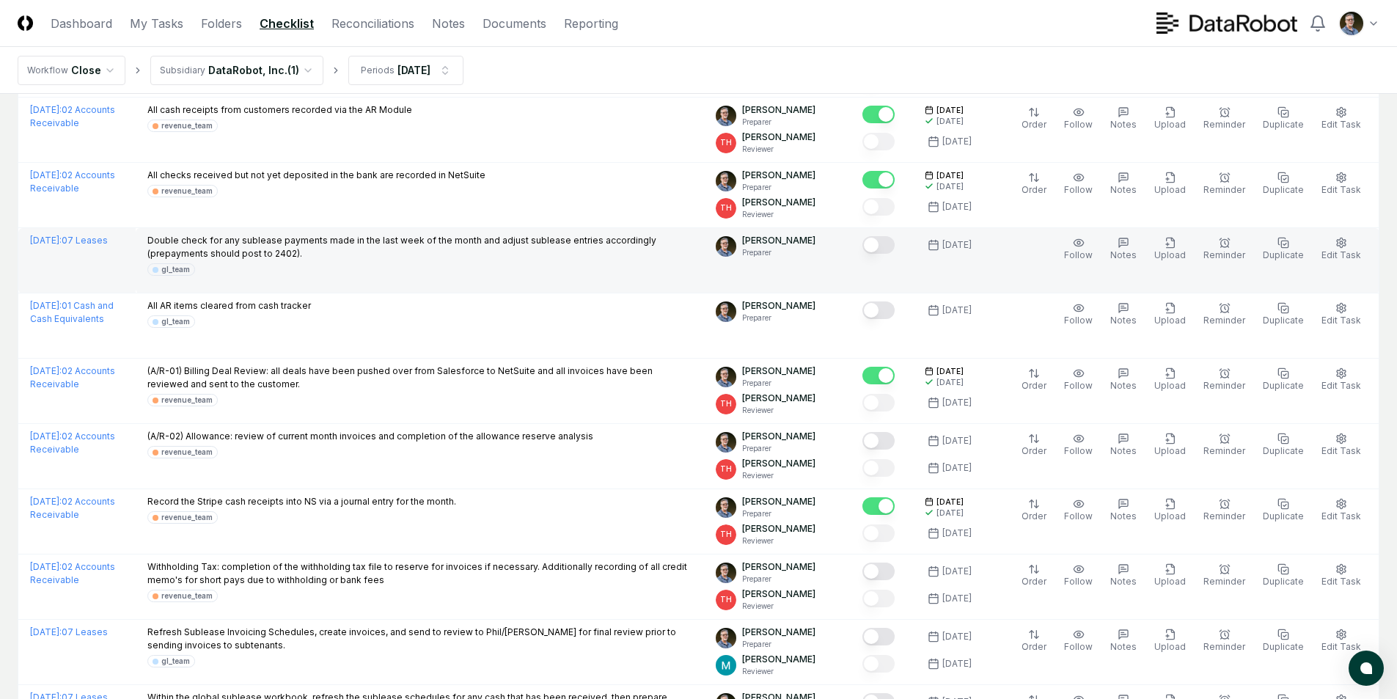
click at [887, 248] on button "Mark complete" at bounding box center [878, 245] width 32 height 18
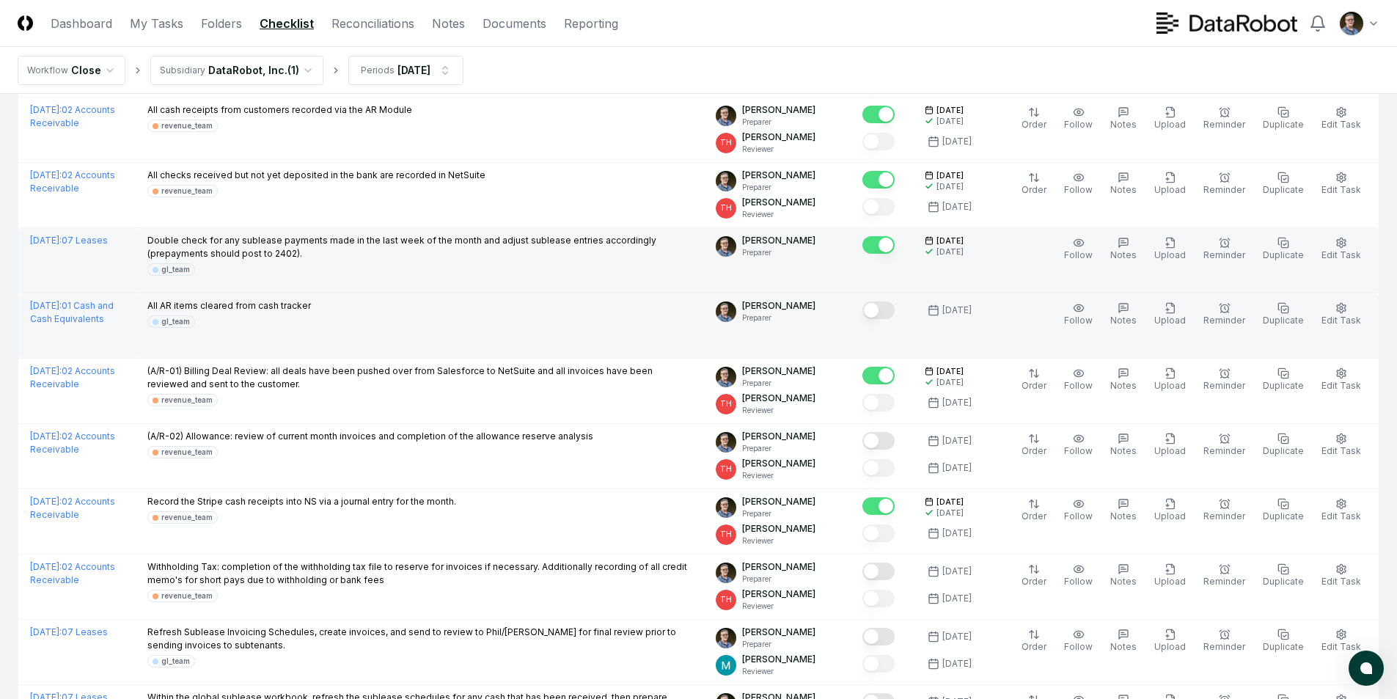
click at [885, 309] on button "Mark complete" at bounding box center [878, 310] width 32 height 18
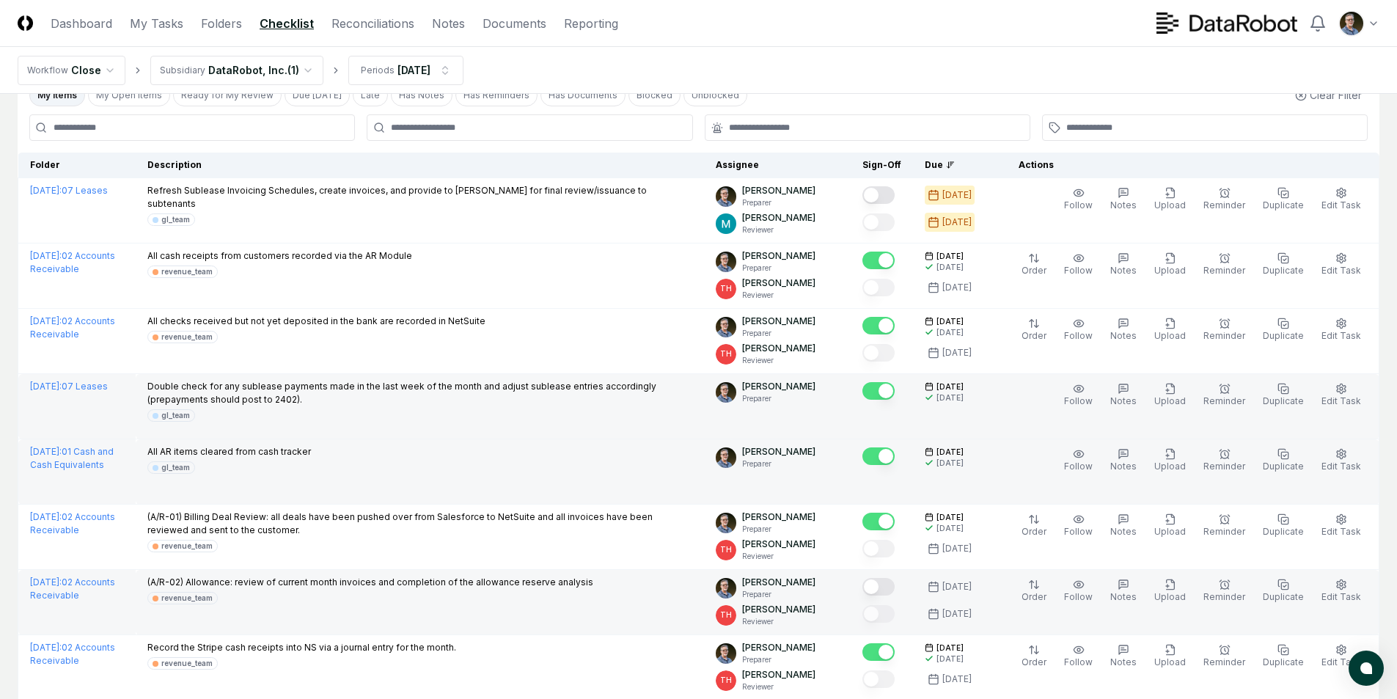
scroll to position [73, 0]
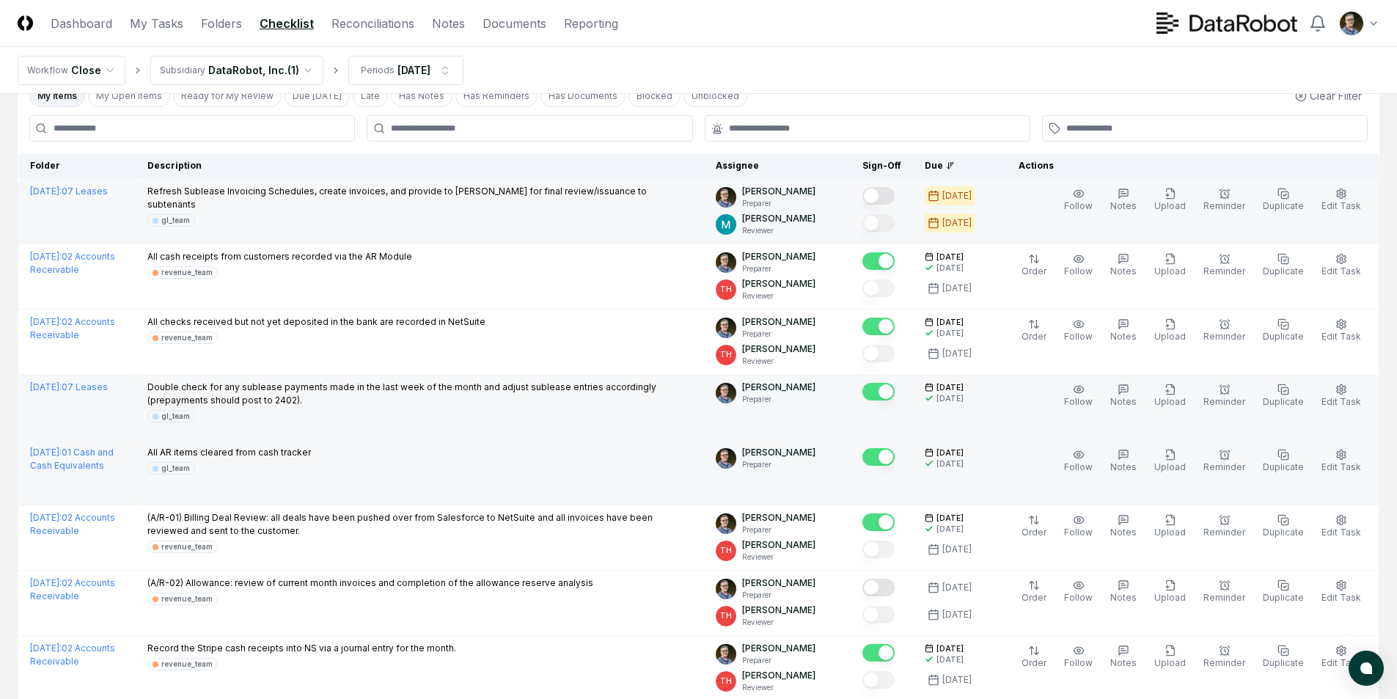
click at [879, 196] on button "Mark complete" at bounding box center [878, 196] width 32 height 18
click at [371, 23] on link "Reconciliations" at bounding box center [372, 24] width 83 height 18
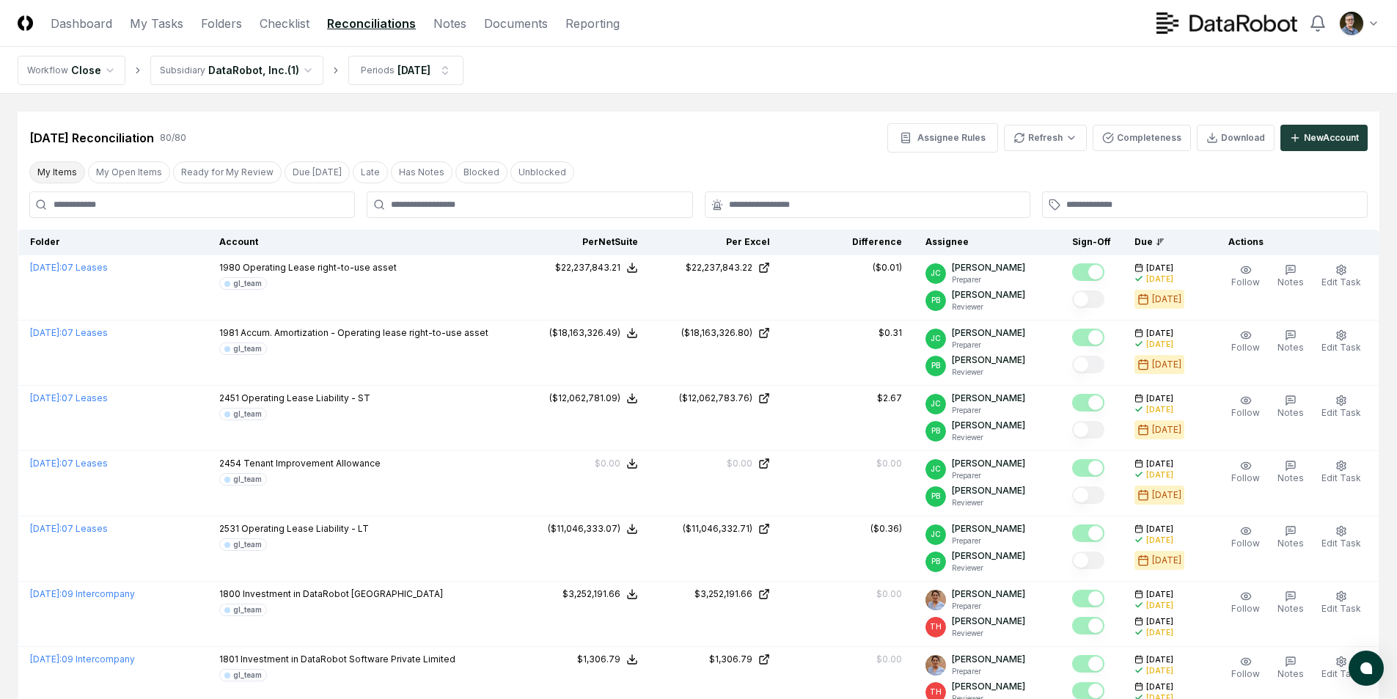
click at [62, 171] on button "My Items" at bounding box center [57, 172] width 56 height 22
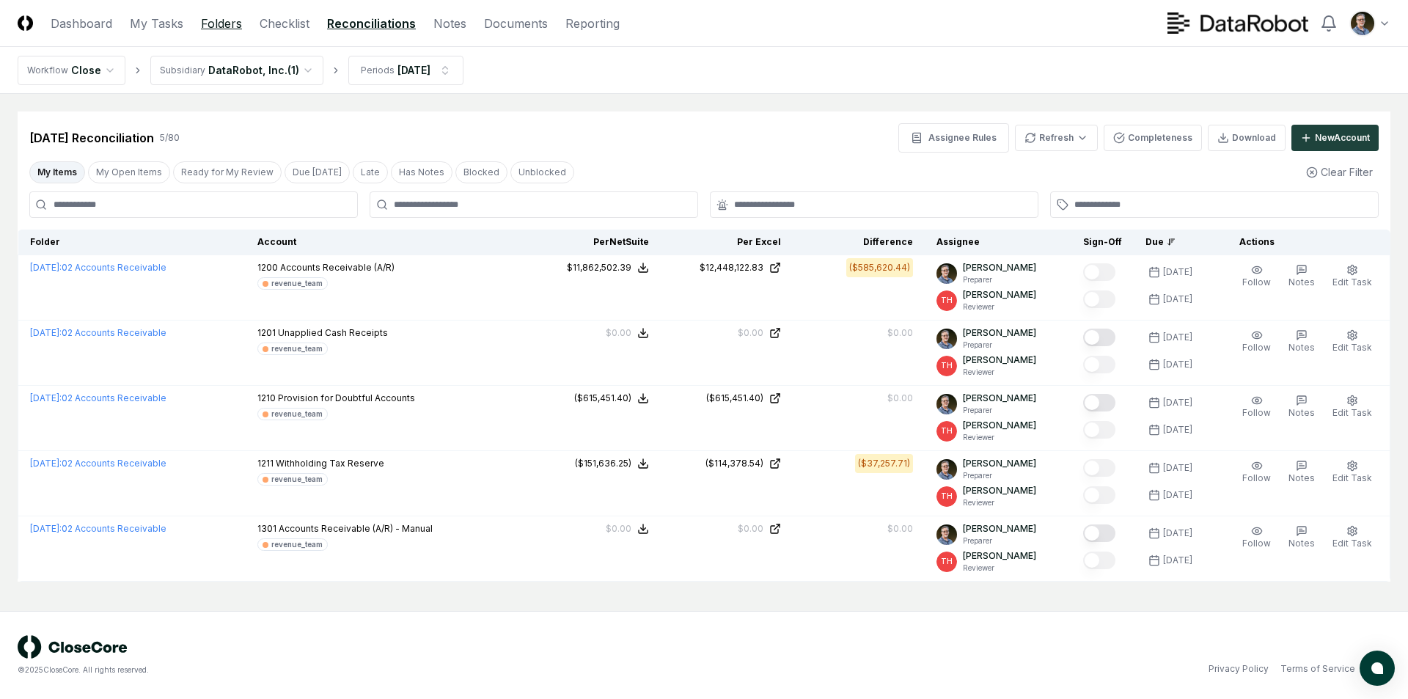
click at [222, 23] on link "Folders" at bounding box center [221, 24] width 41 height 18
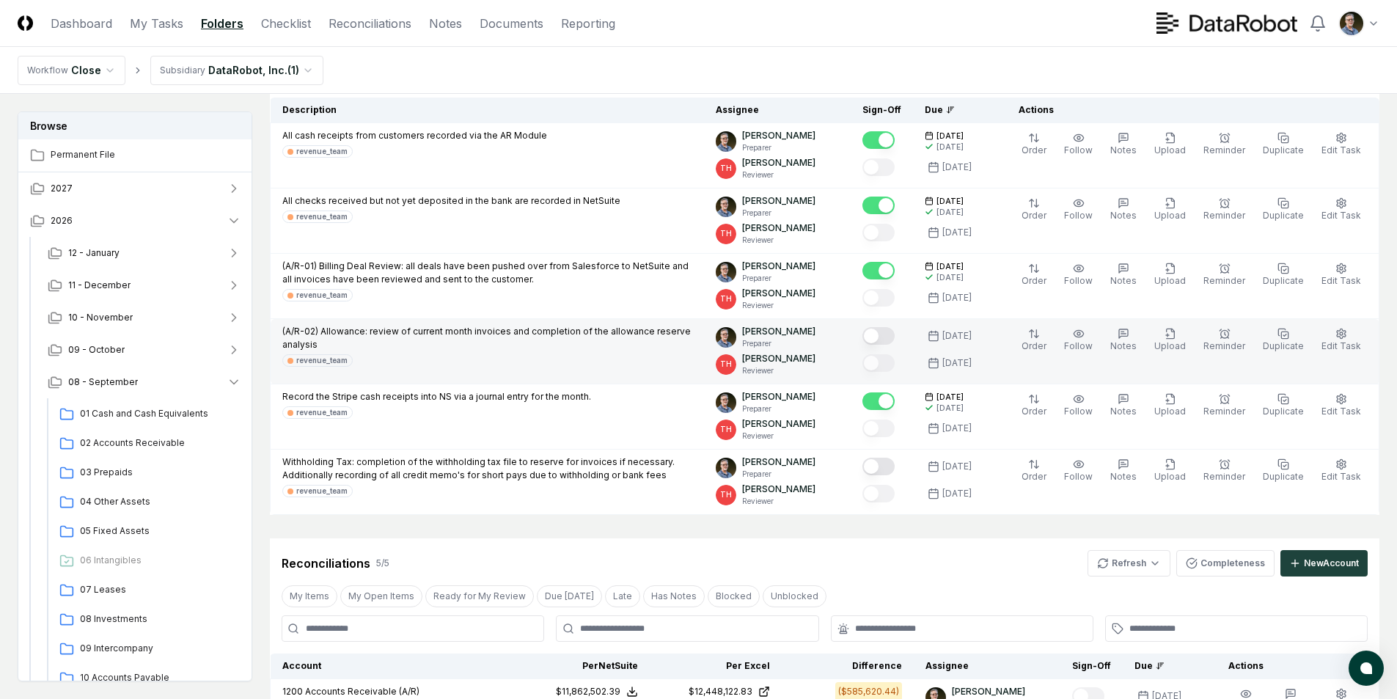
scroll to position [220, 0]
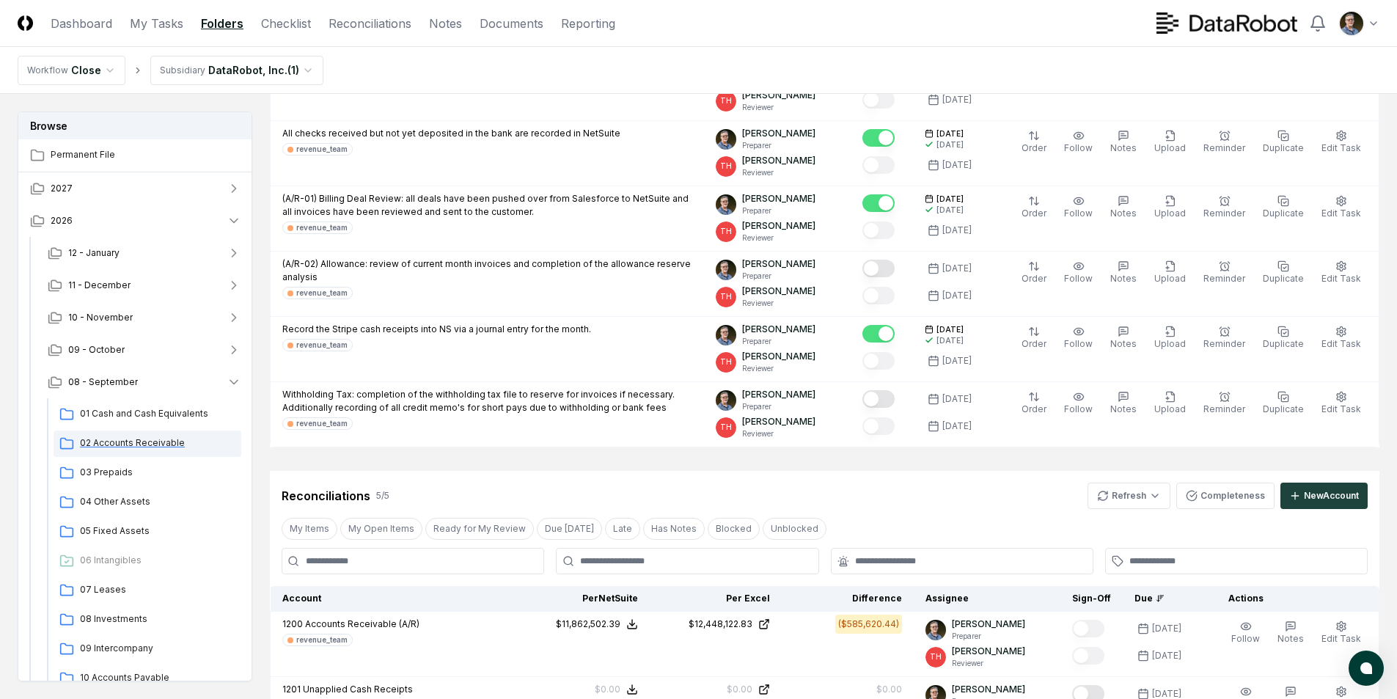
click at [134, 439] on span "02 Accounts Receivable" at bounding box center [157, 442] width 155 height 13
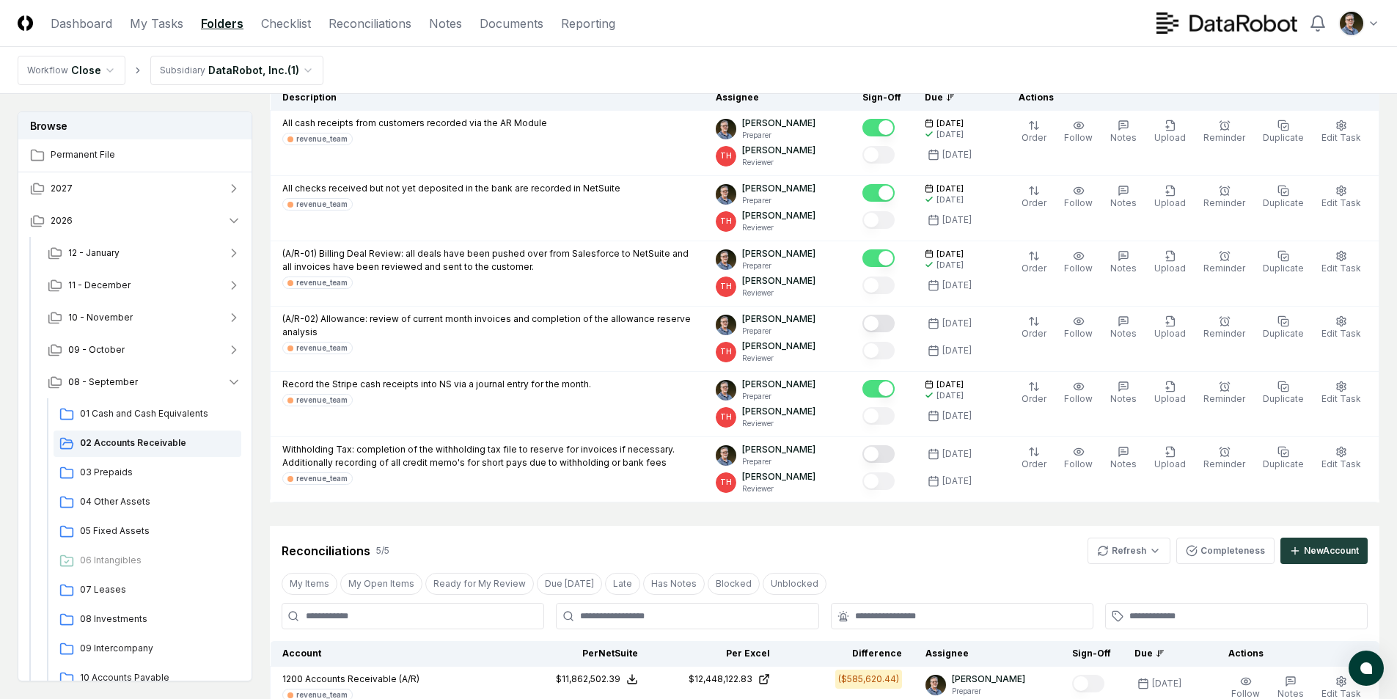
scroll to position [0, 0]
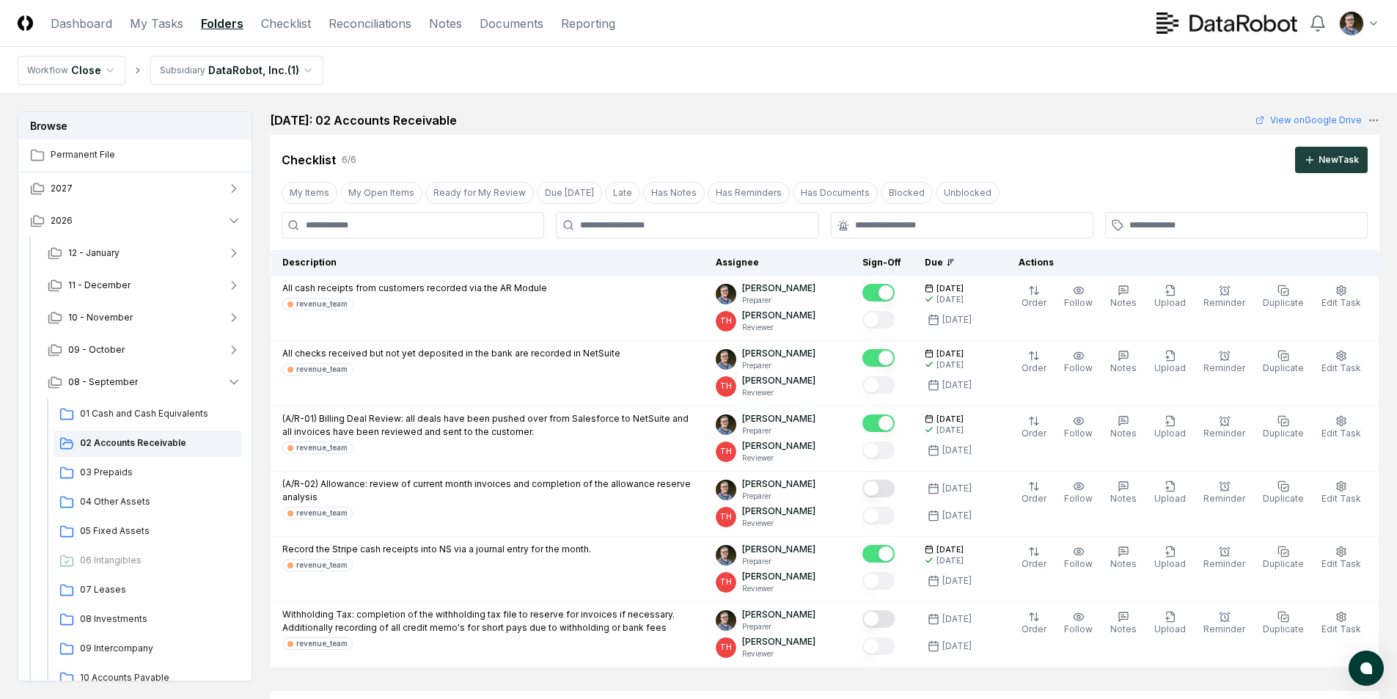
click at [595, 92] on nav "Workflow Close Subsidiary DataRobot, Inc. ( 1 )" at bounding box center [698, 70] width 1397 height 47
click at [545, 62] on nav "Workflow Close Subsidiary DataRobot, Inc. ( 1 )" at bounding box center [698, 70] width 1397 height 47
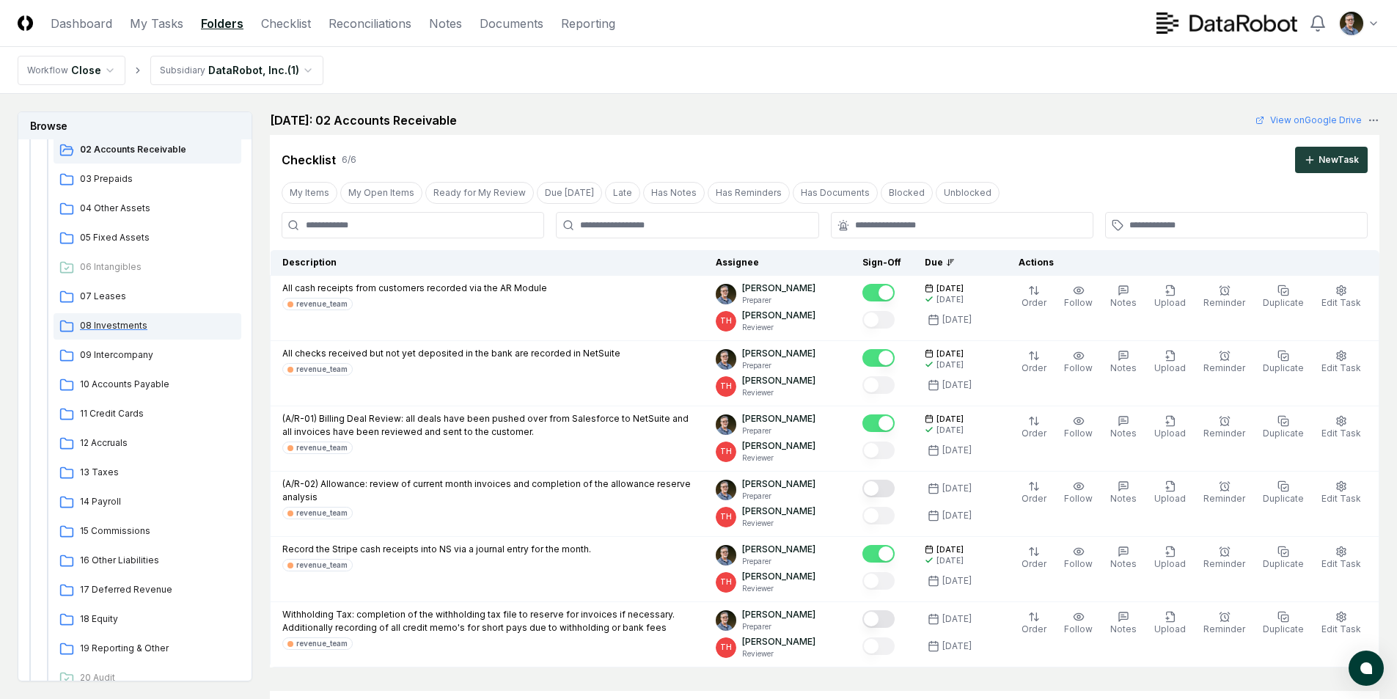
scroll to position [367, 0]
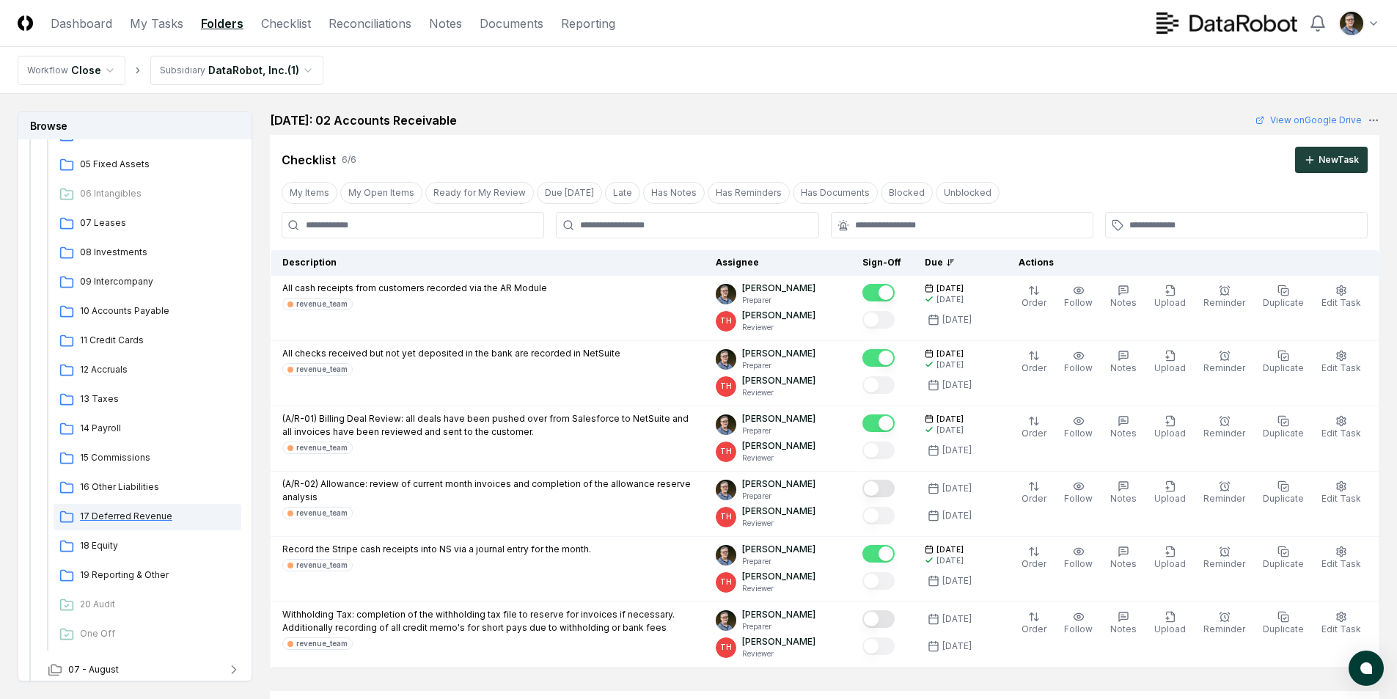
click at [117, 513] on span "17 Deferred Revenue" at bounding box center [157, 516] width 155 height 13
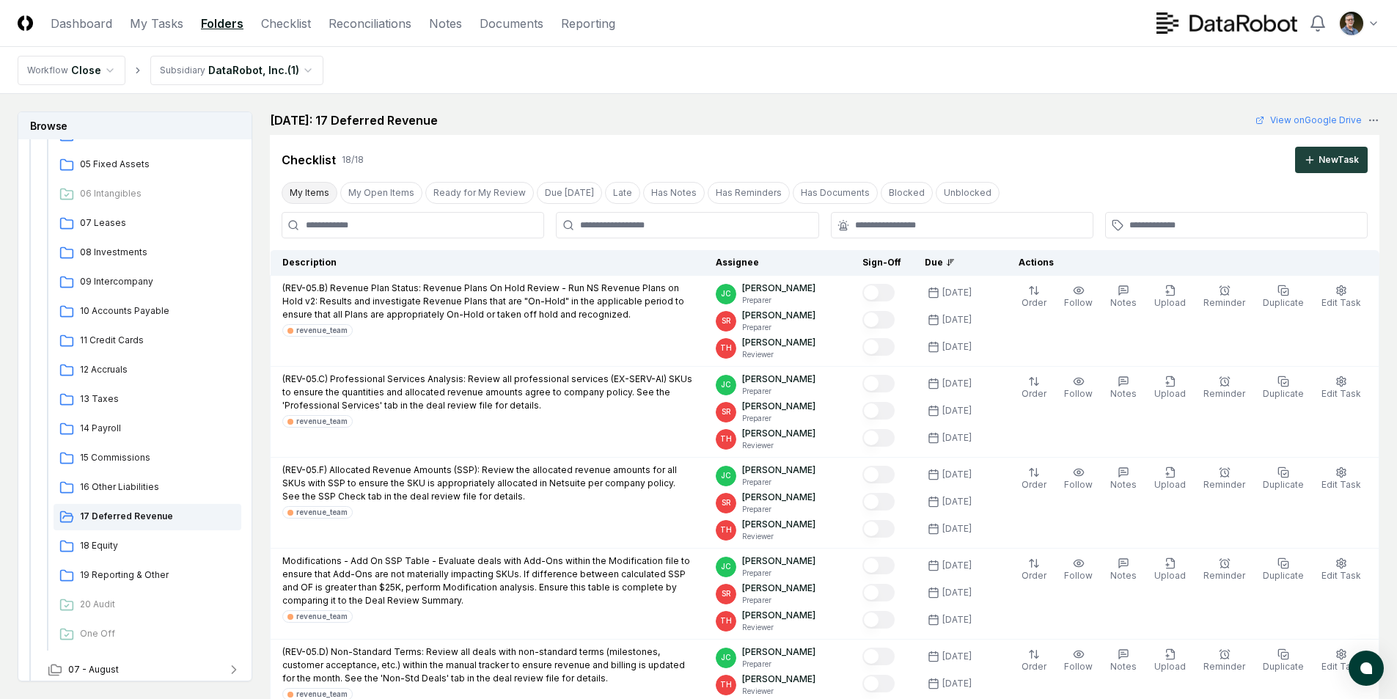
click at [312, 186] on button "My Items" at bounding box center [310, 193] width 56 height 22
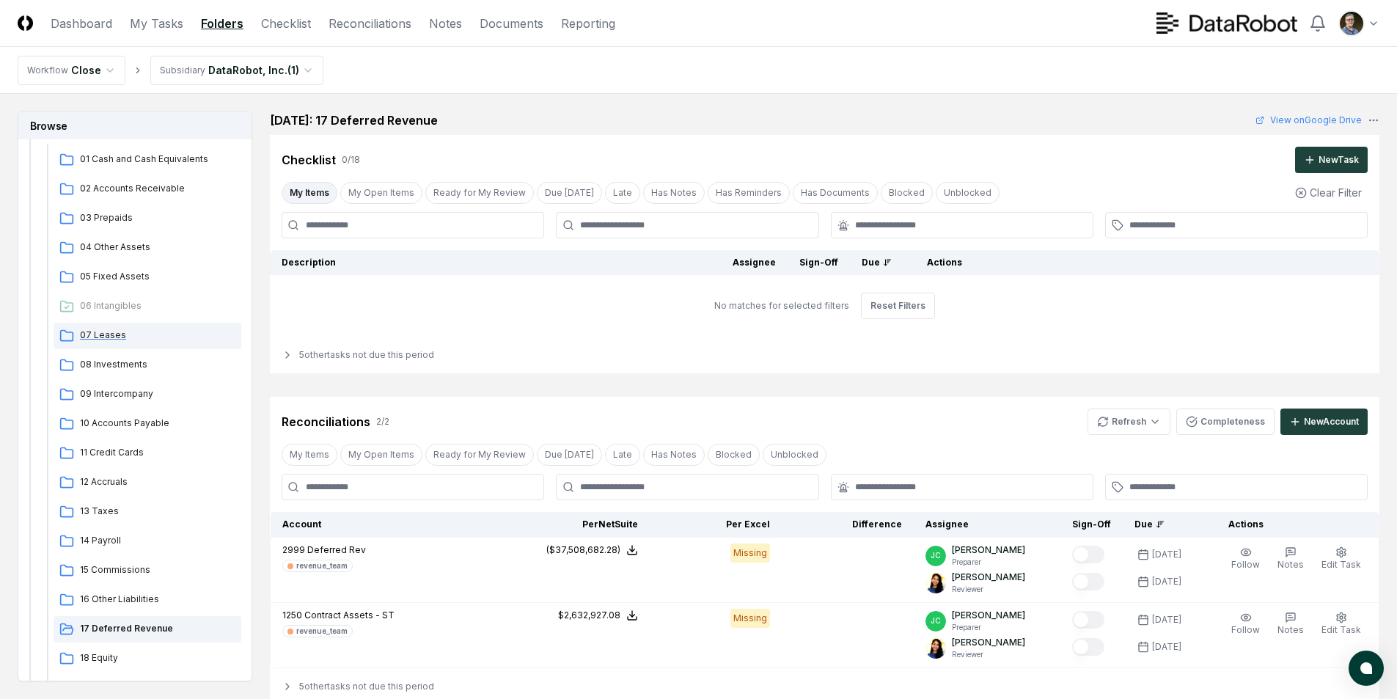
scroll to position [220, 0]
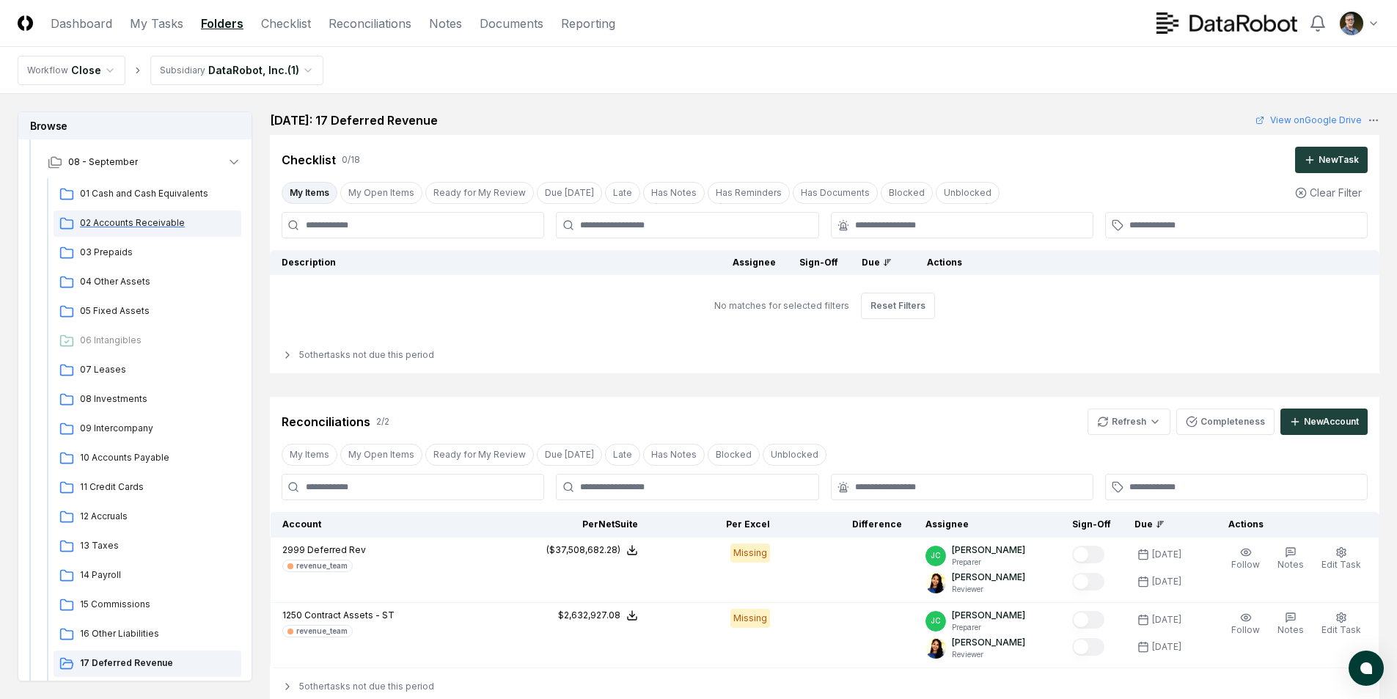
click at [133, 218] on span "02 Accounts Receivable" at bounding box center [157, 222] width 155 height 13
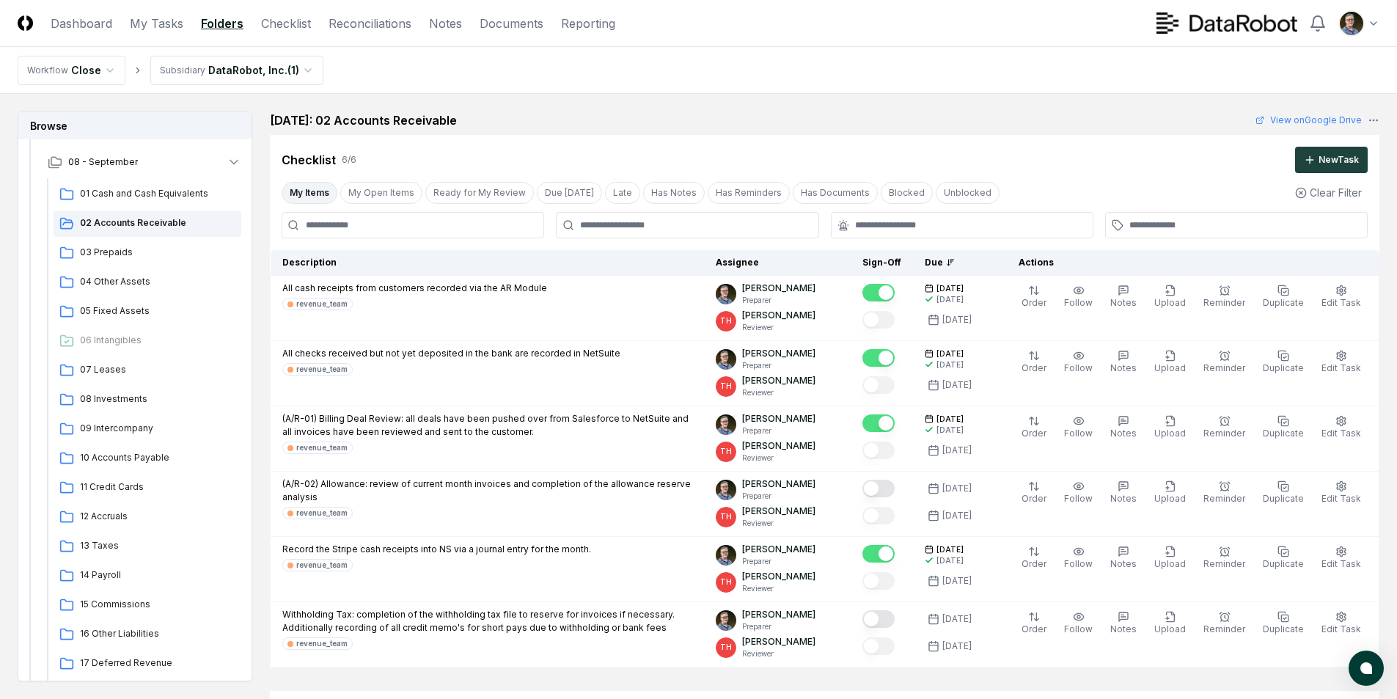
click at [914, 143] on div "Checklist 6 / 6 New Task" at bounding box center [824, 154] width 1109 height 38
click at [647, 129] on div "Cancel Reassign September 2025: 02 Accounts Receivable View on Google Drive Che…" at bounding box center [824, 389] width 1109 height 556
